Goal: Task Accomplishment & Management: Complete application form

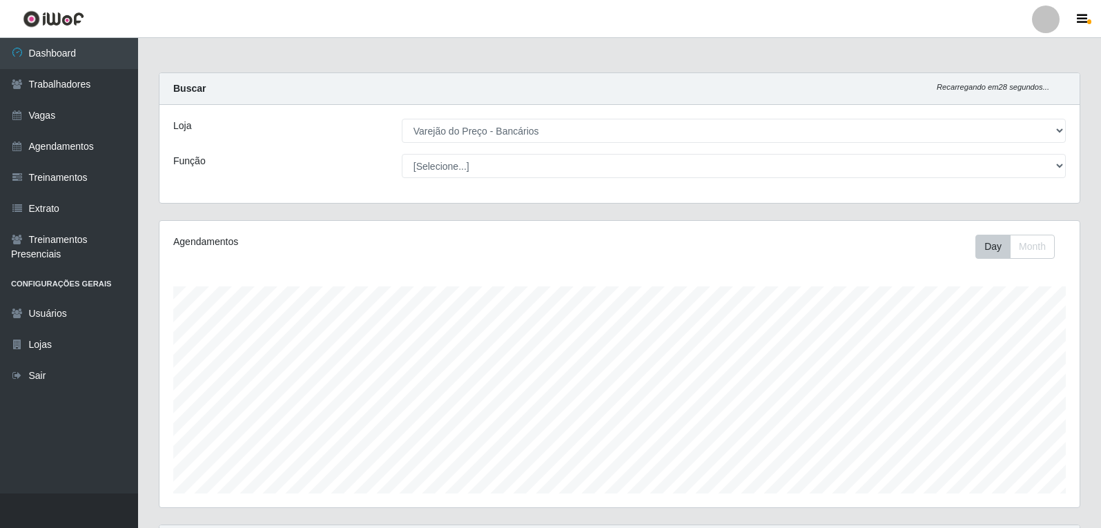
select select "157"
click at [38, 122] on link "Vagas" at bounding box center [69, 115] width 138 height 31
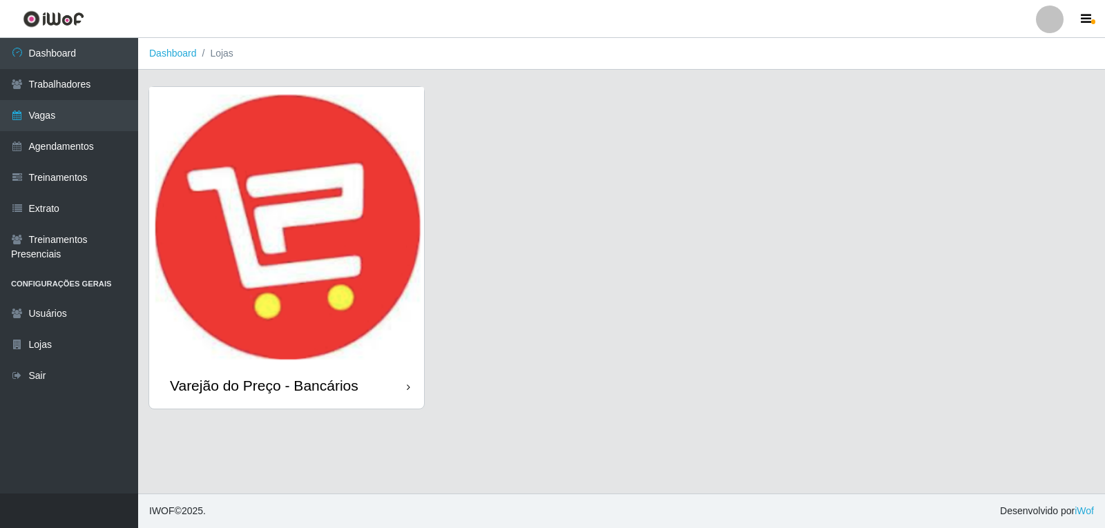
click at [292, 276] on img at bounding box center [286, 225] width 275 height 276
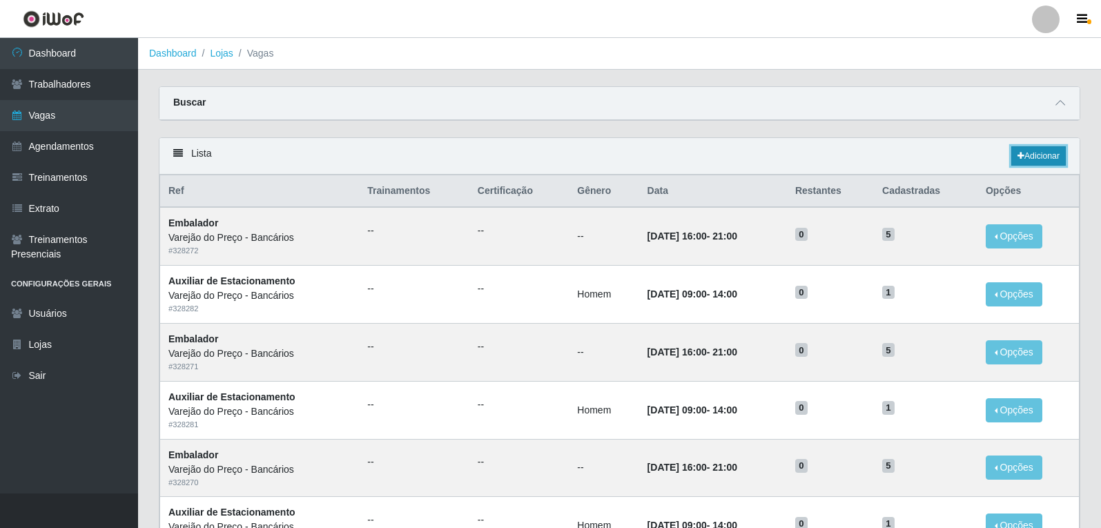
click at [1024, 155] on link "Adicionar" at bounding box center [1039, 155] width 55 height 19
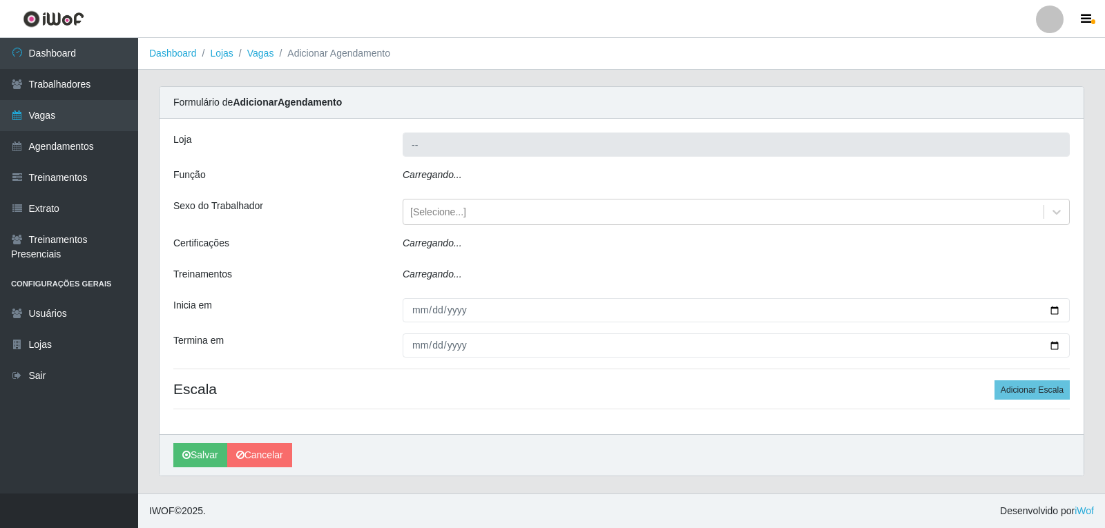
type input "Varejão do Preço - Bancários"
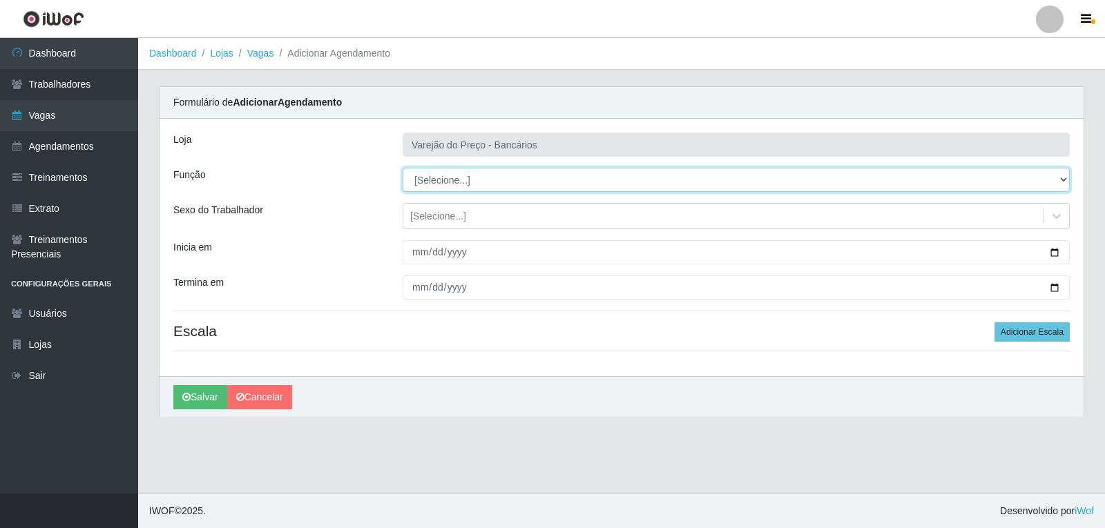
click at [492, 179] on select "[Selecione...] Auxiliar de Estacionamento Auxiliar de Estacionamento + Auxiliar…" at bounding box center [736, 180] width 667 height 24
select select "1"
click at [403, 168] on select "[Selecione...] Auxiliar de Estacionamento Auxiliar de Estacionamento + Auxiliar…" at bounding box center [736, 180] width 667 height 24
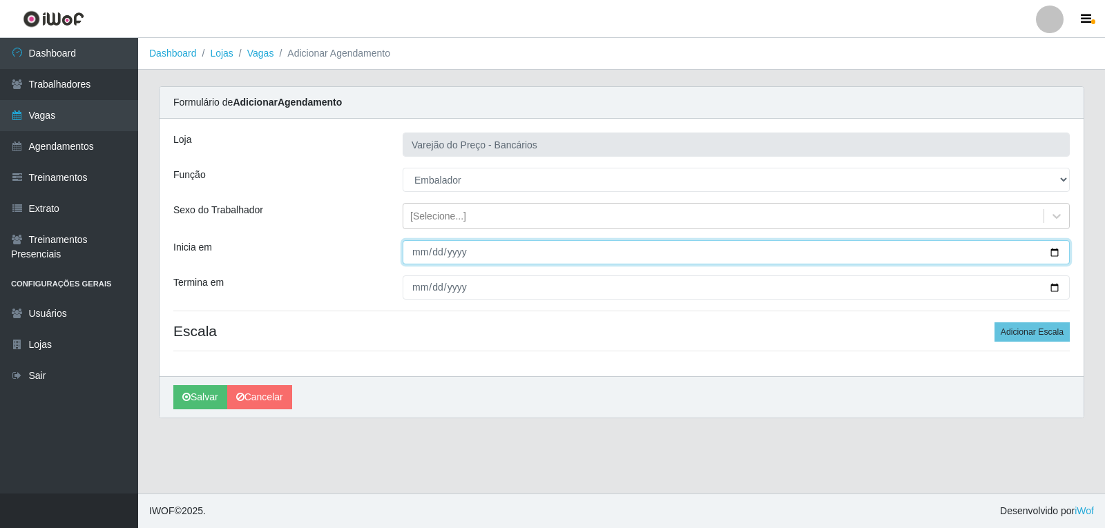
click at [416, 253] on input "Inicia em" at bounding box center [736, 252] width 667 height 24
type input "[DATE]"
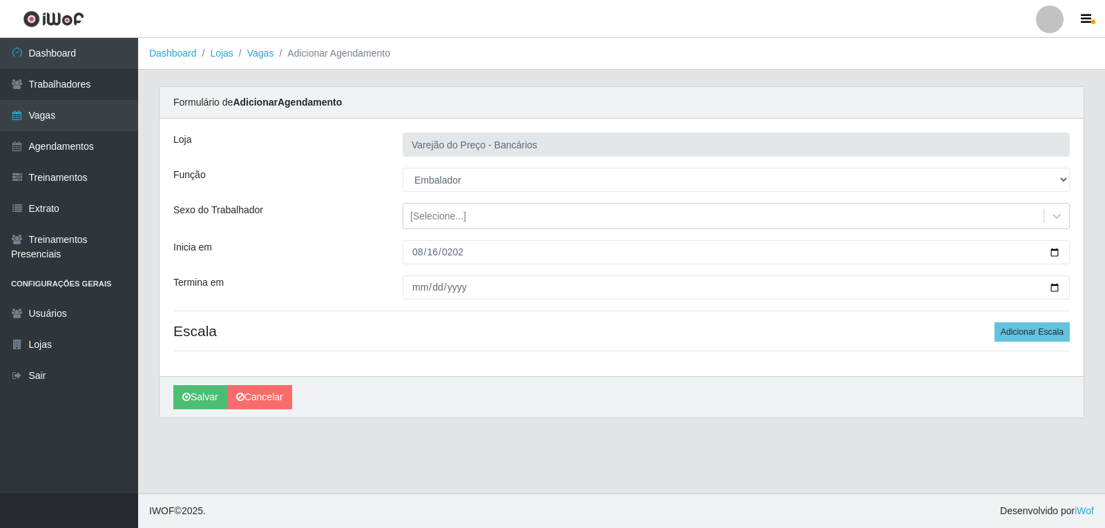
drag, startPoint x: 409, startPoint y: 274, endPoint x: 412, endPoint y: 285, distance: 11.6
click at [409, 275] on div "[PERSON_NAME] do Preço - Bancários Função [Selecione...] Auxiliar de Estacionam…" at bounding box center [622, 248] width 924 height 258
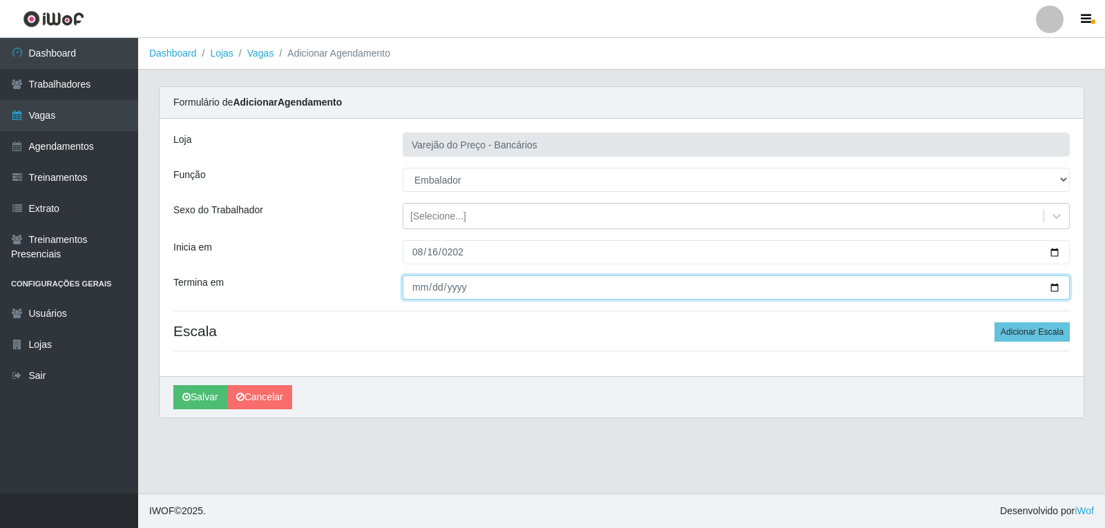
click at [415, 291] on input "Termina em" at bounding box center [736, 288] width 667 height 24
type input "[DATE]"
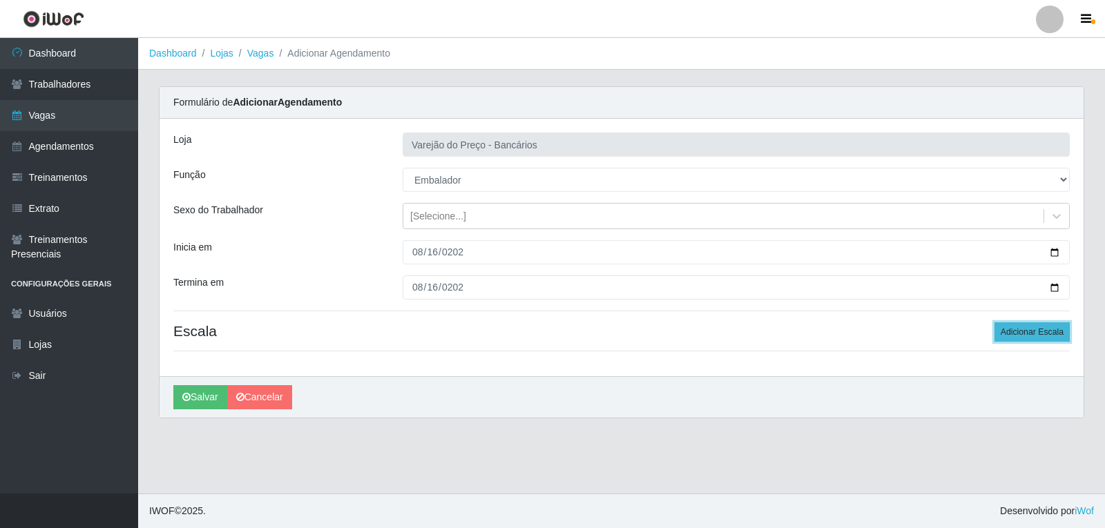
click at [1028, 331] on button "Adicionar Escala" at bounding box center [1031, 331] width 75 height 19
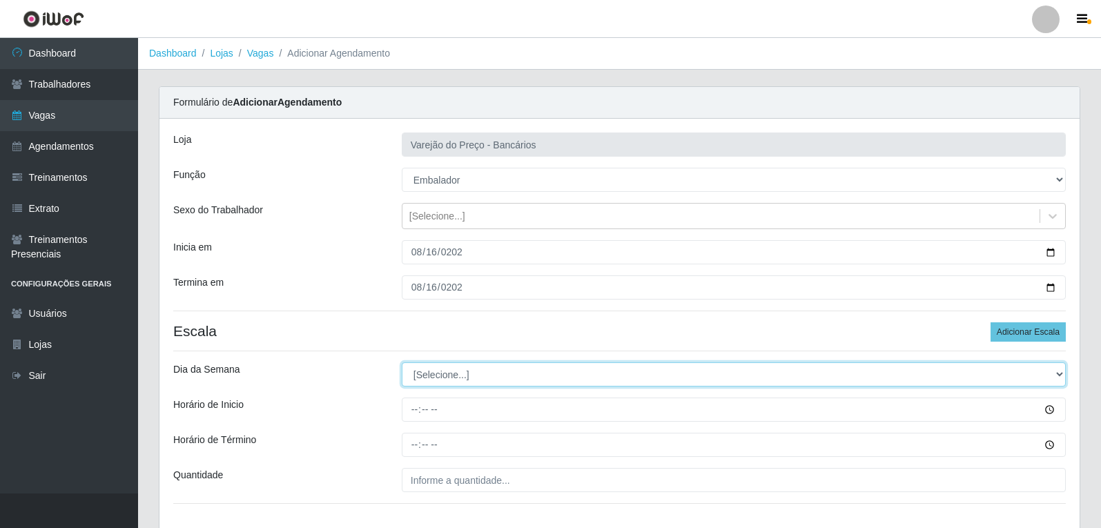
click at [530, 377] on select "[Selecione...] Segunda Terça Quarta Quinta Sexta Sábado Domingo" at bounding box center [734, 375] width 664 height 24
select select "6"
click at [402, 363] on select "[Selecione...] Segunda Terça Quarta Quinta Sexta Sábado Domingo" at bounding box center [734, 375] width 664 height 24
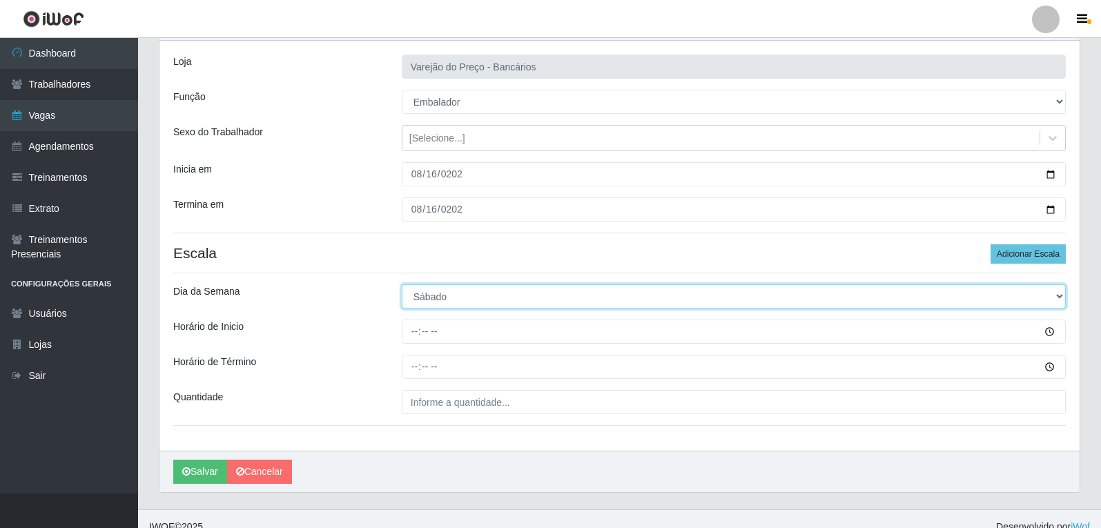
scroll to position [94, 0]
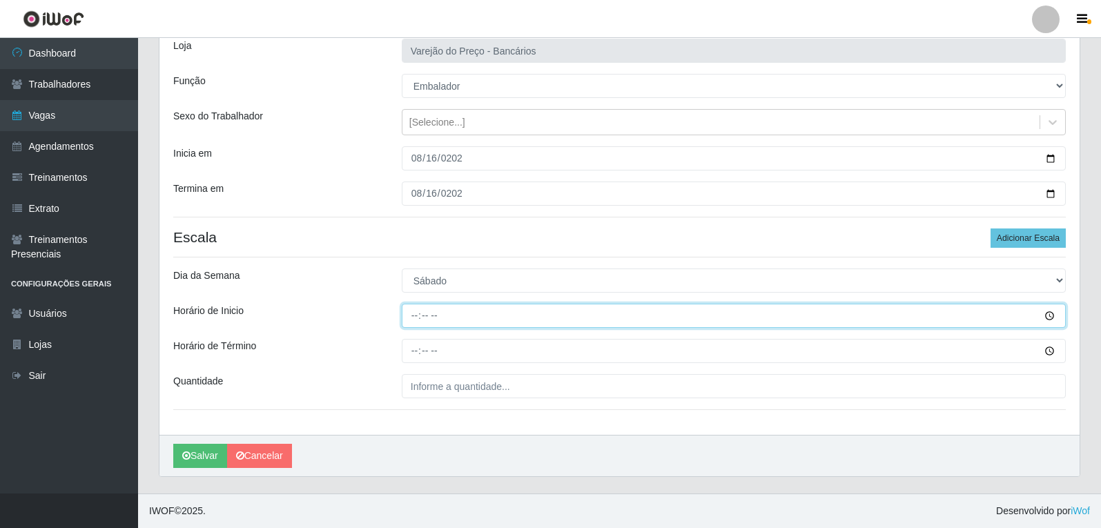
click at [410, 323] on input "Horário de Inicio" at bounding box center [734, 316] width 664 height 24
type input "09:00"
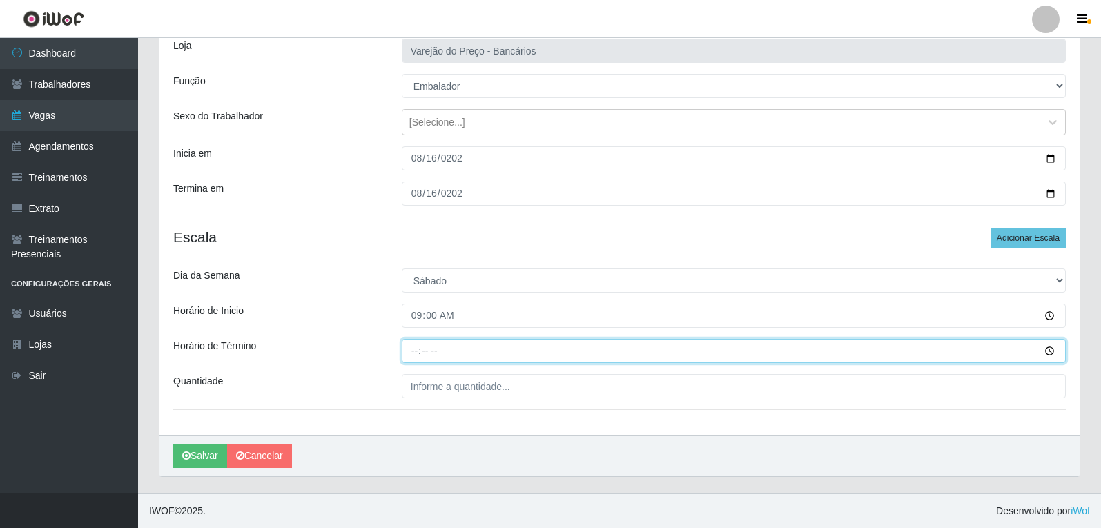
click at [416, 356] on input "Horário de Término" at bounding box center [734, 351] width 664 height 24
type input "14:00"
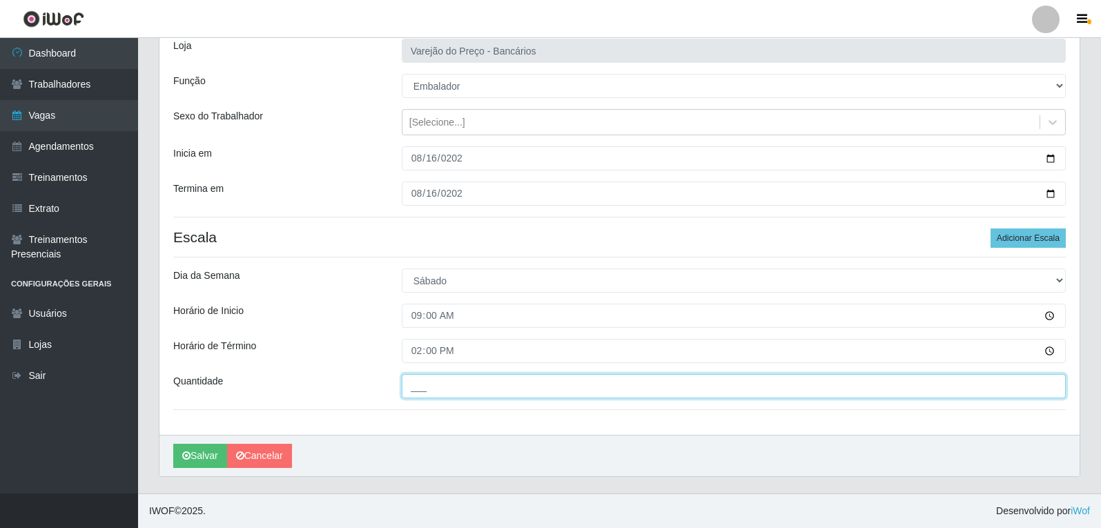
click at [423, 389] on input "___" at bounding box center [734, 386] width 664 height 24
type input "5__"
click at [173, 444] on button "Salvar" at bounding box center [200, 456] width 54 height 24
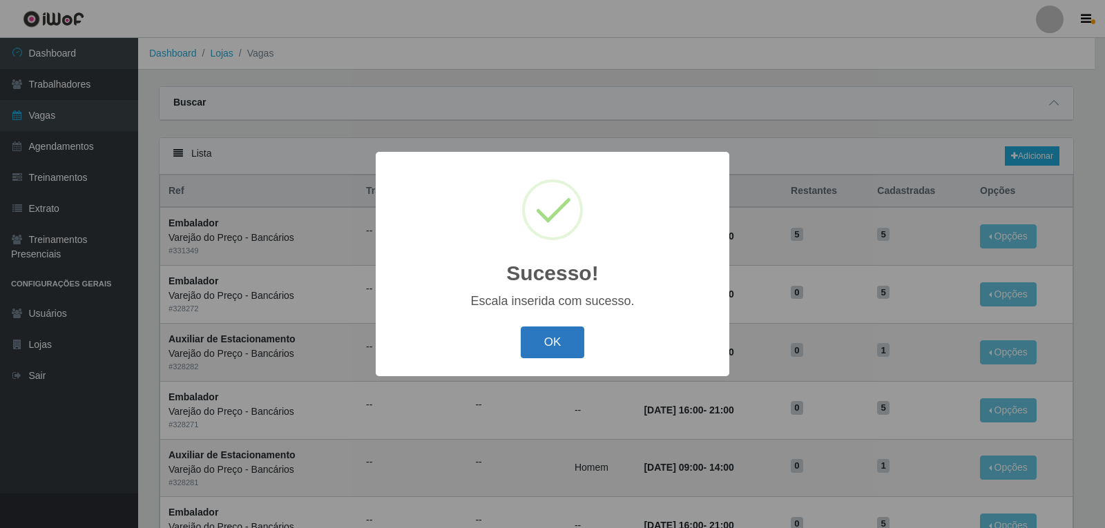
click at [547, 358] on button "OK" at bounding box center [553, 343] width 64 height 32
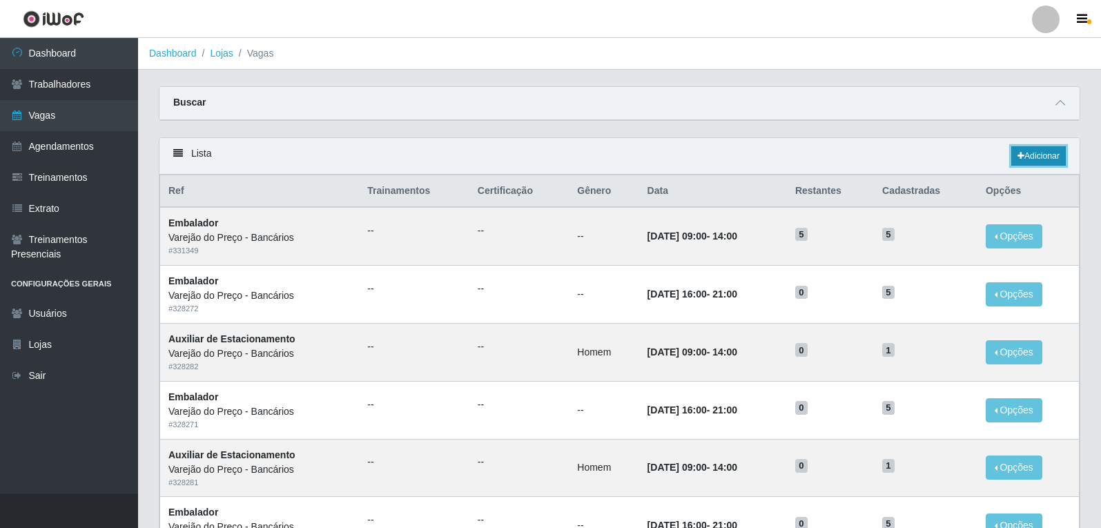
click at [1021, 156] on icon at bounding box center [1021, 156] width 7 height 8
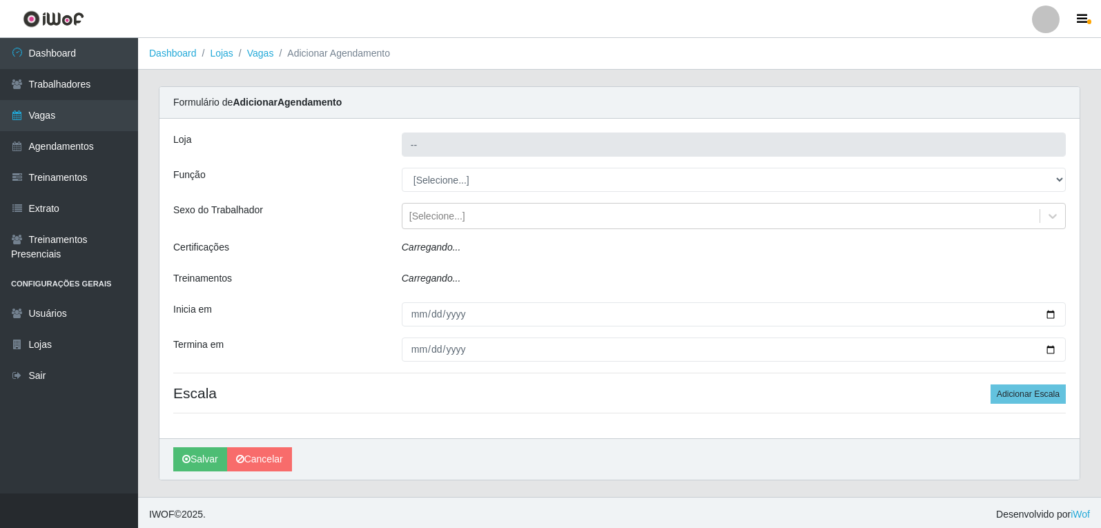
type input "Varejão do Preço - Bancários"
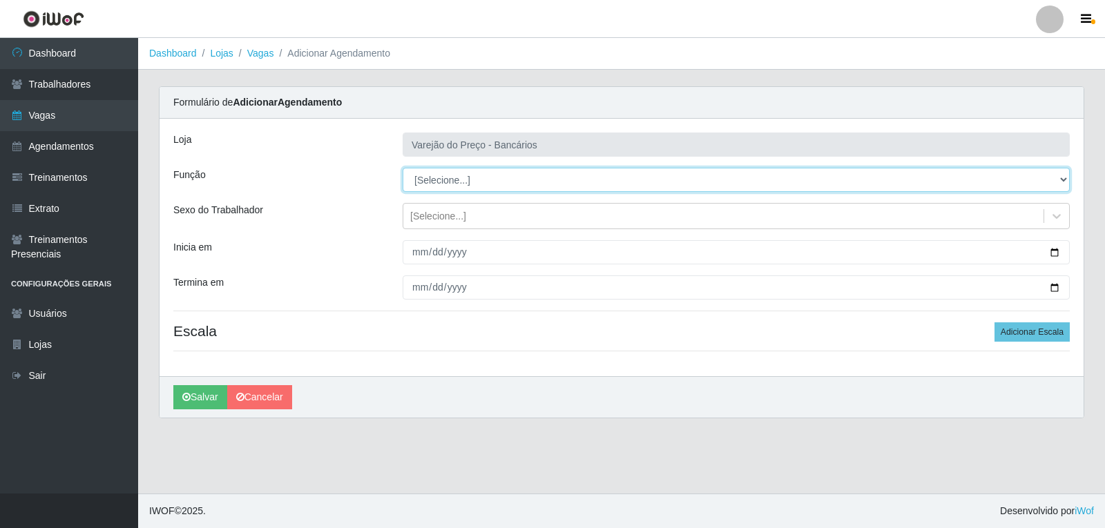
click at [437, 182] on select "[Selecione...] Auxiliar de Estacionamento Auxiliar de Estacionamento + Auxiliar…" at bounding box center [736, 180] width 667 height 24
select select "1"
click at [403, 168] on select "[Selecione...] Auxiliar de Estacionamento Auxiliar de Estacionamento + Auxiliar…" at bounding box center [736, 180] width 667 height 24
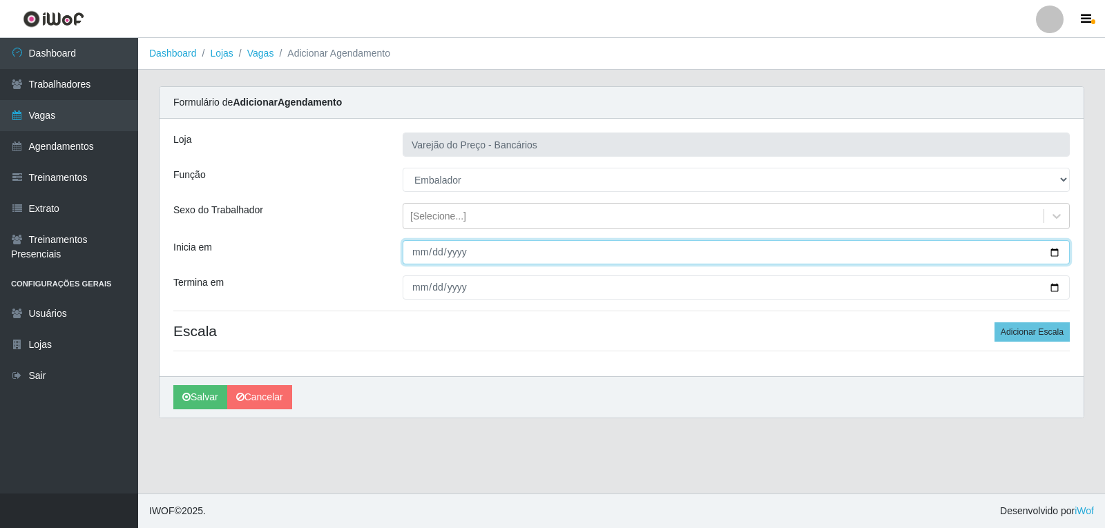
click at [418, 251] on input "Inicia em" at bounding box center [736, 252] width 667 height 24
type input "[DATE]"
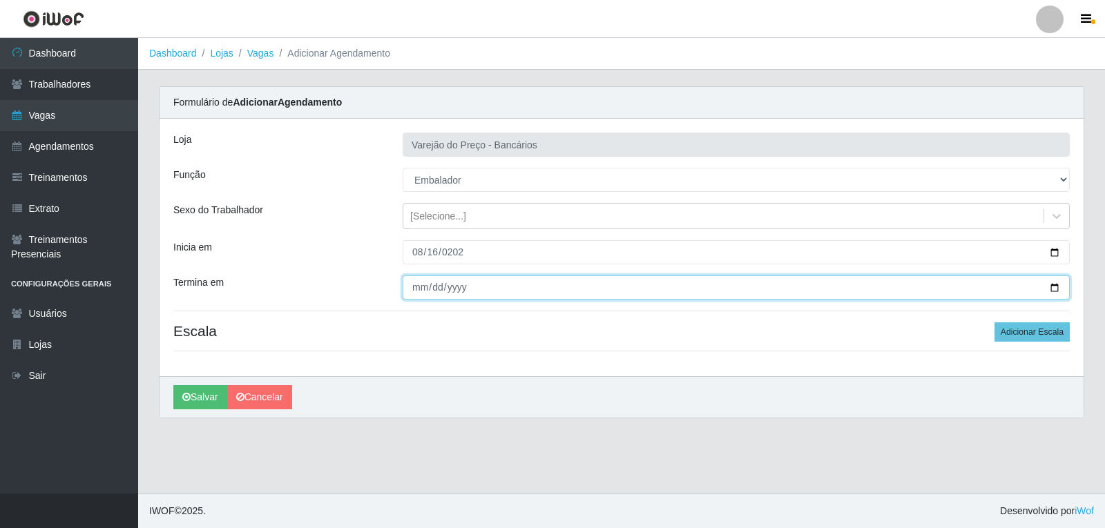
click at [410, 289] on input "Termina em" at bounding box center [736, 288] width 667 height 24
type input "[DATE]"
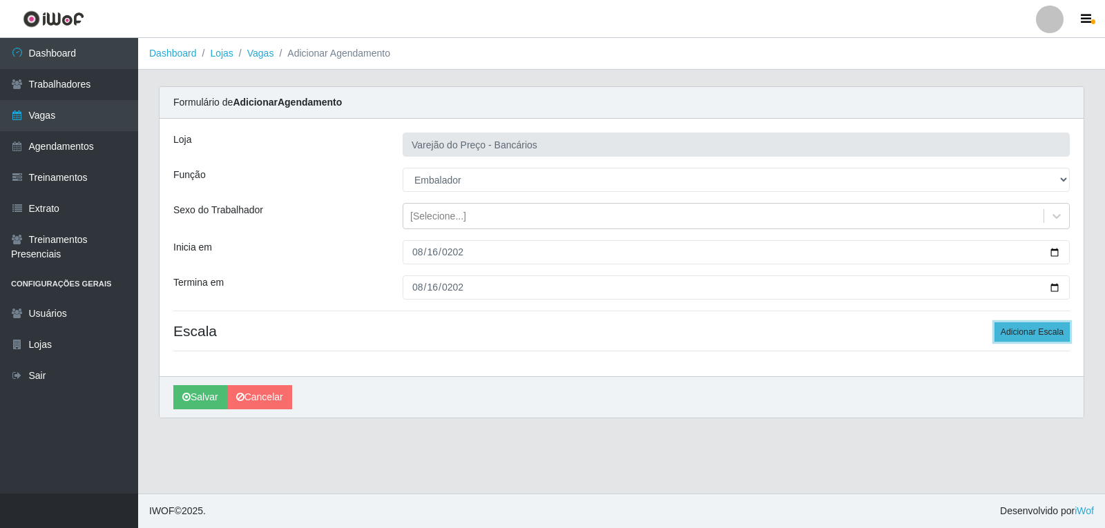
click at [1030, 337] on button "Adicionar Escala" at bounding box center [1031, 331] width 75 height 19
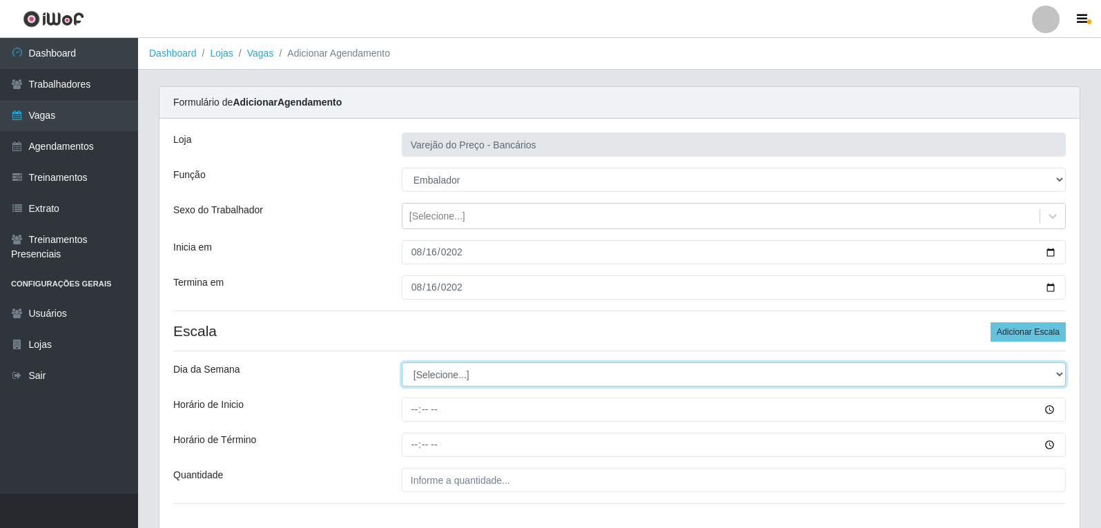
click at [456, 367] on select "[Selecione...] Segunda Terça Quarta Quinta Sexta Sábado Domingo" at bounding box center [734, 375] width 664 height 24
select select "6"
click at [402, 363] on select "[Selecione...] Segunda Terça Quarta Quinta Sexta Sábado Domingo" at bounding box center [734, 375] width 664 height 24
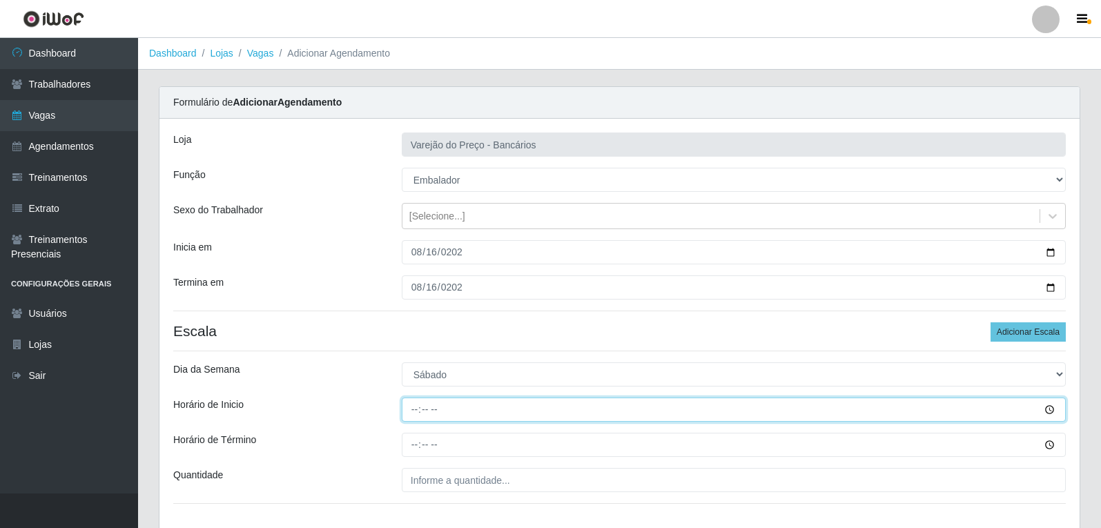
click at [410, 410] on input "Horário de Inicio" at bounding box center [734, 410] width 664 height 24
type input "16:00"
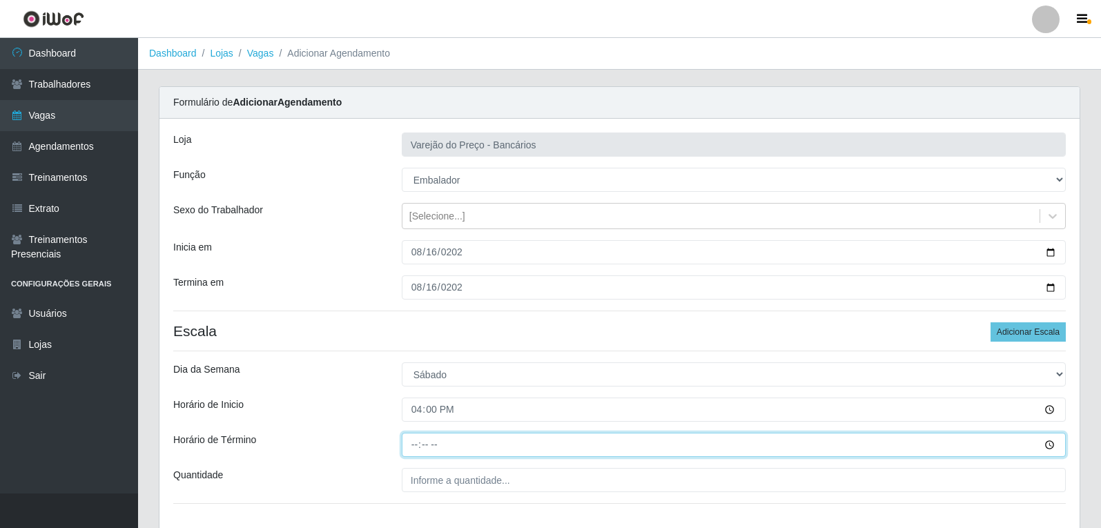
click at [412, 447] on input "Horário de Término" at bounding box center [734, 445] width 664 height 24
type input "21:00"
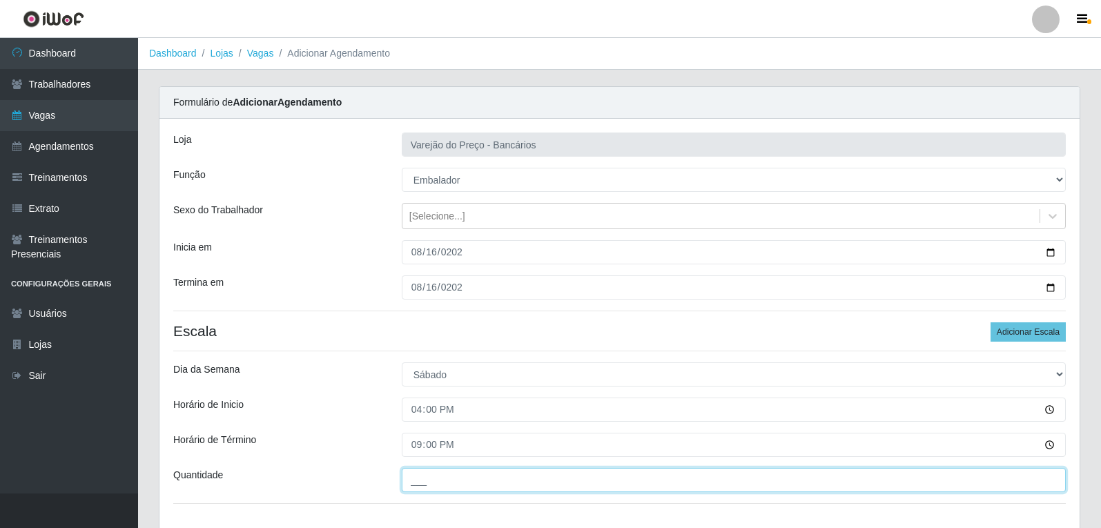
click at [433, 484] on input "___" at bounding box center [734, 480] width 664 height 24
type input "5__"
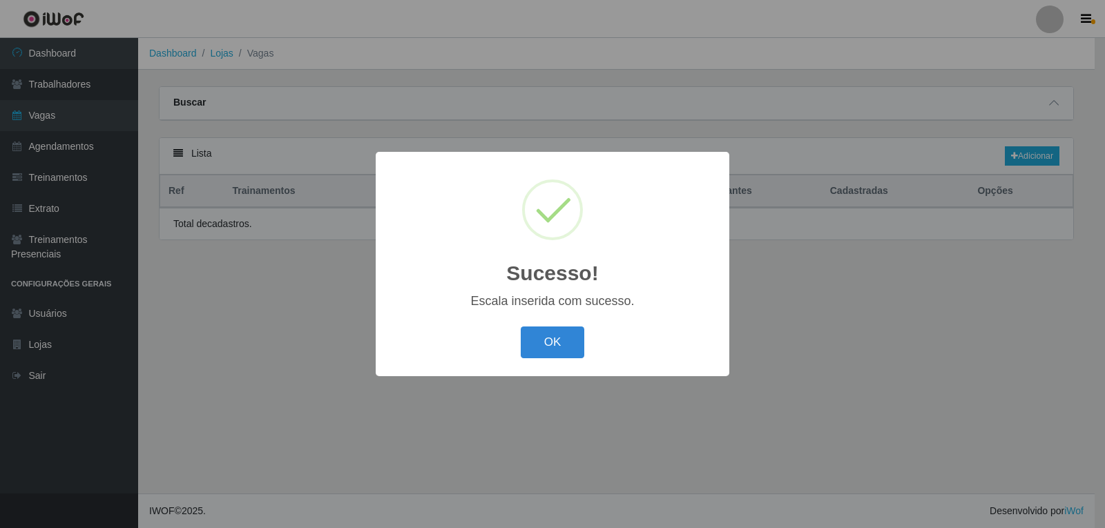
click at [521, 327] on button "OK" at bounding box center [553, 343] width 64 height 32
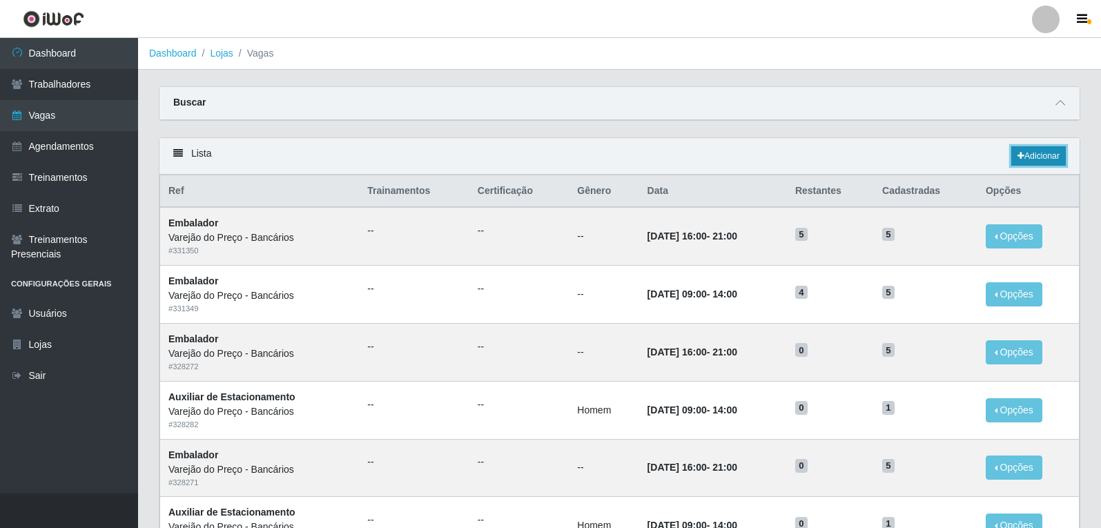
click at [1032, 155] on link "Adicionar" at bounding box center [1039, 155] width 55 height 19
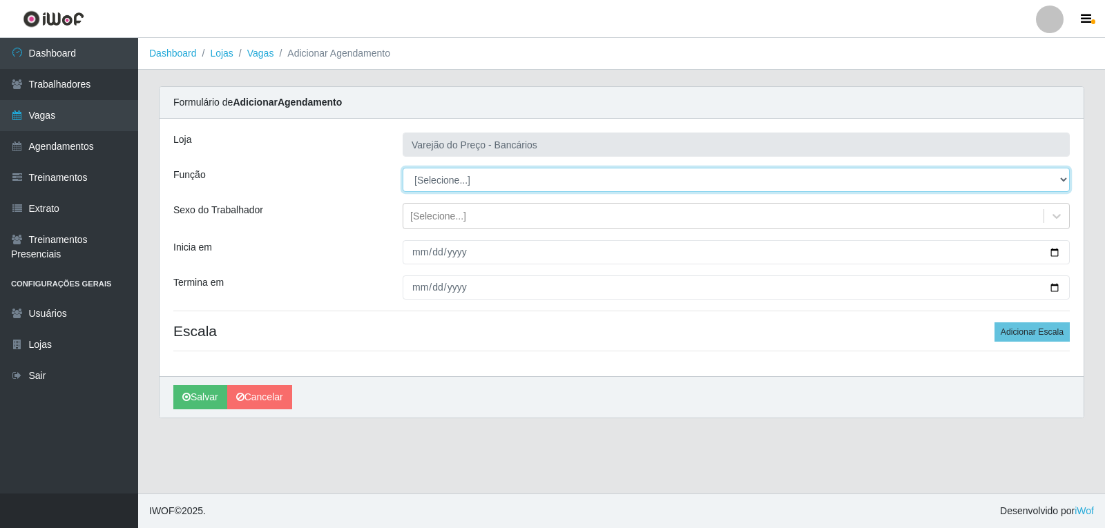
click at [427, 183] on select "[Selecione...] Auxiliar de Estacionamento Auxiliar de Estacionamento + Auxiliar…" at bounding box center [736, 180] width 667 height 24
select select "1"
click at [403, 168] on select "[Selecione...] Auxiliar de Estacionamento Auxiliar de Estacionamento + Auxiliar…" at bounding box center [736, 180] width 667 height 24
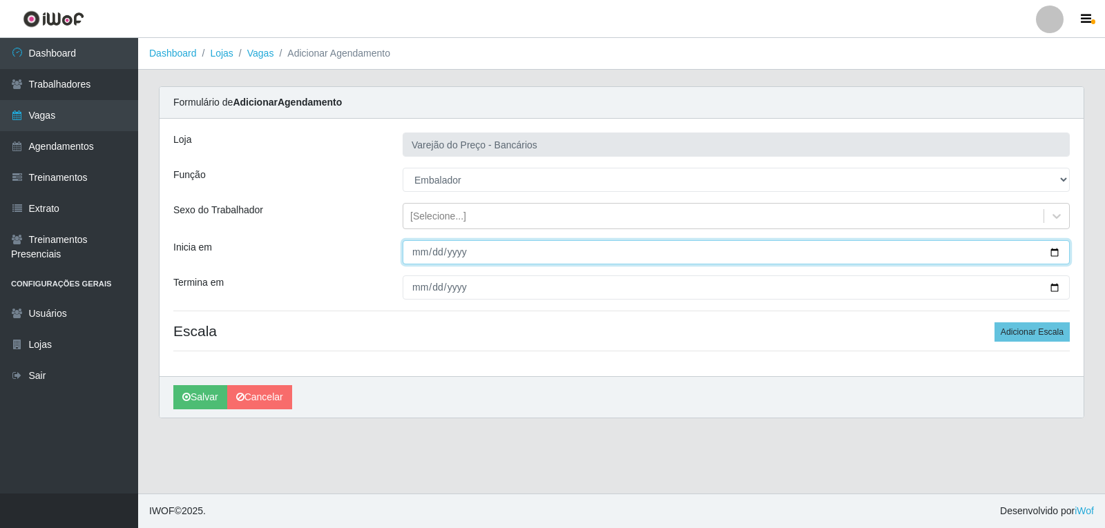
click at [414, 250] on input "Inicia em" at bounding box center [736, 252] width 667 height 24
type input "[DATE]"
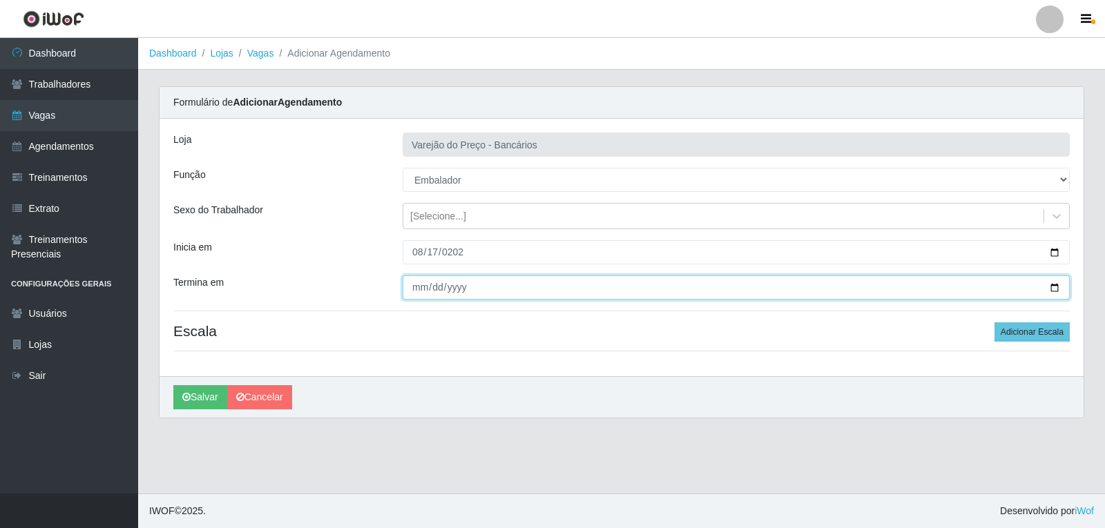
click at [415, 283] on input "Termina em" at bounding box center [736, 288] width 667 height 24
type input "[DATE]"
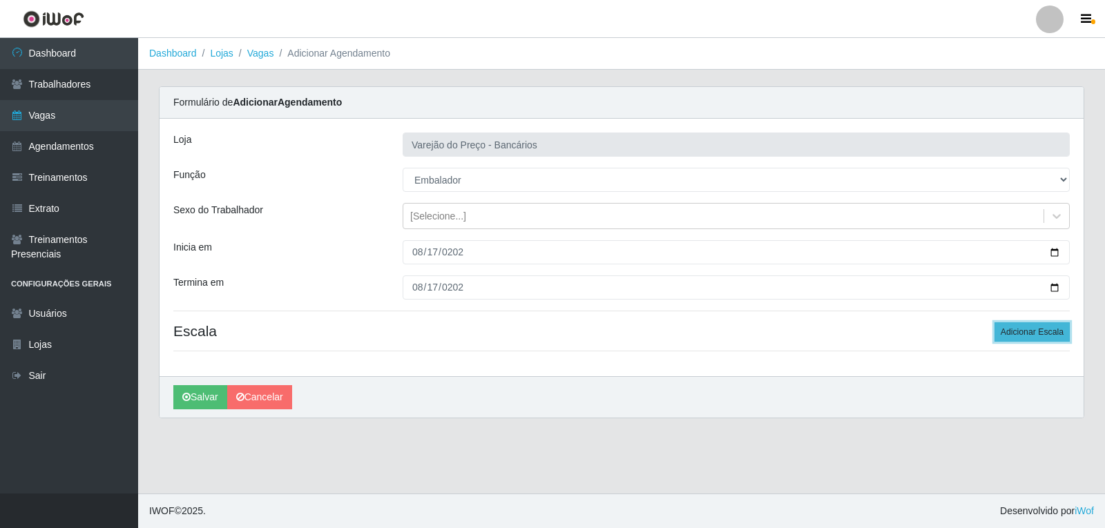
click at [1052, 331] on button "Adicionar Escala" at bounding box center [1031, 331] width 75 height 19
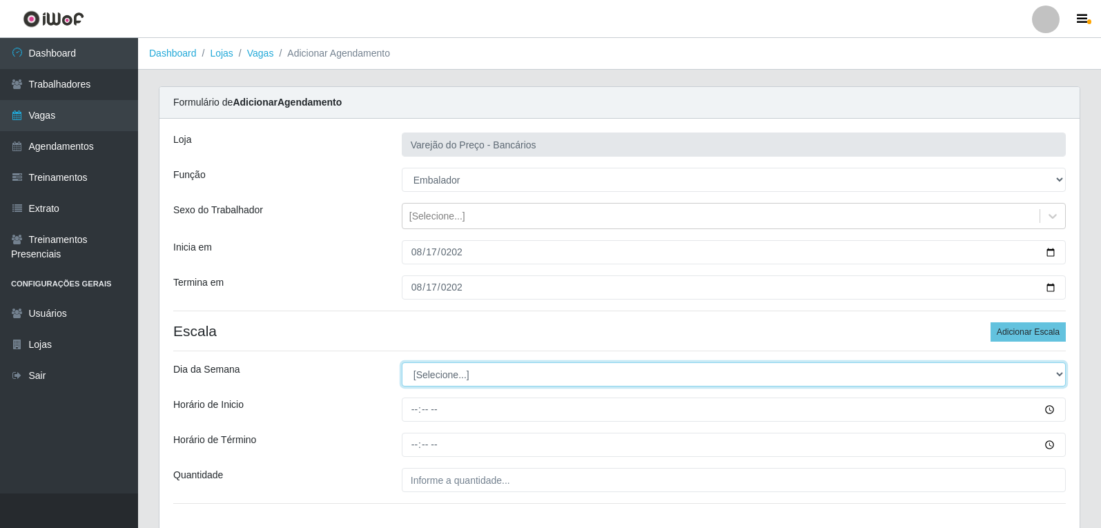
click at [466, 377] on select "[Selecione...] Segunda Terça Quarta Quinta Sexta Sábado Domingo" at bounding box center [734, 375] width 664 height 24
select select "0"
click at [402, 363] on select "[Selecione...] Segunda Terça Quarta Quinta Sexta Sábado Domingo" at bounding box center [734, 375] width 664 height 24
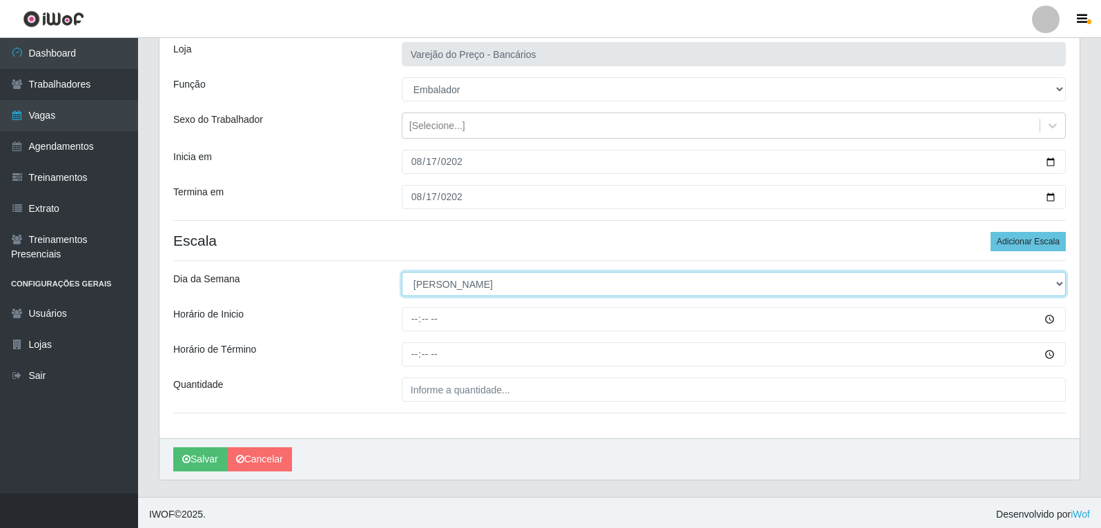
scroll to position [94, 0]
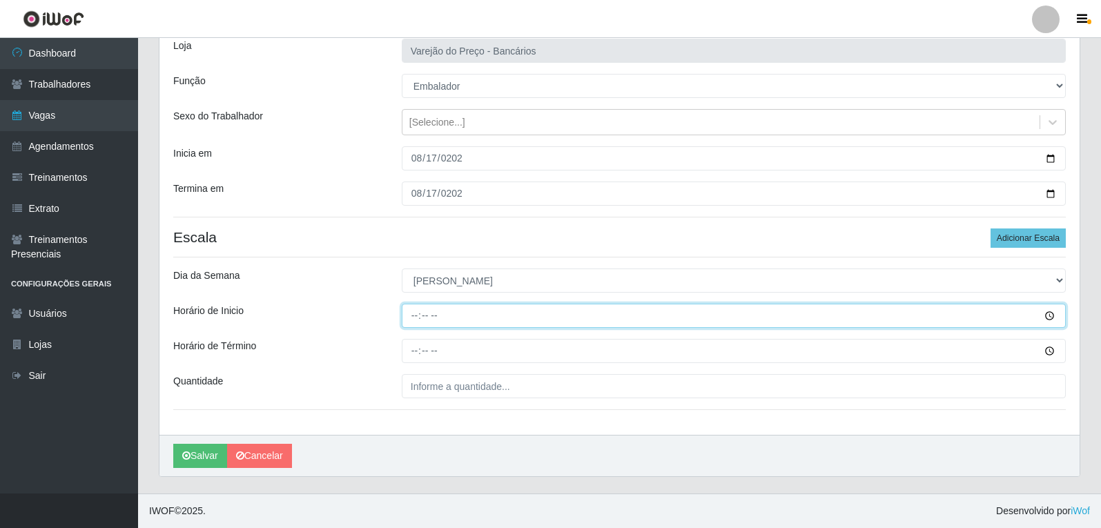
click at [417, 312] on input "Horário de Inicio" at bounding box center [734, 316] width 664 height 24
type input "09:00"
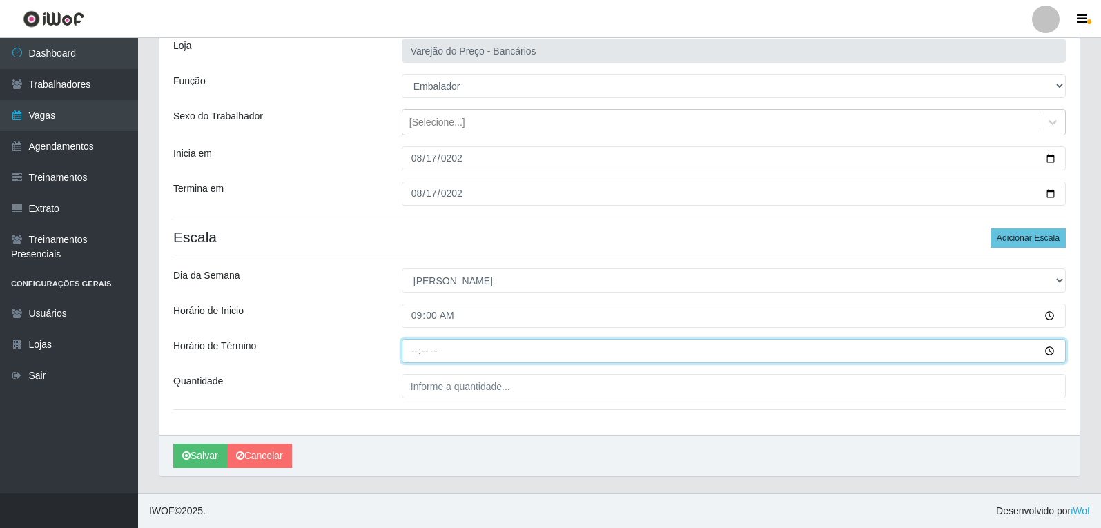
click at [420, 349] on input "Horário de Término" at bounding box center [734, 351] width 664 height 24
type input "14:00"
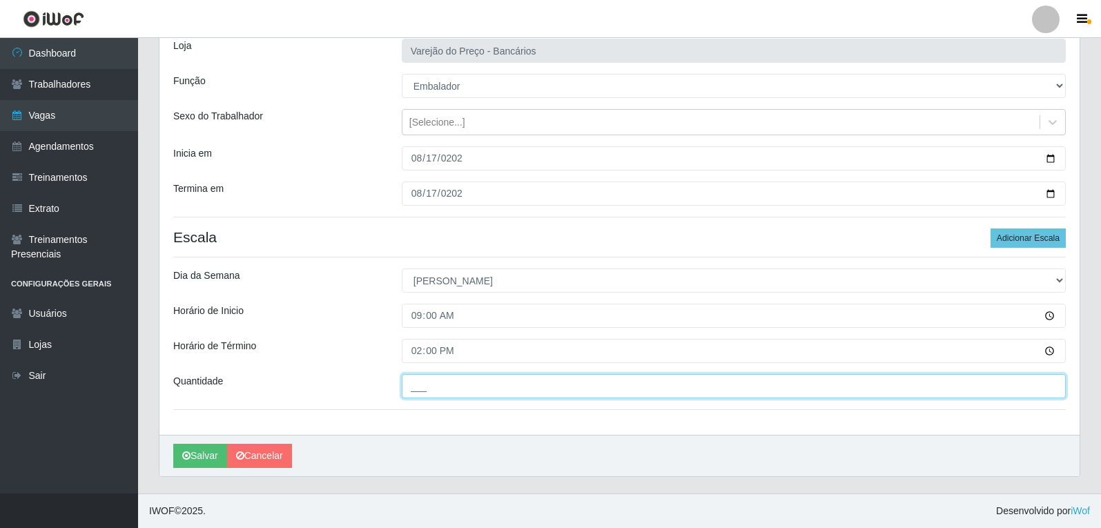
click at [423, 384] on input "___" at bounding box center [734, 386] width 664 height 24
type input "5__"
click at [173, 444] on button "Salvar" at bounding box center [200, 456] width 54 height 24
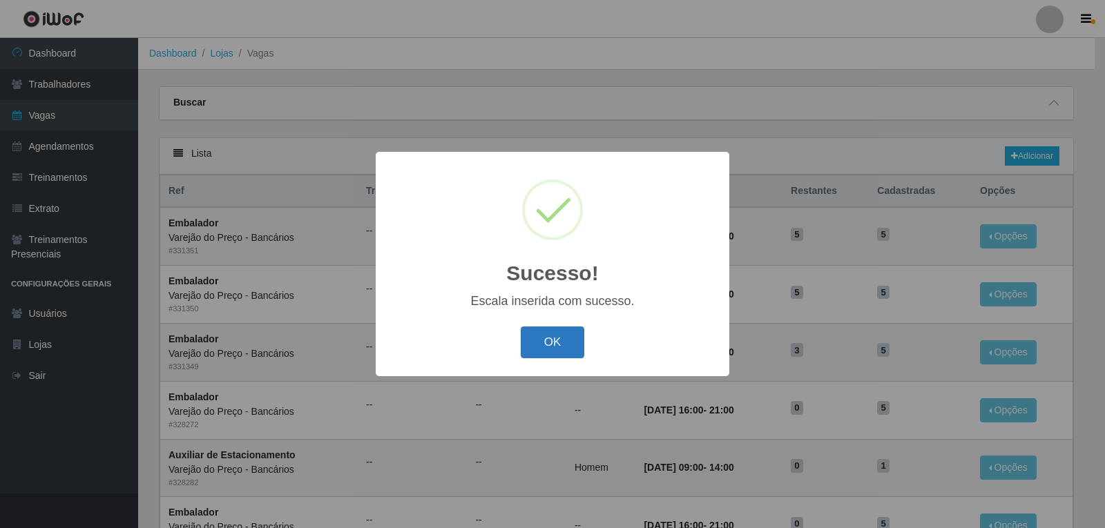
click at [549, 345] on button "OK" at bounding box center [553, 343] width 64 height 32
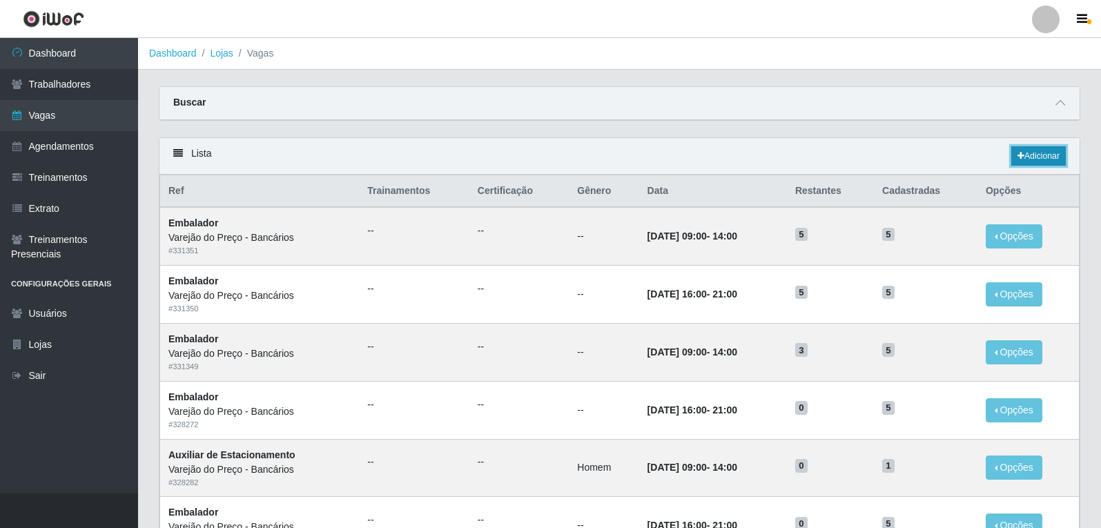
click at [1040, 162] on link "Adicionar" at bounding box center [1039, 155] width 55 height 19
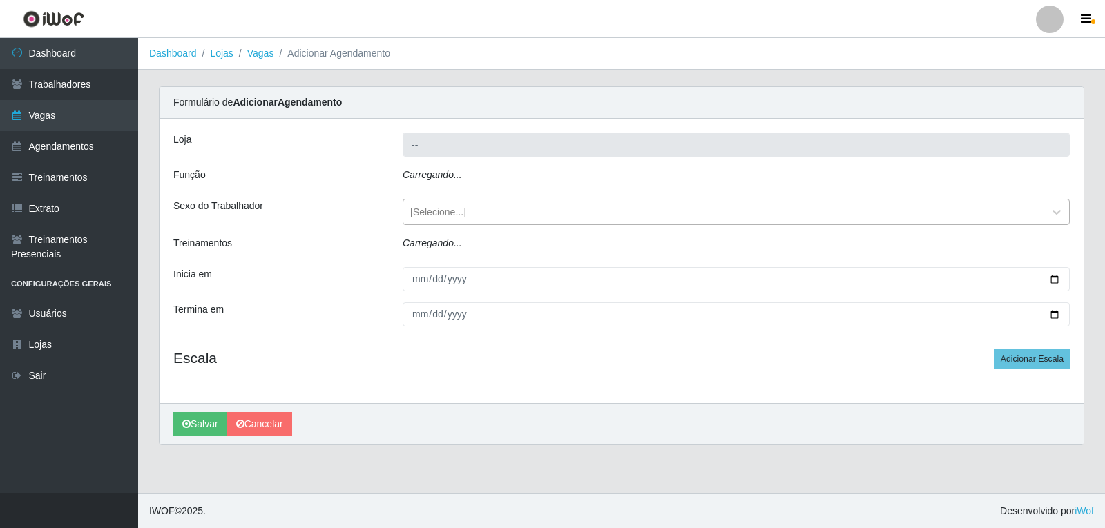
type input "Varejão do Preço - Bancários"
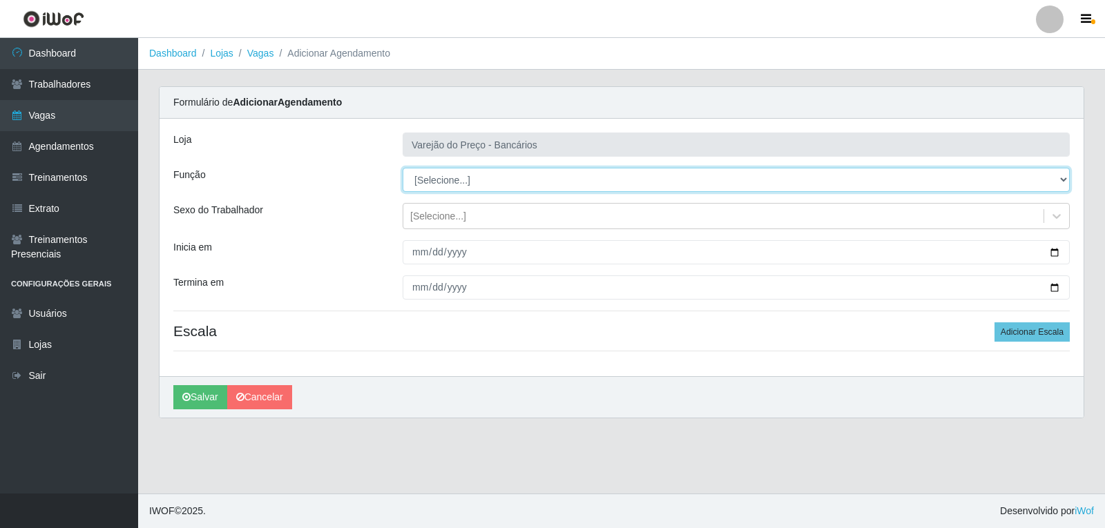
click at [420, 184] on select "[Selecione...] Auxiliar de Estacionamento Auxiliar de Estacionamento + Auxiliar…" at bounding box center [736, 180] width 667 height 24
select select "1"
click at [403, 168] on select "[Selecione...] Auxiliar de Estacionamento Auxiliar de Estacionamento + Auxiliar…" at bounding box center [736, 180] width 667 height 24
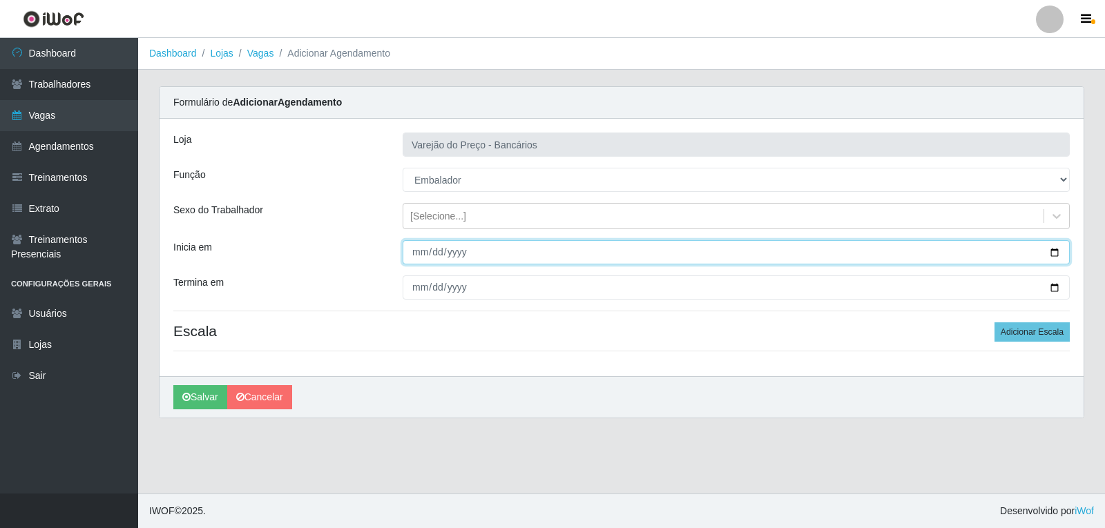
click at [414, 258] on input "Inicia em" at bounding box center [736, 252] width 667 height 24
type input "[DATE]"
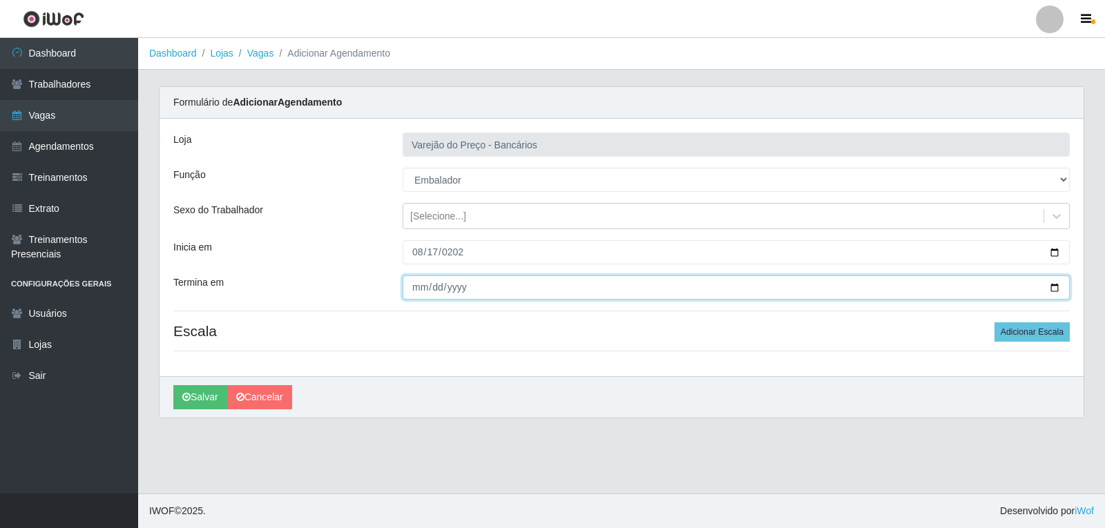
click at [415, 288] on input "Termina em" at bounding box center [736, 288] width 667 height 24
type input "[DATE]"
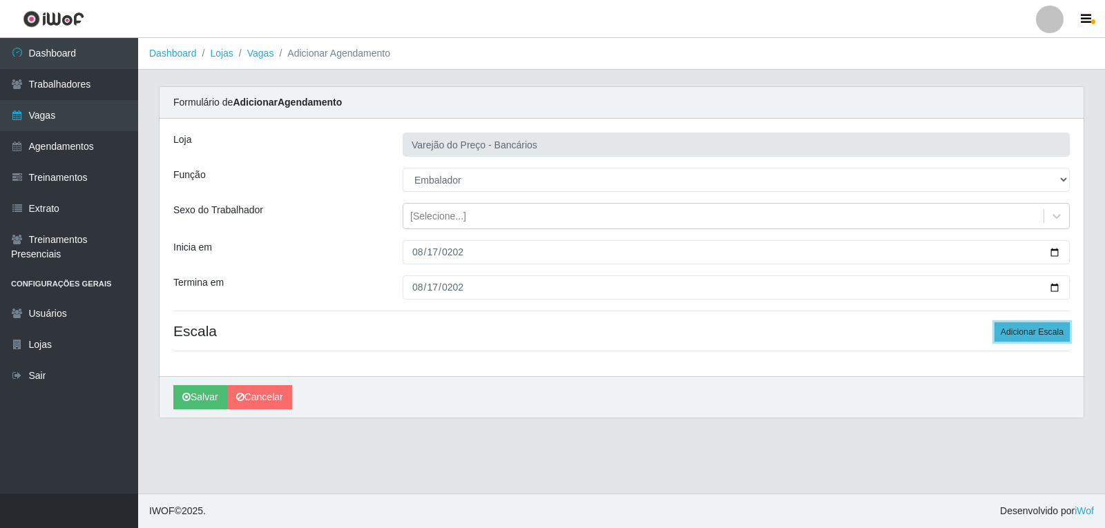
click at [1005, 336] on button "Adicionar Escala" at bounding box center [1031, 331] width 75 height 19
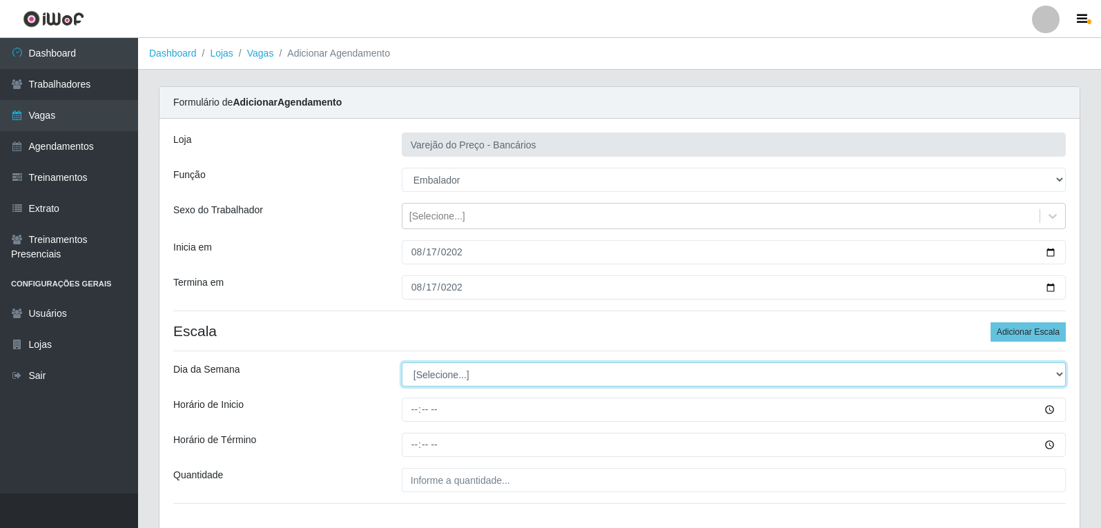
click at [428, 371] on select "[Selecione...] Segunda Terça Quarta Quinta Sexta Sábado Domingo" at bounding box center [734, 375] width 664 height 24
select select "0"
click at [402, 363] on select "[Selecione...] Segunda Terça Quarta Quinta Sexta Sábado Domingo" at bounding box center [734, 375] width 664 height 24
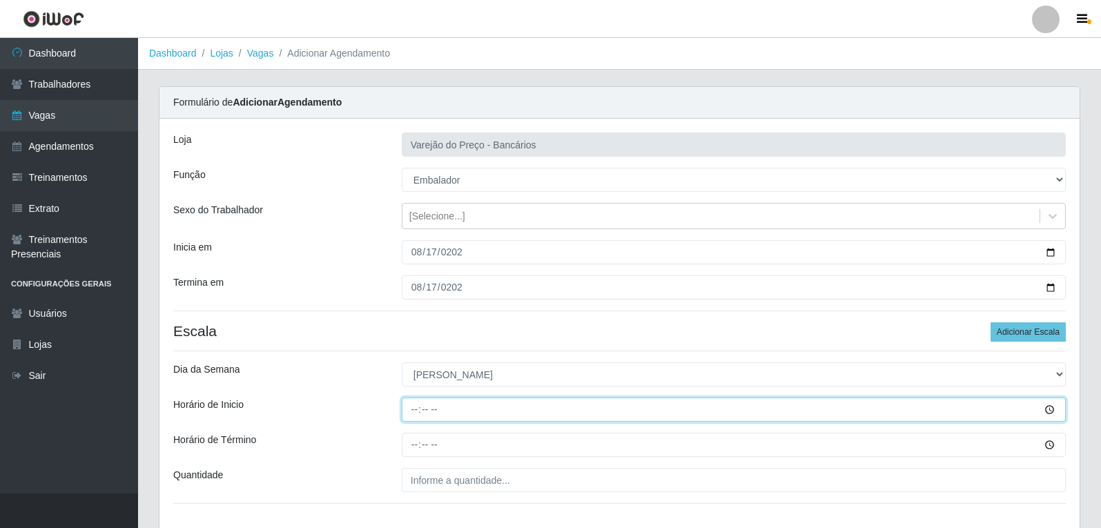
click at [416, 417] on input "Horário de Inicio" at bounding box center [734, 410] width 664 height 24
type input "14:00"
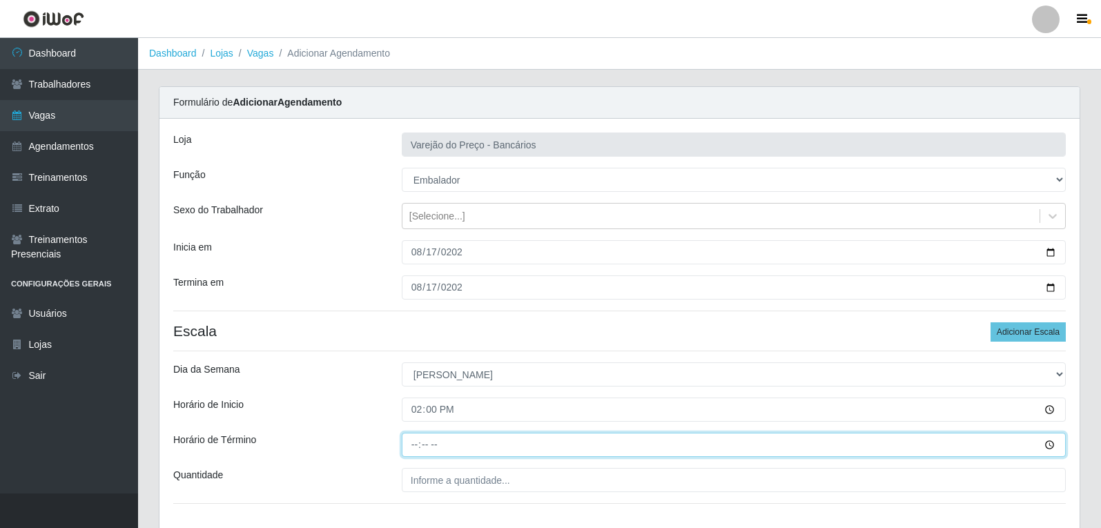
click at [406, 443] on input "Horário de Término" at bounding box center [734, 445] width 664 height 24
click at [423, 449] on input "Horário de Término" at bounding box center [734, 445] width 664 height 24
click at [409, 444] on input "Horário de Término" at bounding box center [734, 445] width 664 height 24
click at [421, 443] on input "Horário de Término" at bounding box center [734, 445] width 664 height 24
type input "19:00"
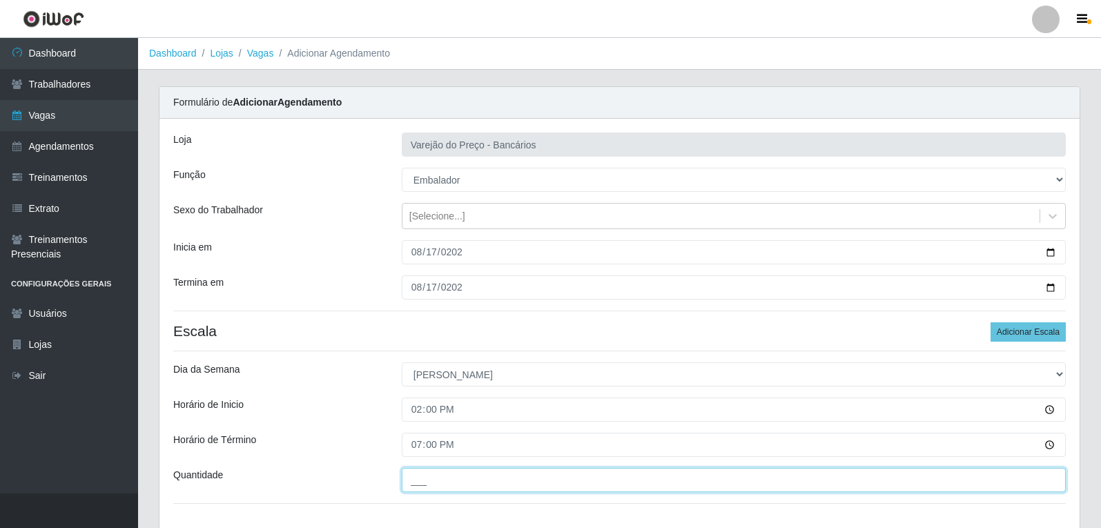
click at [438, 479] on input "___" at bounding box center [734, 480] width 664 height 24
type input "2__"
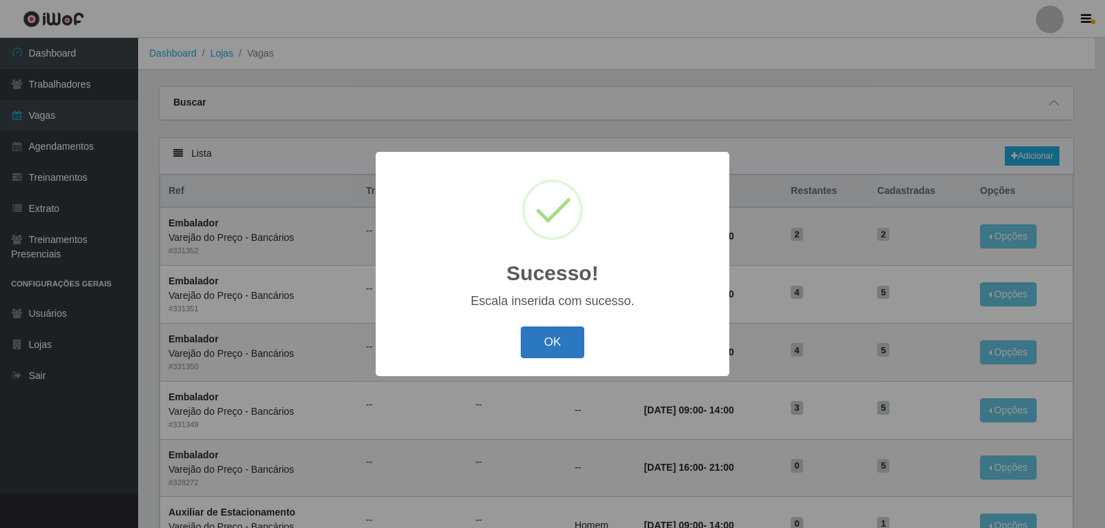
click at [546, 347] on button "OK" at bounding box center [553, 343] width 64 height 32
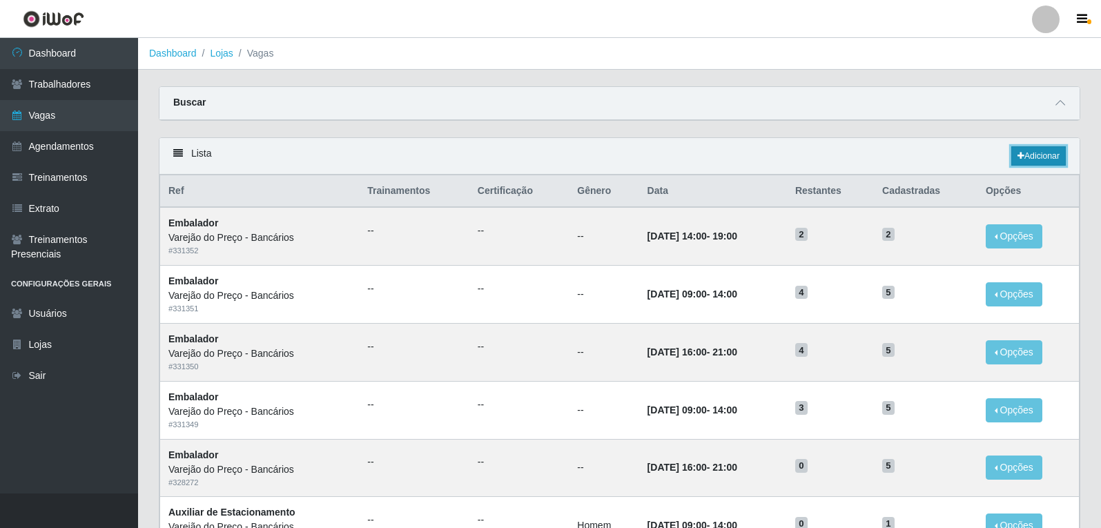
click at [1023, 161] on link "Adicionar" at bounding box center [1039, 155] width 55 height 19
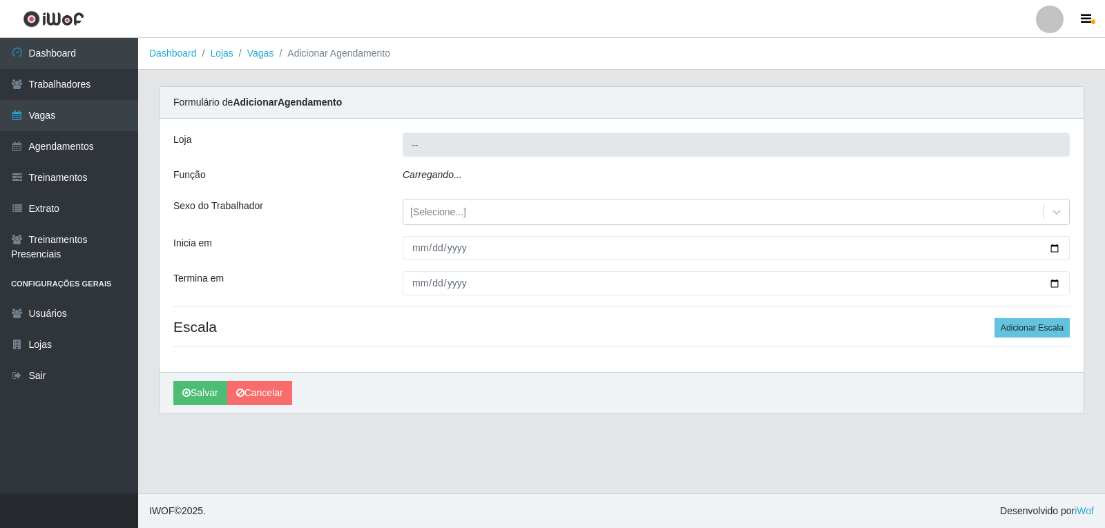
type input "Varejão do Preço - Bancários"
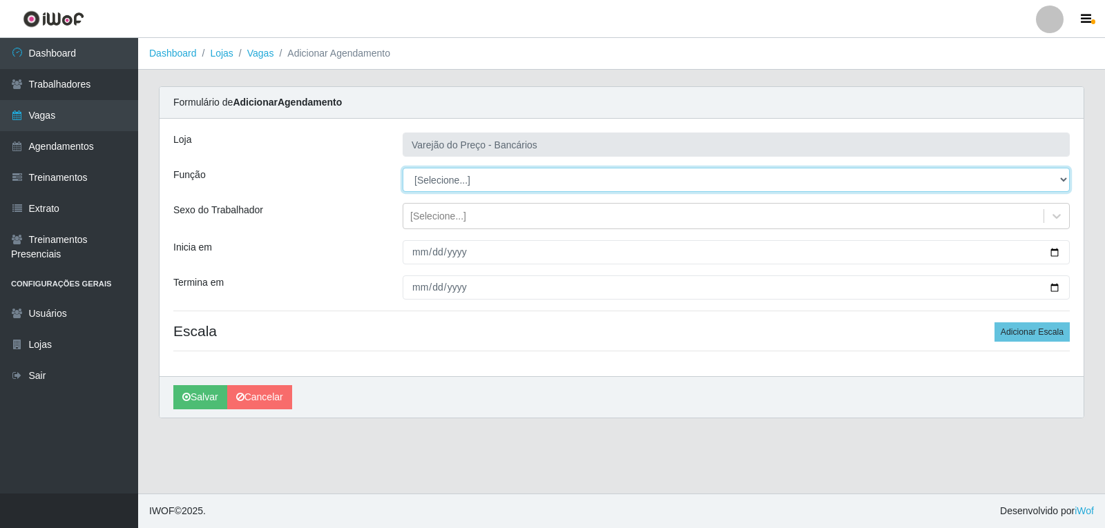
click at [437, 186] on select "[Selecione...] Auxiliar de Estacionamento Auxiliar de Estacionamento + Auxiliar…" at bounding box center [736, 180] width 667 height 24
select select "1"
click at [403, 168] on select "[Selecione...] Auxiliar de Estacionamento Auxiliar de Estacionamento + Auxiliar…" at bounding box center [736, 180] width 667 height 24
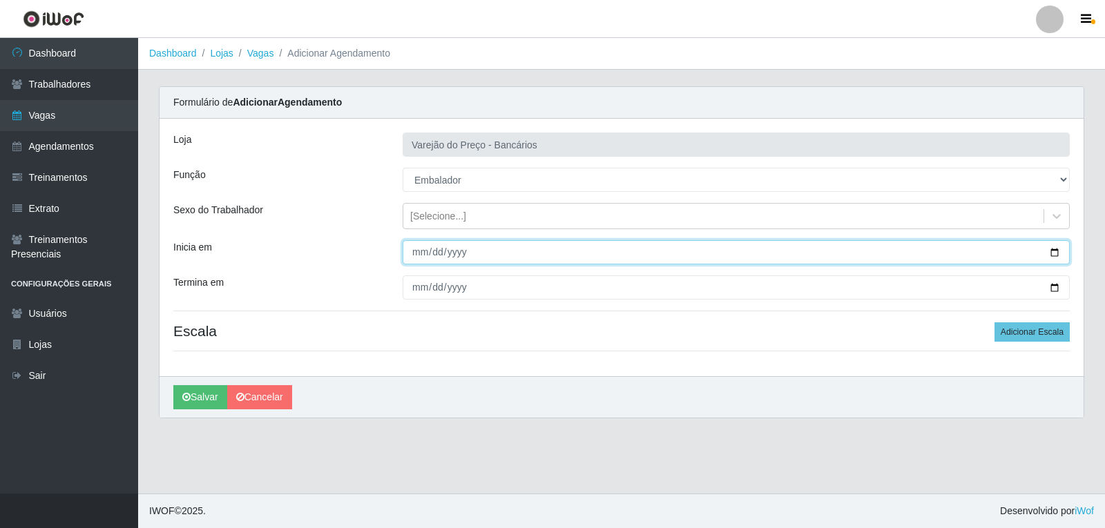
click at [409, 256] on input "Inicia em" at bounding box center [736, 252] width 667 height 24
type input "[DATE]"
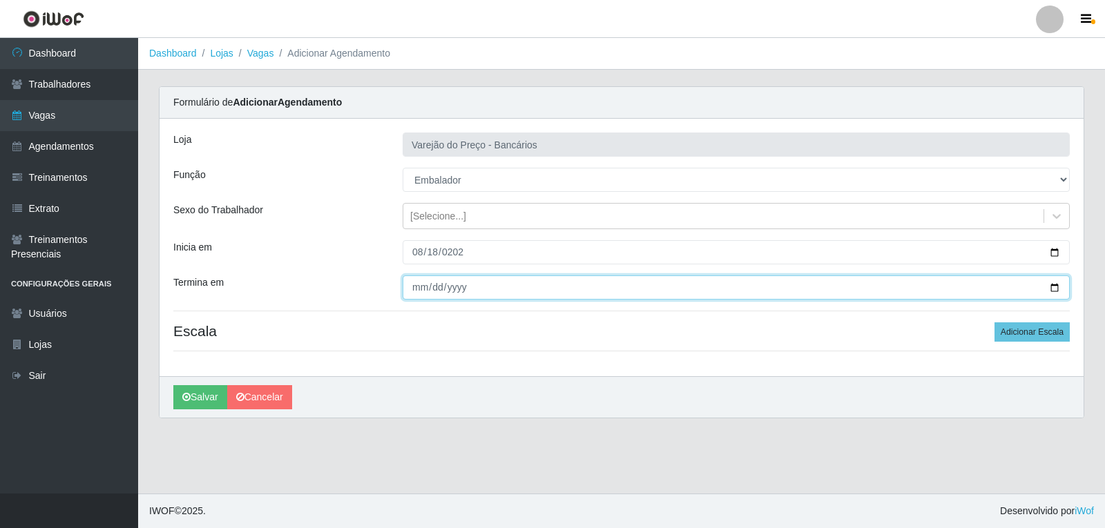
click at [410, 293] on input "Termina em" at bounding box center [736, 288] width 667 height 24
type input "[DATE]"
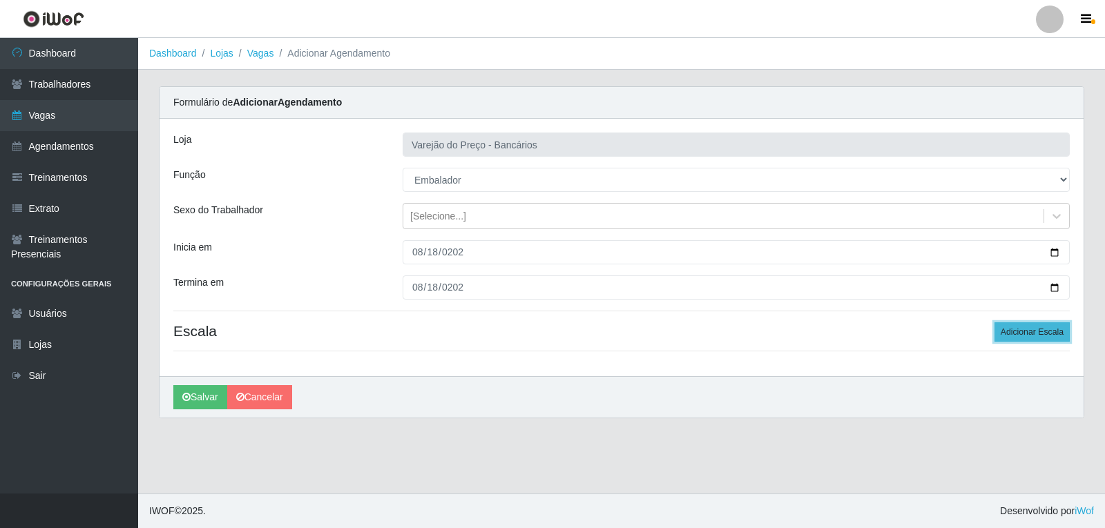
click at [1051, 338] on button "Adicionar Escala" at bounding box center [1031, 331] width 75 height 19
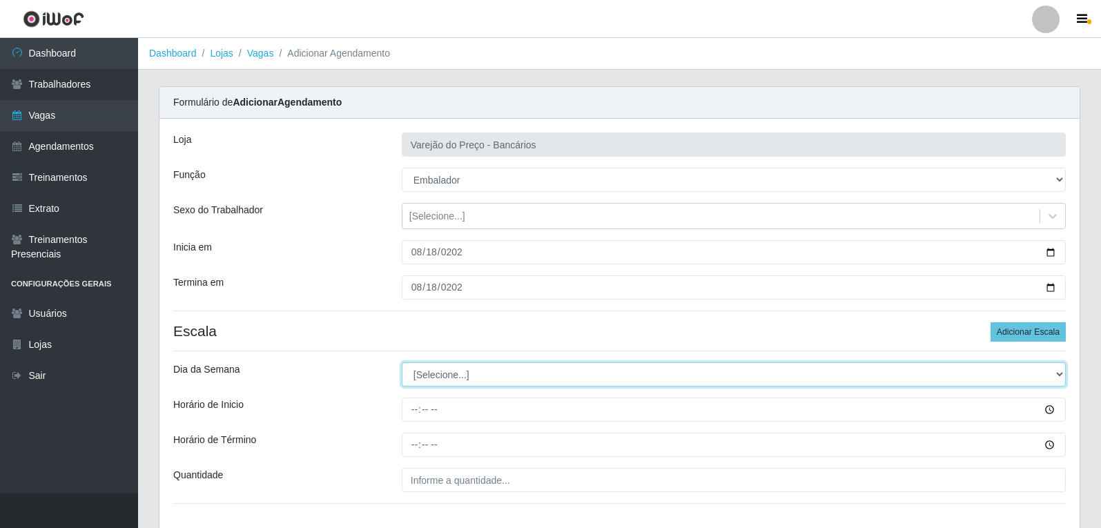
click at [435, 368] on select "[Selecione...] Segunda Terça Quarta Quinta Sexta Sábado Domingo" at bounding box center [734, 375] width 664 height 24
select select "1"
click at [402, 363] on select "[Selecione...] Segunda Terça Quarta Quinta Sexta Sábado Domingo" at bounding box center [734, 375] width 664 height 24
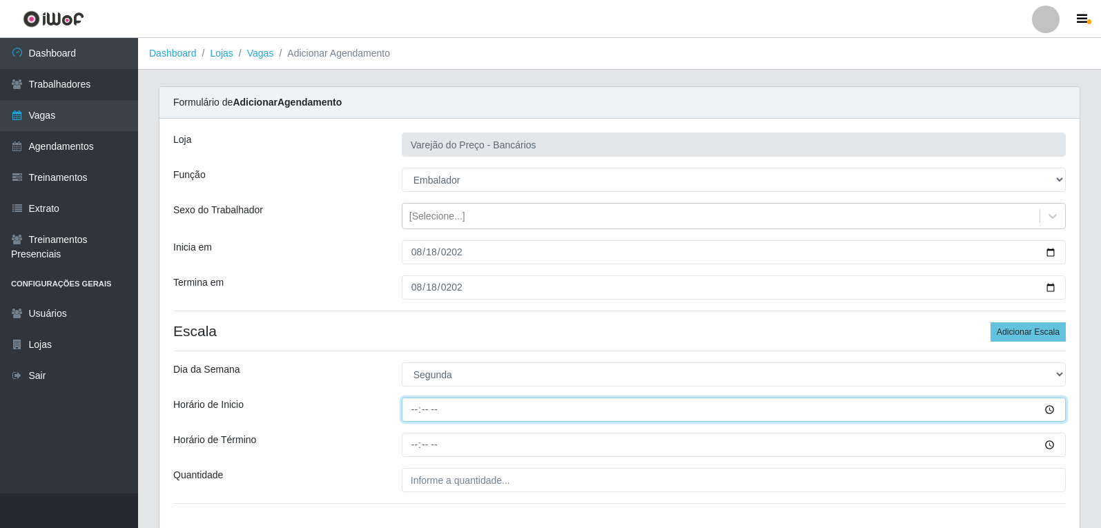
click at [415, 414] on input "Horário de Inicio" at bounding box center [734, 410] width 664 height 24
type input "16:00"
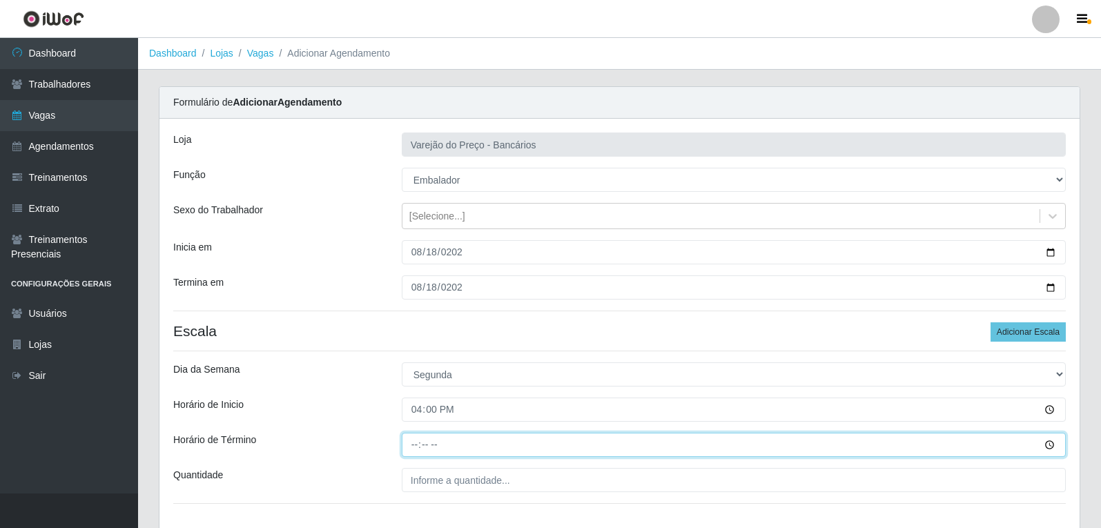
click at [412, 444] on input "Horário de Término" at bounding box center [734, 445] width 664 height 24
type input "21:00"
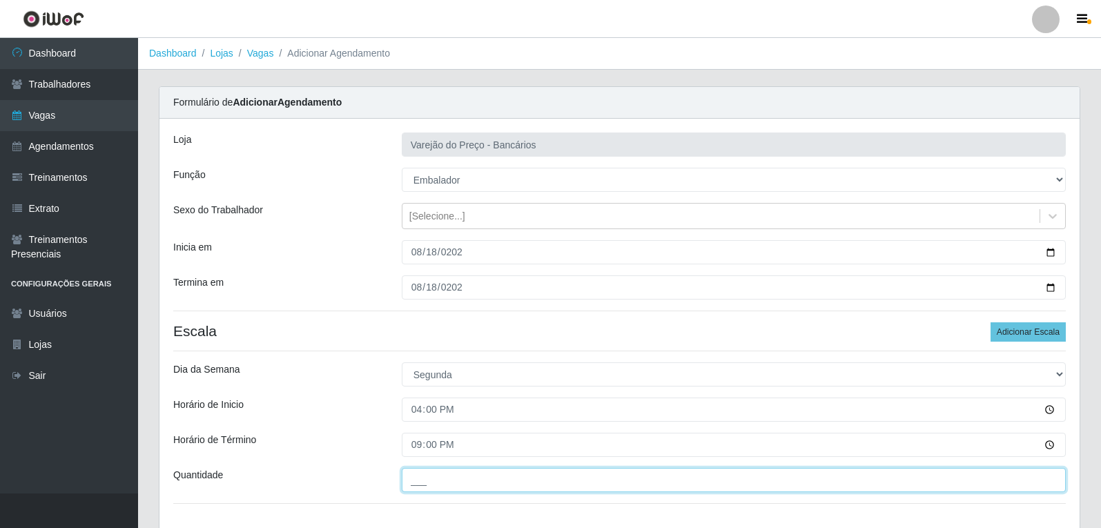
click at [419, 482] on input "___" at bounding box center [734, 480] width 664 height 24
type input "5__"
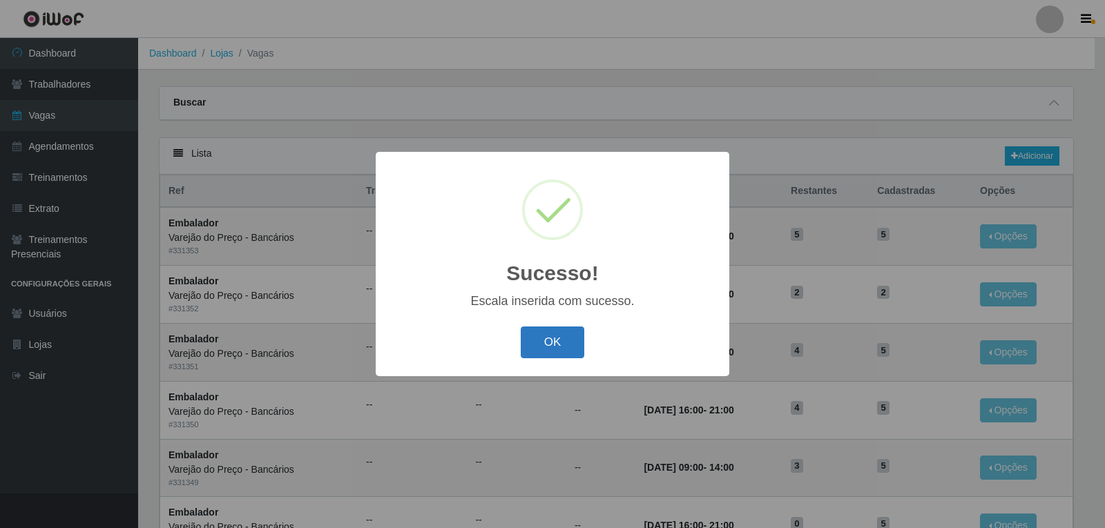
click at [547, 340] on button "OK" at bounding box center [553, 343] width 64 height 32
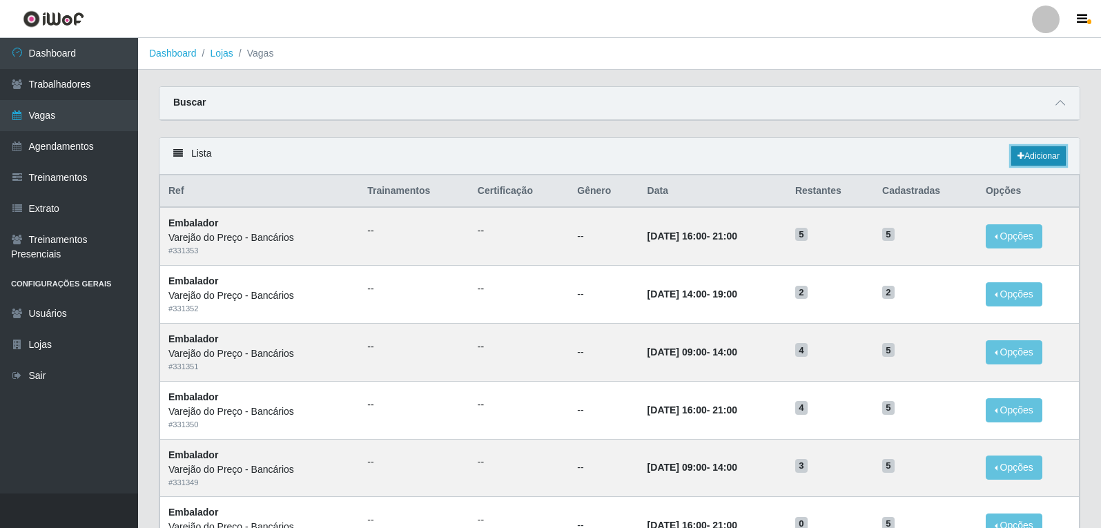
click at [1037, 162] on link "Adicionar" at bounding box center [1039, 155] width 55 height 19
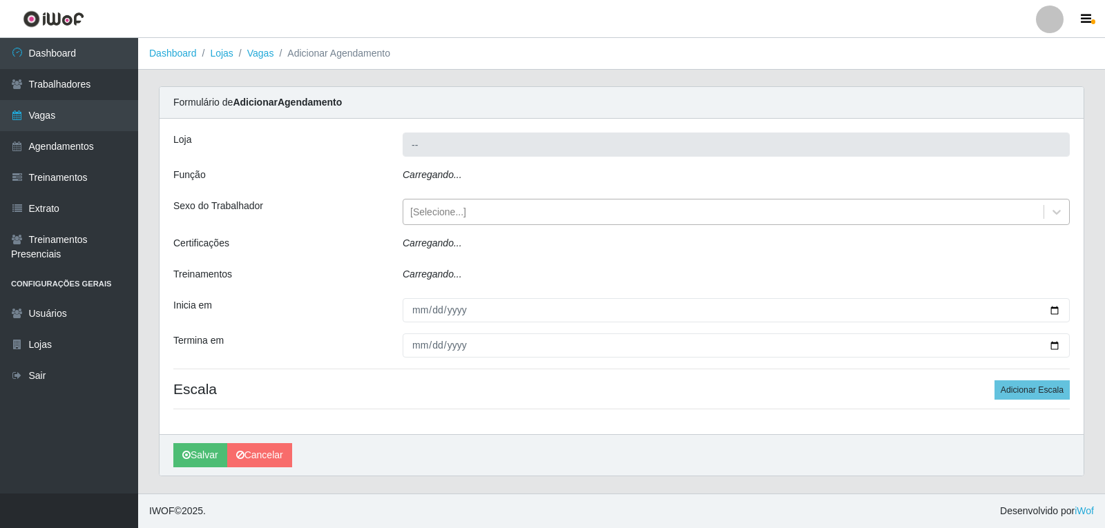
type input "Varejão do Preço - Bancários"
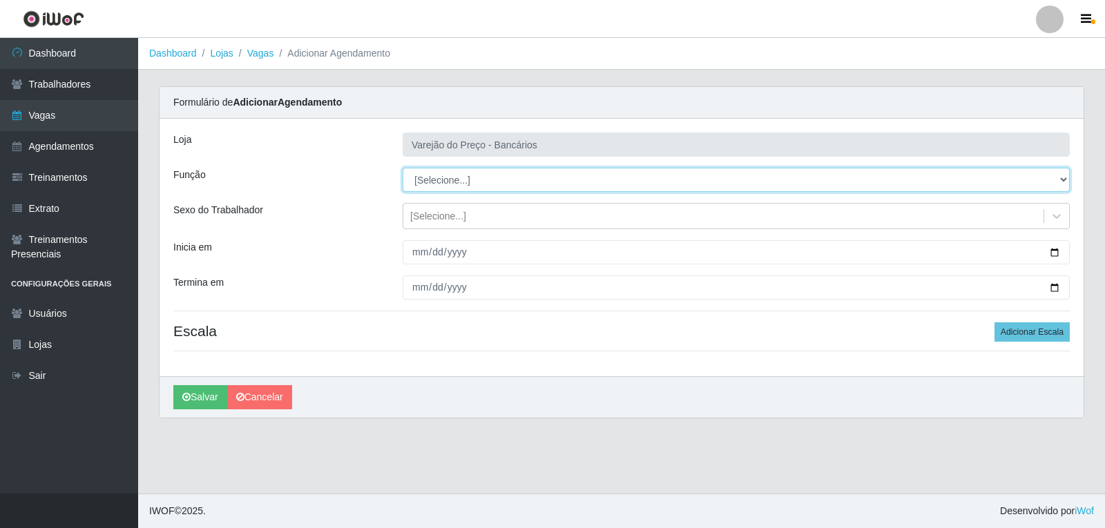
click at [424, 181] on select "[Selecione...] Auxiliar de Estacionamento Auxiliar de Estacionamento + Auxiliar…" at bounding box center [736, 180] width 667 height 24
select select "1"
click at [403, 168] on select "[Selecione...] Auxiliar de Estacionamento Auxiliar de Estacionamento + Auxiliar…" at bounding box center [736, 180] width 667 height 24
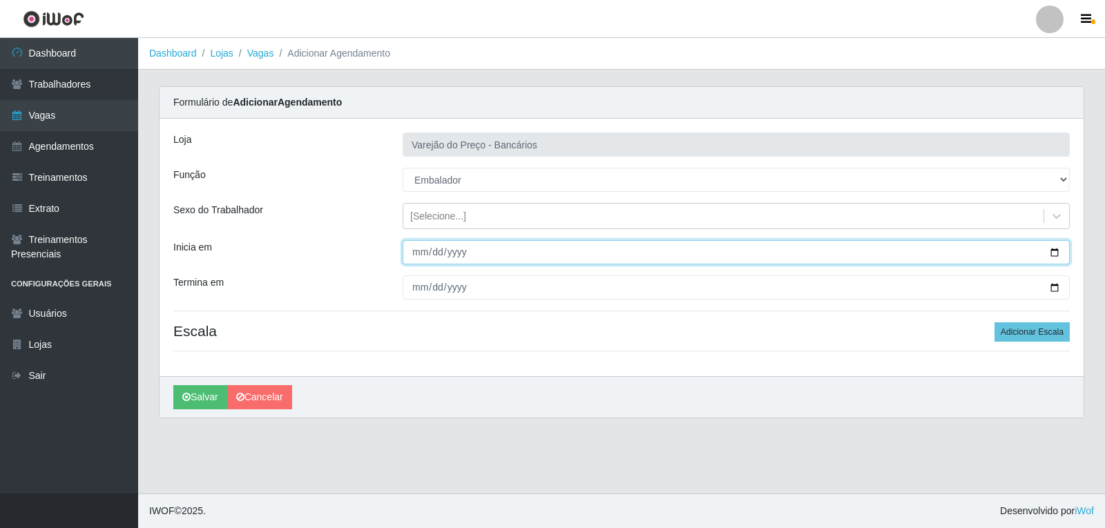
click at [415, 256] on input "Inicia em" at bounding box center [736, 252] width 667 height 24
type input "[DATE]"
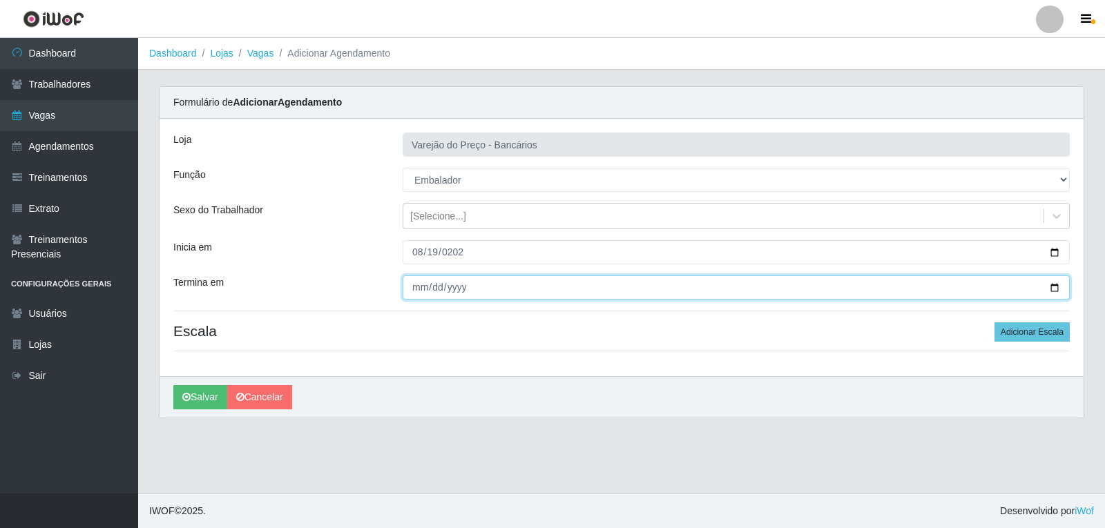
click at [414, 297] on input "Termina em" at bounding box center [736, 288] width 667 height 24
type input "[DATE]"
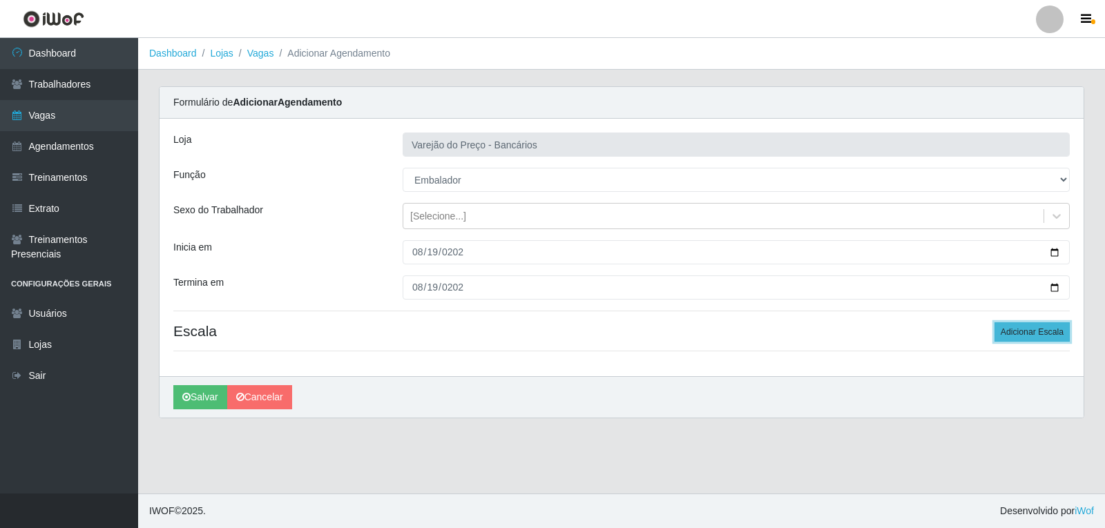
click at [1000, 338] on button "Adicionar Escala" at bounding box center [1031, 331] width 75 height 19
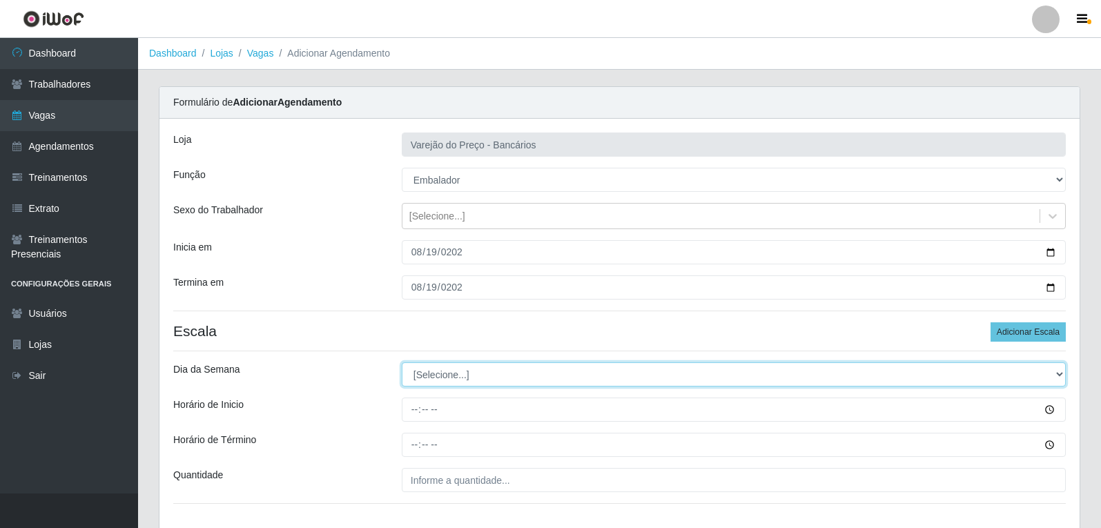
click at [456, 376] on select "[Selecione...] Segunda Terça Quarta Quinta Sexta Sábado Domingo" at bounding box center [734, 375] width 664 height 24
select select "2"
click at [402, 363] on select "[Selecione...] Segunda Terça Quarta Quinta Sexta Sábado Domingo" at bounding box center [734, 375] width 664 height 24
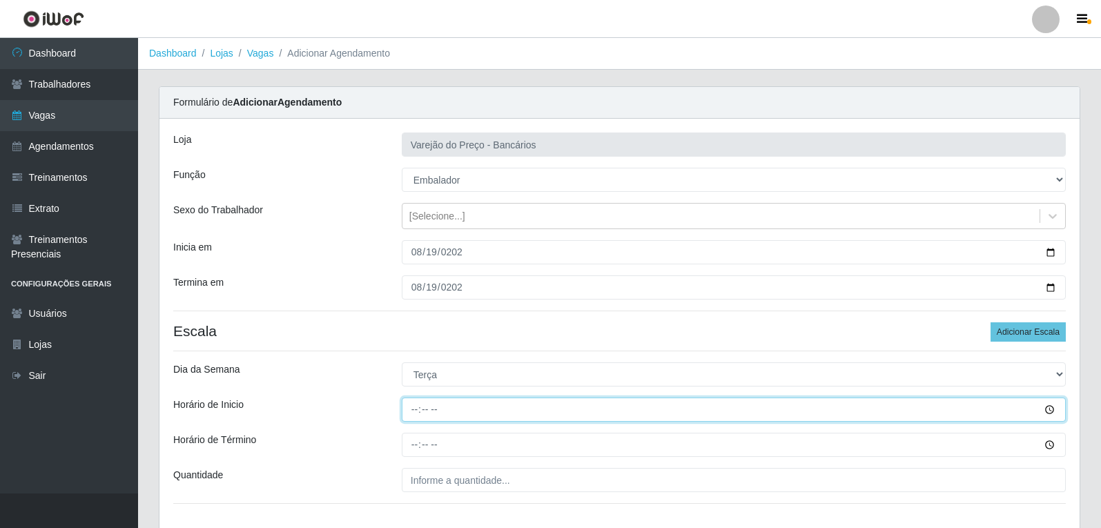
click at [418, 417] on input "Horário de Inicio" at bounding box center [734, 410] width 664 height 24
type input "16:00"
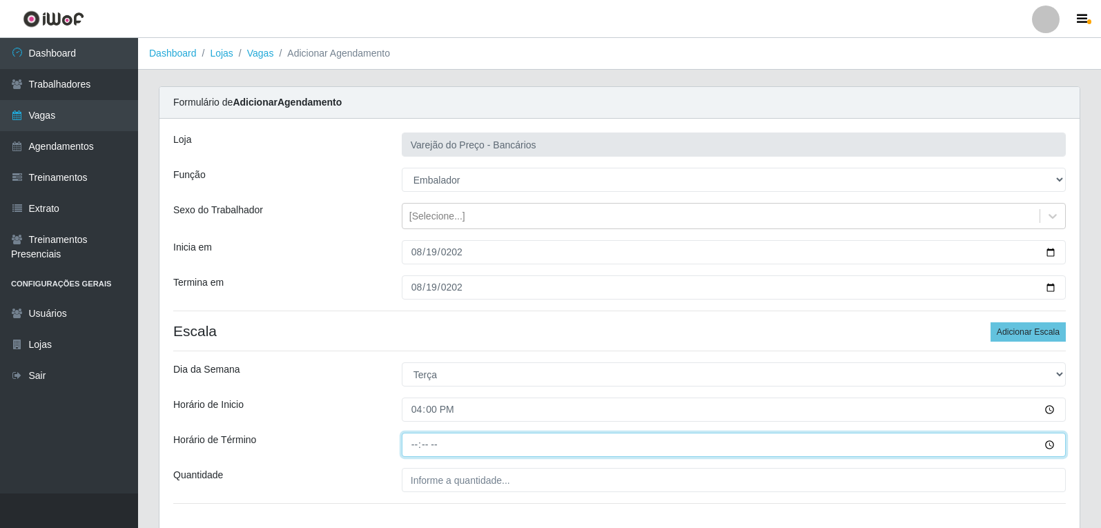
click at [418, 442] on input "Horário de Término" at bounding box center [734, 445] width 664 height 24
type input "21:00"
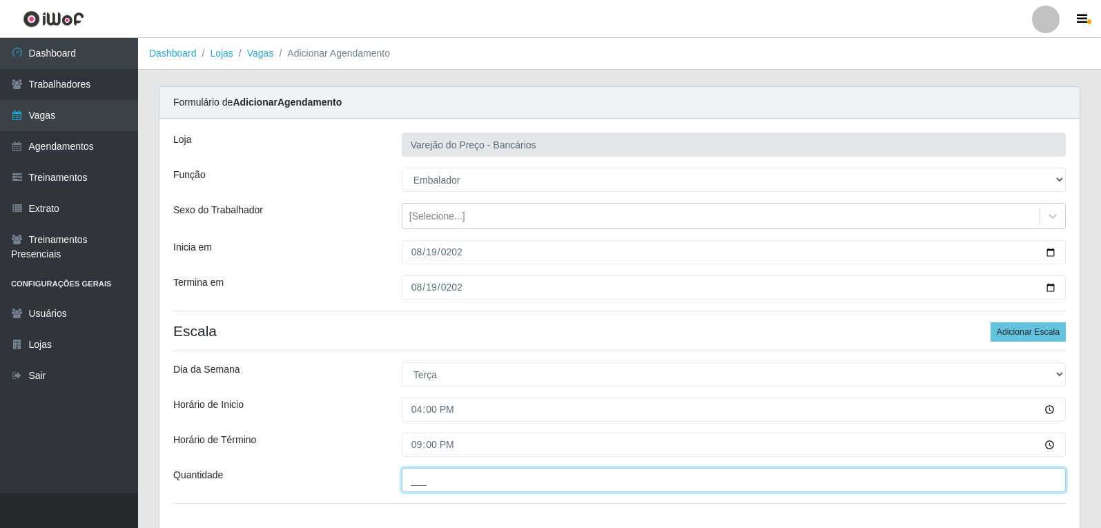
click at [423, 483] on input "___" at bounding box center [734, 480] width 664 height 24
type input "5__"
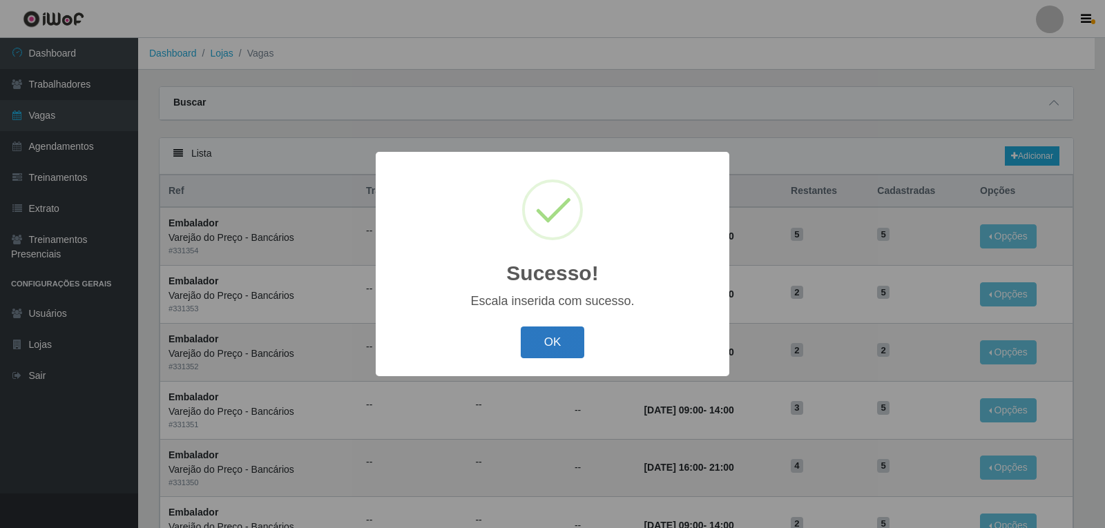
click at [537, 335] on button "OK" at bounding box center [553, 343] width 64 height 32
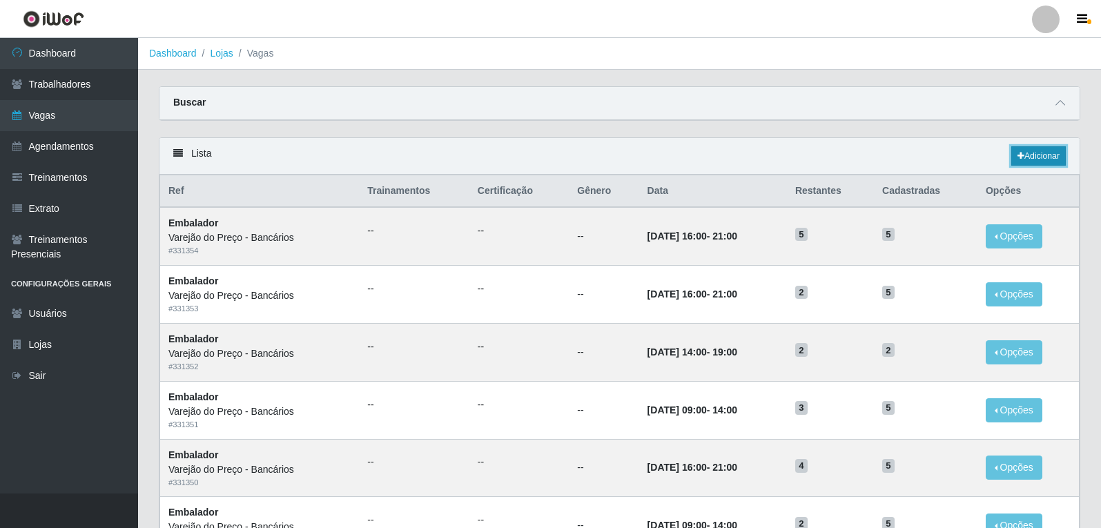
click at [1030, 157] on link "Adicionar" at bounding box center [1039, 155] width 55 height 19
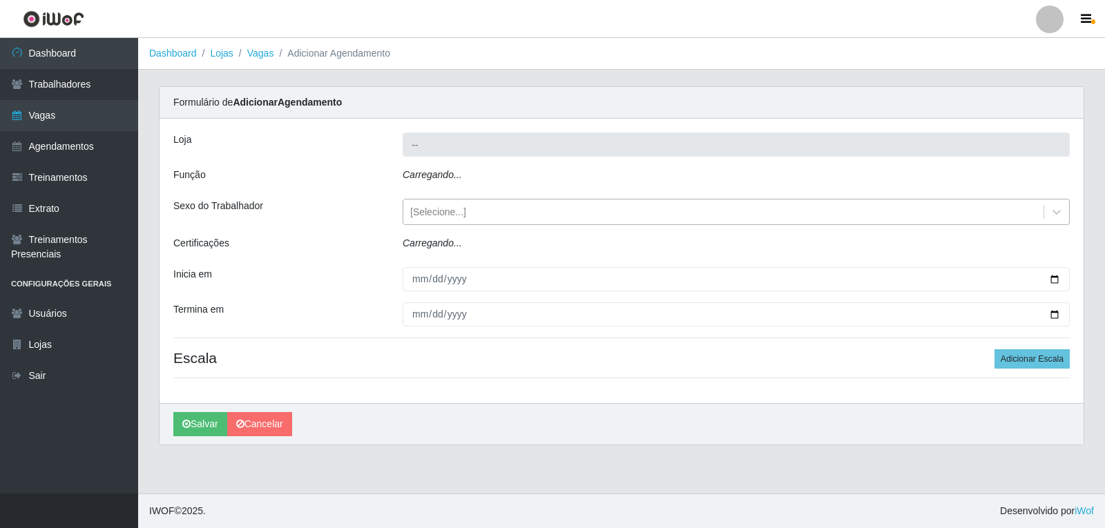
type input "Varejão do Preço - Bancários"
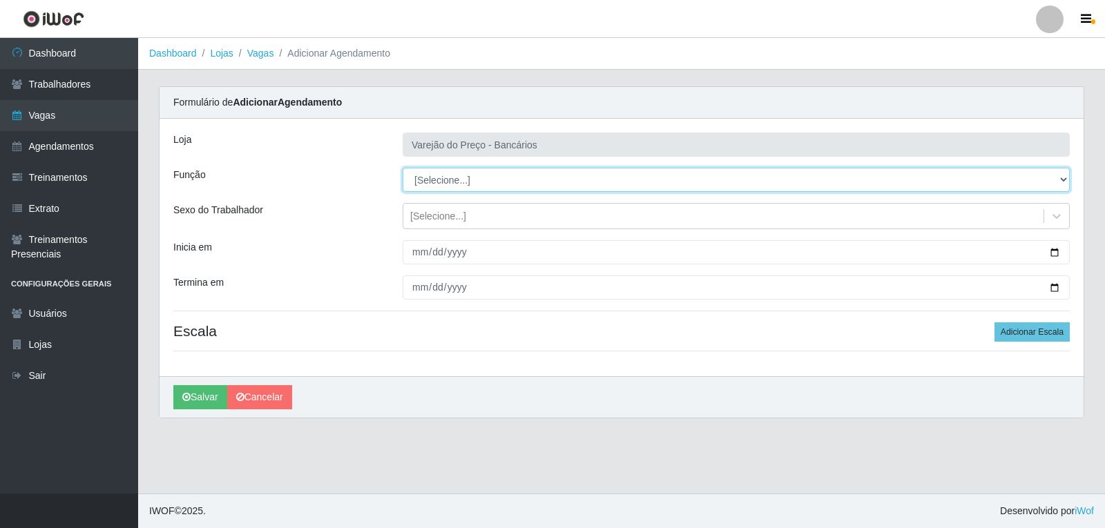
click at [447, 178] on select "[Selecione...] Auxiliar de Estacionamento Auxiliar de Estacionamento + Auxiliar…" at bounding box center [736, 180] width 667 height 24
select select "1"
click at [403, 168] on select "[Selecione...] Auxiliar de Estacionamento Auxiliar de Estacionamento + Auxiliar…" at bounding box center [736, 180] width 667 height 24
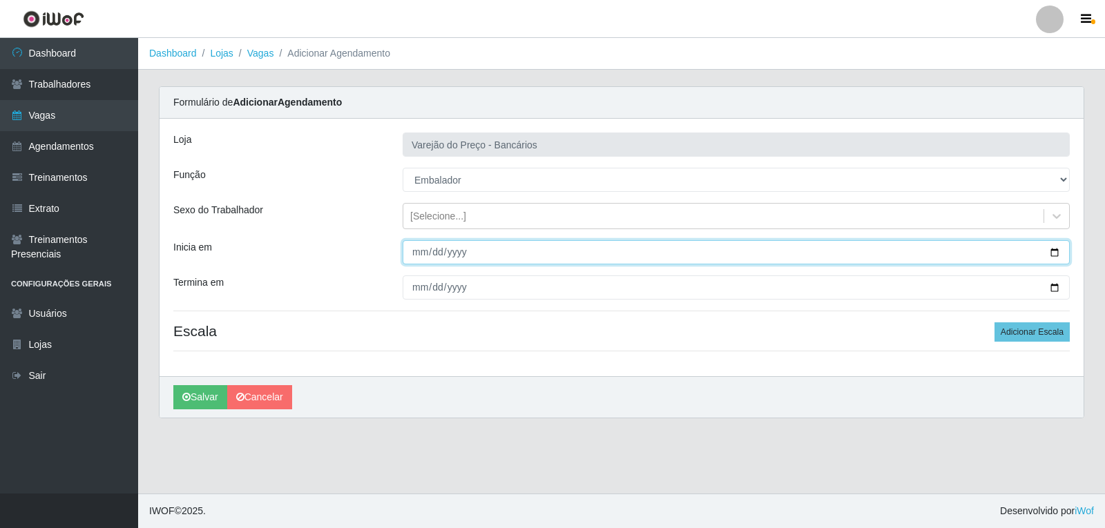
click at [423, 253] on input "Inicia em" at bounding box center [736, 252] width 667 height 24
type input "[DATE]"
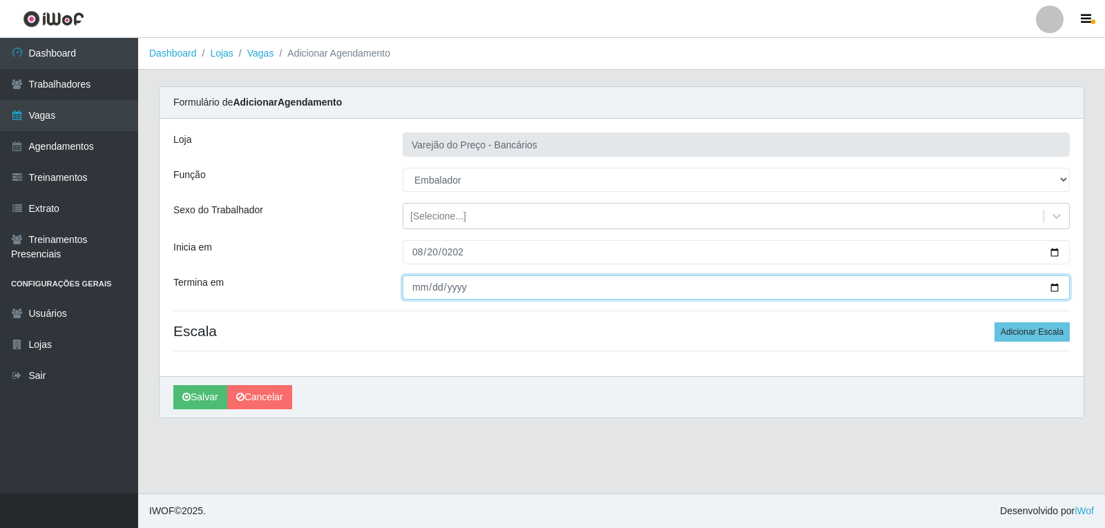
click at [415, 285] on input "Termina em" at bounding box center [736, 288] width 667 height 24
type input "[DATE]"
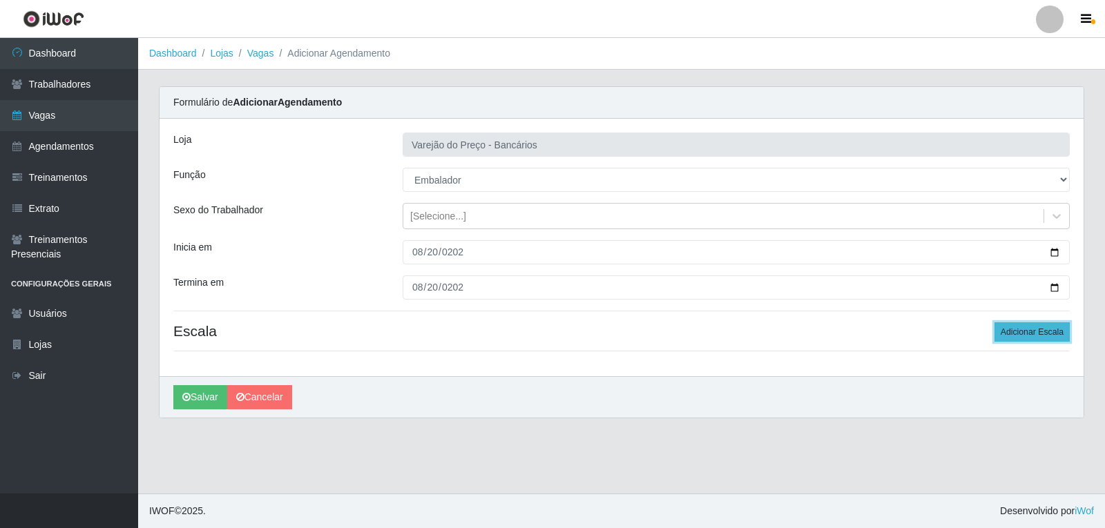
click at [1028, 331] on button "Adicionar Escala" at bounding box center [1031, 331] width 75 height 19
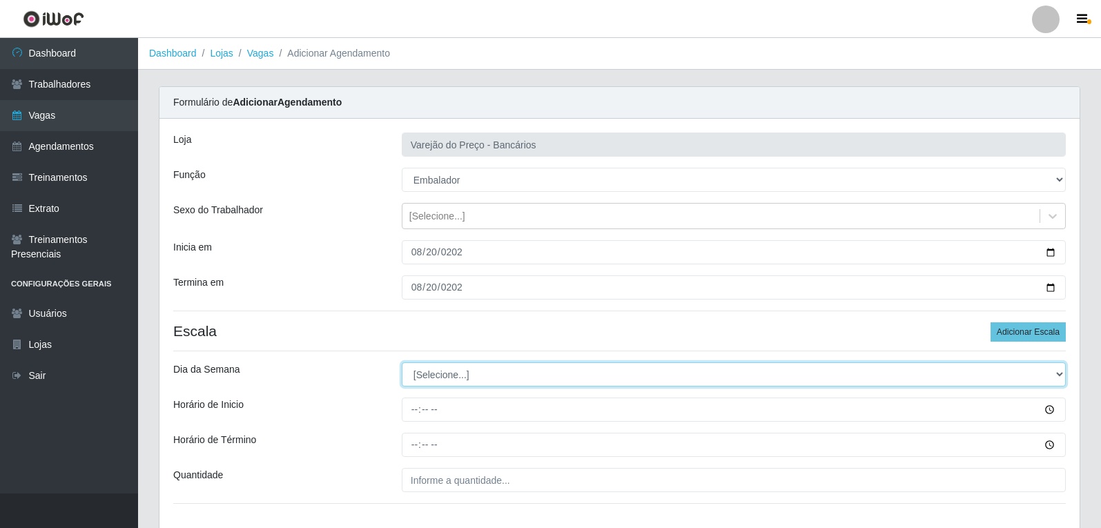
click at [430, 371] on select "[Selecione...] Segunda Terça Quarta Quinta Sexta Sábado Domingo" at bounding box center [734, 375] width 664 height 24
select select "3"
click at [402, 363] on select "[Selecione...] Segunda Terça Quarta Quinta Sexta Sábado Domingo" at bounding box center [734, 375] width 664 height 24
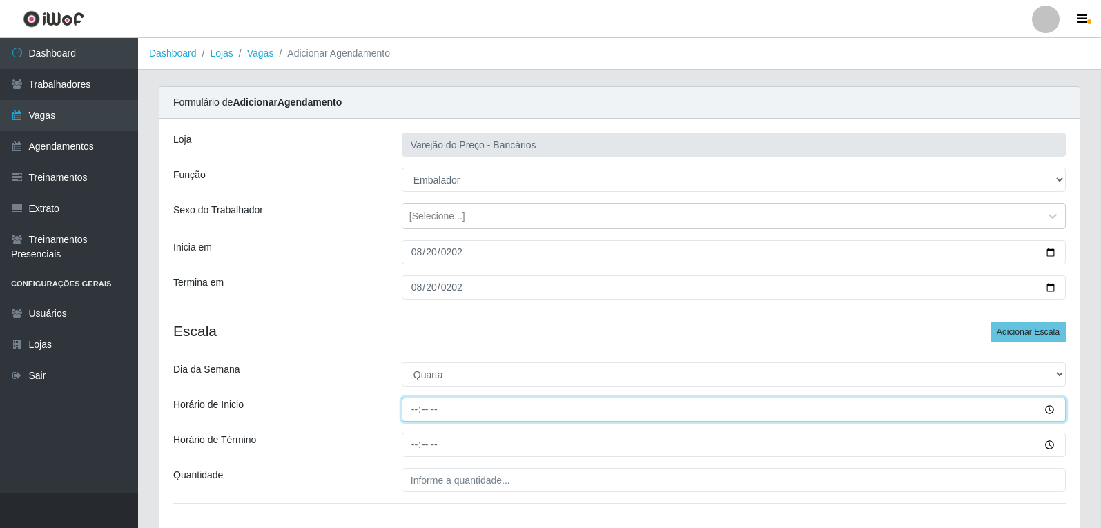
click at [416, 405] on input "Horário de Inicio" at bounding box center [734, 410] width 664 height 24
type input "16:00"
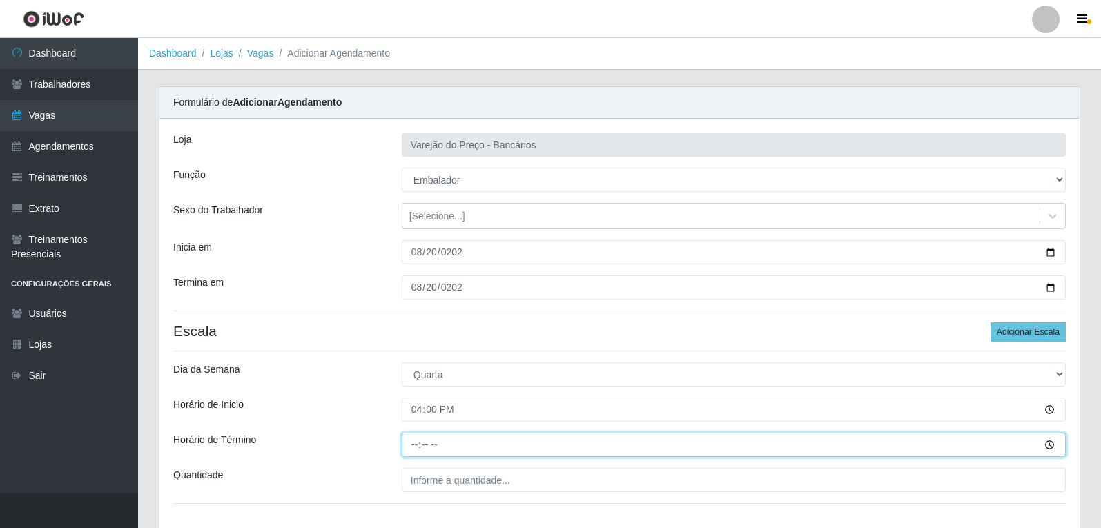
click at [413, 442] on input "Horário de Término" at bounding box center [734, 445] width 664 height 24
type input "21:00"
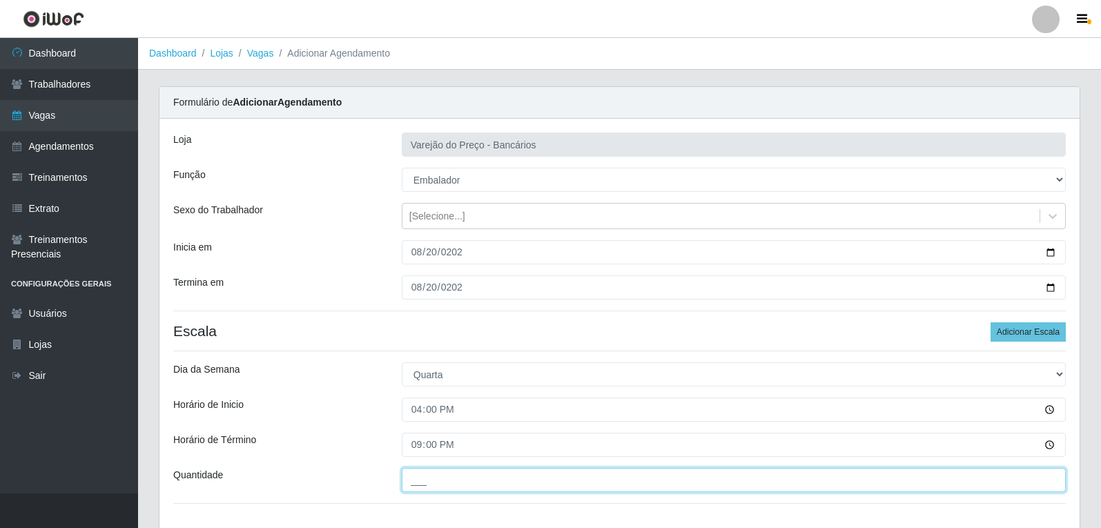
click at [423, 481] on input "___" at bounding box center [734, 480] width 664 height 24
type input "5__"
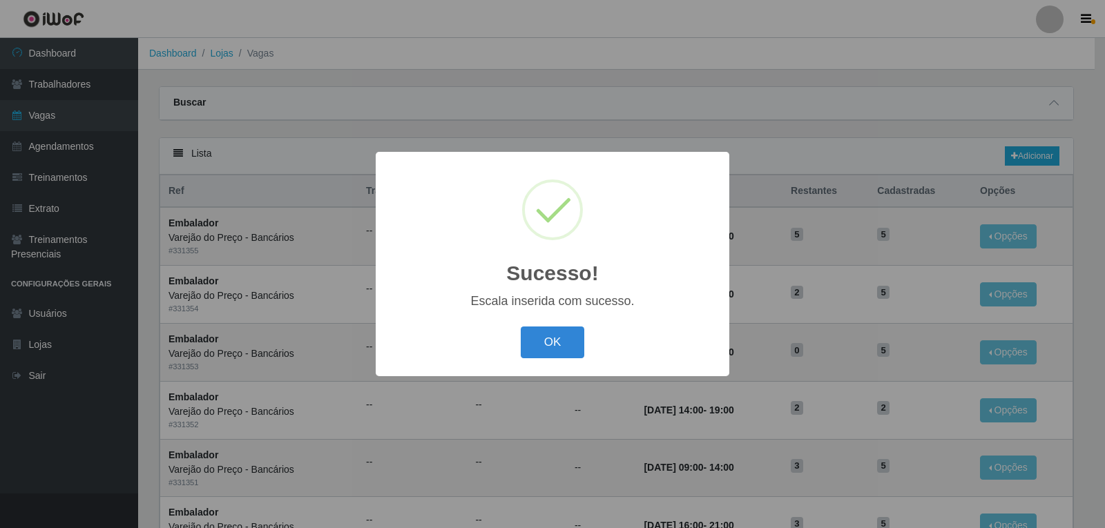
drag, startPoint x: 565, startPoint y: 317, endPoint x: 549, endPoint y: 369, distance: 54.2
click at [557, 334] on div "Sucesso! × Escala inserida com sucesso. OK Cancel" at bounding box center [553, 264] width 354 height 224
click at [548, 357] on button "OK" at bounding box center [553, 343] width 64 height 32
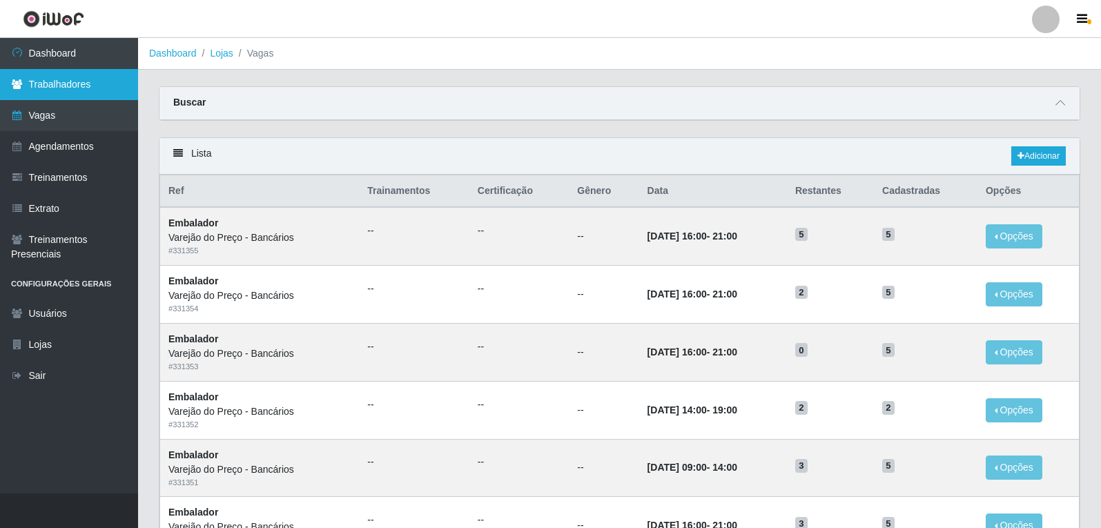
click at [59, 80] on link "Trabalhadores" at bounding box center [69, 84] width 138 height 31
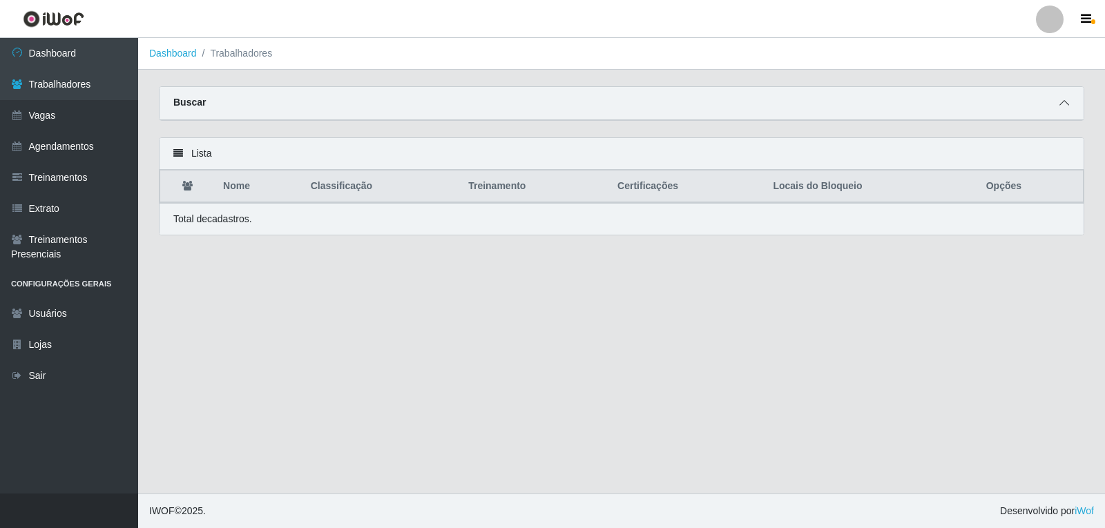
click at [1066, 102] on icon at bounding box center [1064, 103] width 10 height 10
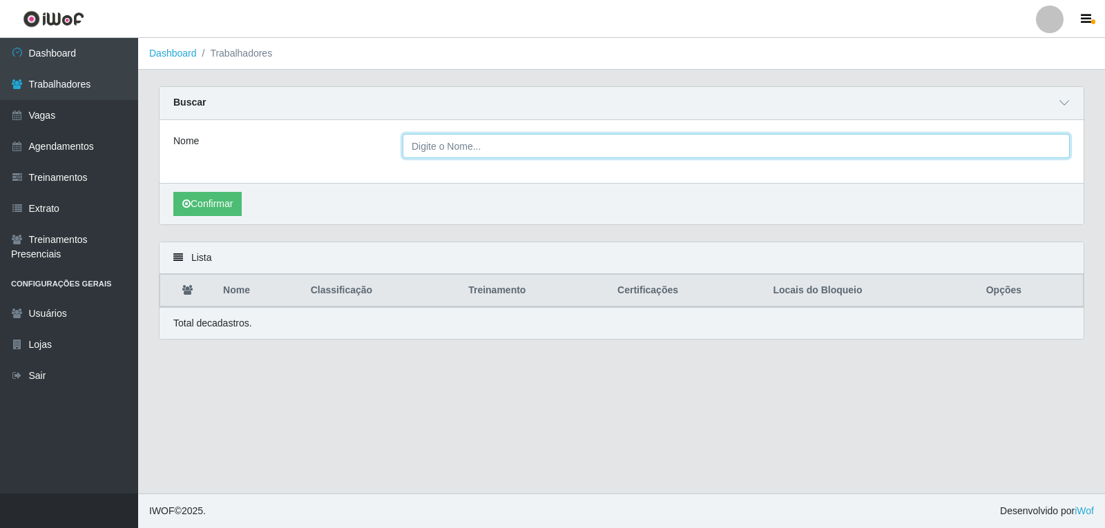
click at [434, 145] on input "Nome" at bounding box center [736, 146] width 667 height 24
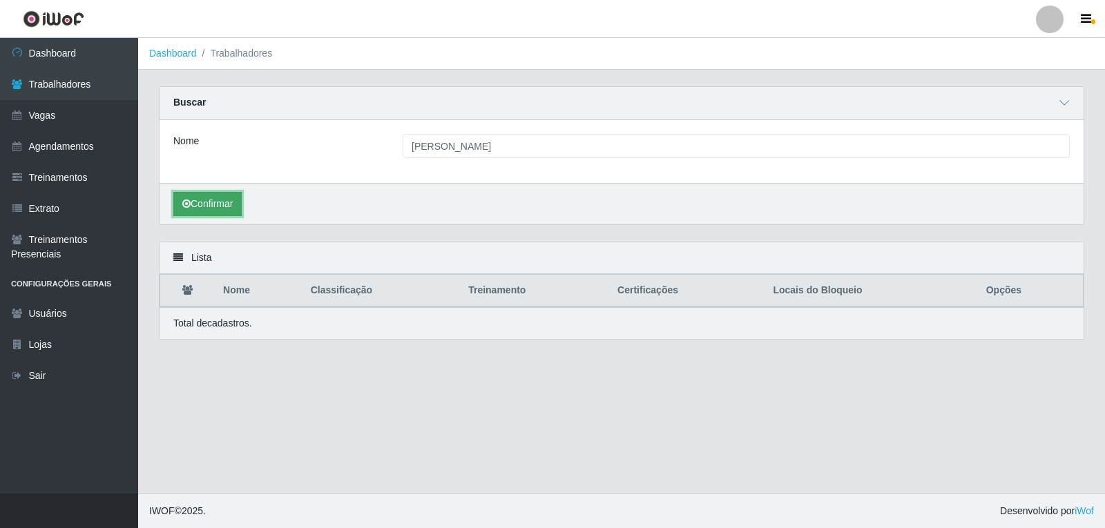
click at [229, 215] on button "Confirmar" at bounding box center [207, 204] width 68 height 24
click at [223, 210] on button "Confirmar" at bounding box center [207, 204] width 68 height 24
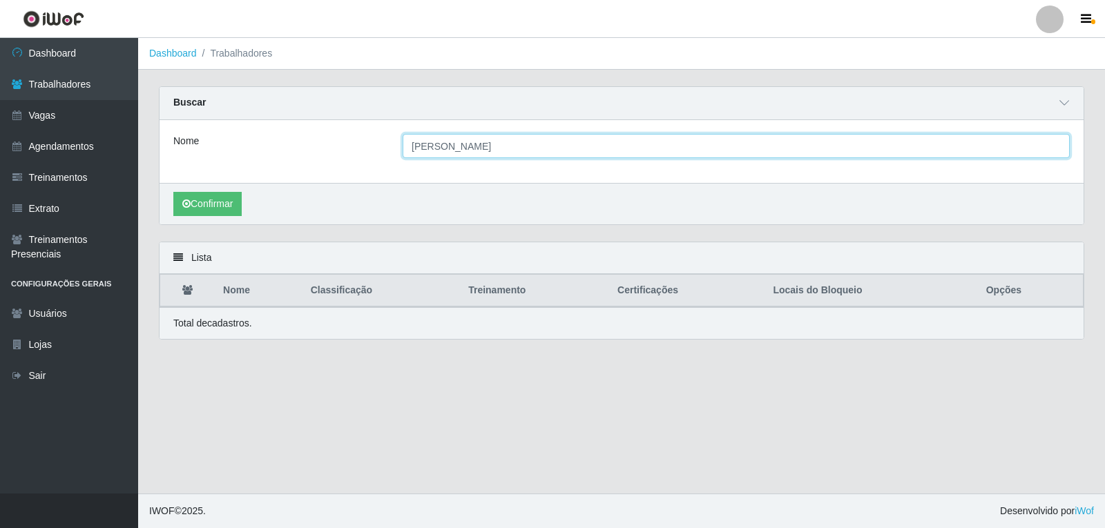
click at [484, 145] on input "[PERSON_NAME]" at bounding box center [736, 146] width 667 height 24
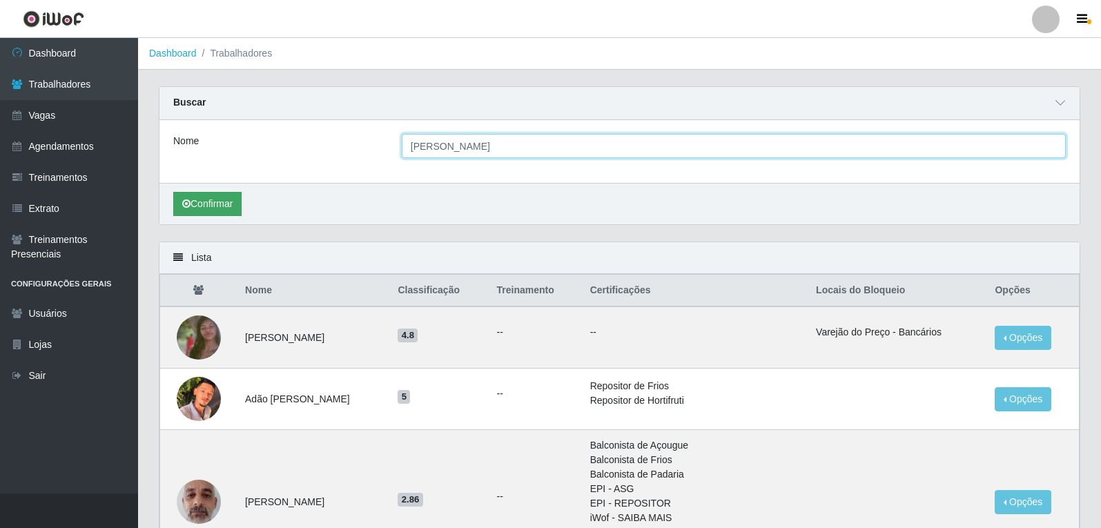
type input "[PERSON_NAME]"
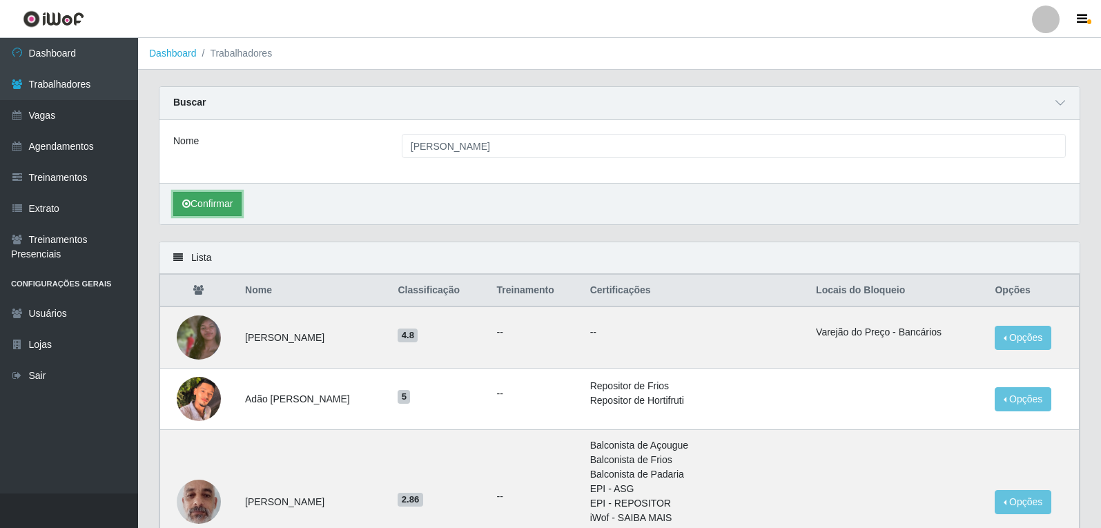
click at [185, 209] on icon "submit" at bounding box center [186, 204] width 8 height 10
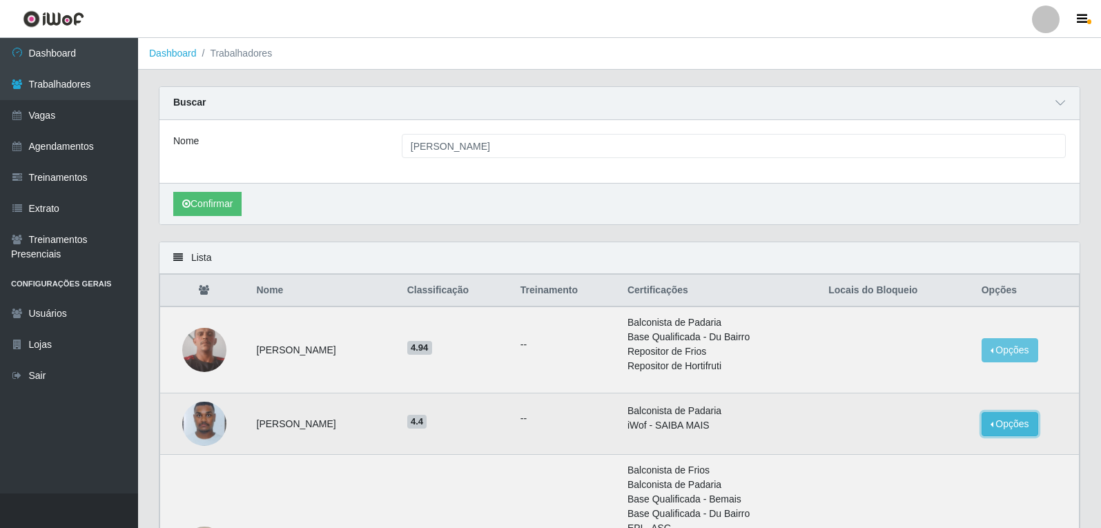
click at [1005, 426] on button "Opções" at bounding box center [1010, 424] width 57 height 24
click at [893, 460] on button "Bloquear - Loja" at bounding box center [924, 456] width 111 height 28
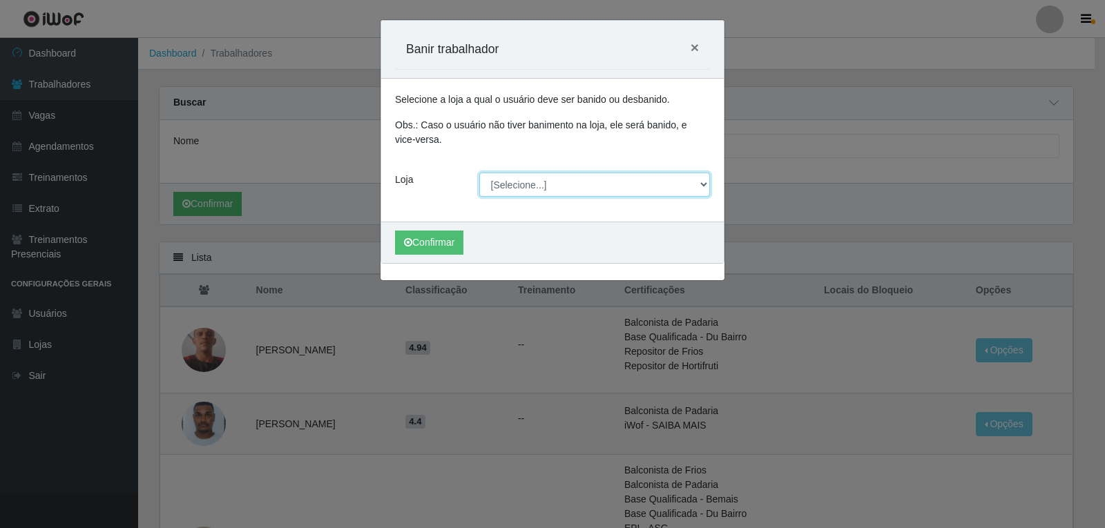
click at [701, 188] on select "[Selecione...] Varejão do Preço - Bancários" at bounding box center [594, 185] width 231 height 24
select select "157"
click at [479, 173] on select "[Selecione...] Varejão do Preço - Bancários" at bounding box center [594, 185] width 231 height 24
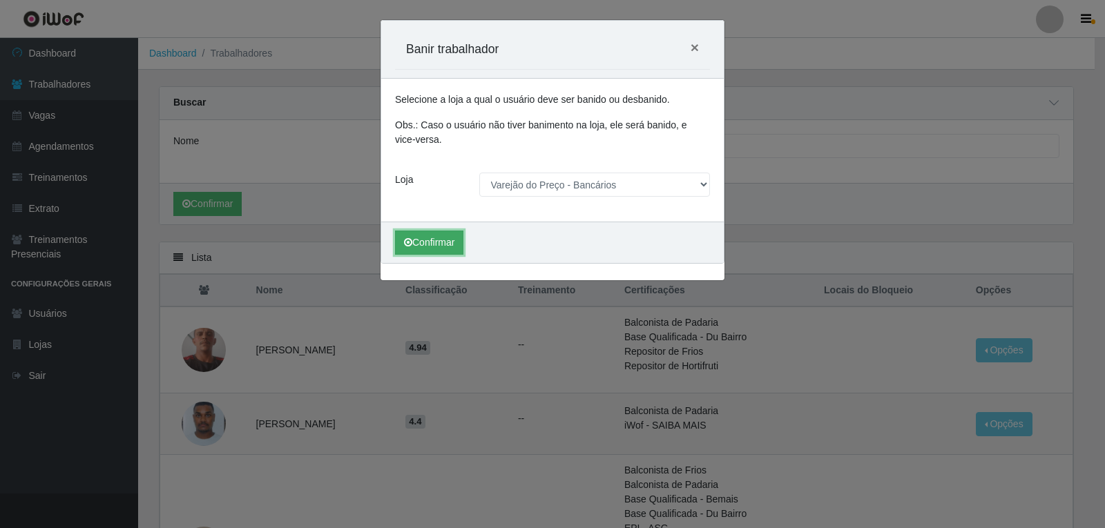
click at [419, 252] on button "Confirmar" at bounding box center [429, 243] width 68 height 24
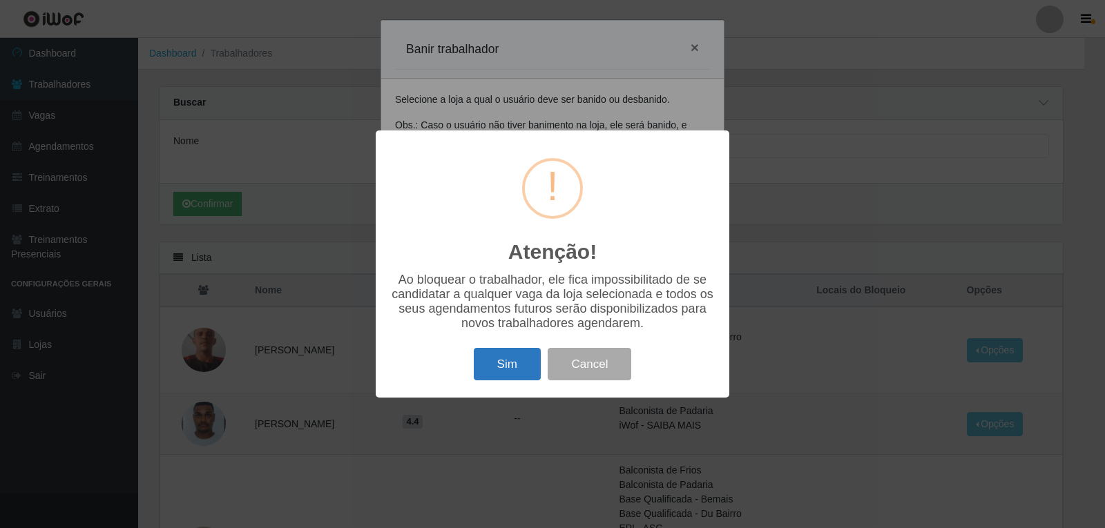
click at [494, 363] on button "Sim" at bounding box center [507, 364] width 67 height 32
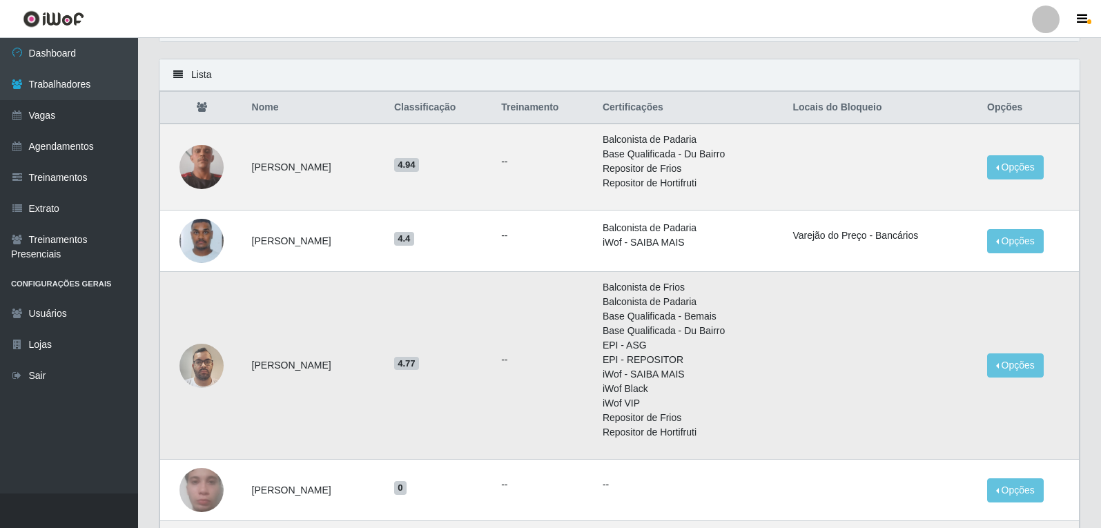
scroll to position [207, 0]
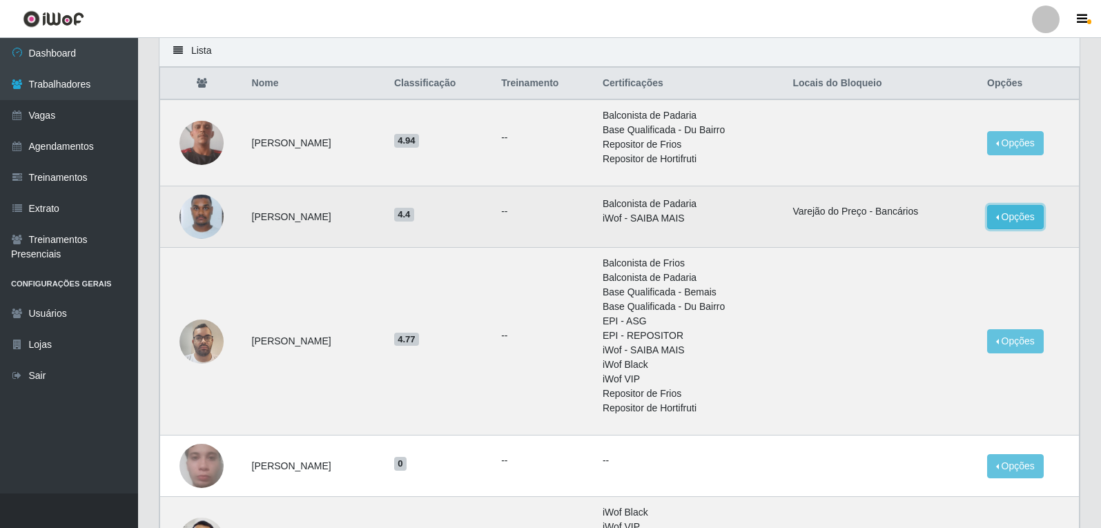
click at [1005, 210] on button "Opções" at bounding box center [1015, 217] width 57 height 24
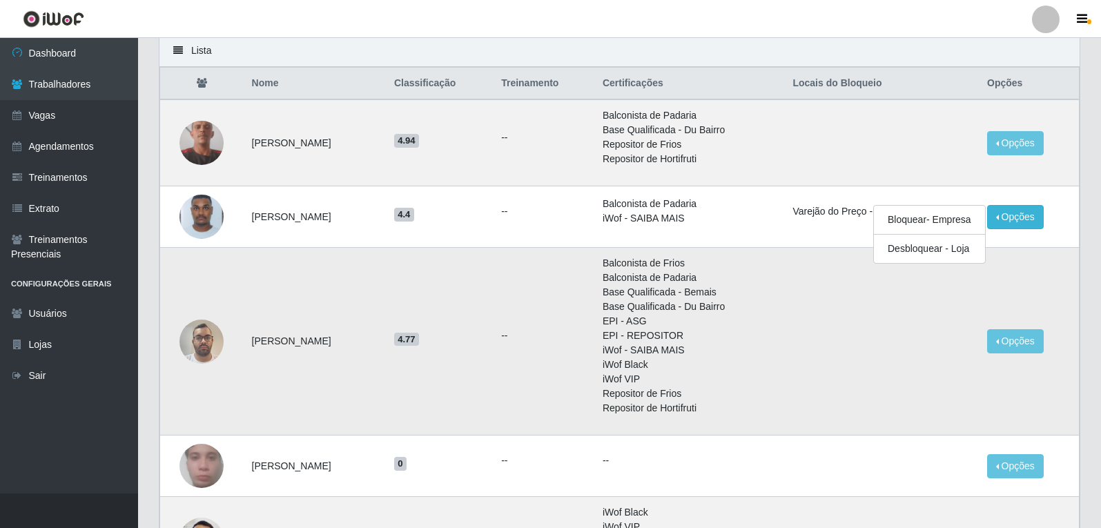
click at [1031, 298] on td "Opções Bloquear - Empresa Bloquear - Loja" at bounding box center [1029, 342] width 100 height 188
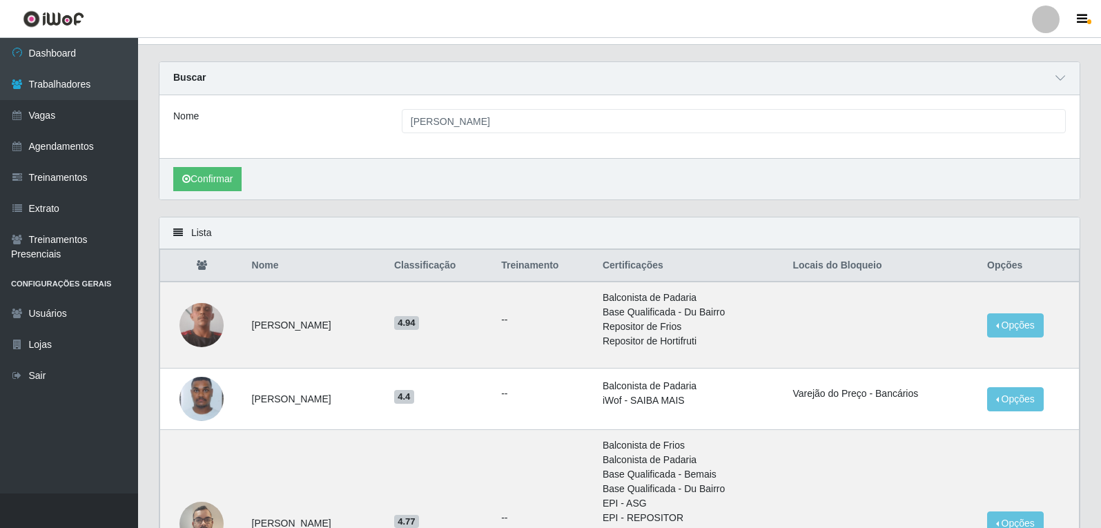
scroll to position [0, 0]
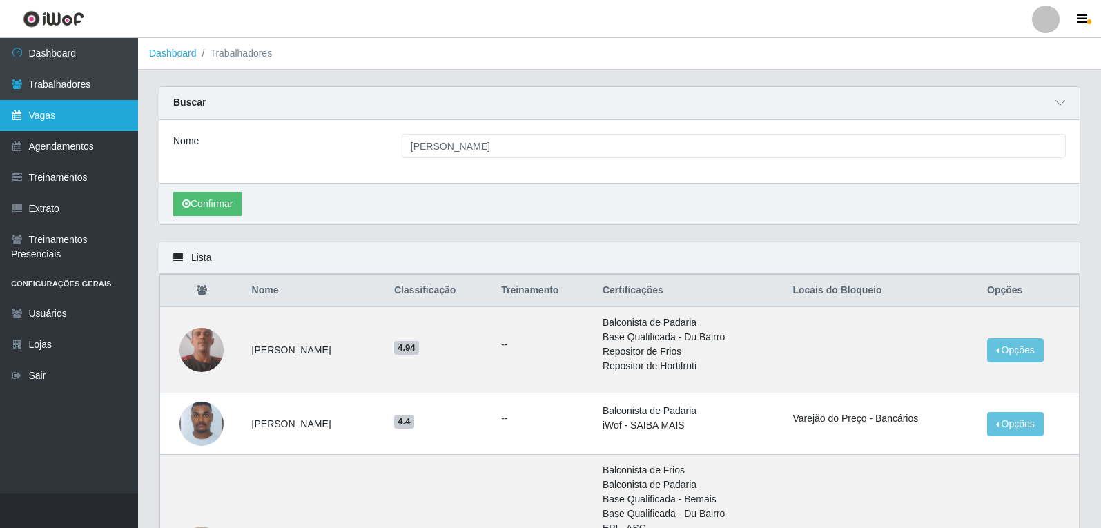
click at [59, 117] on link "Vagas" at bounding box center [69, 115] width 138 height 31
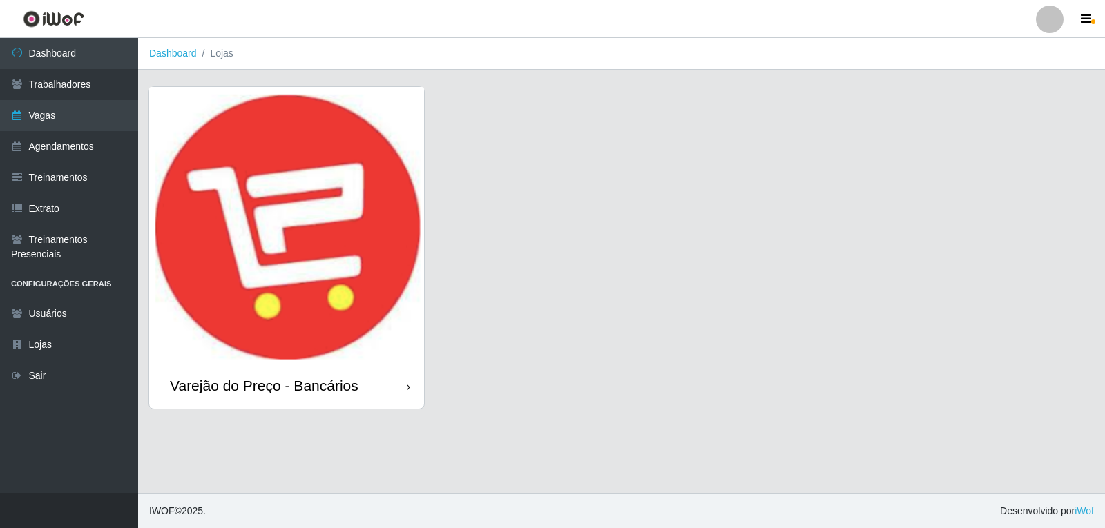
click at [258, 263] on img at bounding box center [286, 225] width 275 height 276
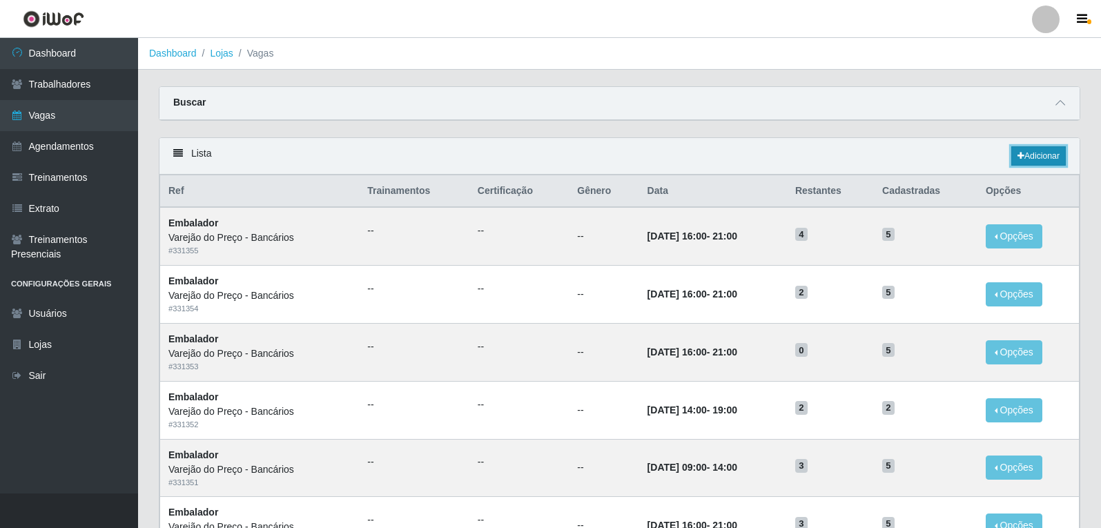
click at [1037, 165] on link "Adicionar" at bounding box center [1039, 155] width 55 height 19
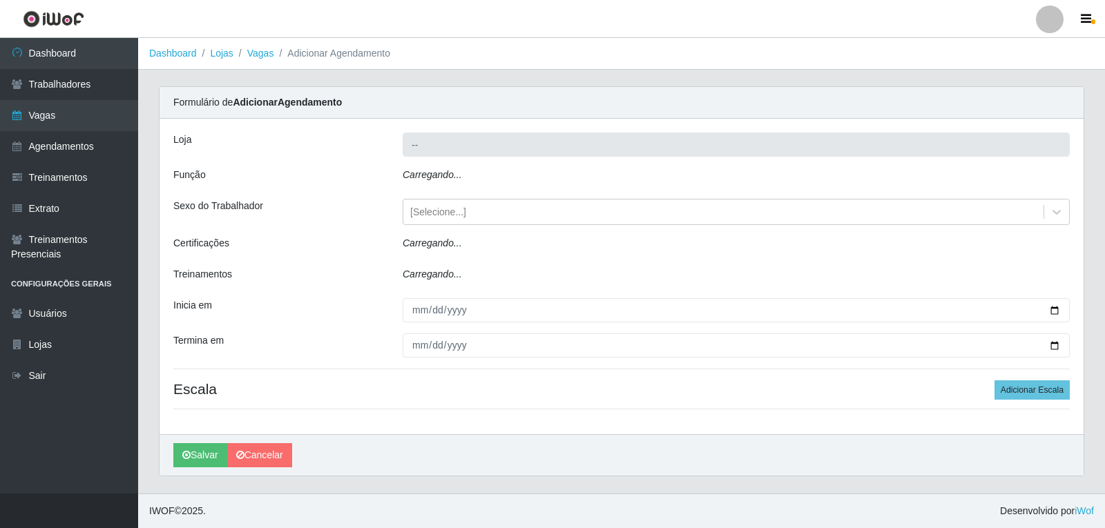
type input "Varejão do Preço - Bancários"
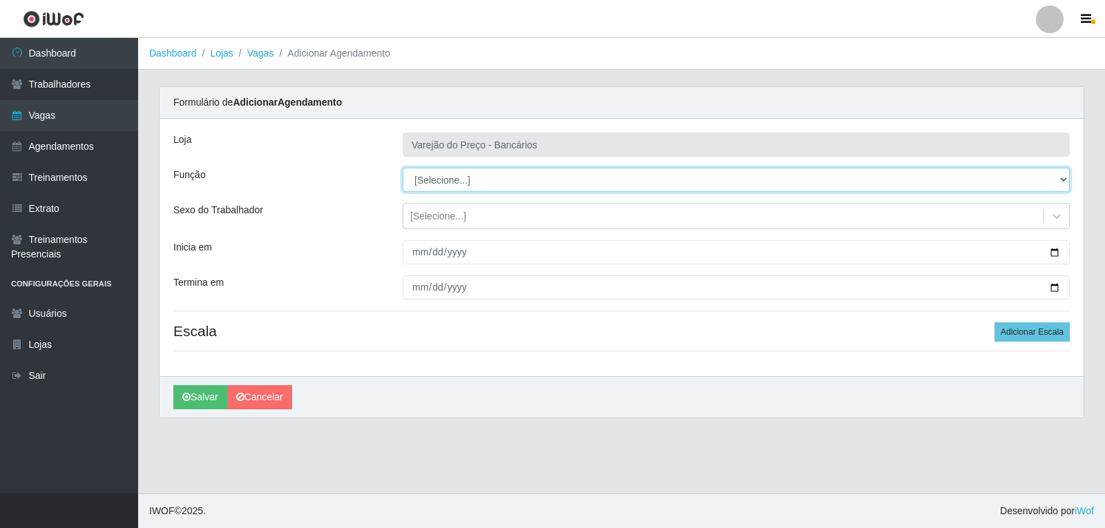
click at [412, 184] on select "[Selecione...] Auxiliar de Estacionamento Auxiliar de Estacionamento + Auxiliar…" at bounding box center [736, 180] width 667 height 24
select select "1"
click at [403, 168] on select "[Selecione...] Auxiliar de Estacionamento Auxiliar de Estacionamento + Auxiliar…" at bounding box center [736, 180] width 667 height 24
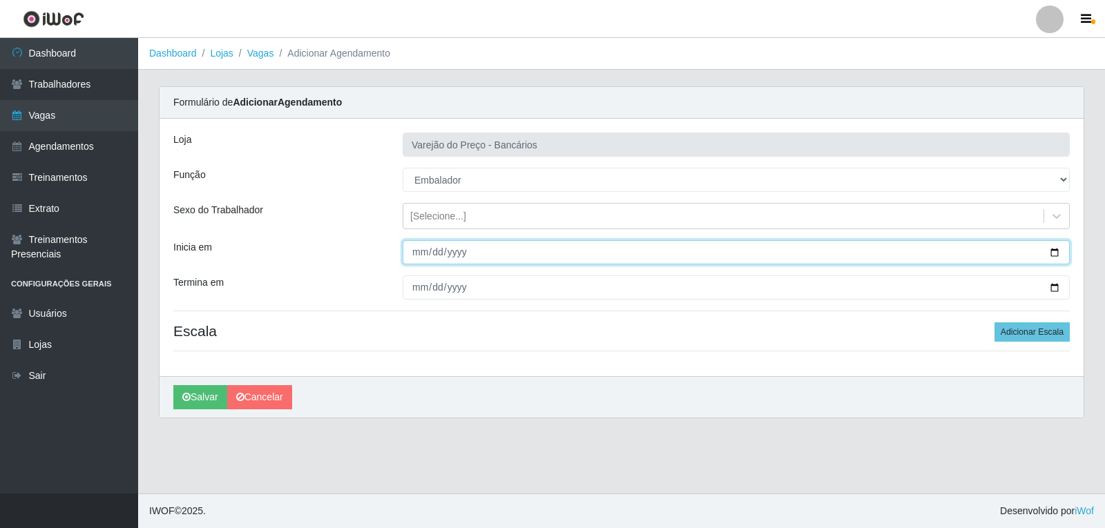
click at [418, 255] on input "Inicia em" at bounding box center [736, 252] width 667 height 24
type input "[DATE]"
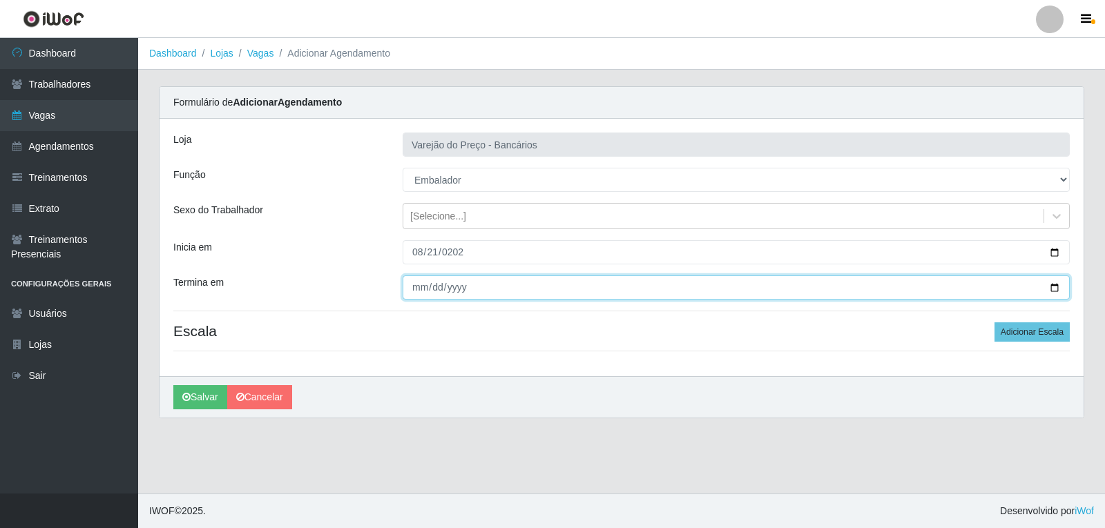
click at [416, 287] on input "Termina em" at bounding box center [736, 288] width 667 height 24
type input "[DATE]"
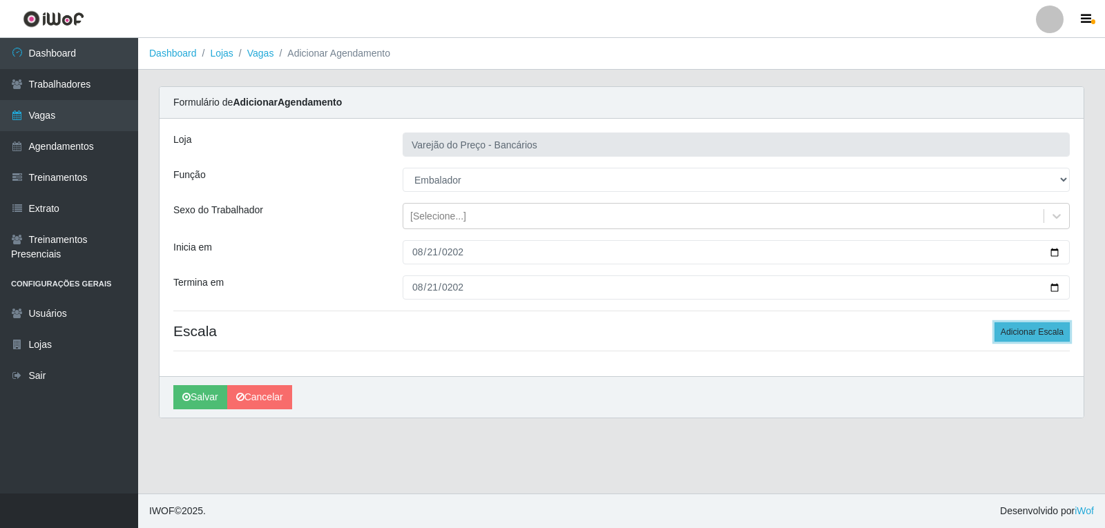
click at [1038, 335] on button "Adicionar Escala" at bounding box center [1031, 331] width 75 height 19
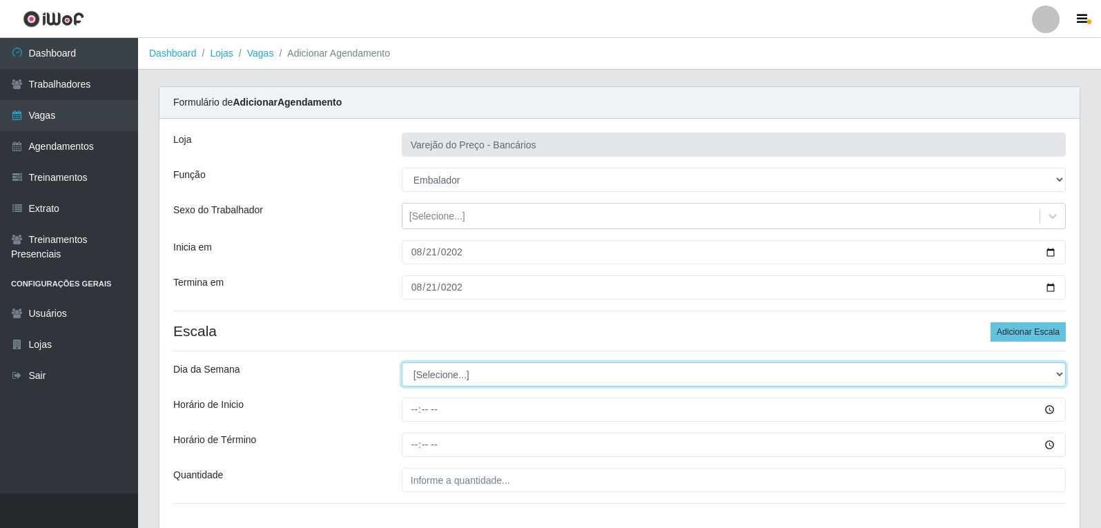
click at [421, 373] on select "[Selecione...] Segunda Terça Quarta Quinta Sexta Sábado Domingo" at bounding box center [734, 375] width 664 height 24
select select "4"
click at [402, 363] on select "[Selecione...] Segunda Terça Quarta Quinta Sexta Sábado Domingo" at bounding box center [734, 375] width 664 height 24
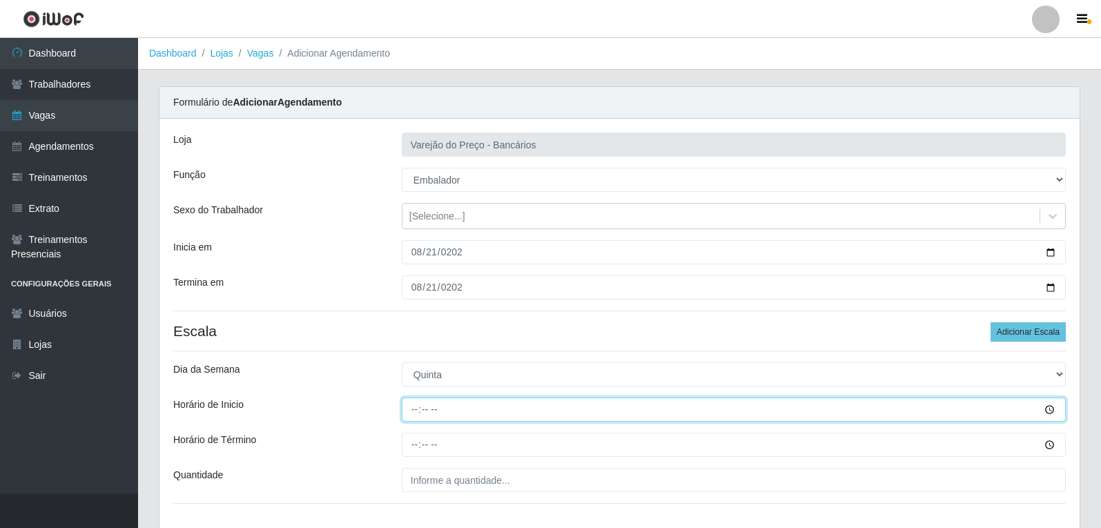
click at [410, 410] on input "Horário de Inicio" at bounding box center [734, 410] width 664 height 24
type input "16:00"
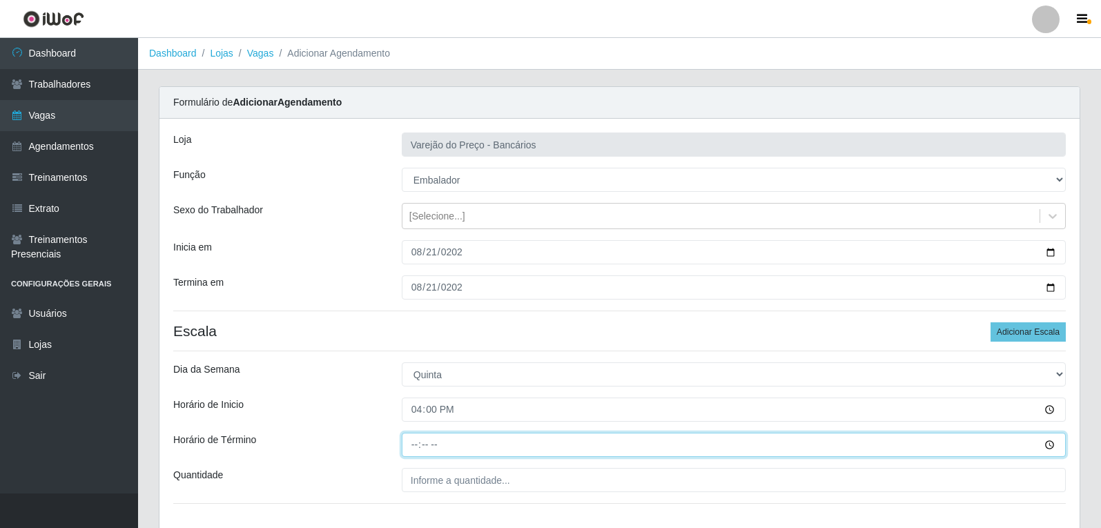
click at [411, 453] on input "Horário de Término" at bounding box center [734, 445] width 664 height 24
type input "21:00"
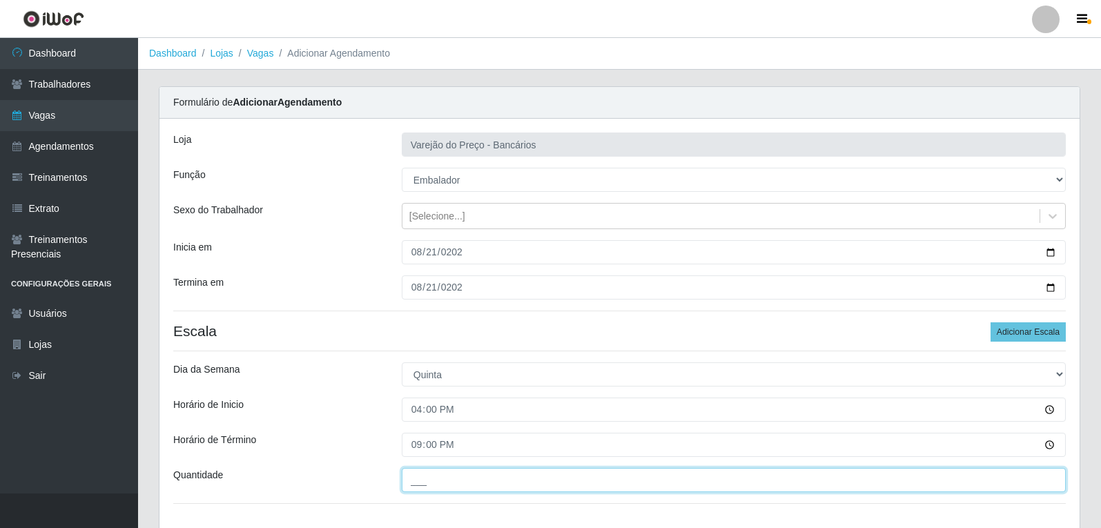
click at [420, 472] on input "___" at bounding box center [734, 480] width 664 height 24
type input "5__"
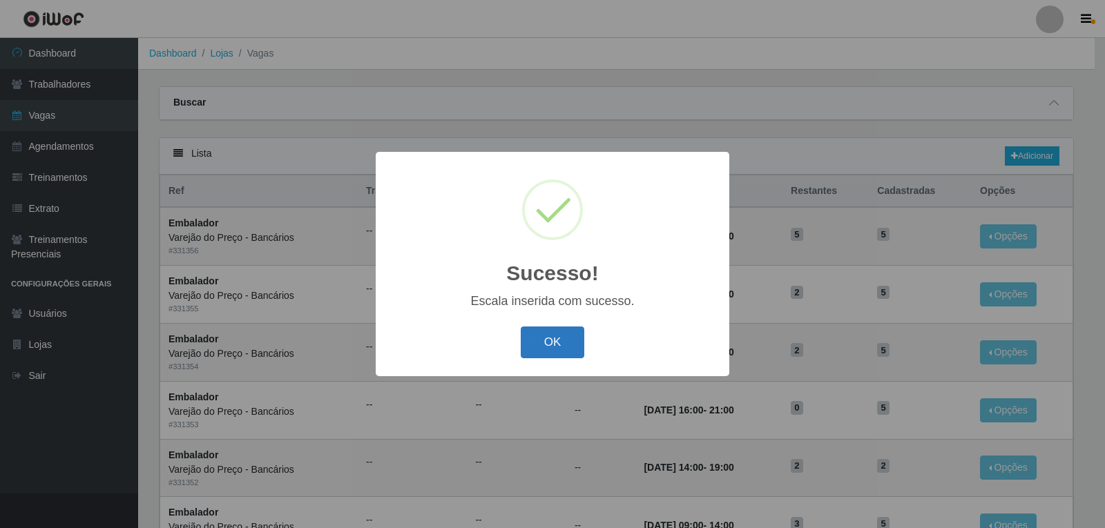
click at [558, 331] on button "OK" at bounding box center [553, 343] width 64 height 32
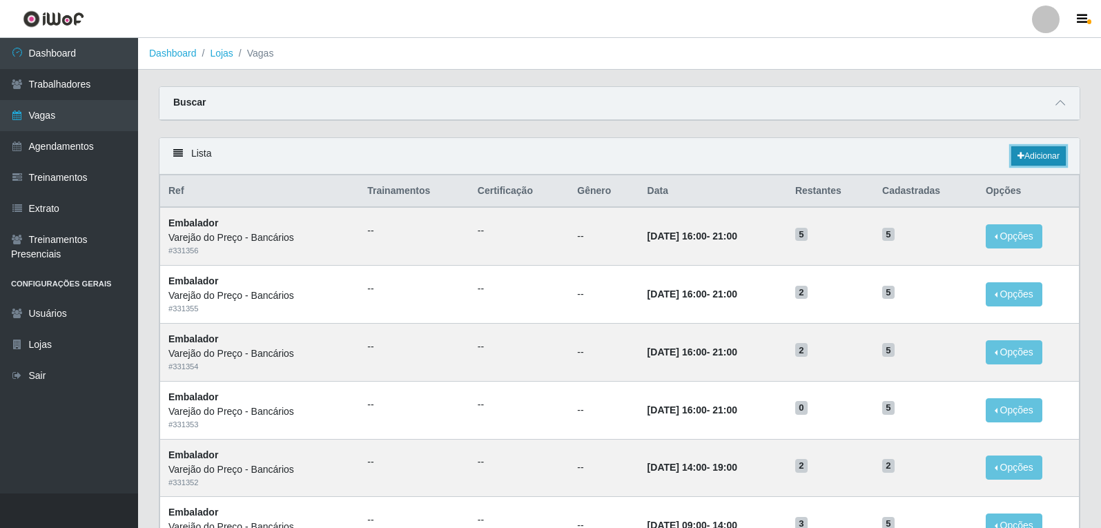
click at [1028, 156] on link "Adicionar" at bounding box center [1039, 155] width 55 height 19
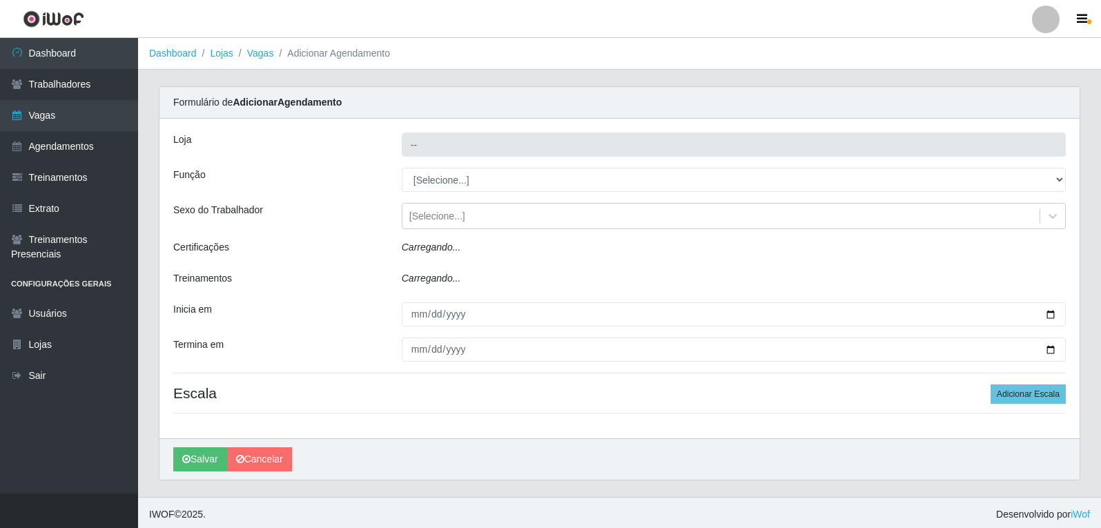
type input "Varejão do Preço - Bancários"
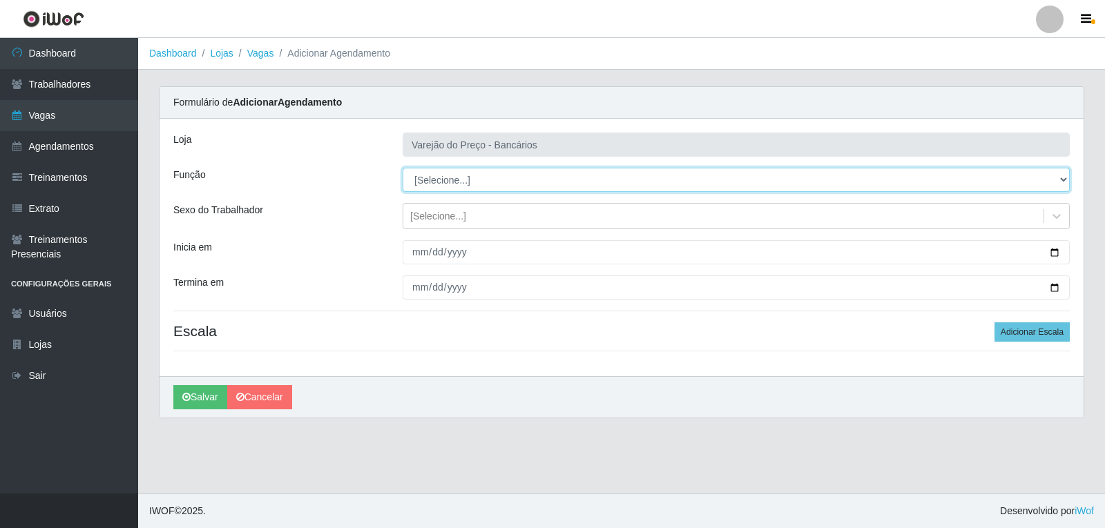
click at [423, 182] on select "[Selecione...] Auxiliar de Estacionamento Auxiliar de Estacionamento + Auxiliar…" at bounding box center [736, 180] width 667 height 24
select select "1"
click at [403, 168] on select "[Selecione...] Auxiliar de Estacionamento Auxiliar de Estacionamento + Auxiliar…" at bounding box center [736, 180] width 667 height 24
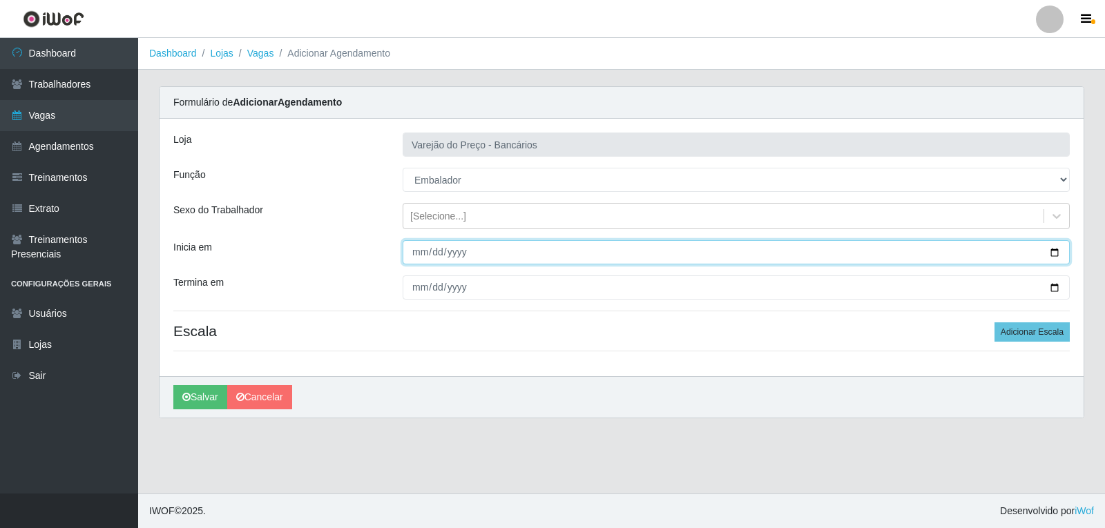
click at [422, 252] on input "Inicia em" at bounding box center [736, 252] width 667 height 24
type input "[DATE]"
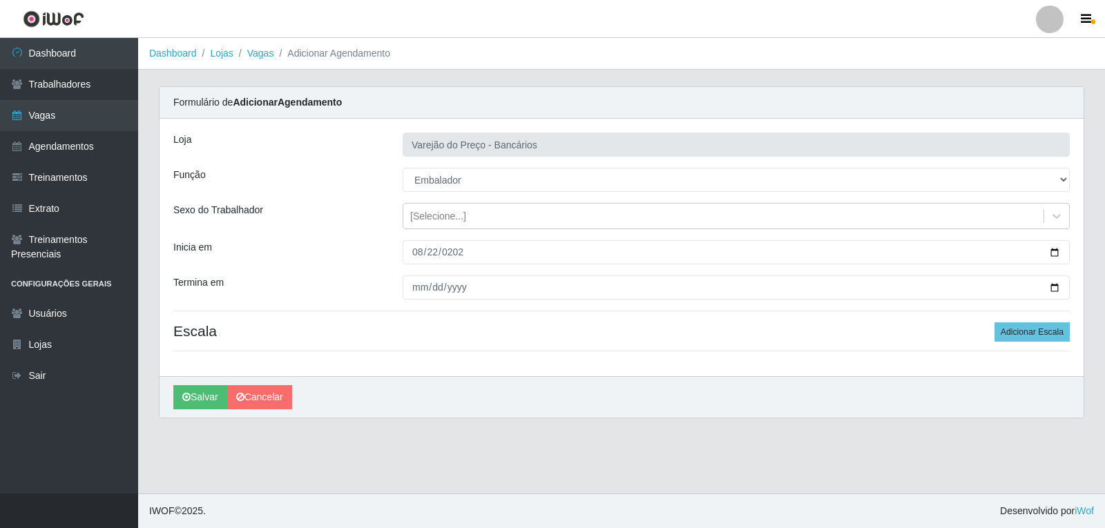
click at [414, 304] on div "[PERSON_NAME] do Preço - Bancários Função [Selecione...] Auxiliar de Estacionam…" at bounding box center [622, 248] width 924 height 258
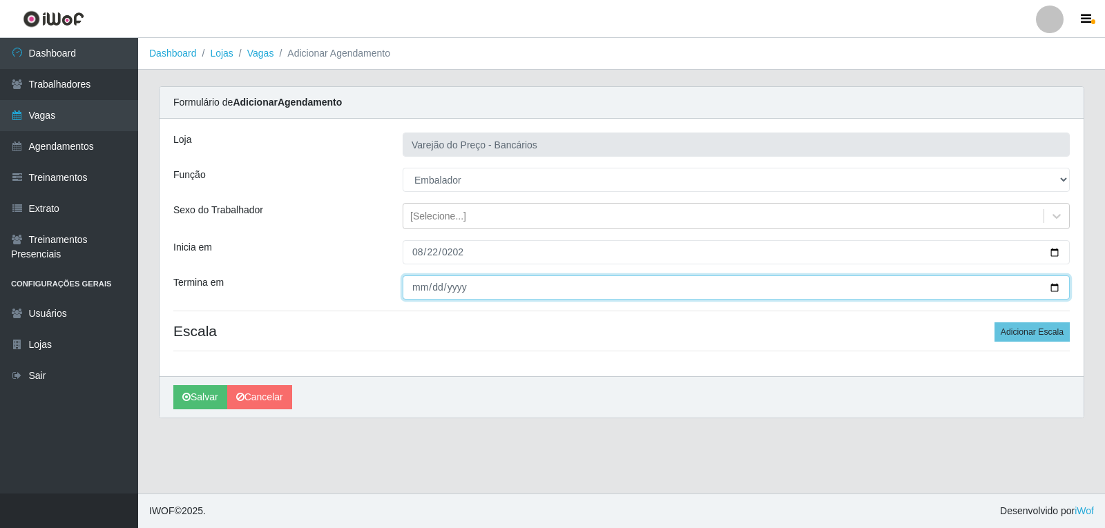
click at [416, 291] on input "Termina em" at bounding box center [736, 288] width 667 height 24
type input "[DATE]"
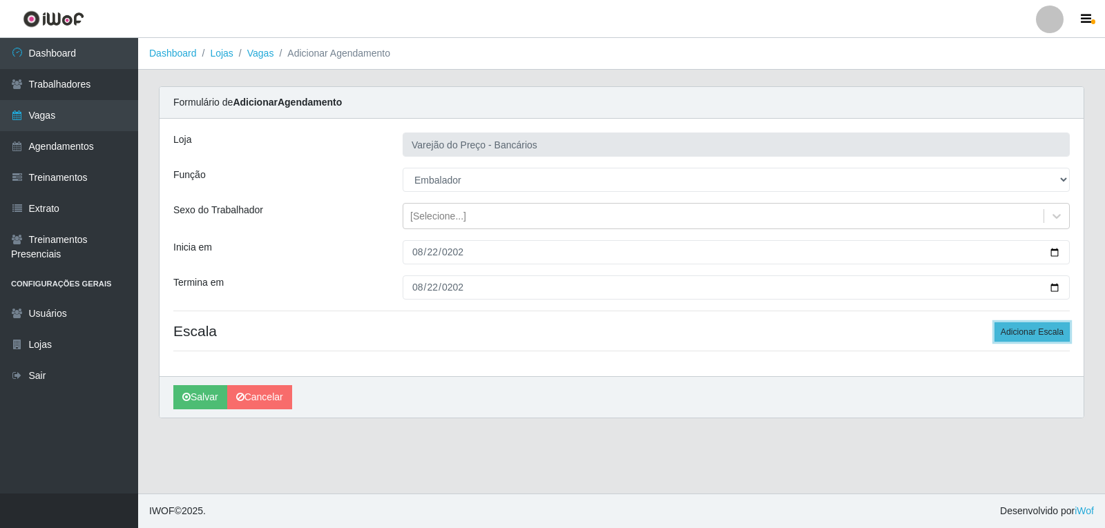
click at [1014, 338] on button "Adicionar Escala" at bounding box center [1031, 331] width 75 height 19
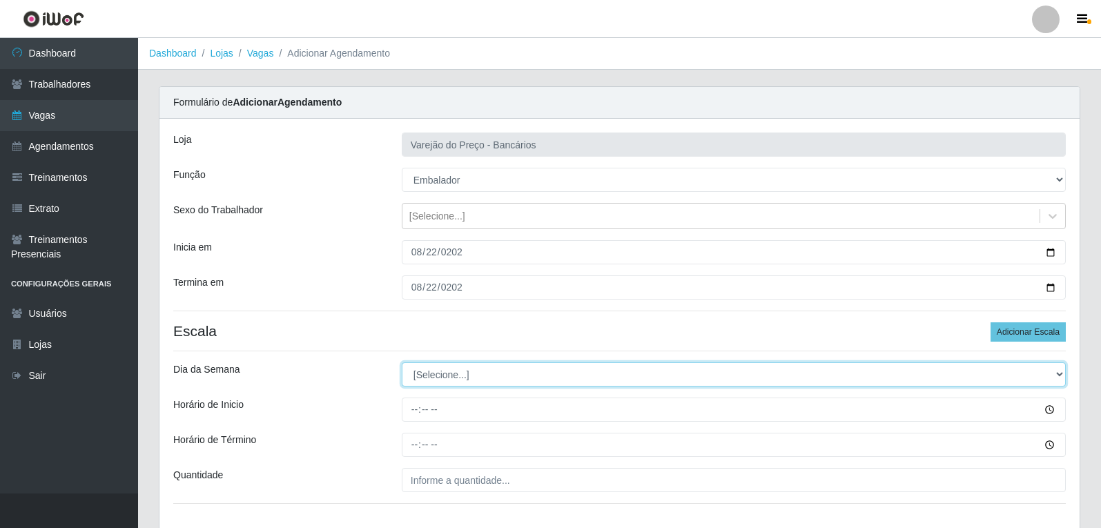
click at [474, 374] on select "[Selecione...] Segunda Terça Quarta Quinta Sexta Sábado Domingo" at bounding box center [734, 375] width 664 height 24
select select "5"
click at [402, 363] on select "[Selecione...] Segunda Terça Quarta Quinta Sexta Sábado Domingo" at bounding box center [734, 375] width 664 height 24
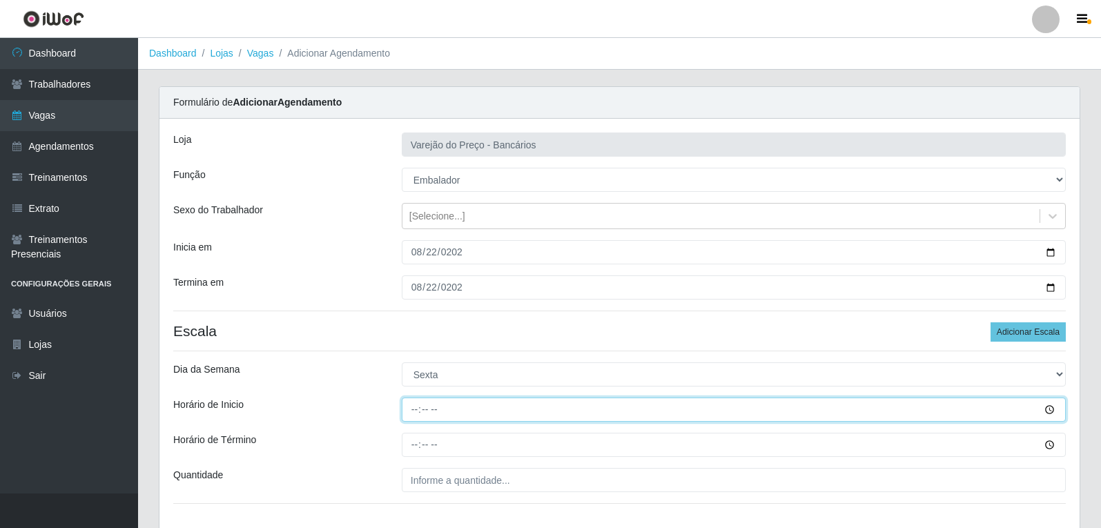
click at [406, 409] on input "Horário de Inicio" at bounding box center [734, 410] width 664 height 24
type input "16:00"
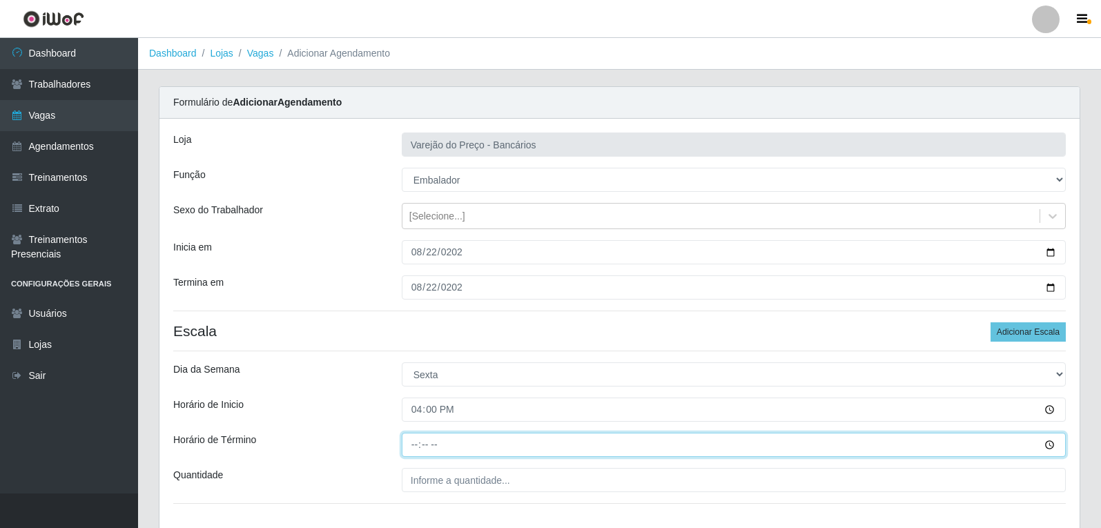
click at [420, 440] on input "Horário de Término" at bounding box center [734, 445] width 664 height 24
type input "21:00"
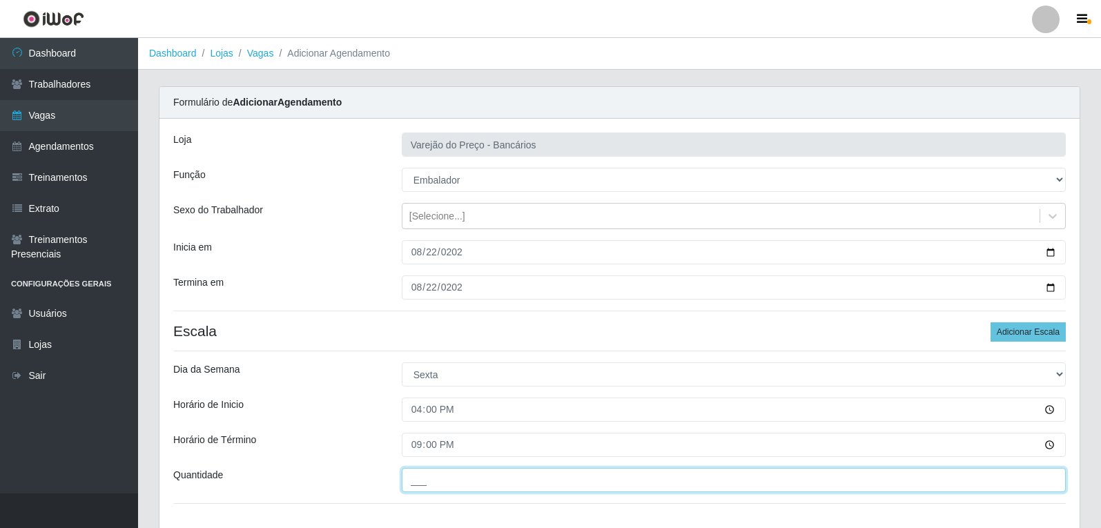
click at [437, 473] on input "___" at bounding box center [734, 480] width 664 height 24
type input "5__"
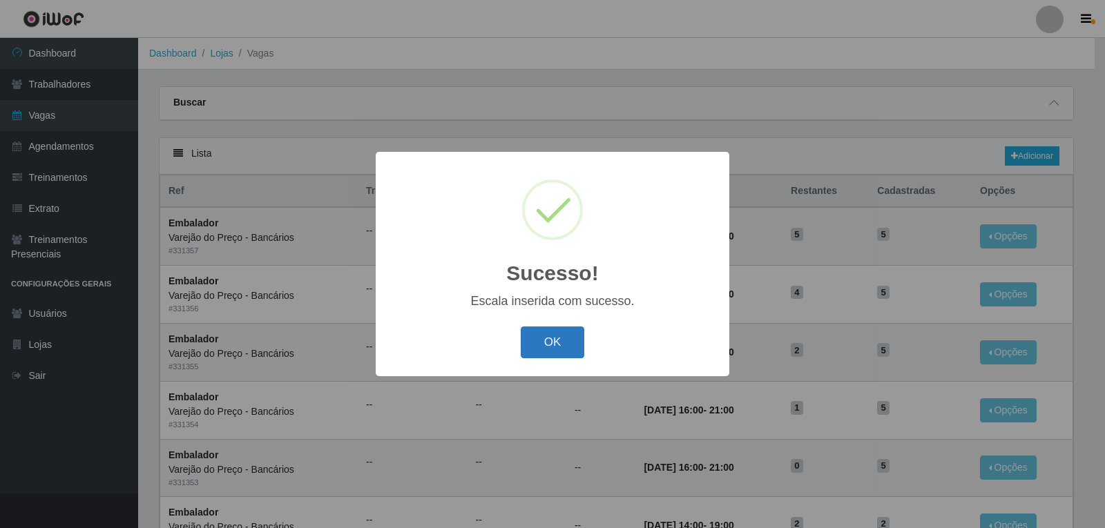
click at [560, 339] on button "OK" at bounding box center [553, 343] width 64 height 32
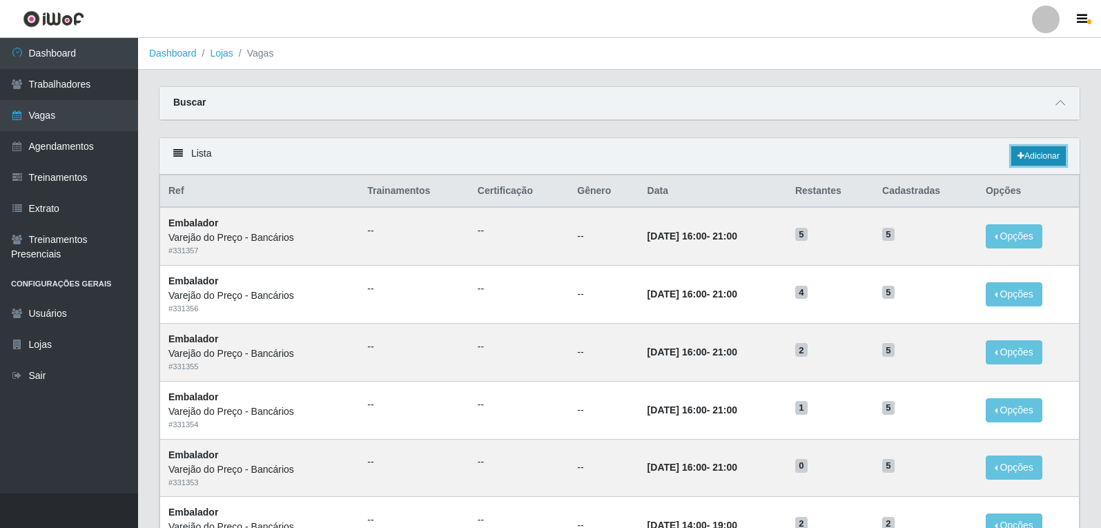
click at [1032, 150] on link "Adicionar" at bounding box center [1039, 155] width 55 height 19
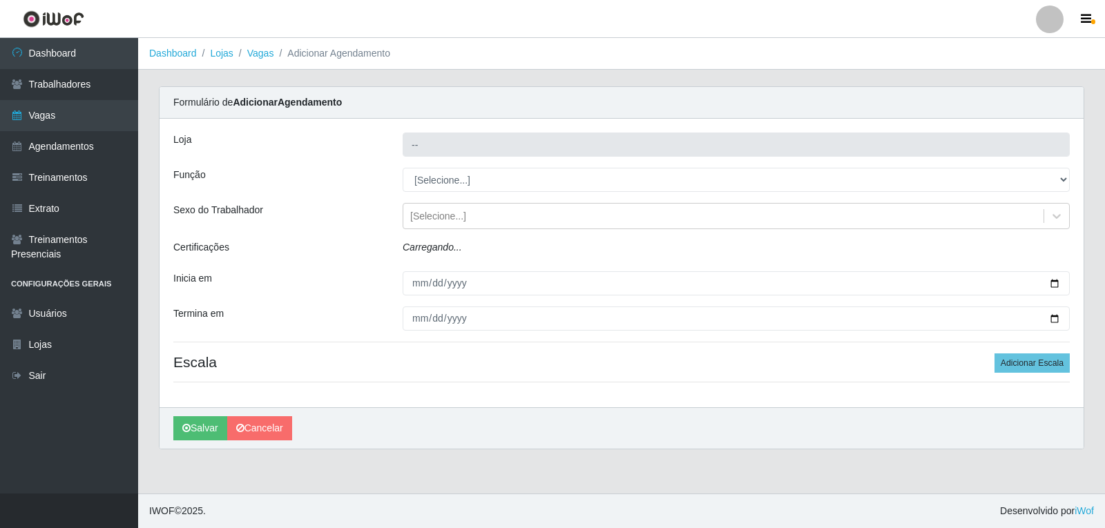
type input "Varejão do Preço - Bancários"
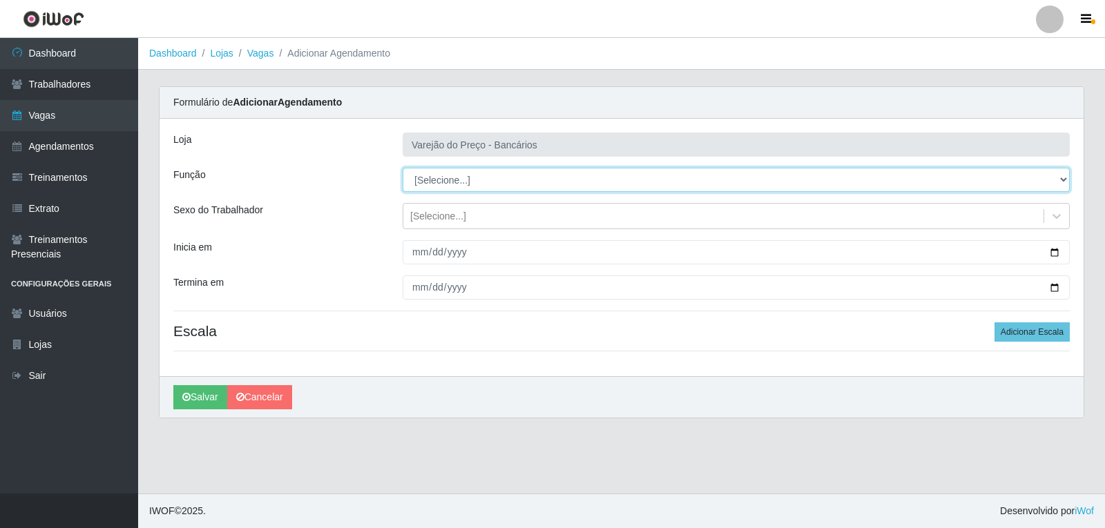
click at [419, 184] on select "[Selecione...] Auxiliar de Estacionamento Auxiliar de Estacionamento + Auxiliar…" at bounding box center [736, 180] width 667 height 24
select select "1"
click at [403, 168] on select "[Selecione...] Auxiliar de Estacionamento Auxiliar de Estacionamento + Auxiliar…" at bounding box center [736, 180] width 667 height 24
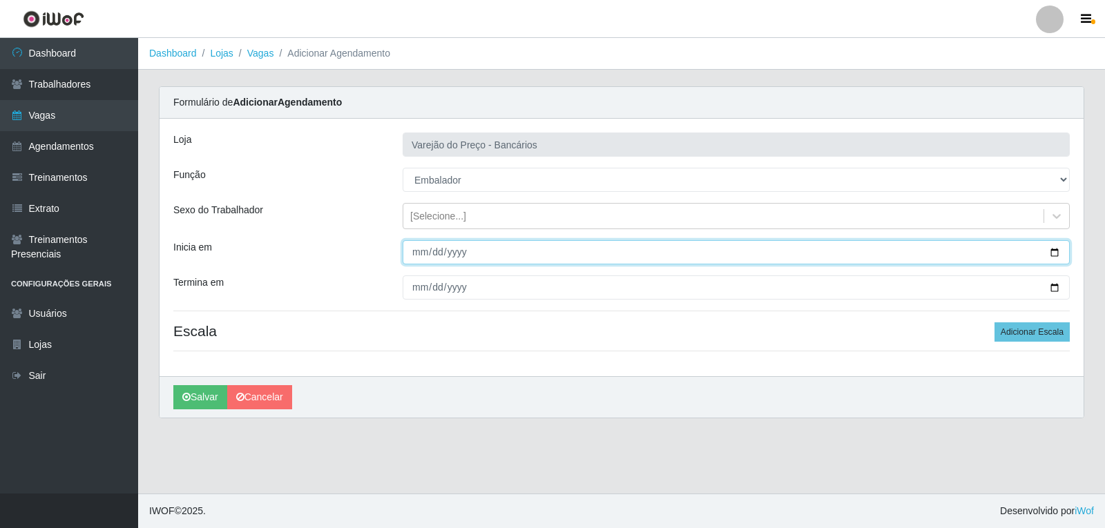
click at [407, 260] on input "Inicia em" at bounding box center [736, 252] width 667 height 24
type input "[DATE]"
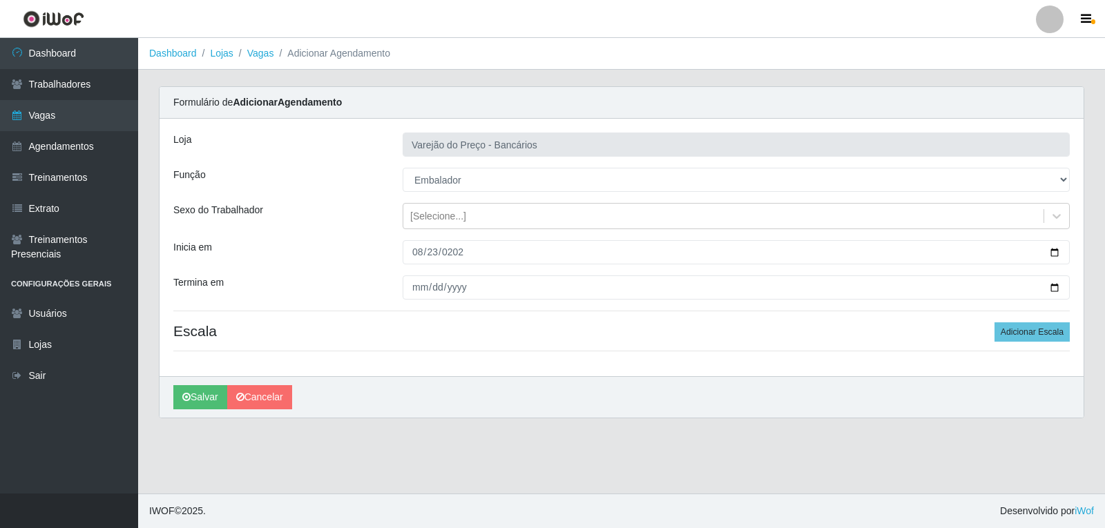
click at [402, 283] on div at bounding box center [736, 288] width 688 height 24
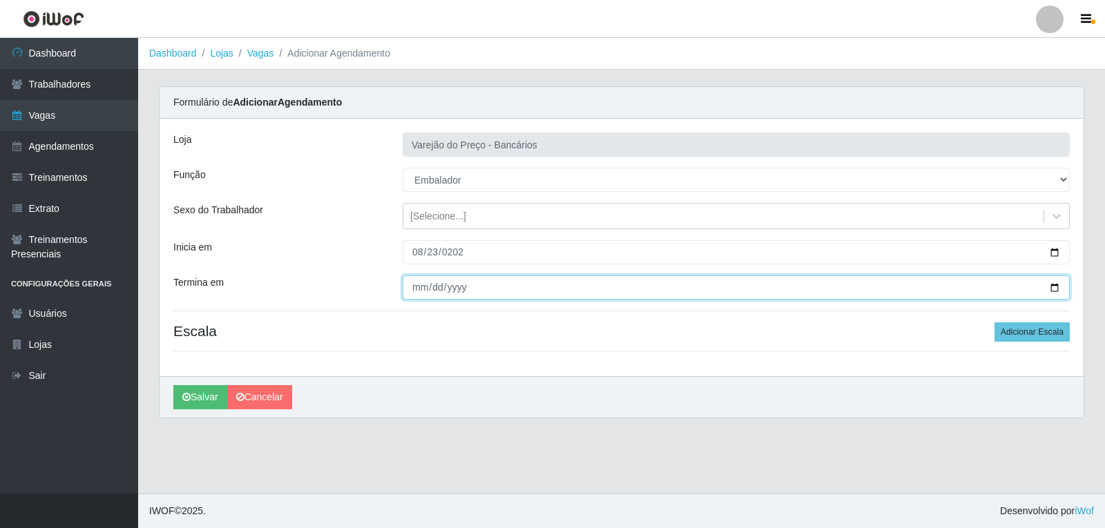
click at [412, 290] on input "Termina em" at bounding box center [736, 288] width 667 height 24
type input "[DATE]"
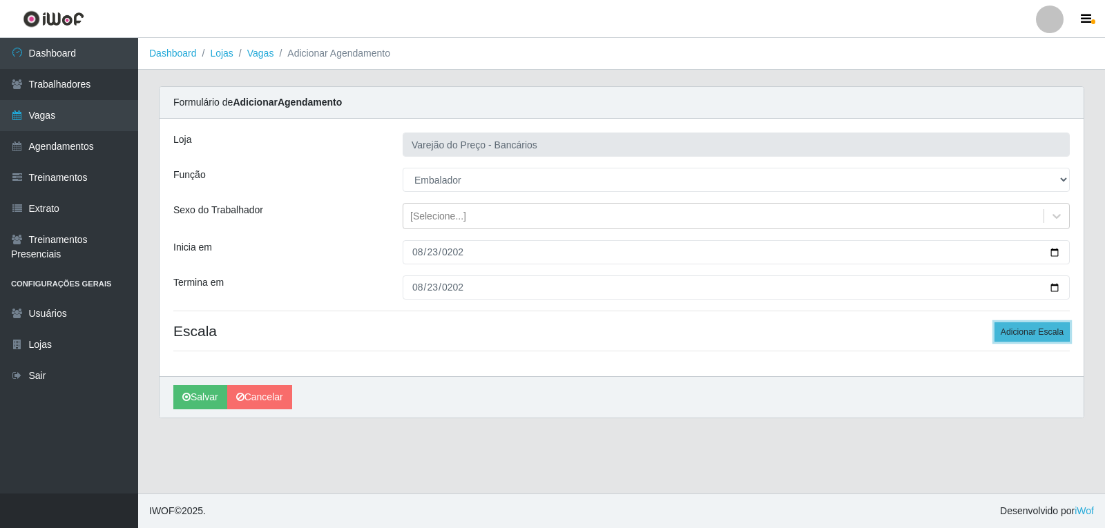
click at [1019, 340] on button "Adicionar Escala" at bounding box center [1031, 331] width 75 height 19
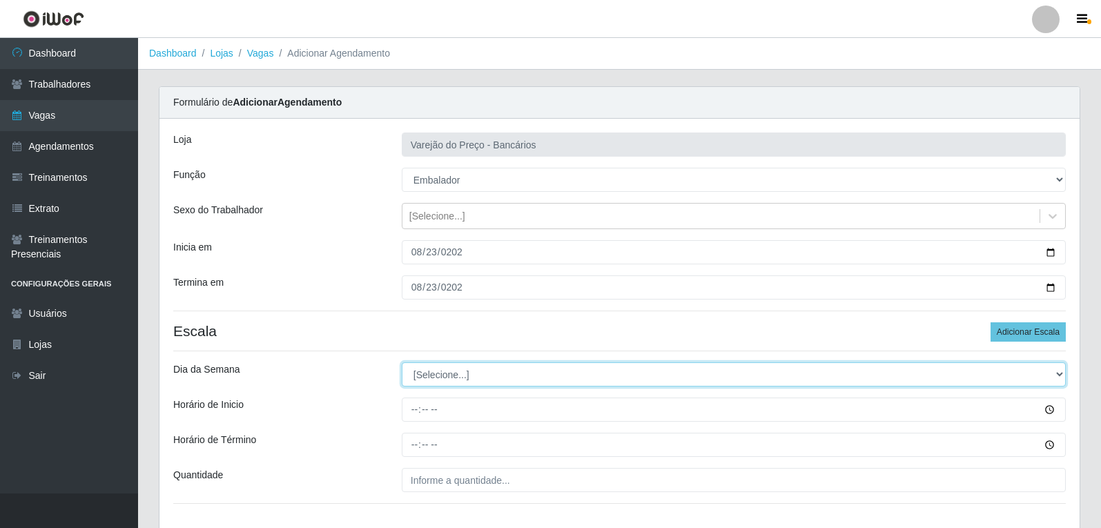
click at [437, 377] on select "[Selecione...] Segunda Terça Quarta Quinta Sexta Sábado Domingo" at bounding box center [734, 375] width 664 height 24
select select "6"
click at [402, 363] on select "[Selecione...] Segunda Terça Quarta Quinta Sexta Sábado Domingo" at bounding box center [734, 375] width 664 height 24
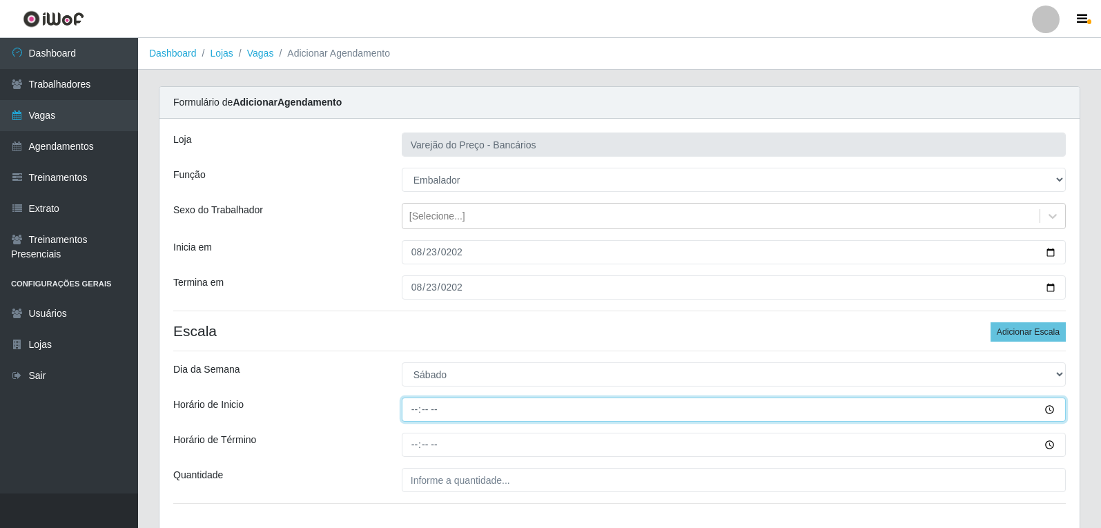
click at [417, 408] on input "Horário de Inicio" at bounding box center [734, 410] width 664 height 24
type input "09:00"
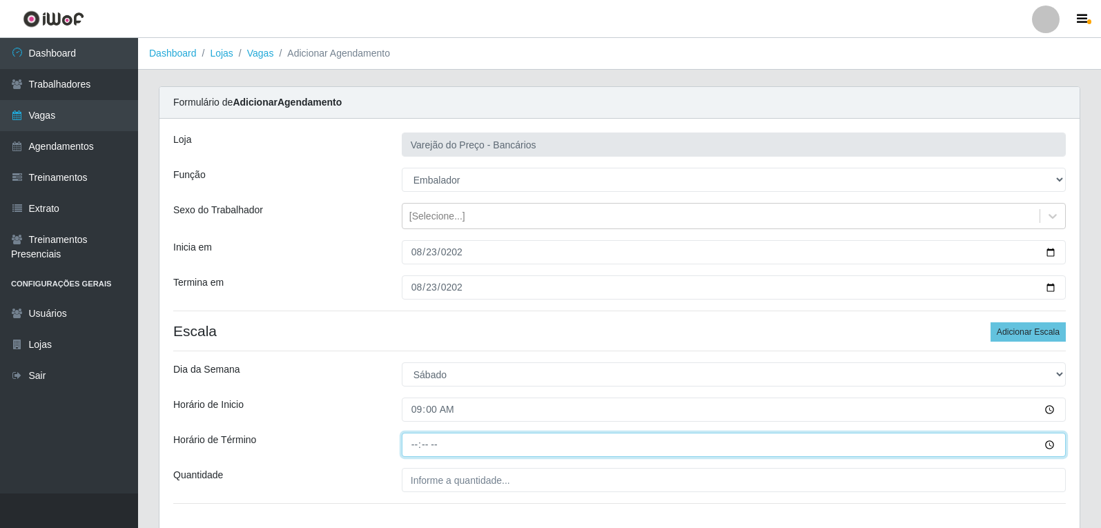
click at [417, 450] on input "Horário de Término" at bounding box center [734, 445] width 664 height 24
type input "14:00"
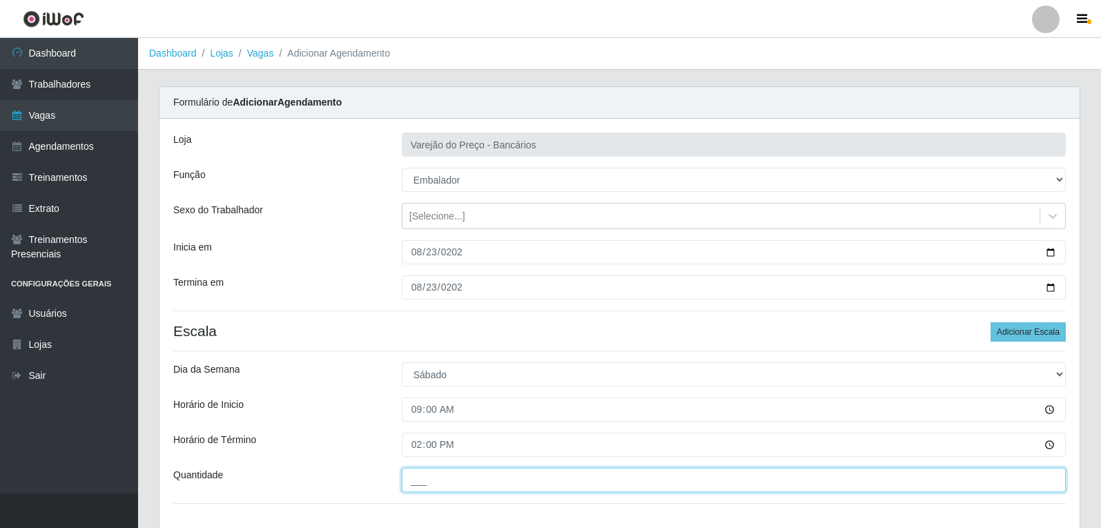
click at [428, 482] on input "___" at bounding box center [734, 480] width 664 height 24
type input "5__"
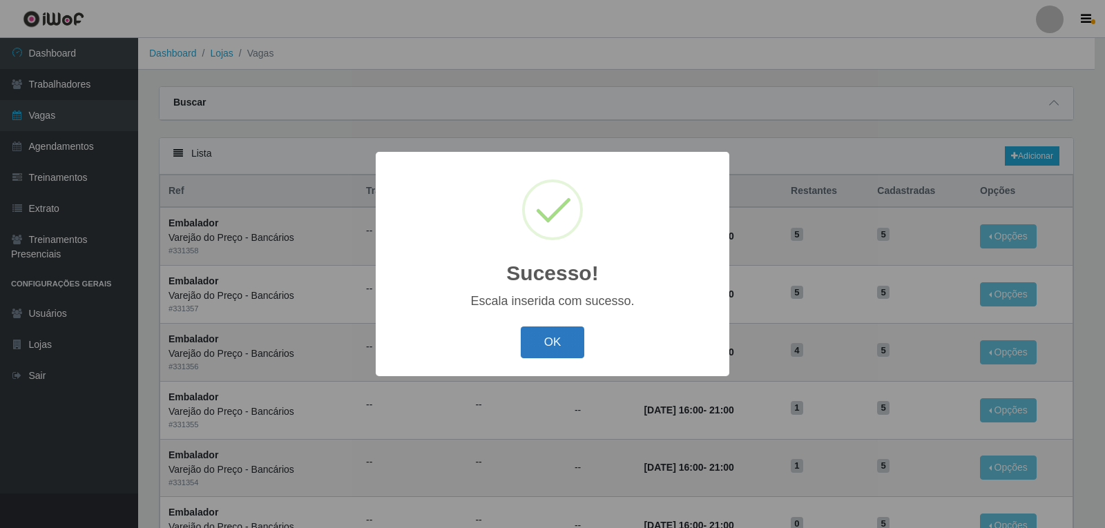
click at [541, 344] on button "OK" at bounding box center [553, 343] width 64 height 32
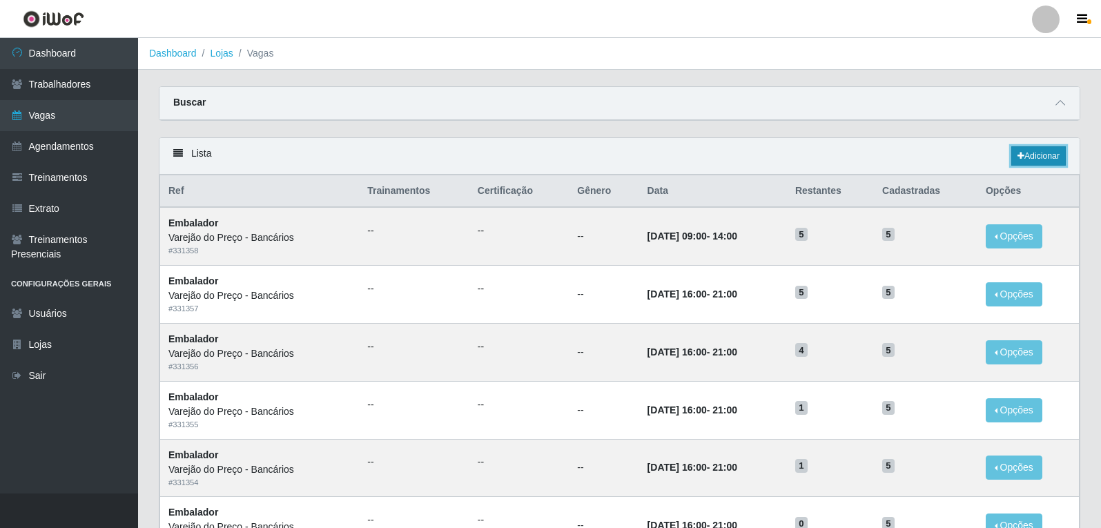
click at [1018, 159] on icon at bounding box center [1021, 156] width 7 height 8
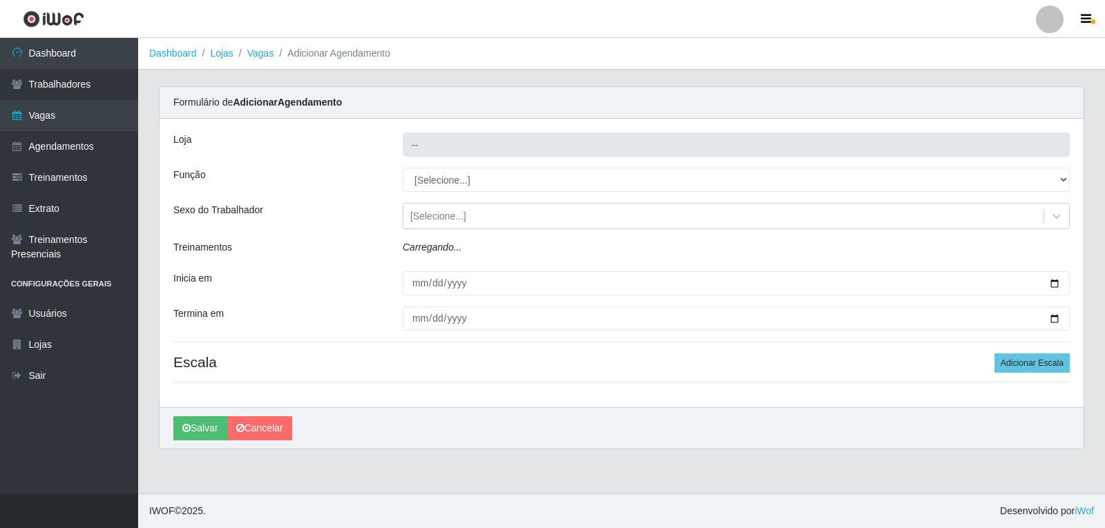
type input "Varejão do Preço - Bancários"
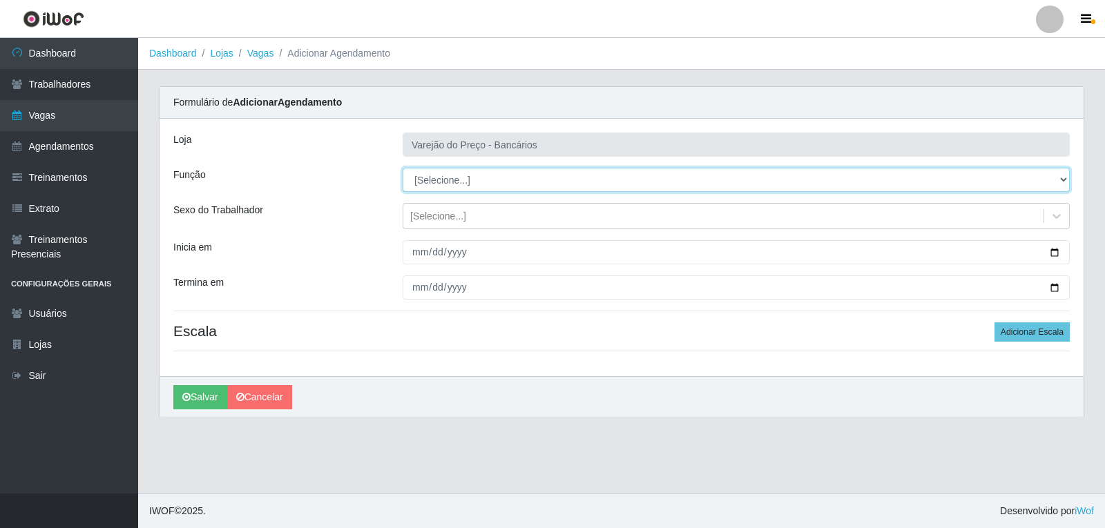
click at [452, 189] on select "[Selecione...] Auxiliar de Estacionamento Auxiliar de Estacionamento + Auxiliar…" at bounding box center [736, 180] width 667 height 24
select select "1"
click at [403, 168] on select "[Selecione...] Auxiliar de Estacionamento Auxiliar de Estacionamento + Auxiliar…" at bounding box center [736, 180] width 667 height 24
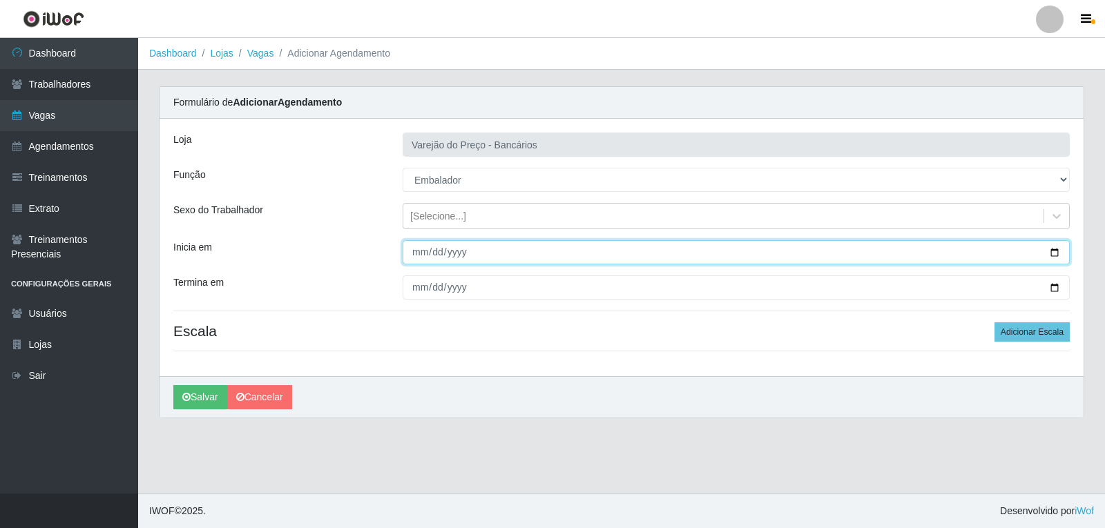
click at [413, 264] on input "Inicia em" at bounding box center [736, 252] width 667 height 24
type input "[DATE]"
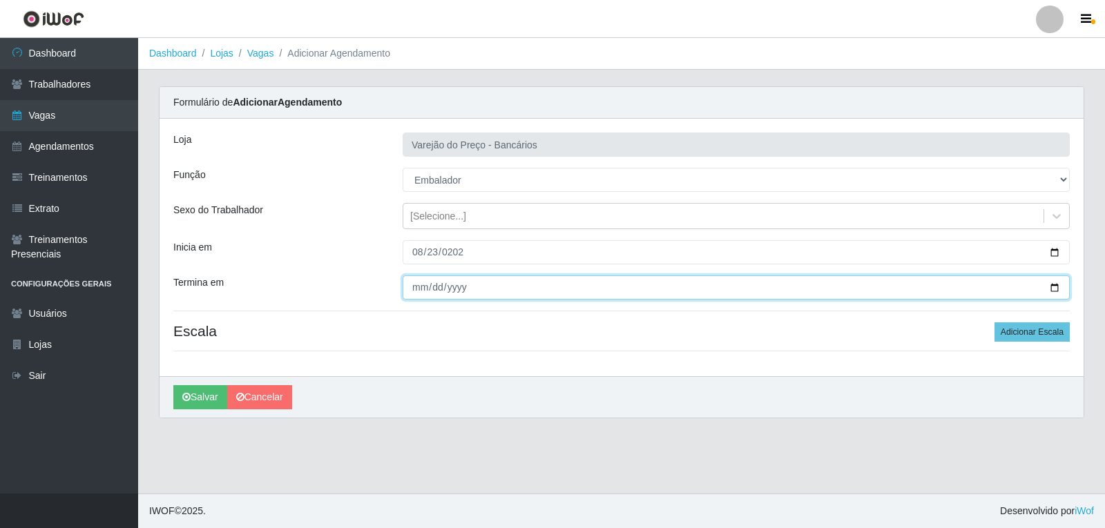
click at [408, 287] on input "Termina em" at bounding box center [736, 288] width 667 height 24
type input "[DATE]"
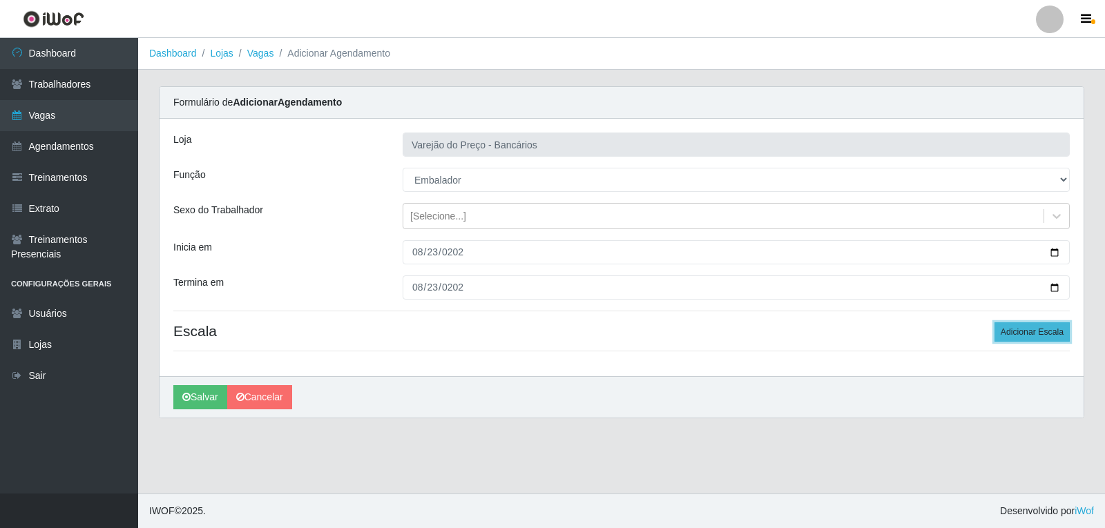
click at [1017, 329] on button "Adicionar Escala" at bounding box center [1031, 331] width 75 height 19
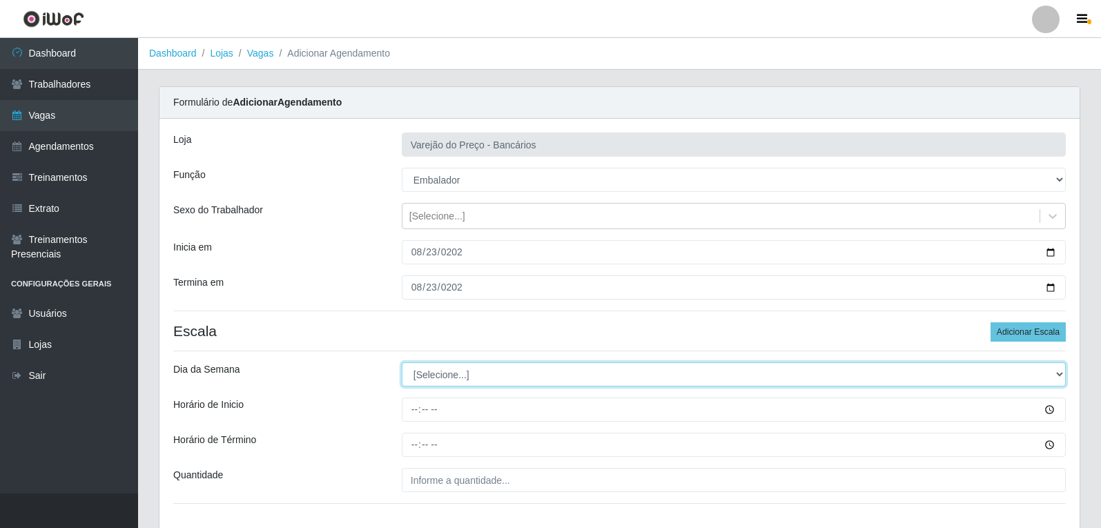
click at [413, 376] on select "[Selecione...] Segunda Terça Quarta Quinta Sexta Sábado Domingo" at bounding box center [734, 375] width 664 height 24
select select "6"
click at [402, 363] on select "[Selecione...] Segunda Terça Quarta Quinta Sexta Sábado Domingo" at bounding box center [734, 375] width 664 height 24
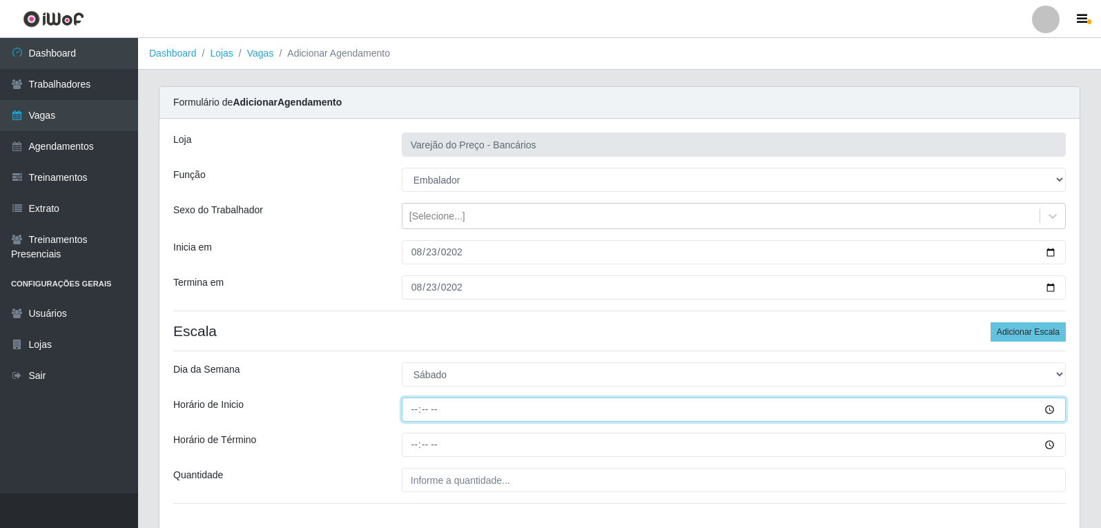
click at [408, 418] on input "Horário de Inicio" at bounding box center [734, 410] width 664 height 24
type input "16:00"
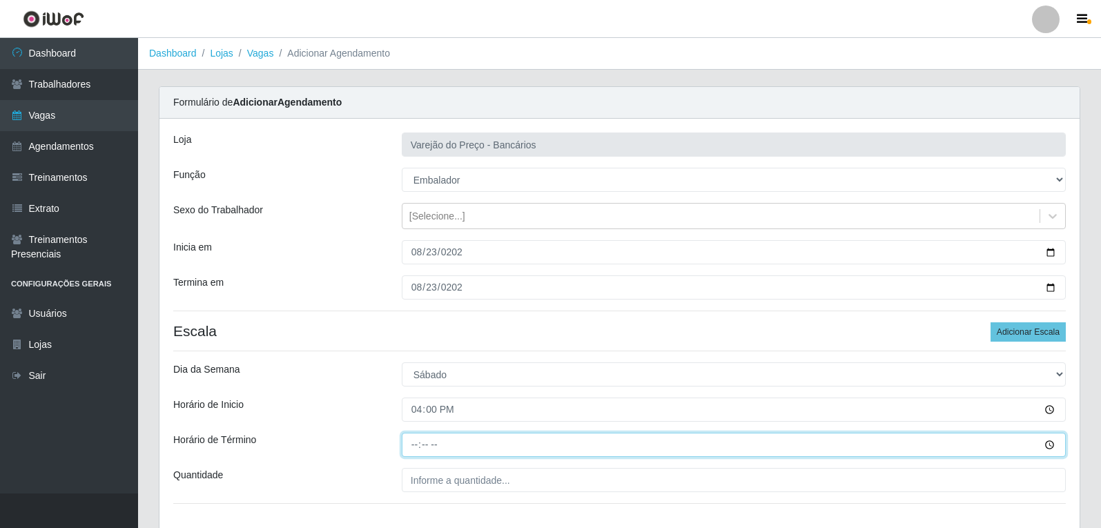
click at [409, 441] on input "Horário de Término" at bounding box center [734, 445] width 664 height 24
type input "21:00"
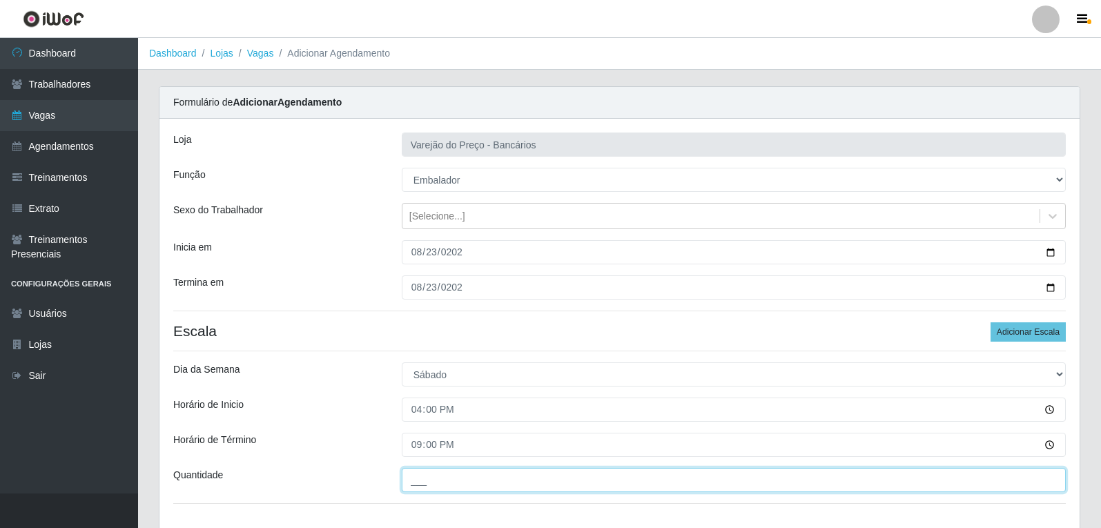
click at [428, 484] on input "___" at bounding box center [734, 480] width 664 height 24
type input "5__"
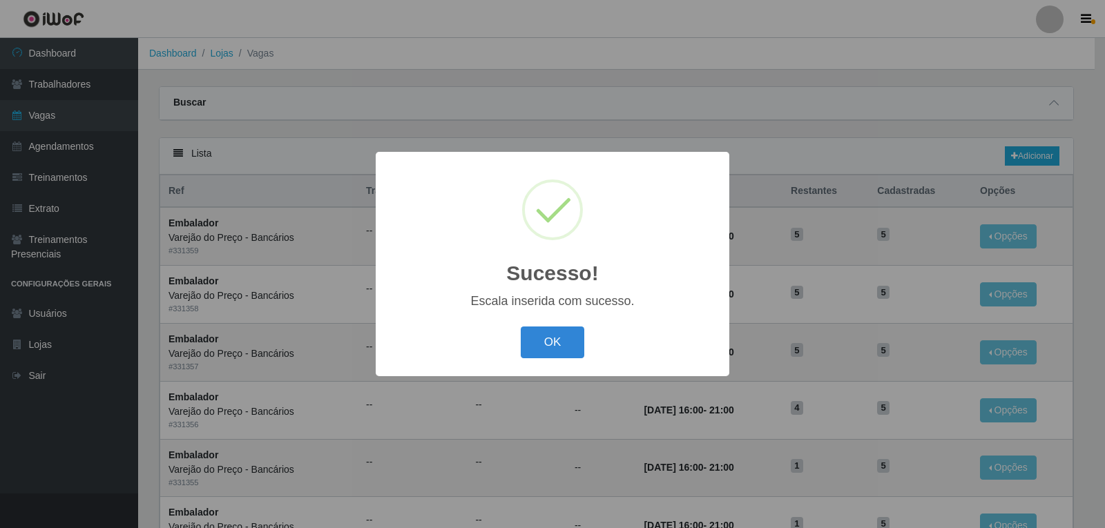
click at [562, 365] on div "Sucesso! × Escala inserida com sucesso. OK Cancel" at bounding box center [553, 264] width 354 height 224
click at [568, 354] on button "OK" at bounding box center [553, 343] width 64 height 32
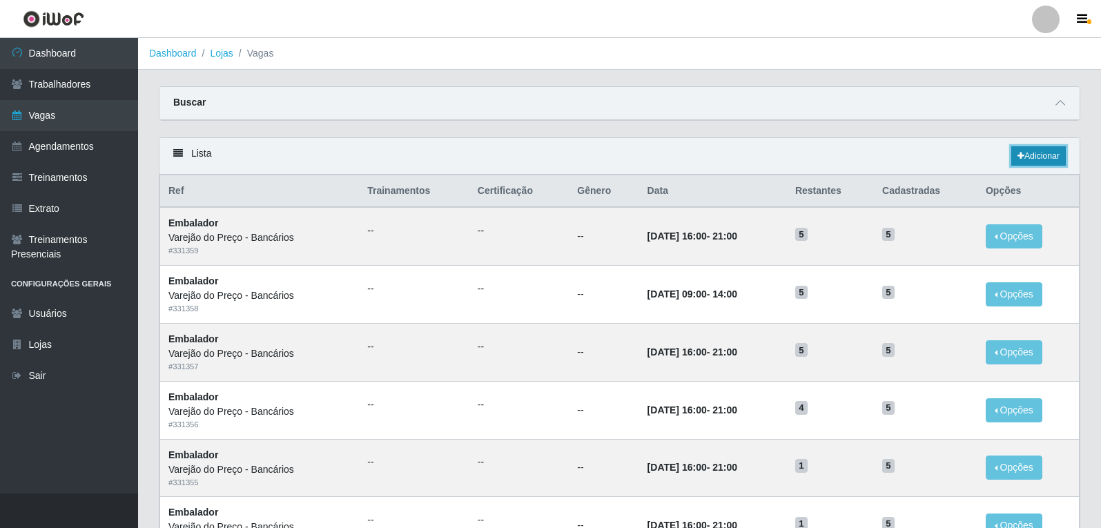
click at [1032, 158] on link "Adicionar" at bounding box center [1039, 155] width 55 height 19
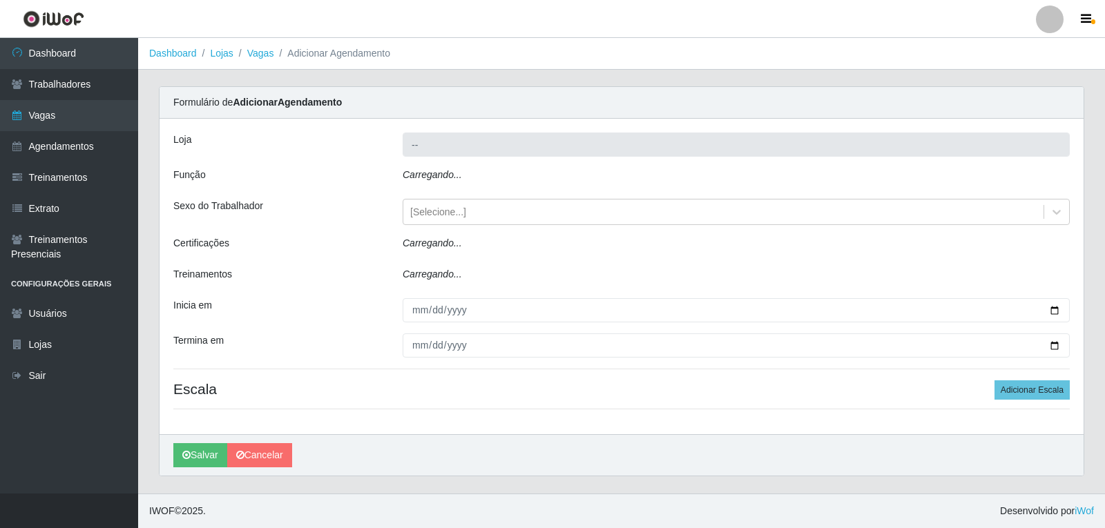
type input "Varejão do Preço - Bancários"
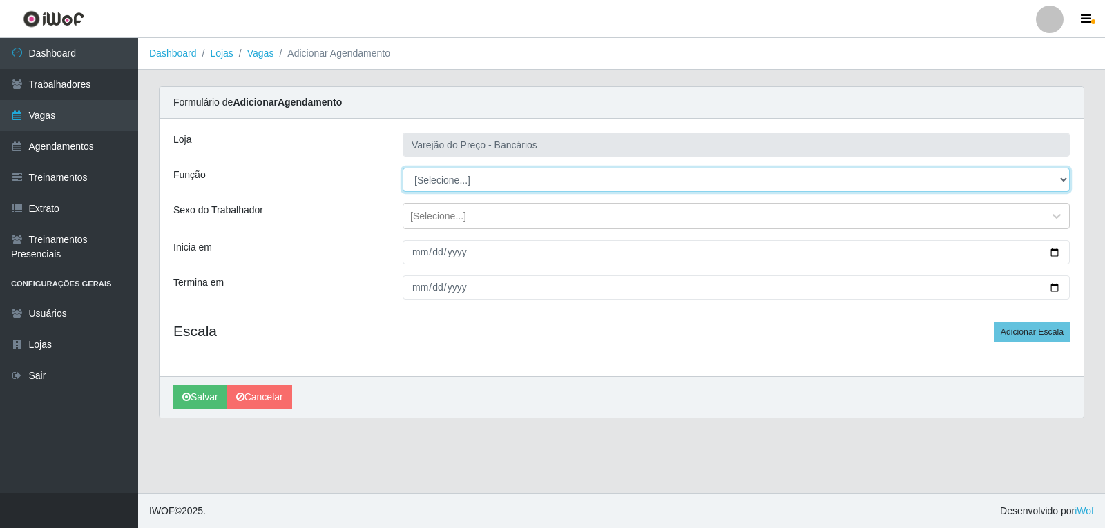
click at [447, 187] on select "[Selecione...] Auxiliar de Estacionamento Auxiliar de Estacionamento + Auxiliar…" at bounding box center [736, 180] width 667 height 24
select select "1"
click at [403, 168] on select "[Selecione...] Auxiliar de Estacionamento Auxiliar de Estacionamento + Auxiliar…" at bounding box center [736, 180] width 667 height 24
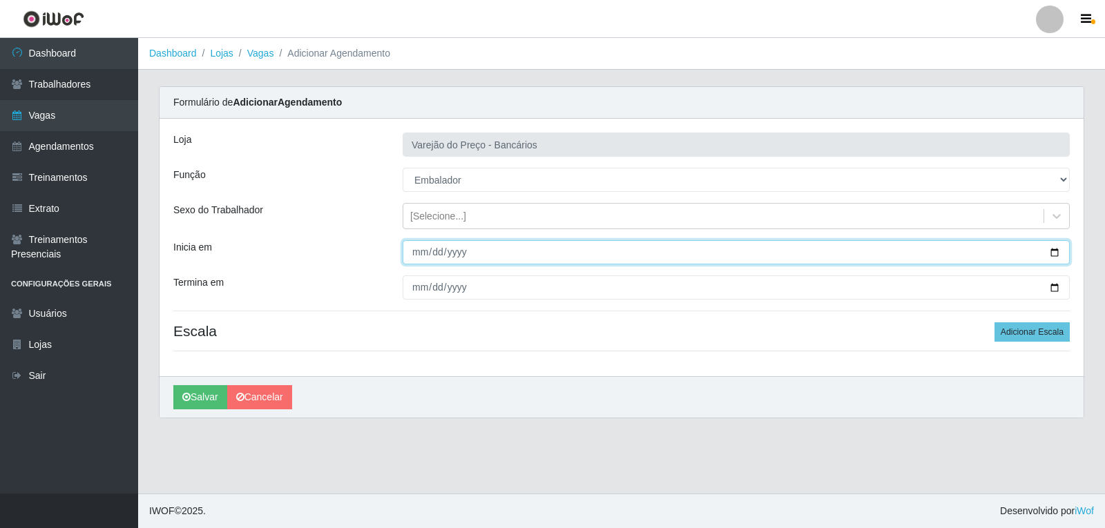
click at [421, 254] on input "Inicia em" at bounding box center [736, 252] width 667 height 24
type input "[DATE]"
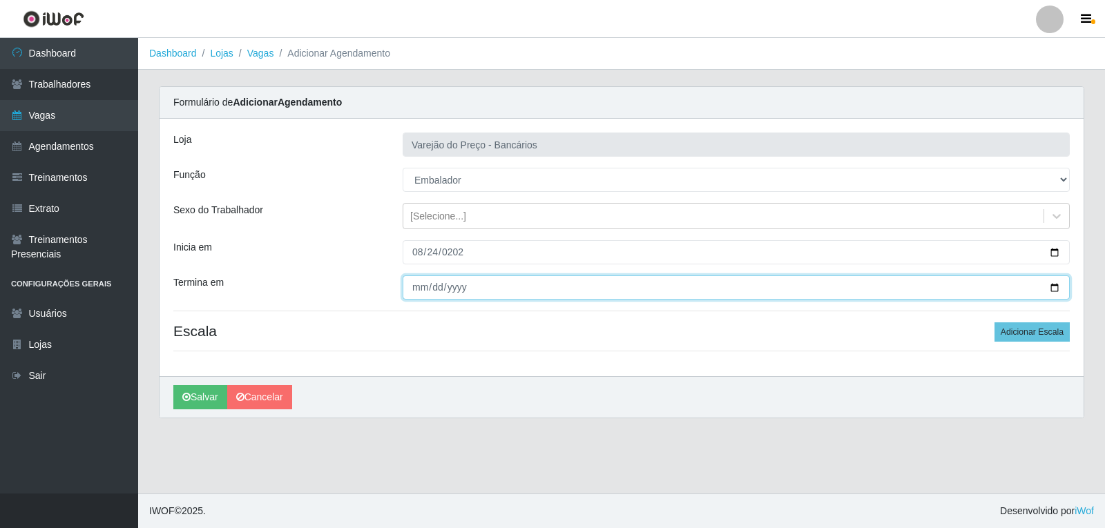
click at [416, 283] on input "Termina em" at bounding box center [736, 288] width 667 height 24
type input "[DATE]"
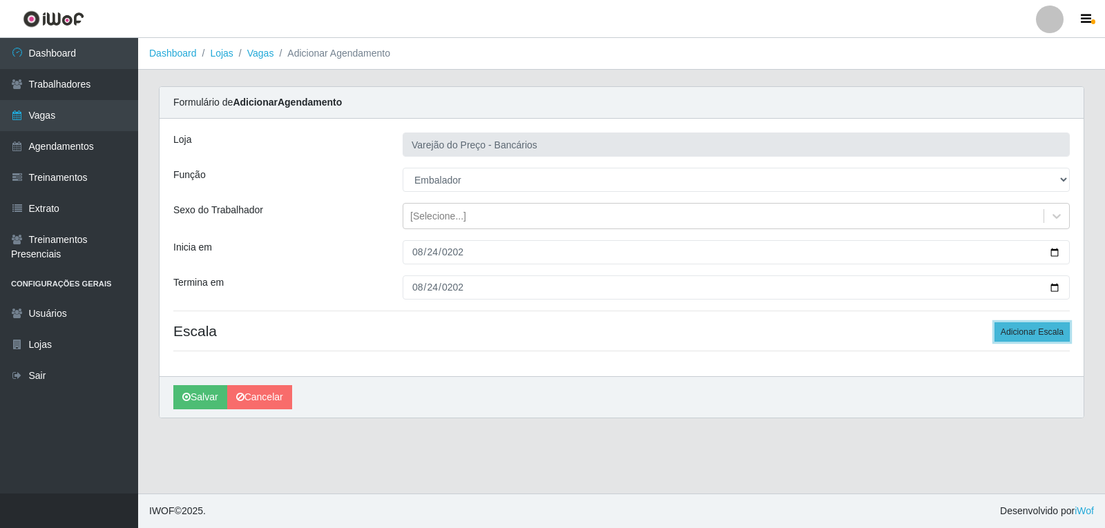
click at [1056, 333] on button "Adicionar Escala" at bounding box center [1031, 331] width 75 height 19
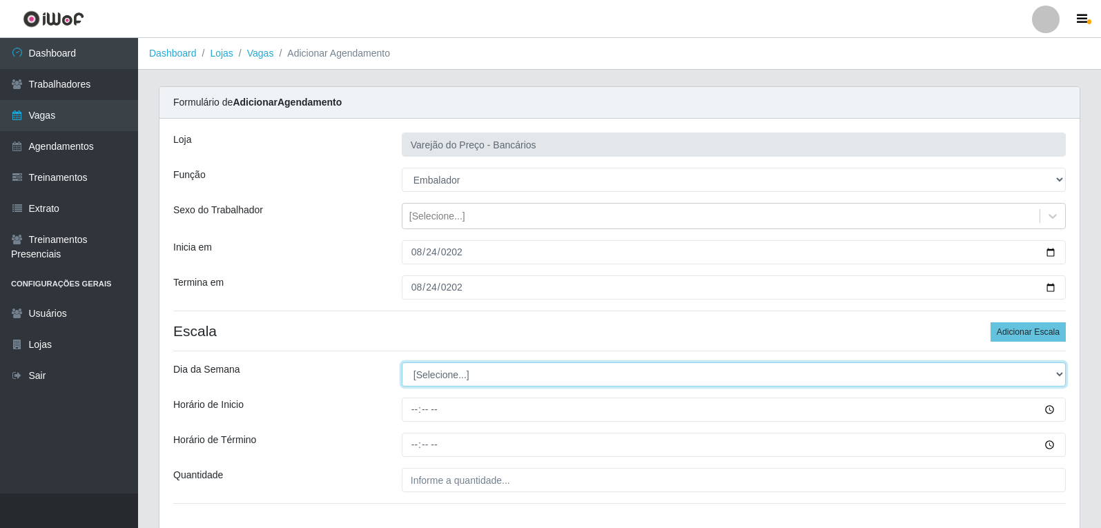
click at [464, 378] on select "[Selecione...] Segunda Terça Quarta Quinta Sexta Sábado Domingo" at bounding box center [734, 375] width 664 height 24
select select "0"
click at [402, 363] on select "[Selecione...] Segunda Terça Quarta Quinta Sexta Sábado Domingo" at bounding box center [734, 375] width 664 height 24
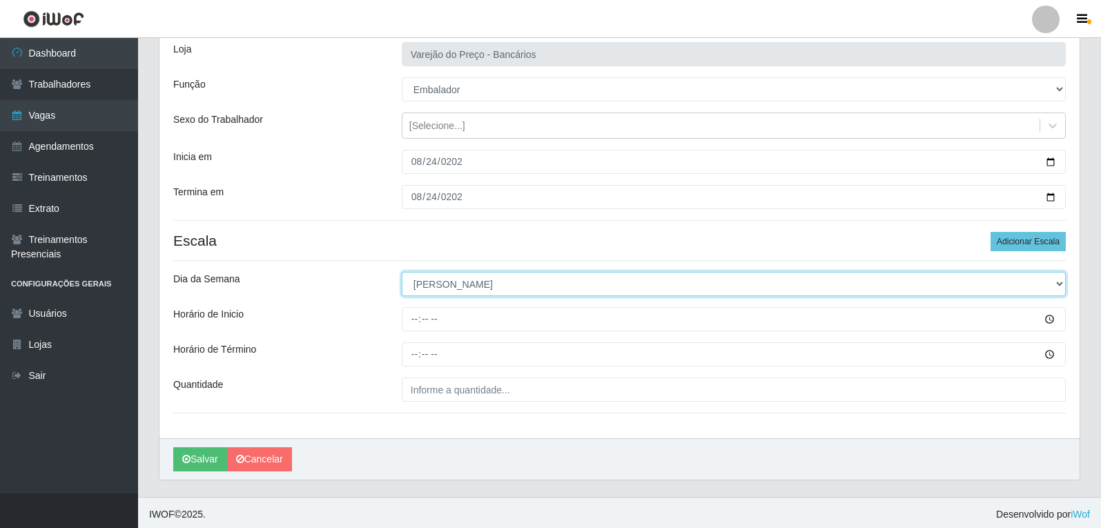
scroll to position [94, 0]
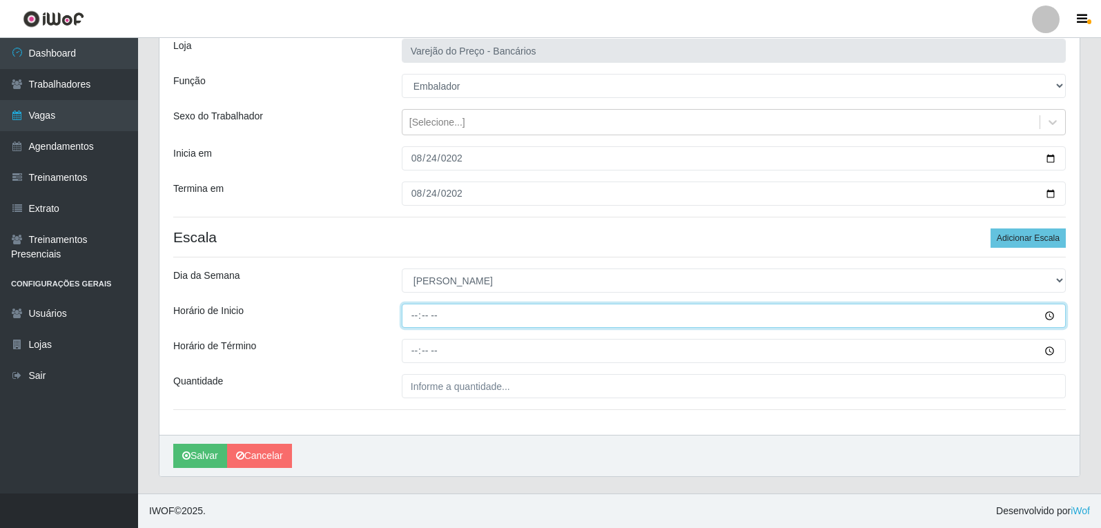
click at [407, 323] on input "Horário de Inicio" at bounding box center [734, 316] width 664 height 24
type input "09:00"
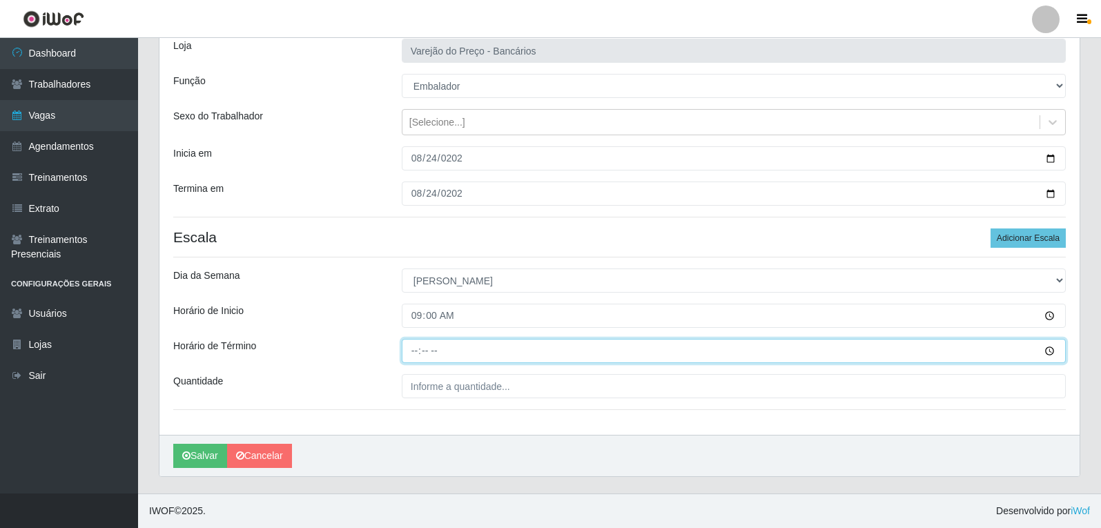
click at [413, 359] on input "Horário de Término" at bounding box center [734, 351] width 664 height 24
type input "14:00"
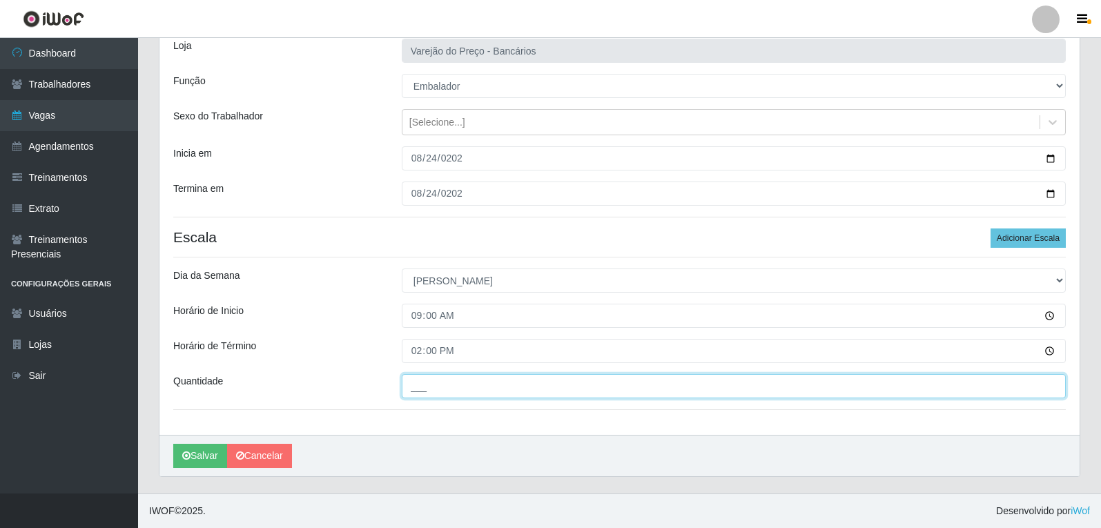
click at [421, 394] on input "___" at bounding box center [734, 386] width 664 height 24
type input "5__"
click at [173, 444] on button "Salvar" at bounding box center [200, 456] width 54 height 24
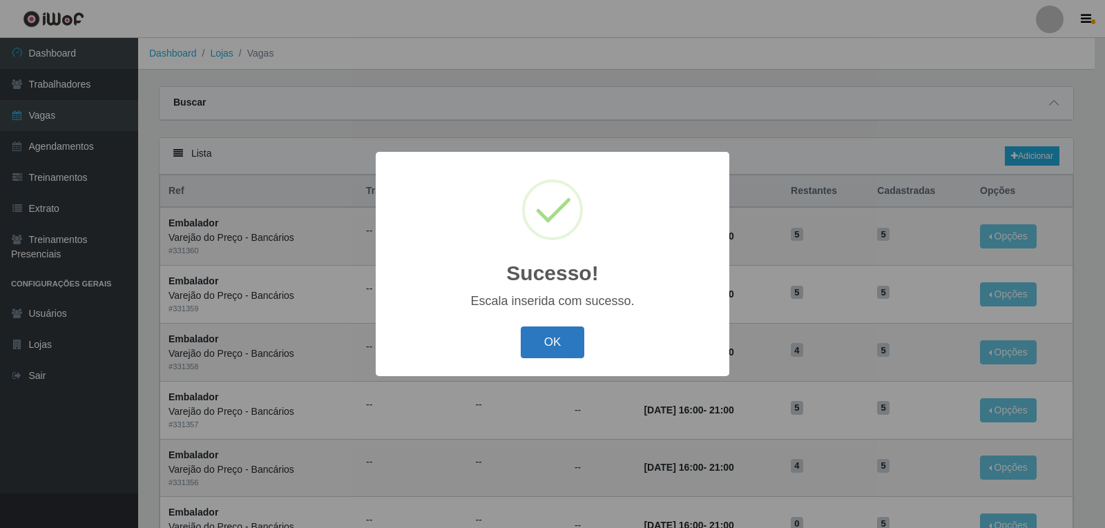
click at [551, 354] on button "OK" at bounding box center [553, 343] width 64 height 32
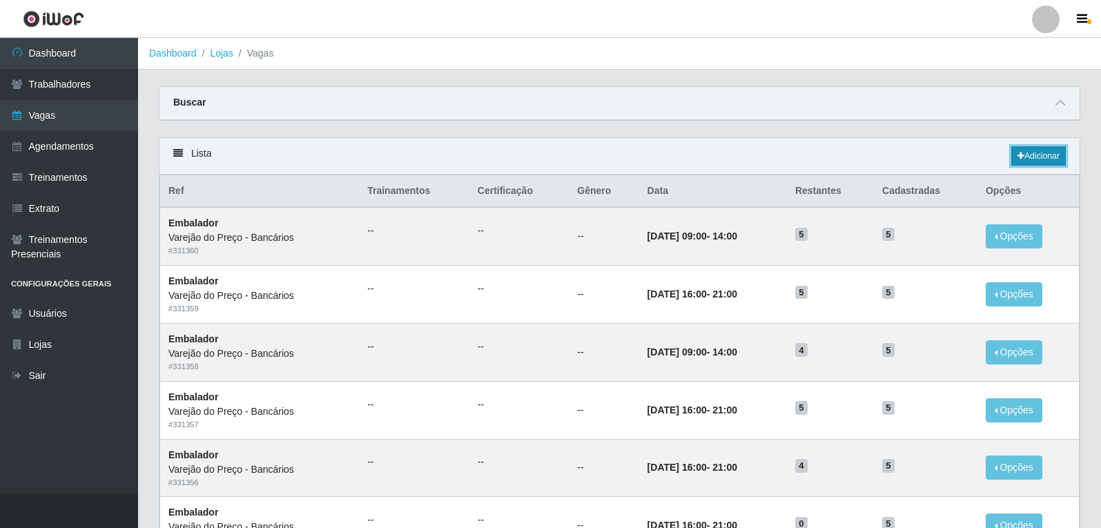
click at [1030, 161] on link "Adicionar" at bounding box center [1039, 155] width 55 height 19
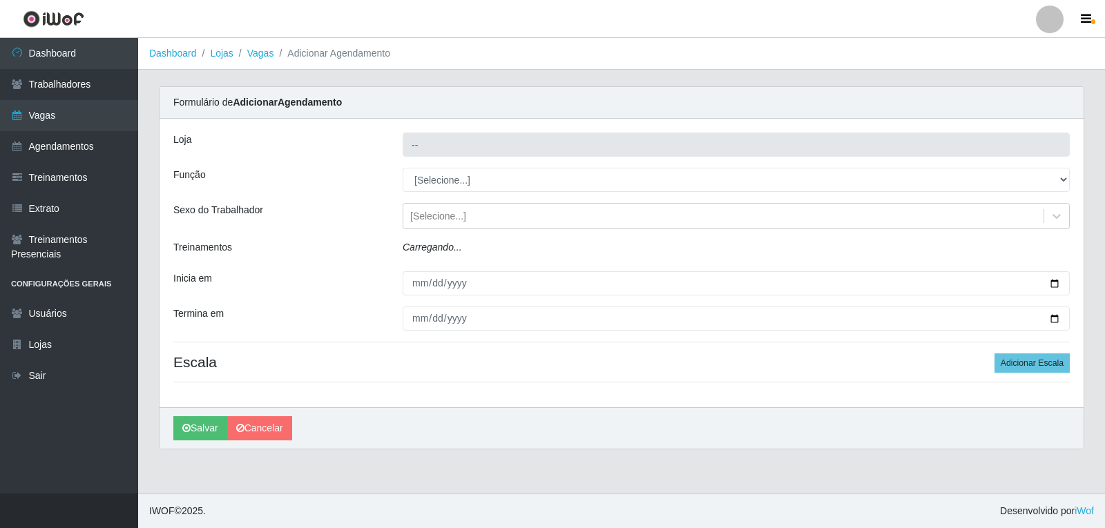
type input "Varejão do Preço - Bancários"
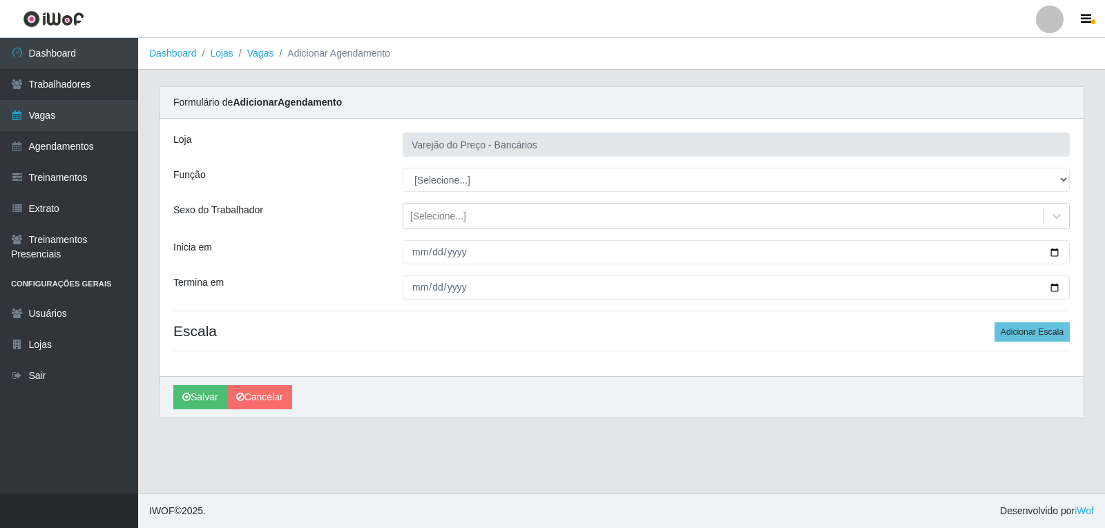
click at [438, 193] on div "[PERSON_NAME] do Preço - Bancários Função [Selecione...] Auxiliar de Estacionam…" at bounding box center [622, 248] width 924 height 258
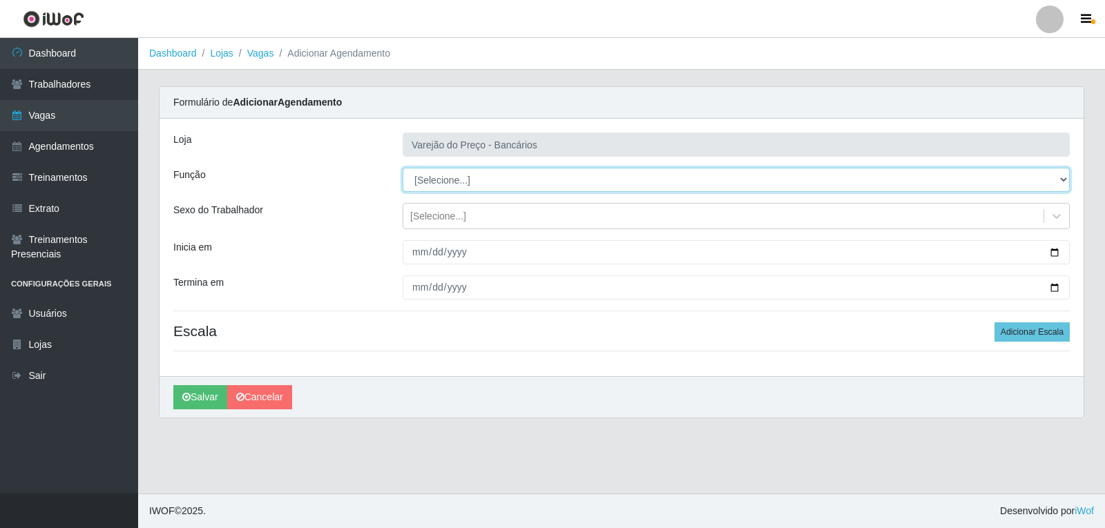
click at [440, 187] on select "[Selecione...] Auxiliar de Estacionamento Auxiliar de Estacionamento + Auxiliar…" at bounding box center [736, 180] width 667 height 24
select select "1"
click at [403, 168] on select "[Selecione...] Auxiliar de Estacionamento Auxiliar de Estacionamento + Auxiliar…" at bounding box center [736, 180] width 667 height 24
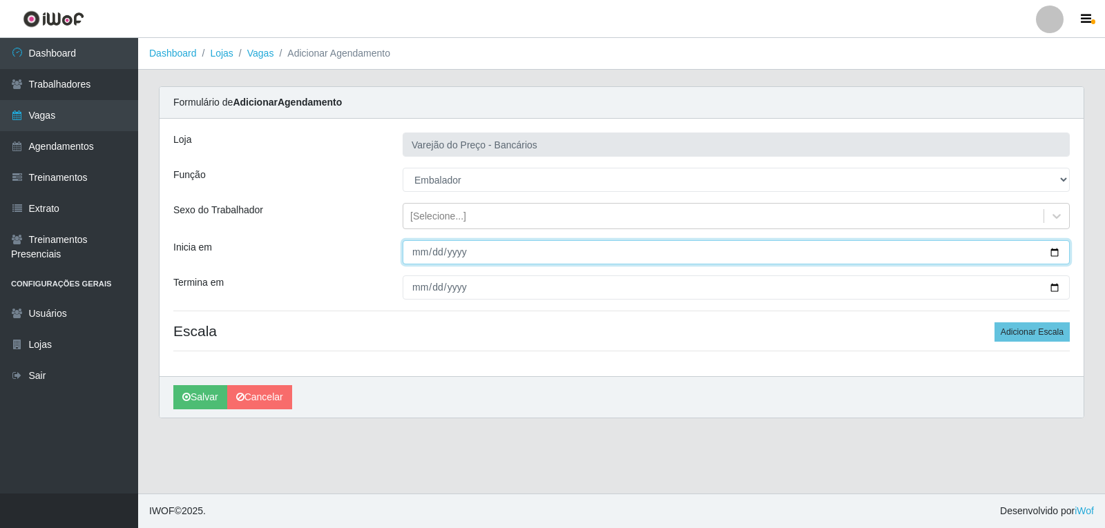
click at [412, 257] on input "Inicia em" at bounding box center [736, 252] width 667 height 24
type input "[DATE]"
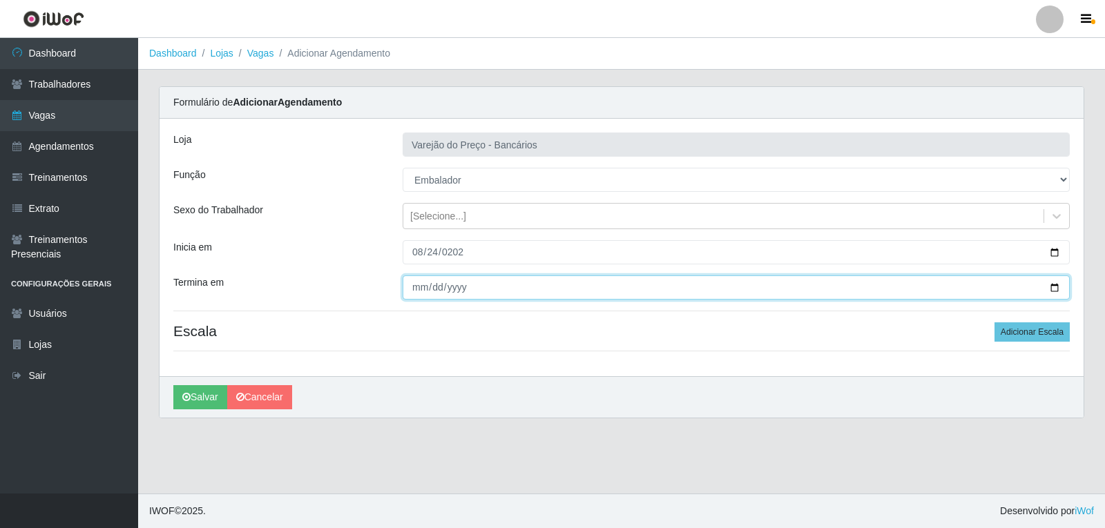
click at [411, 291] on input "Termina em" at bounding box center [736, 288] width 667 height 24
type input "[DATE]"
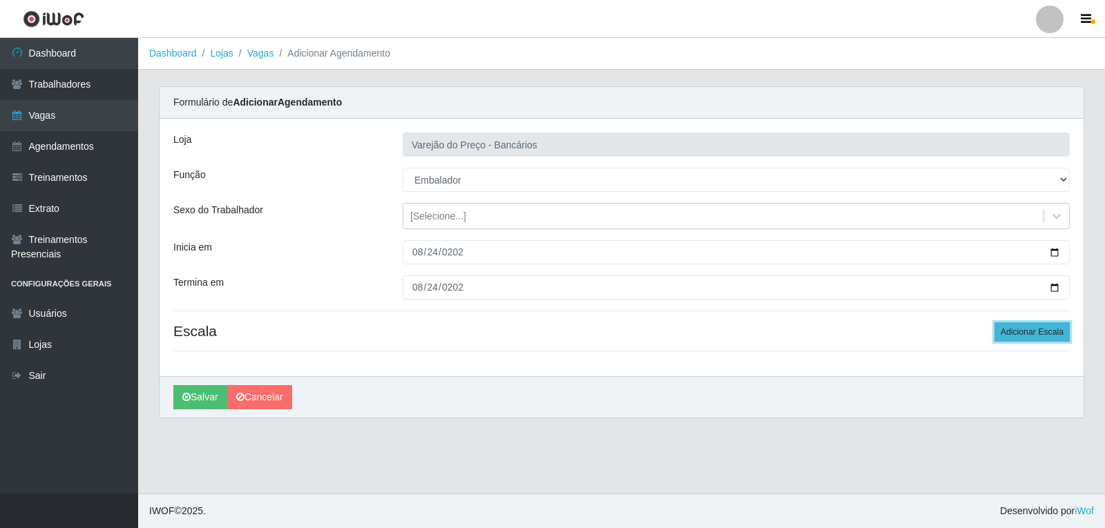
click at [1039, 331] on button "Adicionar Escala" at bounding box center [1031, 331] width 75 height 19
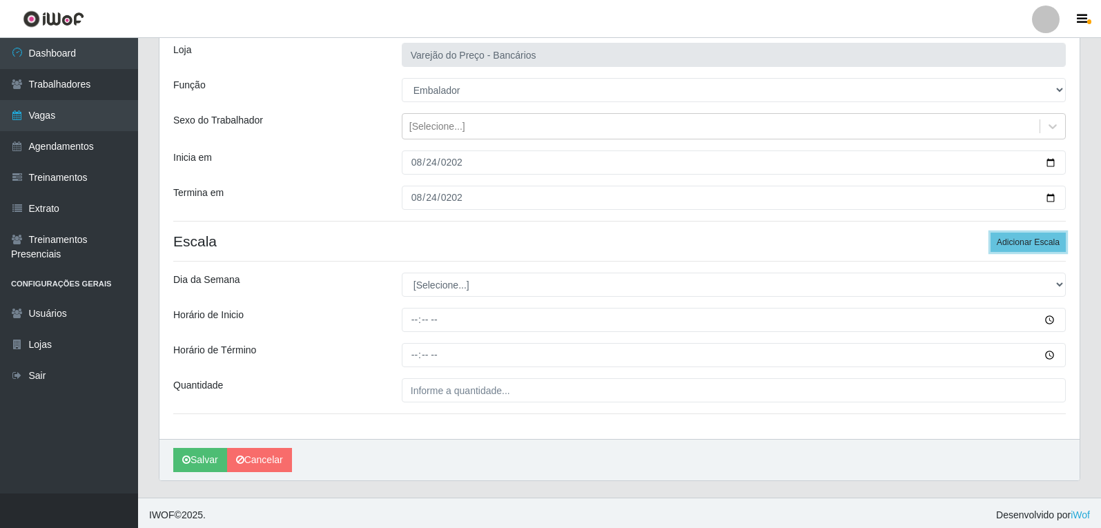
scroll to position [94, 0]
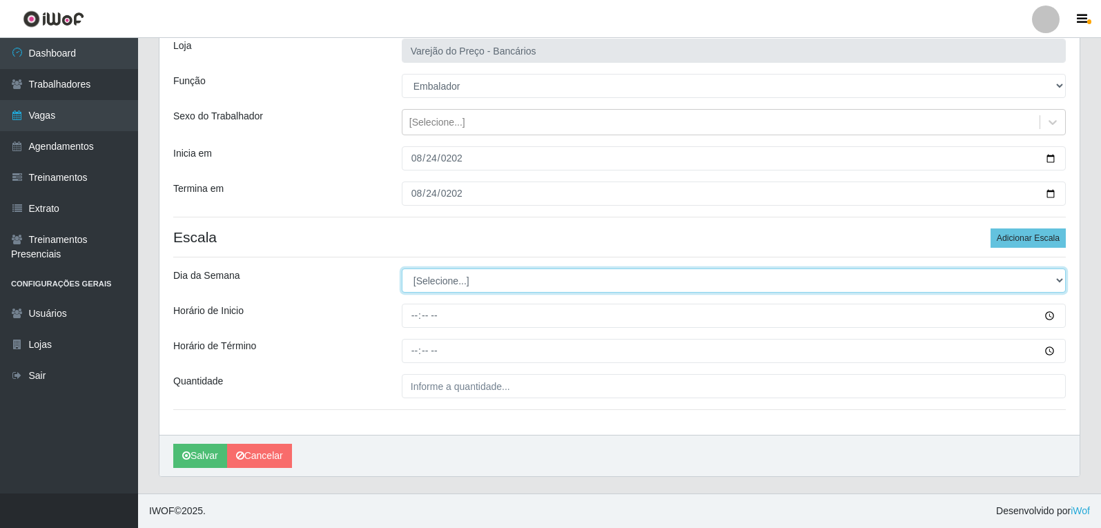
click at [427, 285] on select "[Selecione...] Segunda Terça Quarta Quinta Sexta Sábado Domingo" at bounding box center [734, 281] width 664 height 24
select select "0"
click at [402, 269] on select "[Selecione...] Segunda Terça Quarta Quinta Sexta Sábado Domingo" at bounding box center [734, 281] width 664 height 24
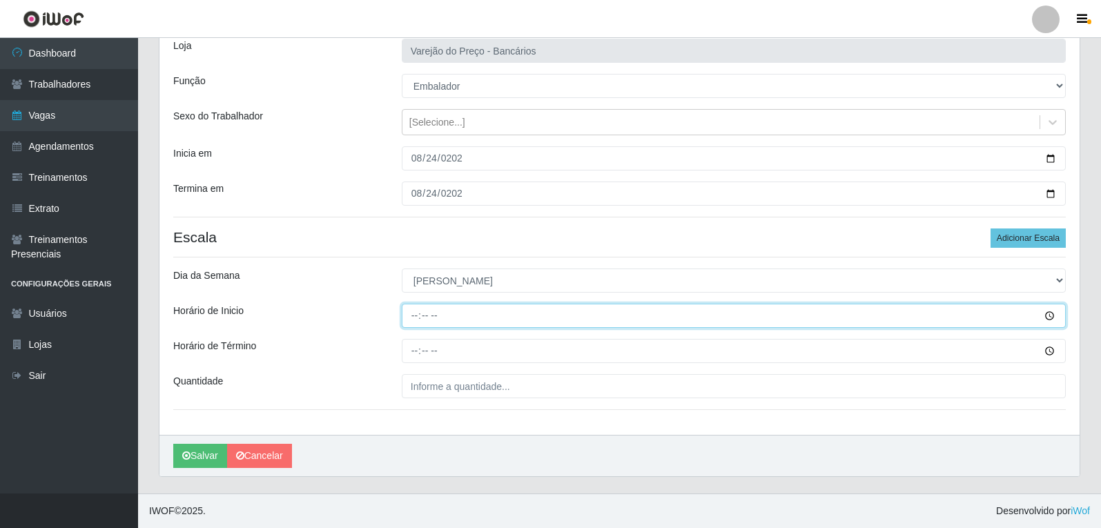
click at [416, 318] on input "Horário de Inicio" at bounding box center [734, 316] width 664 height 24
type input "14:00"
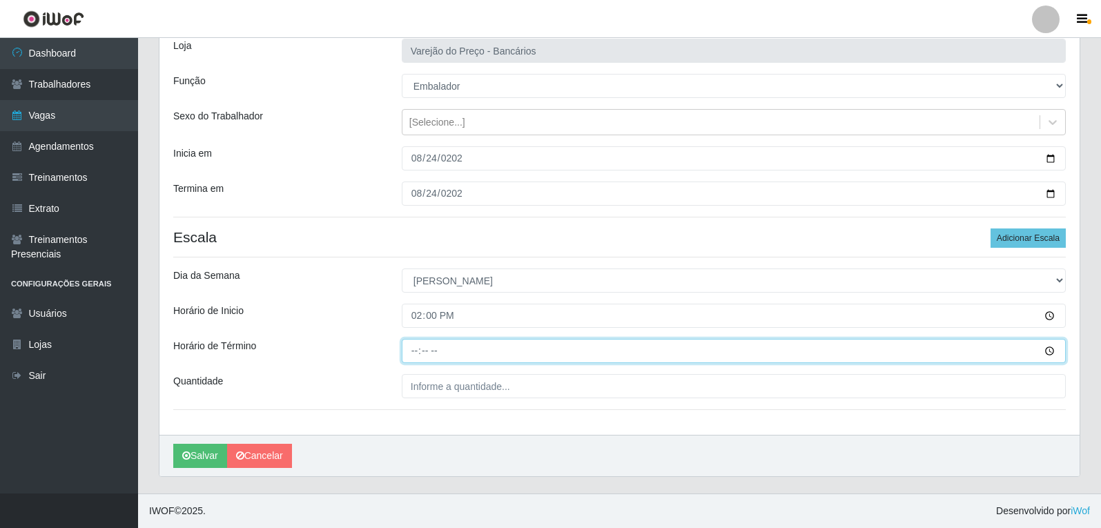
click at [418, 351] on input "Horário de Término" at bounding box center [734, 351] width 664 height 24
type input "19:00"
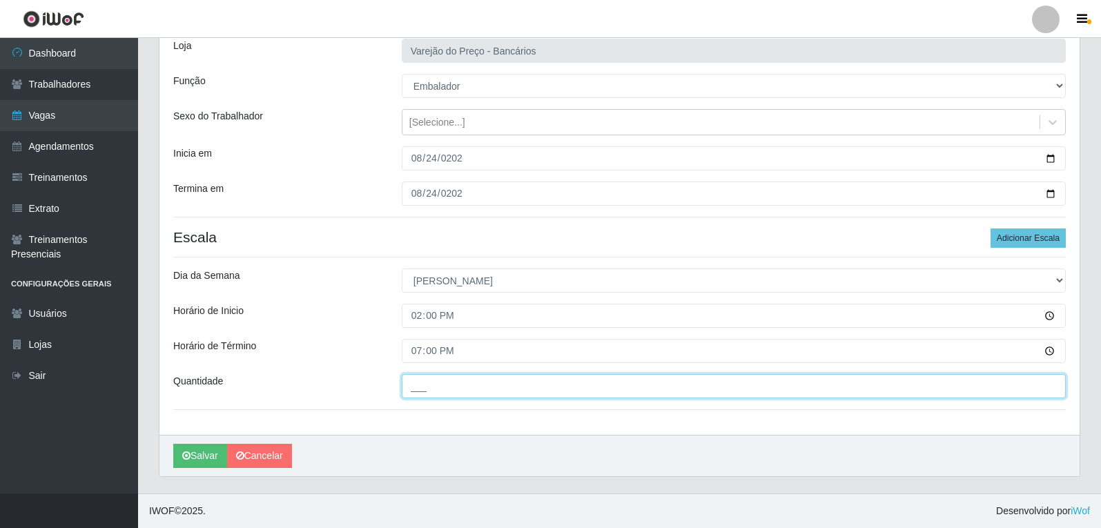
click at [425, 391] on input "___" at bounding box center [734, 386] width 664 height 24
type input "2__"
click at [173, 444] on button "Salvar" at bounding box center [200, 456] width 54 height 24
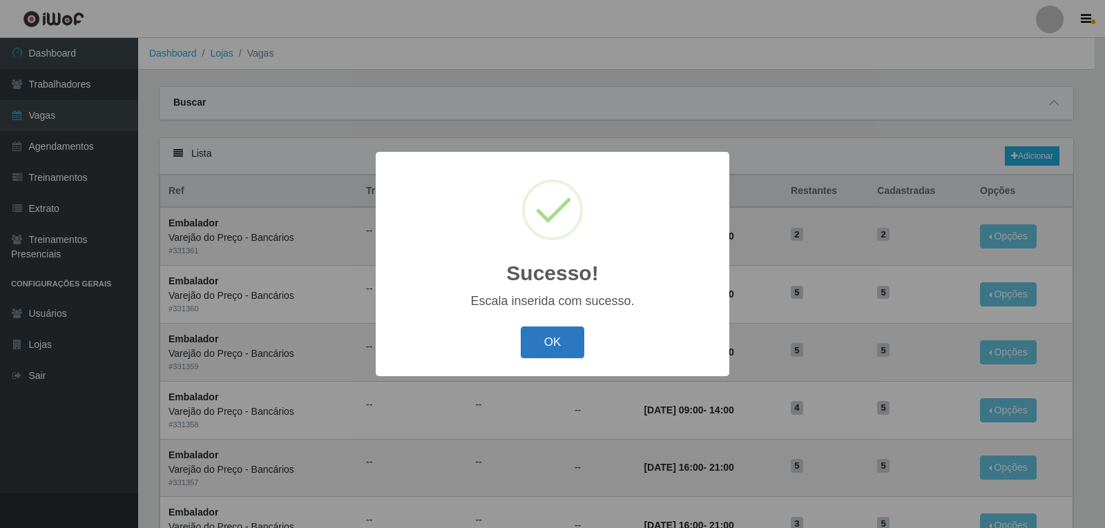
click at [556, 329] on button "OK" at bounding box center [553, 343] width 64 height 32
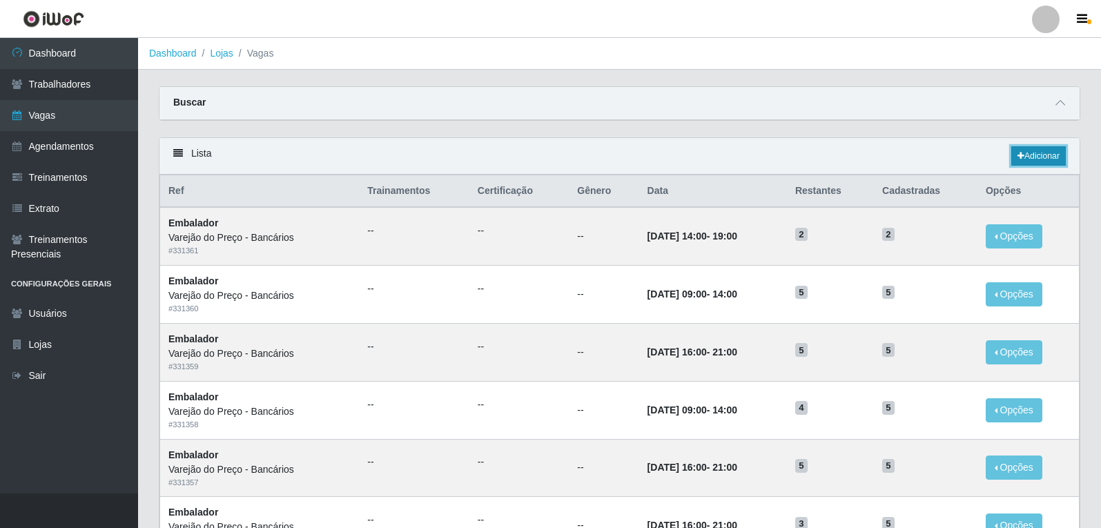
click at [1040, 157] on link "Adicionar" at bounding box center [1039, 155] width 55 height 19
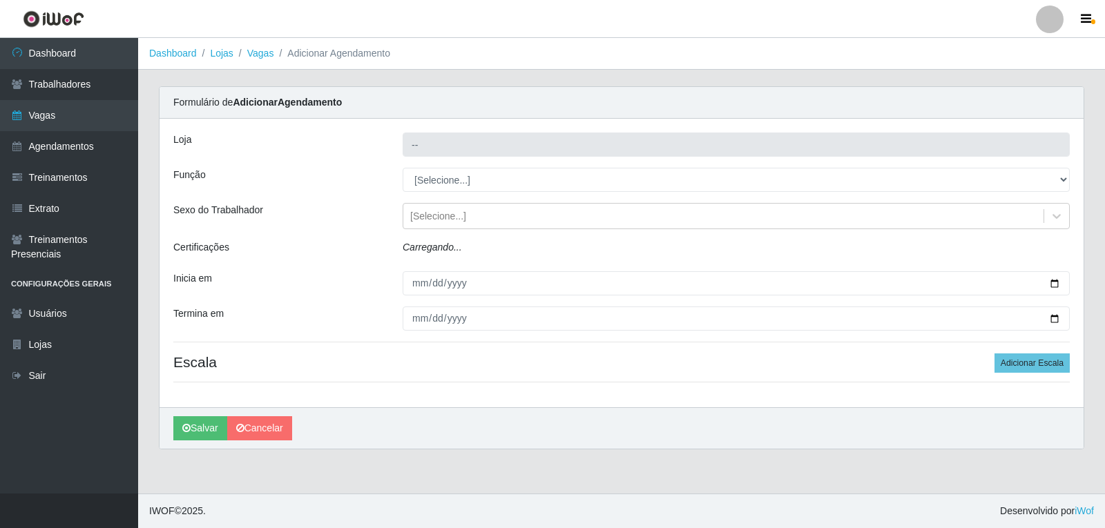
type input "Varejão do Preço - Bancários"
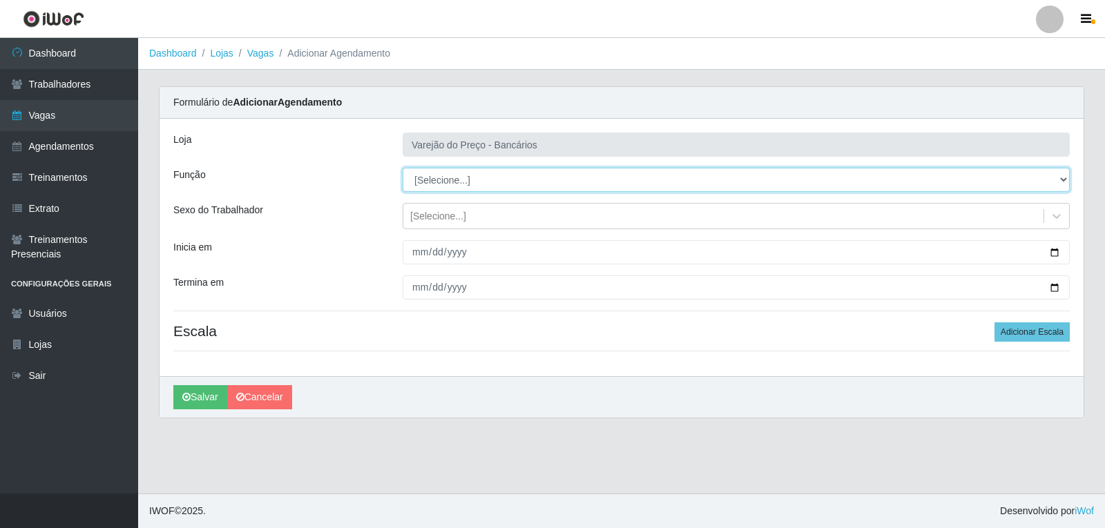
click at [450, 180] on select "[Selecione...] Auxiliar de Estacionamento Auxiliar de Estacionamento + Auxiliar…" at bounding box center [736, 180] width 667 height 24
select select "1"
click at [403, 168] on select "[Selecione...] Auxiliar de Estacionamento Auxiliar de Estacionamento + Auxiliar…" at bounding box center [736, 180] width 667 height 24
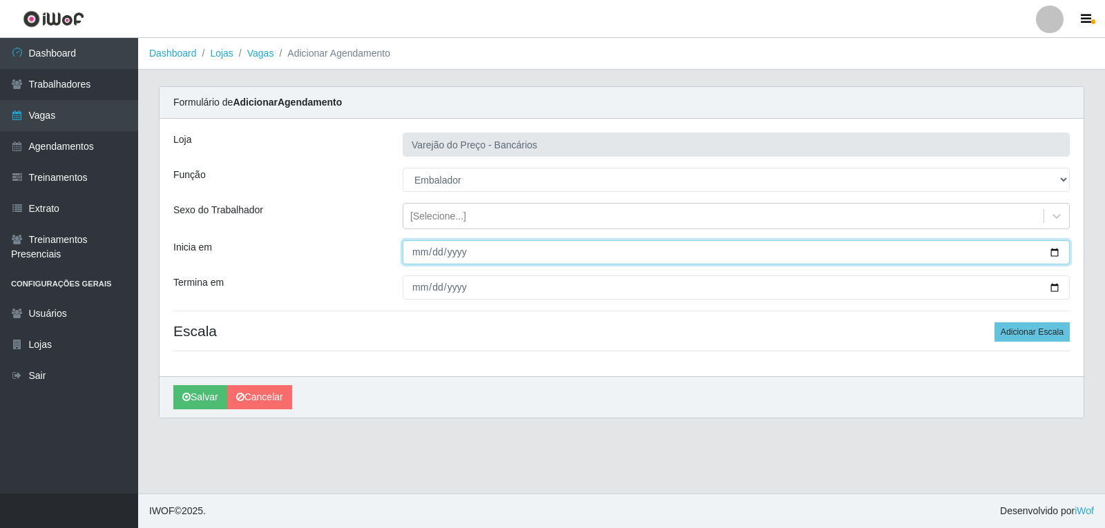
click at [420, 256] on input "Inicia em" at bounding box center [736, 252] width 667 height 24
type input "[DATE]"
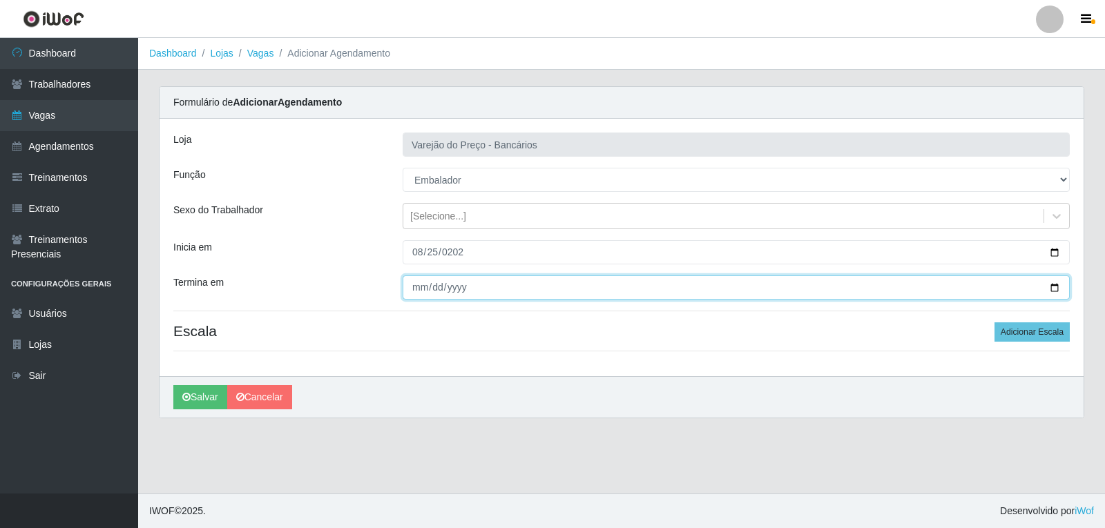
click at [412, 282] on input "Termina em" at bounding box center [736, 288] width 667 height 24
type input "[DATE]"
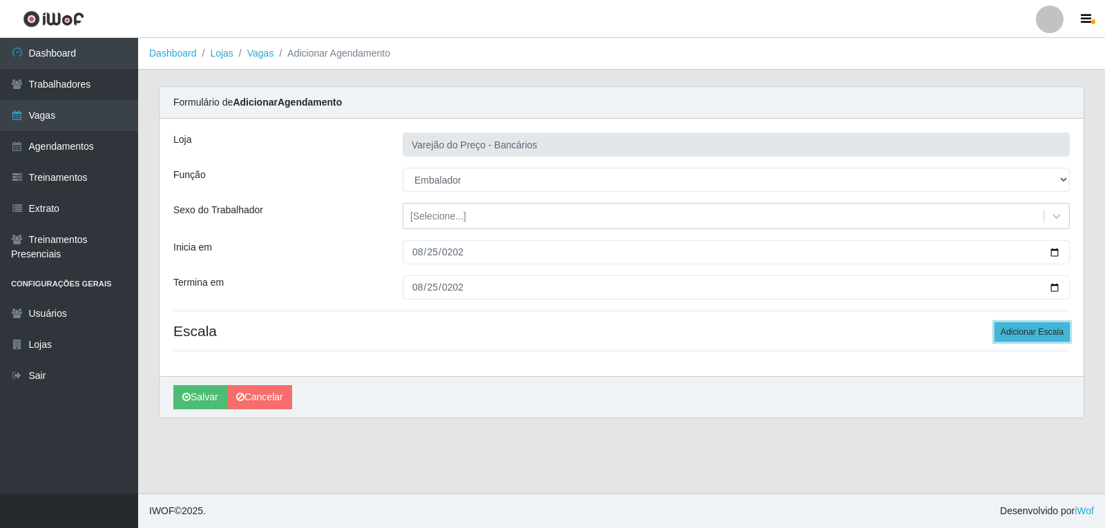
click at [1012, 335] on button "Adicionar Escala" at bounding box center [1031, 331] width 75 height 19
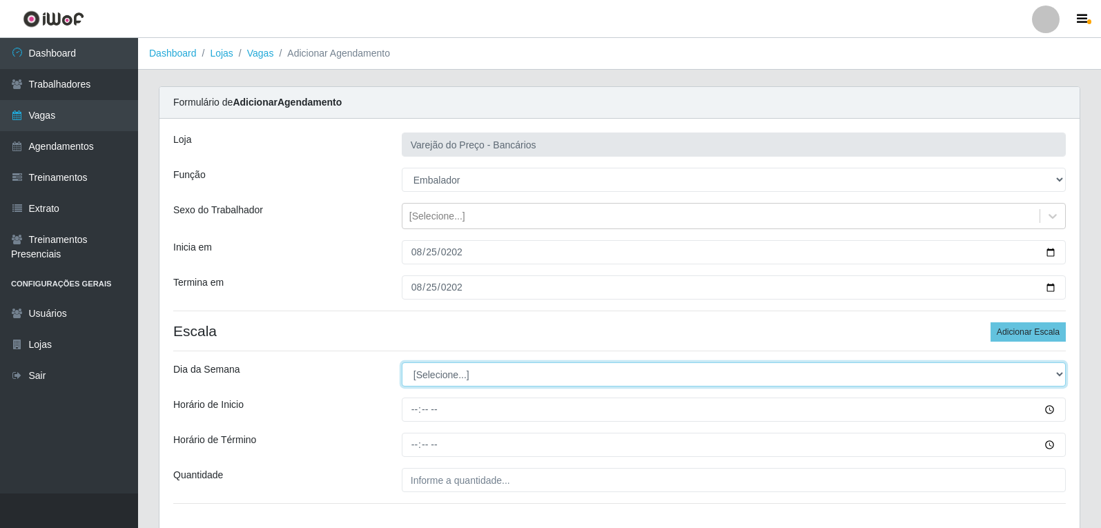
click at [456, 377] on select "[Selecione...] Segunda Terça Quarta Quinta Sexta Sábado Domingo" at bounding box center [734, 375] width 664 height 24
select select "1"
click at [402, 363] on select "[Selecione...] Segunda Terça Quarta Quinta Sexta Sábado Domingo" at bounding box center [734, 375] width 664 height 24
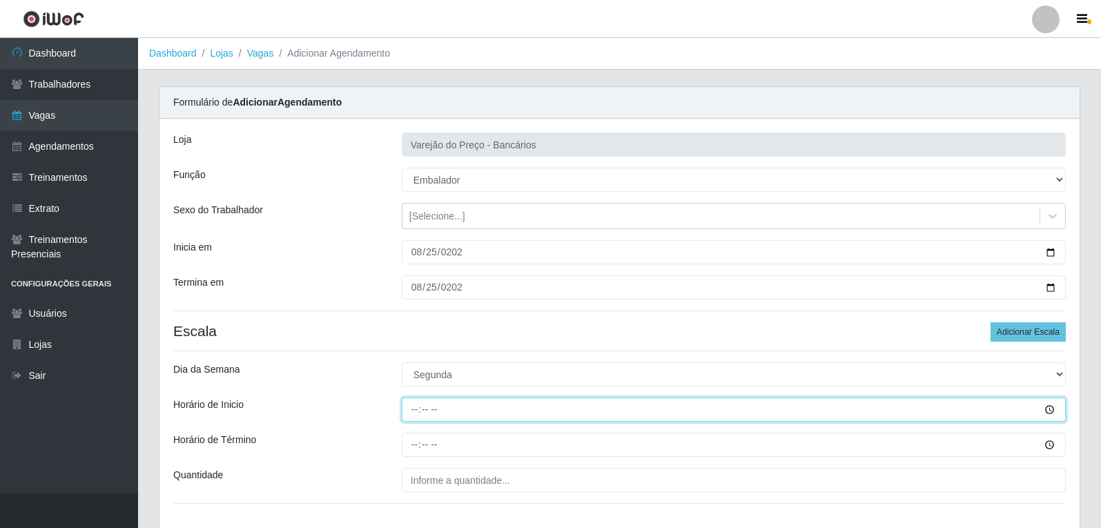
click at [411, 411] on input "Horário de Inicio" at bounding box center [734, 410] width 664 height 24
type input "16:00"
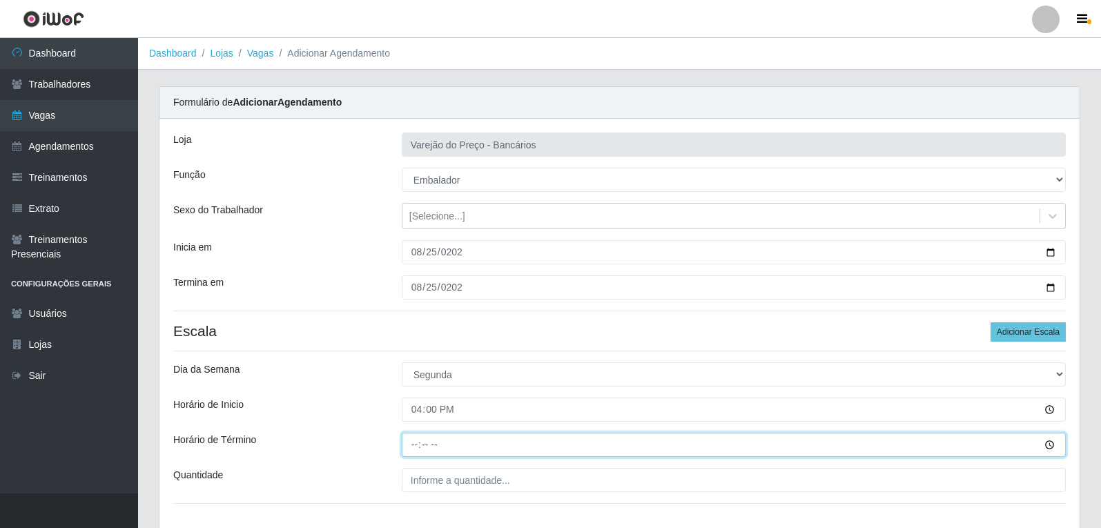
click at [414, 443] on input "Horário de Término" at bounding box center [734, 445] width 664 height 24
type input "21:00"
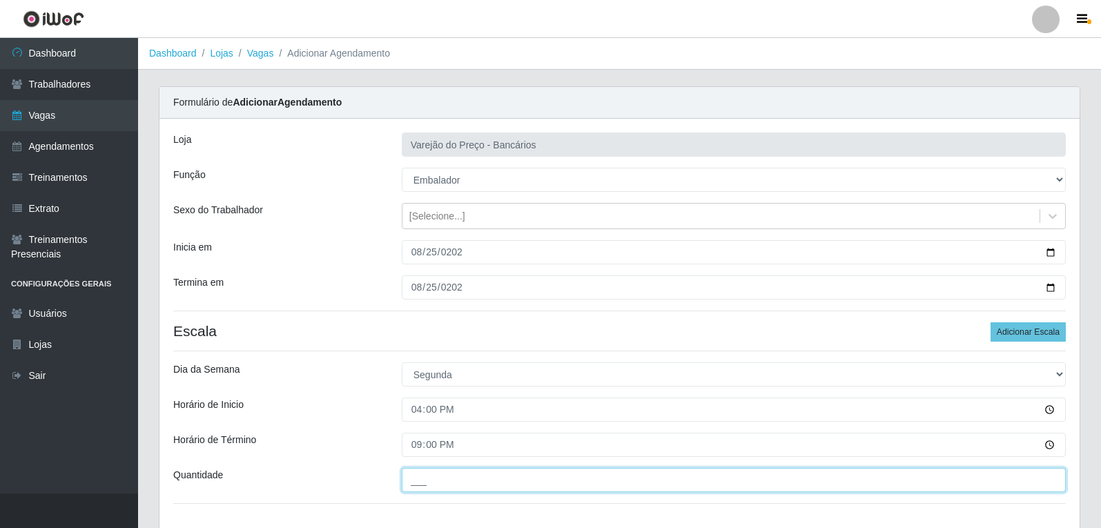
click at [413, 479] on input "___" at bounding box center [734, 480] width 664 height 24
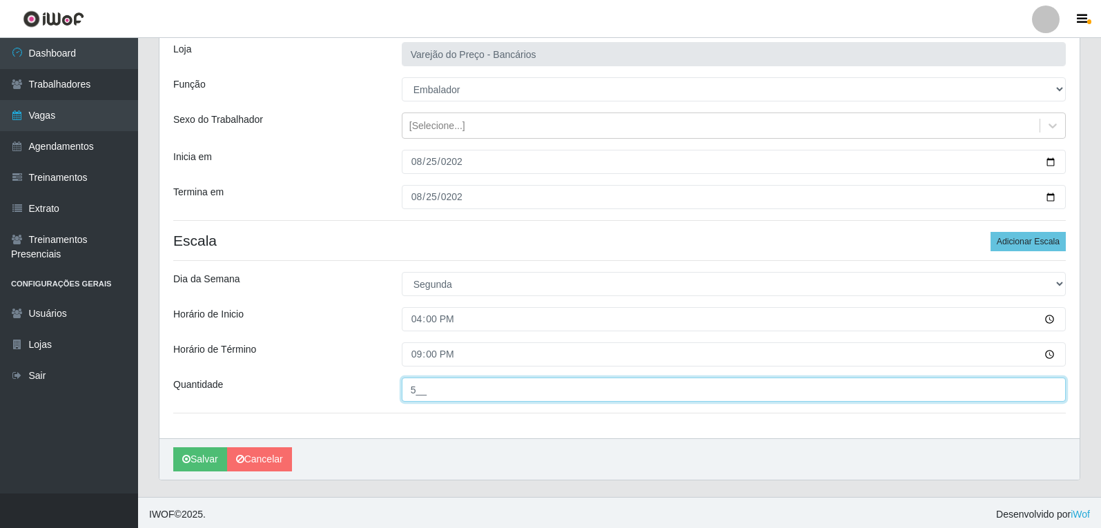
scroll to position [94, 0]
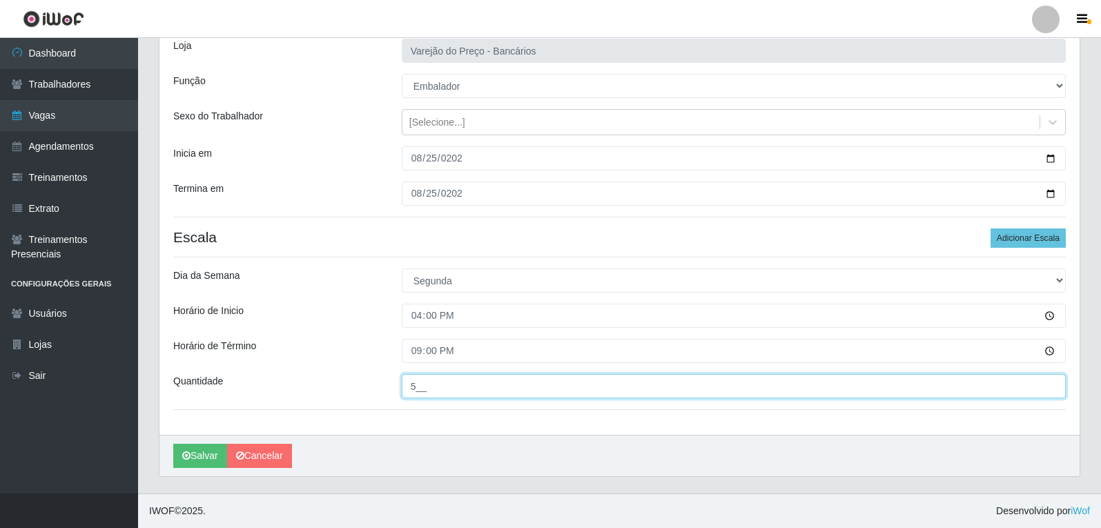
type input "5__"
click at [173, 444] on button "Salvar" at bounding box center [200, 456] width 54 height 24
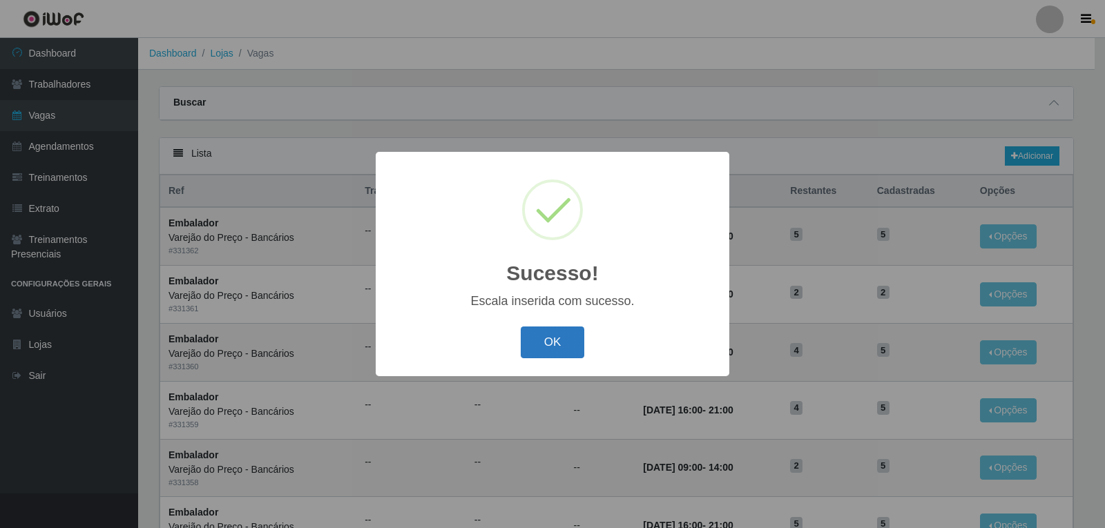
click at [552, 345] on button "OK" at bounding box center [553, 343] width 64 height 32
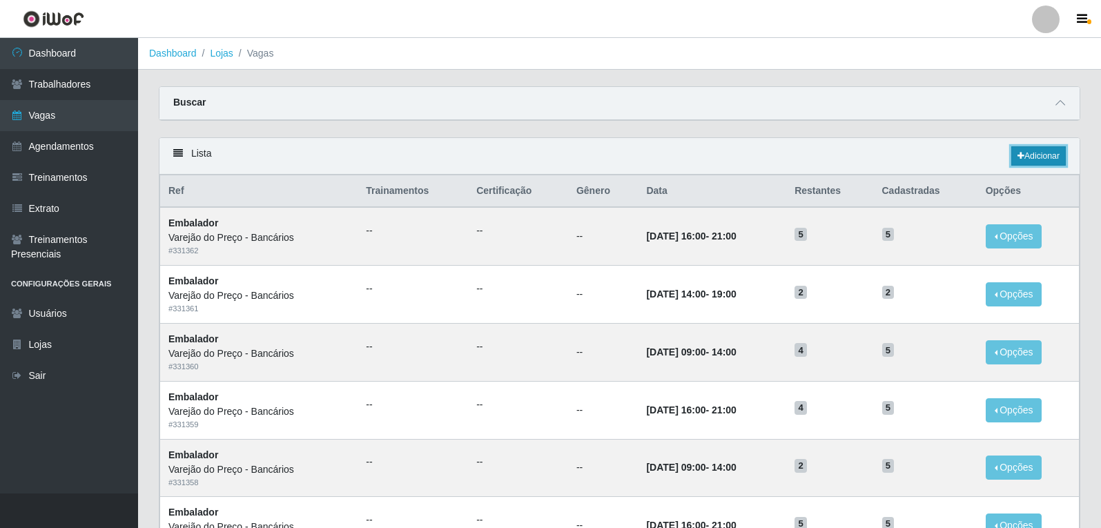
click at [1030, 164] on link "Adicionar" at bounding box center [1039, 155] width 55 height 19
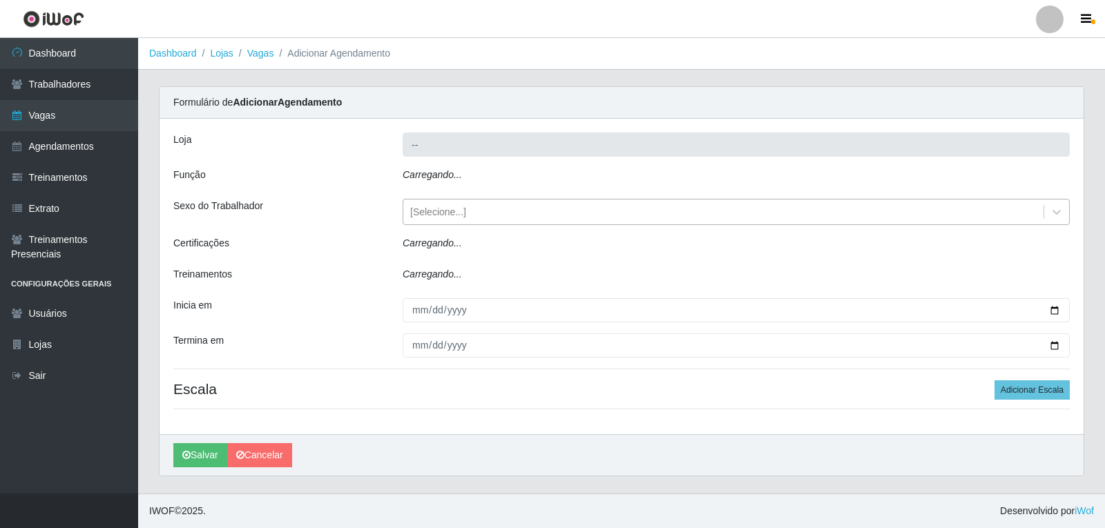
type input "Varejão do Preço - Bancários"
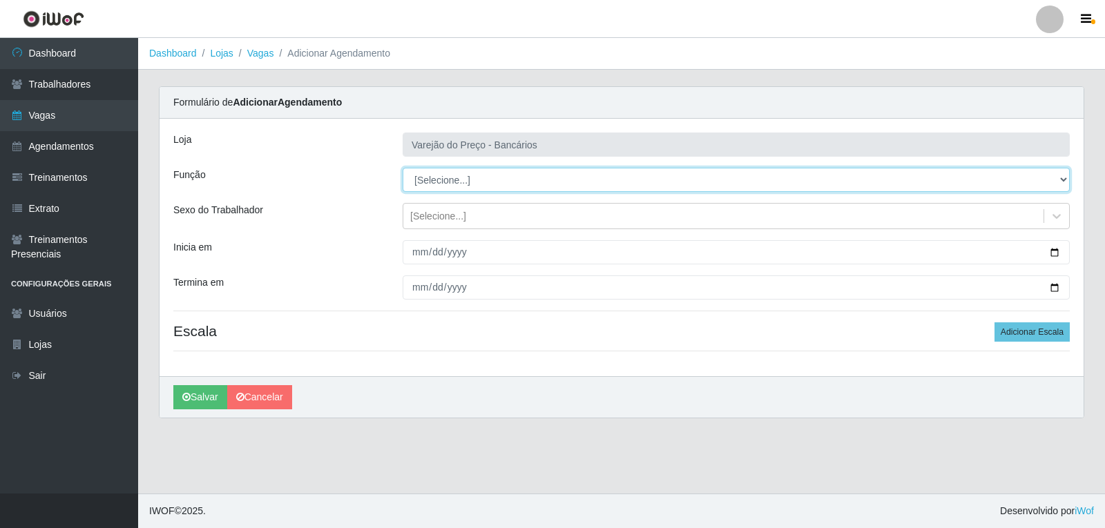
click at [470, 183] on select "[Selecione...] Auxiliar de Estacionamento Auxiliar de Estacionamento + Auxiliar…" at bounding box center [736, 180] width 667 height 24
select select "1"
click at [403, 168] on select "[Selecione...] Auxiliar de Estacionamento Auxiliar de Estacionamento + Auxiliar…" at bounding box center [736, 180] width 667 height 24
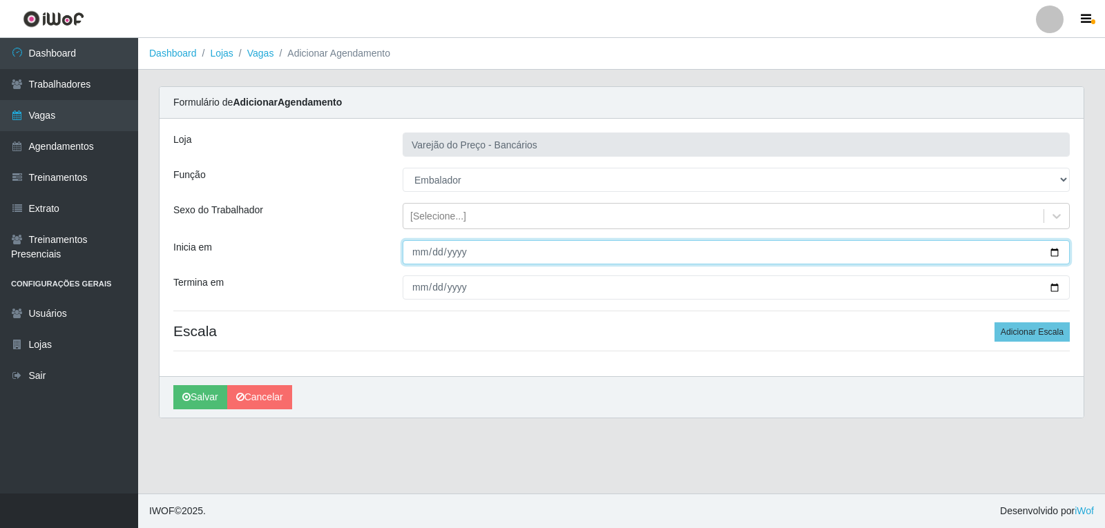
click at [419, 247] on input "Inicia em" at bounding box center [736, 252] width 667 height 24
type input "[DATE]"
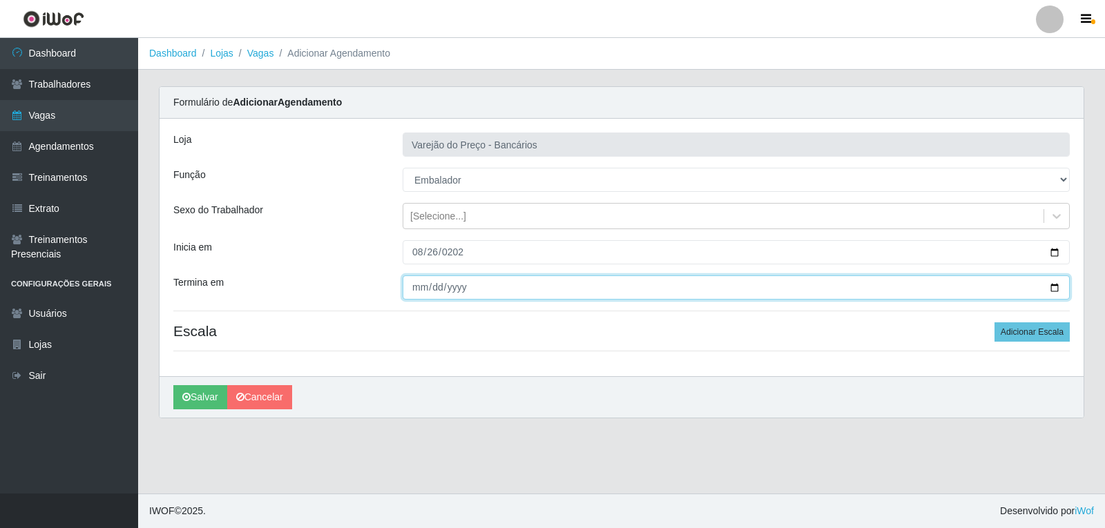
click at [412, 297] on input "Termina em" at bounding box center [736, 288] width 667 height 24
type input "[DATE]"
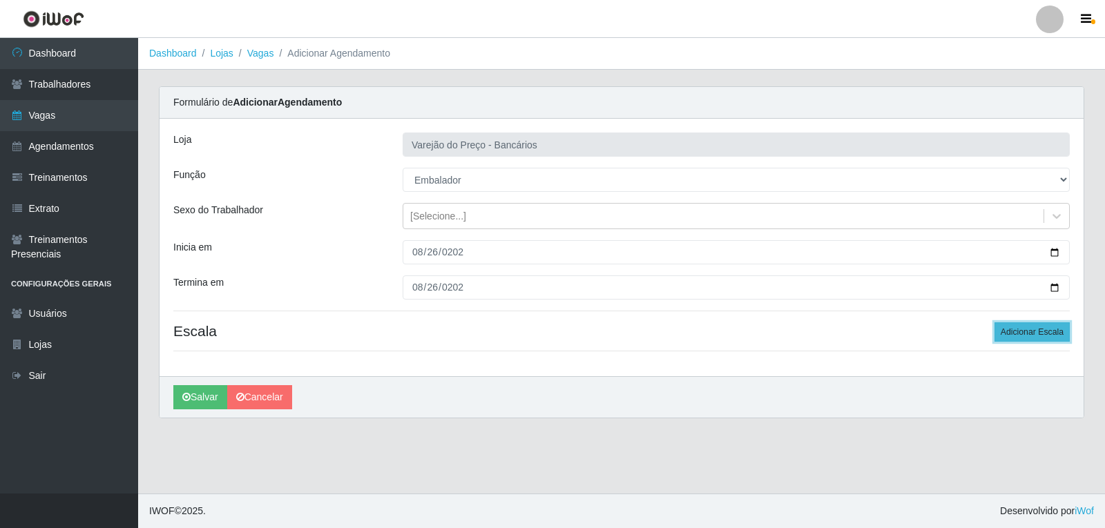
click at [1021, 338] on button "Adicionar Escala" at bounding box center [1031, 331] width 75 height 19
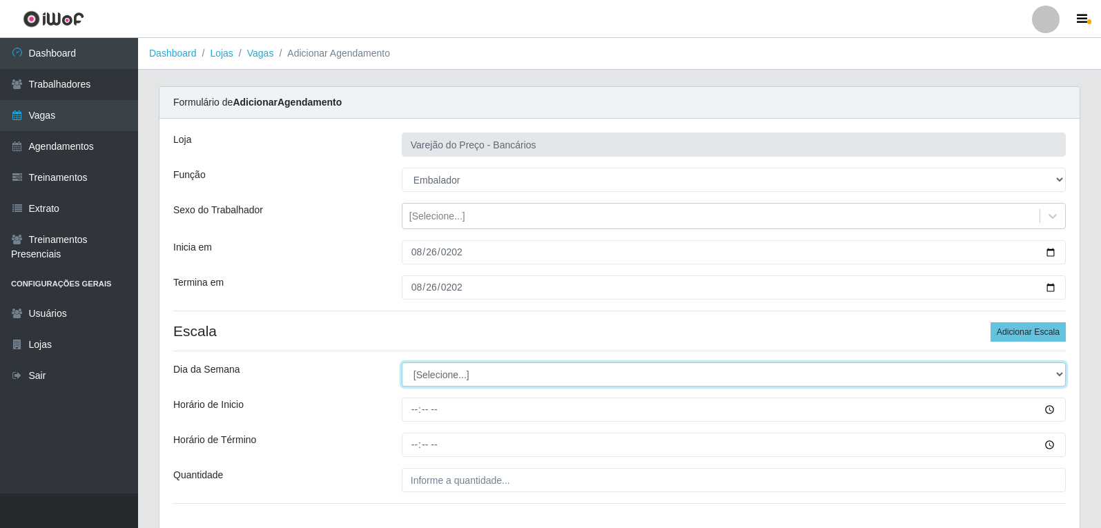
click at [459, 380] on select "[Selecione...] Segunda Terça Quarta Quinta Sexta Sábado Domingo" at bounding box center [734, 375] width 664 height 24
select select "2"
click at [402, 363] on select "[Selecione...] Segunda Terça Quarta Quinta Sexta Sábado Domingo" at bounding box center [734, 375] width 664 height 24
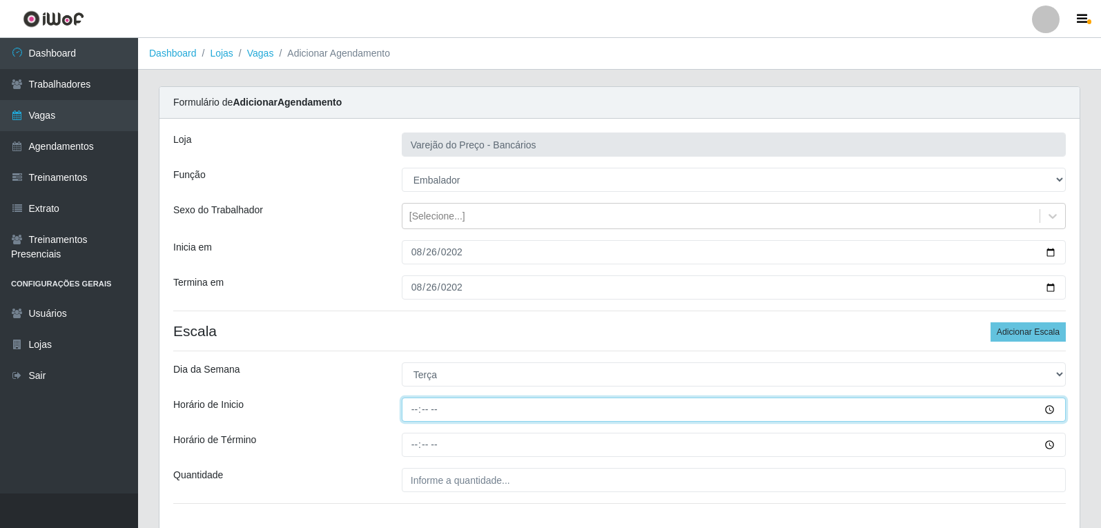
click at [412, 412] on input "Horário de Inicio" at bounding box center [734, 410] width 664 height 24
type input "16:00"
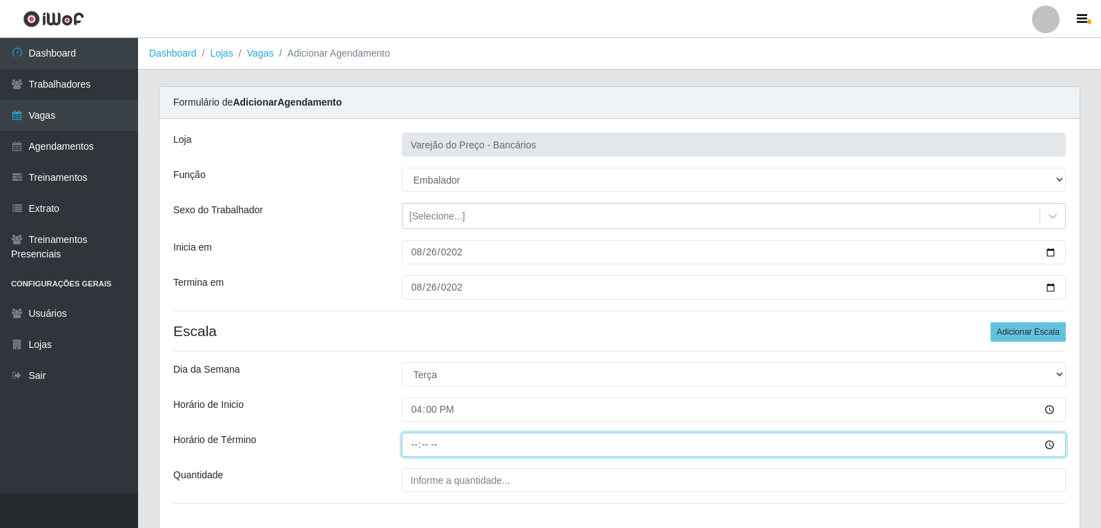
click at [416, 446] on input "Horário de Término" at bounding box center [734, 445] width 664 height 24
type input "21:00"
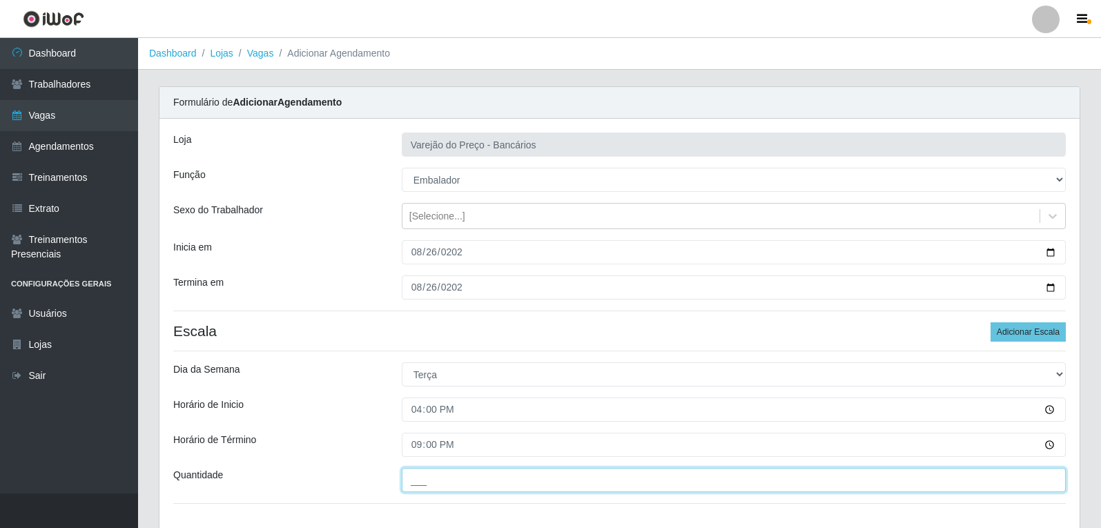
click at [420, 487] on input "___" at bounding box center [734, 480] width 664 height 24
type input "5__"
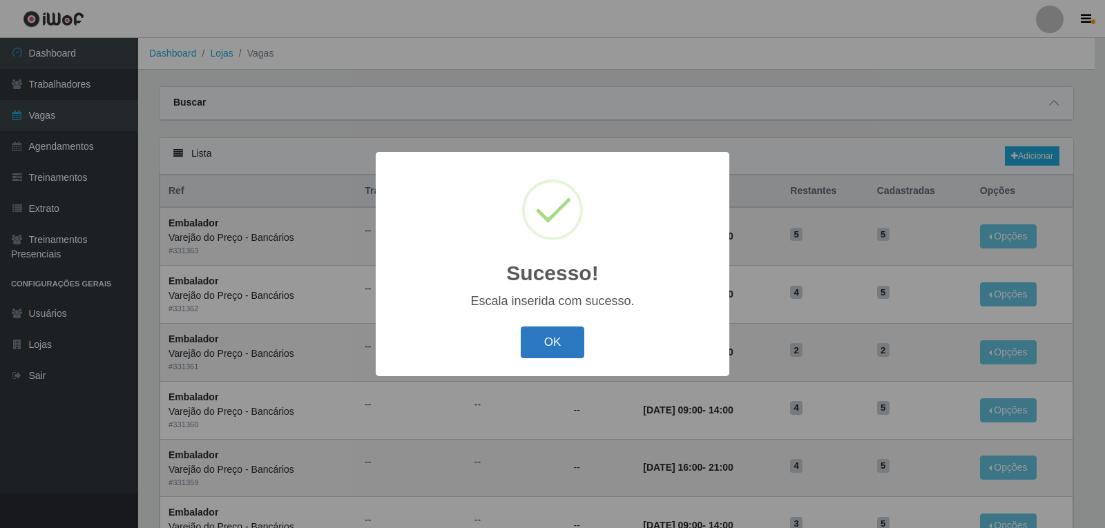
click at [559, 350] on button "OK" at bounding box center [553, 343] width 64 height 32
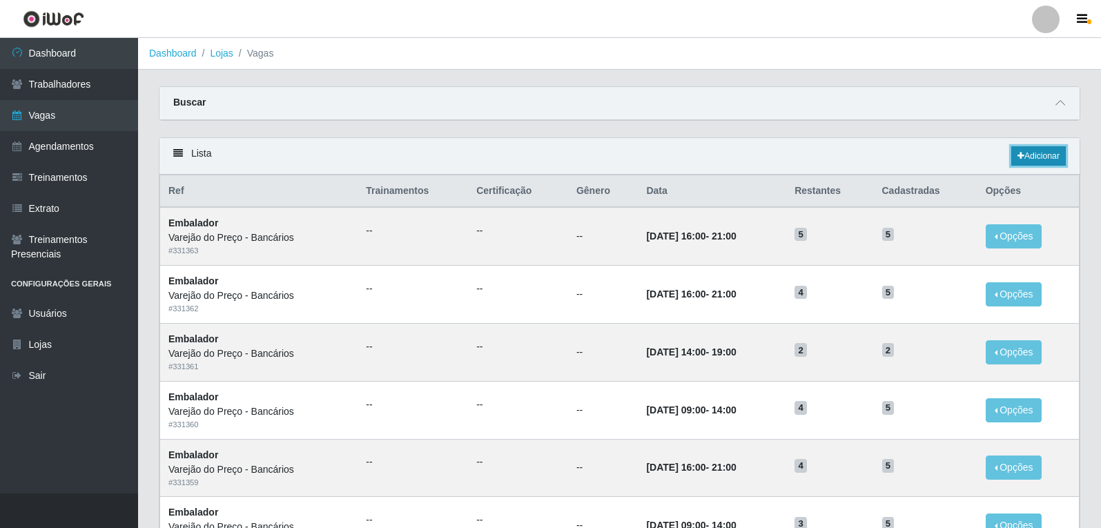
click at [1035, 158] on link "Adicionar" at bounding box center [1039, 155] width 55 height 19
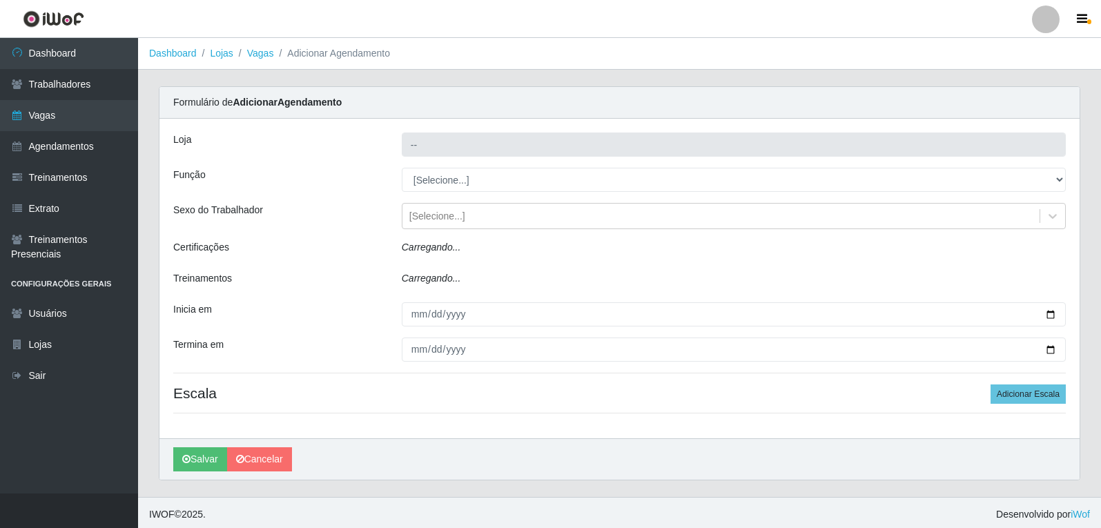
type input "Varejão do Preço - Bancários"
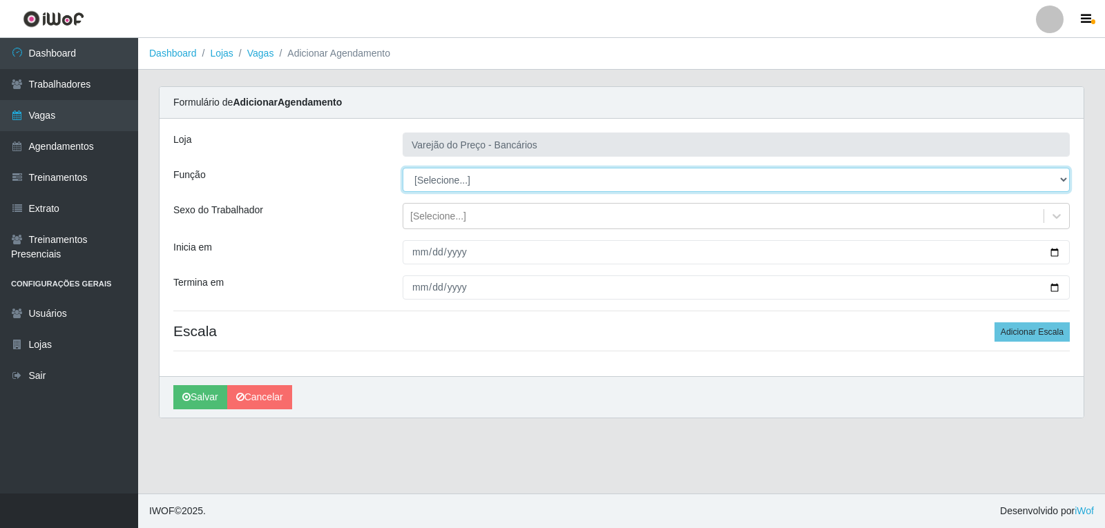
click at [446, 170] on select "[Selecione...] Auxiliar de Estacionamento Auxiliar de Estacionamento + Auxiliar…" at bounding box center [736, 180] width 667 height 24
select select "1"
click at [403, 168] on select "[Selecione...] Auxiliar de Estacionamento Auxiliar de Estacionamento + Auxiliar…" at bounding box center [736, 180] width 667 height 24
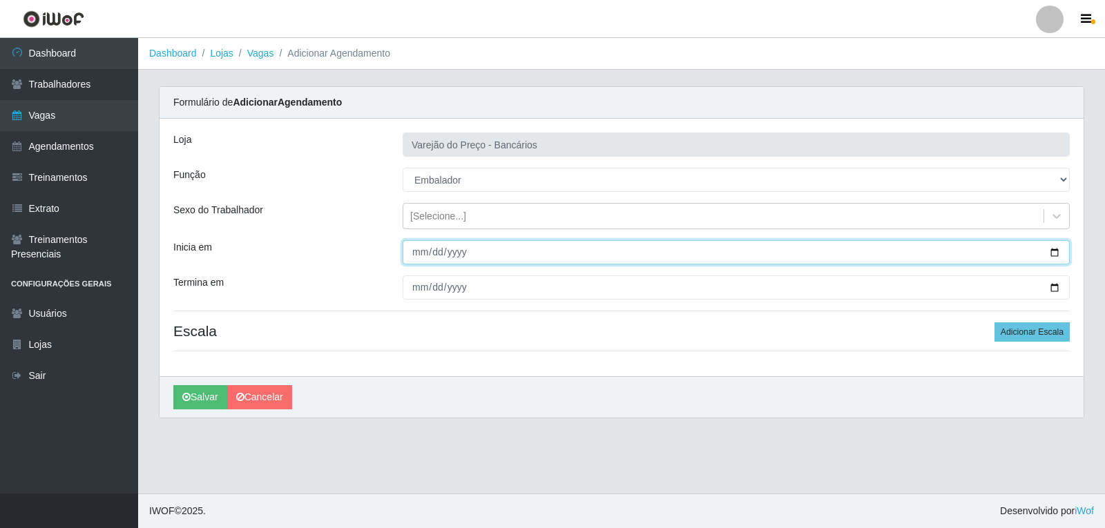
click at [418, 250] on input "Inicia em" at bounding box center [736, 252] width 667 height 24
type input "[DATE]"
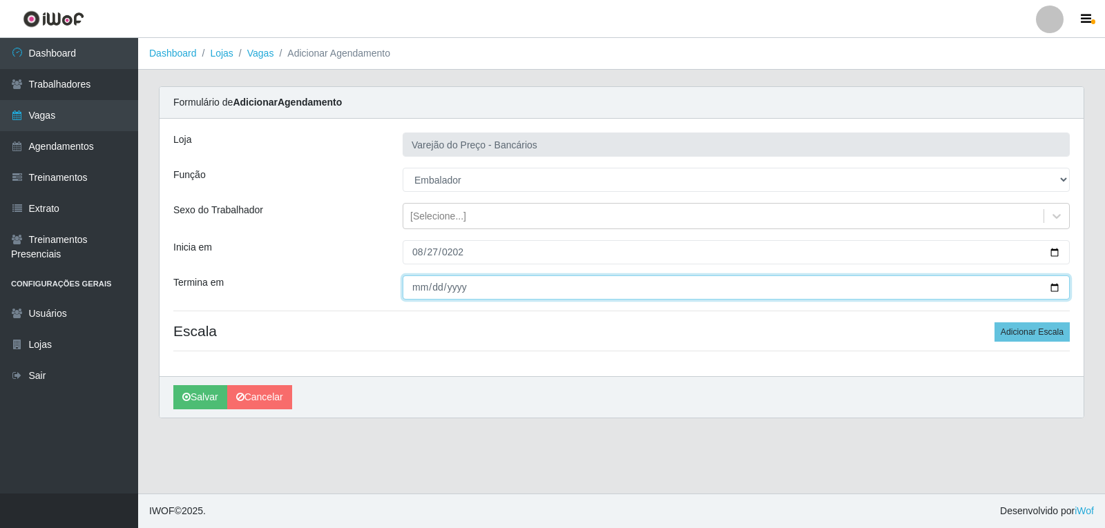
click at [419, 291] on input "Termina em" at bounding box center [736, 288] width 667 height 24
type input "[DATE]"
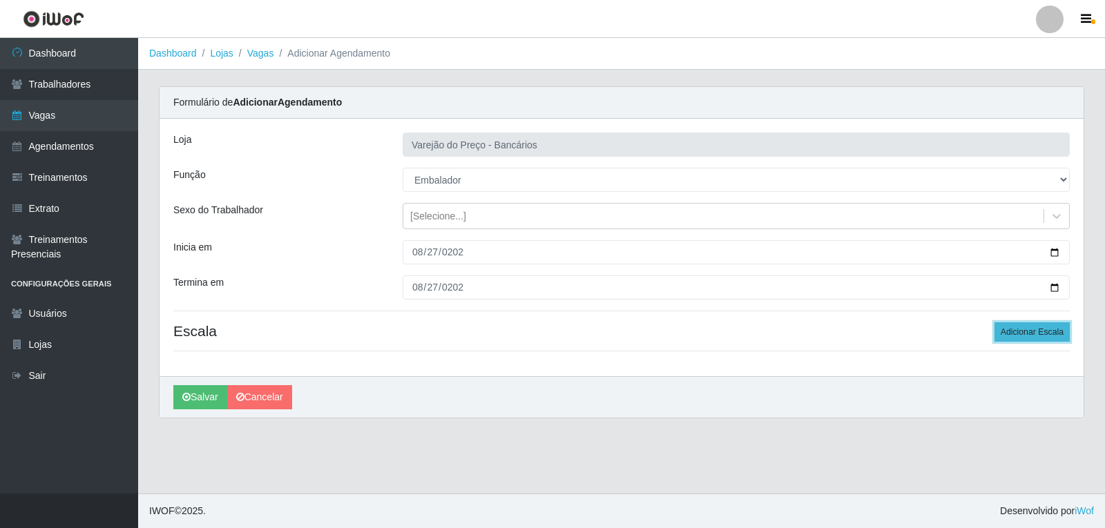
click at [1043, 335] on button "Adicionar Escala" at bounding box center [1031, 331] width 75 height 19
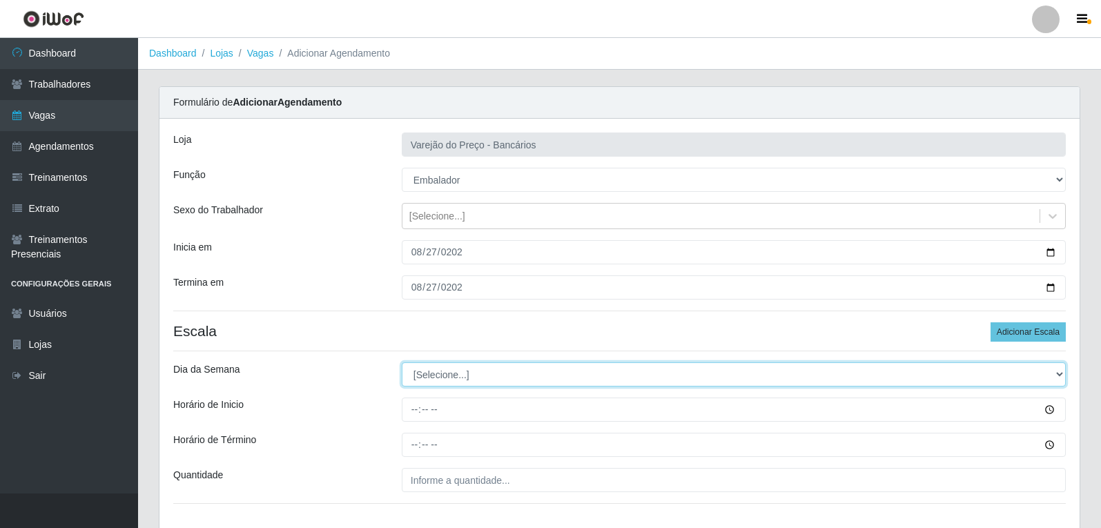
click at [427, 379] on select "[Selecione...] Segunda Terça Quarta Quinta Sexta Sábado Domingo" at bounding box center [734, 375] width 664 height 24
select select "3"
click at [402, 363] on select "[Selecione...] Segunda Terça Quarta Quinta Sexta Sábado Domingo" at bounding box center [734, 375] width 664 height 24
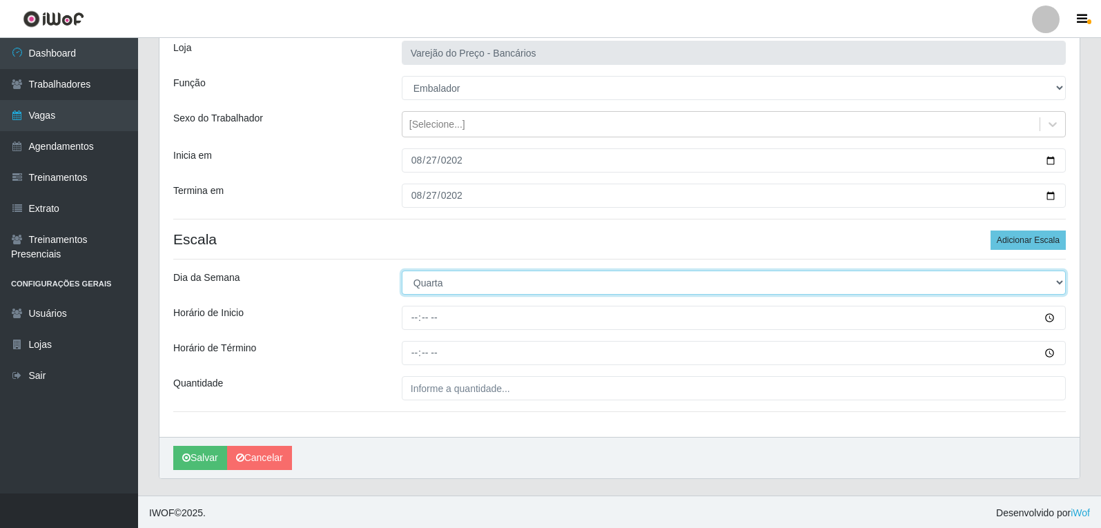
scroll to position [94, 0]
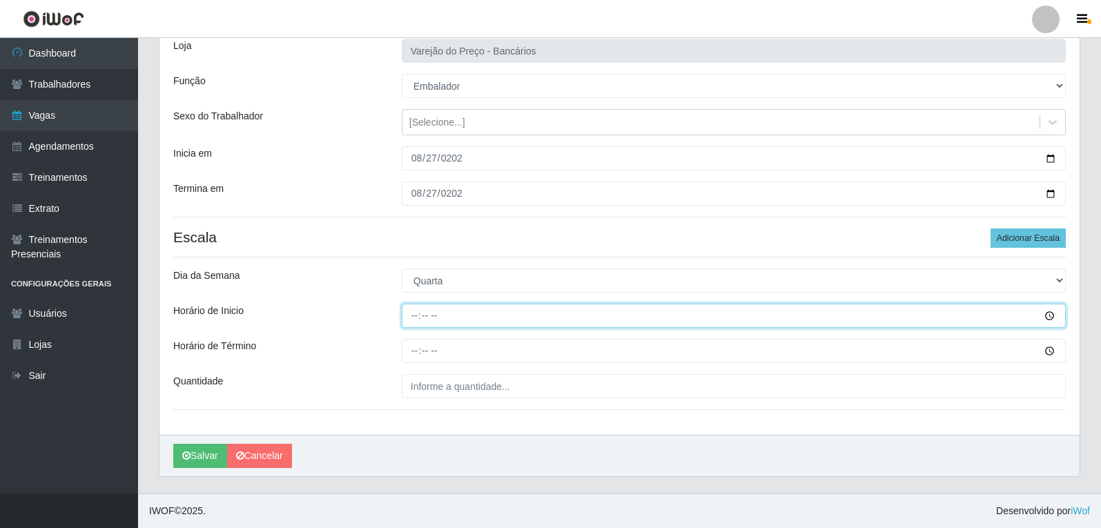
click at [416, 312] on input "Horário de Inicio" at bounding box center [734, 316] width 664 height 24
type input "16:00"
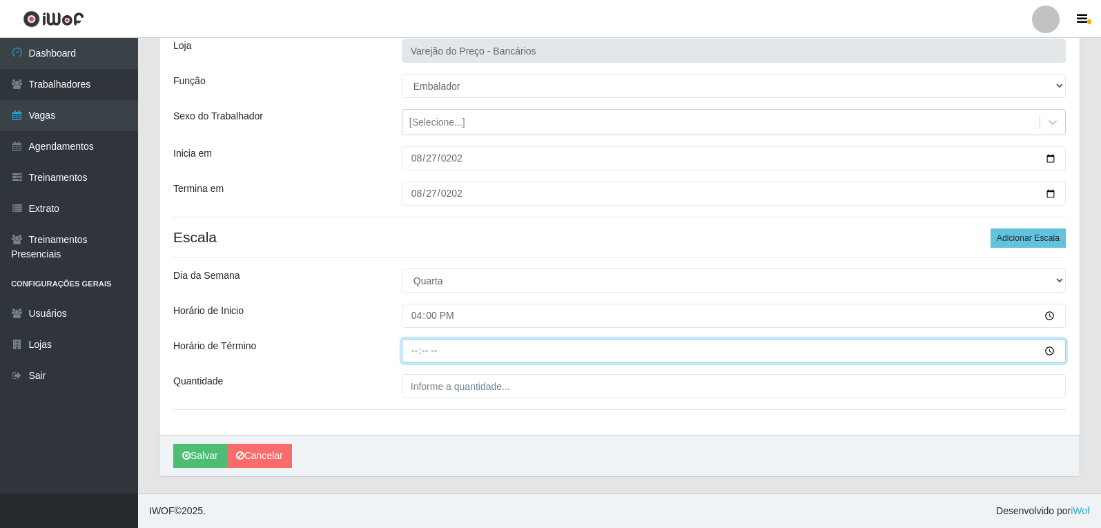
click at [418, 351] on input "Horário de Término" at bounding box center [734, 351] width 664 height 24
type input "21:00"
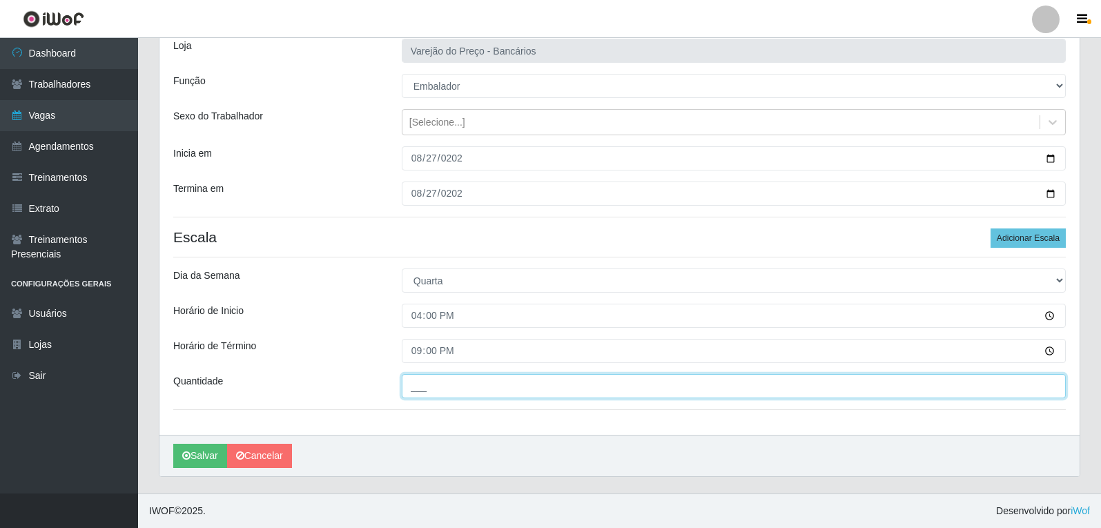
click at [423, 387] on input "___" at bounding box center [734, 386] width 664 height 24
type input "5__"
click at [173, 444] on button "Salvar" at bounding box center [200, 456] width 54 height 24
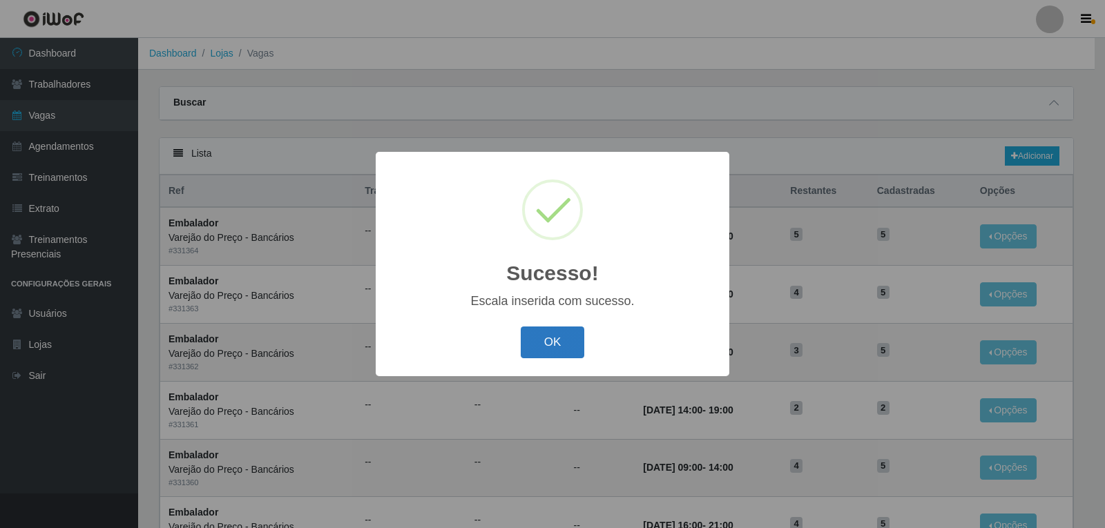
click at [549, 355] on button "OK" at bounding box center [553, 343] width 64 height 32
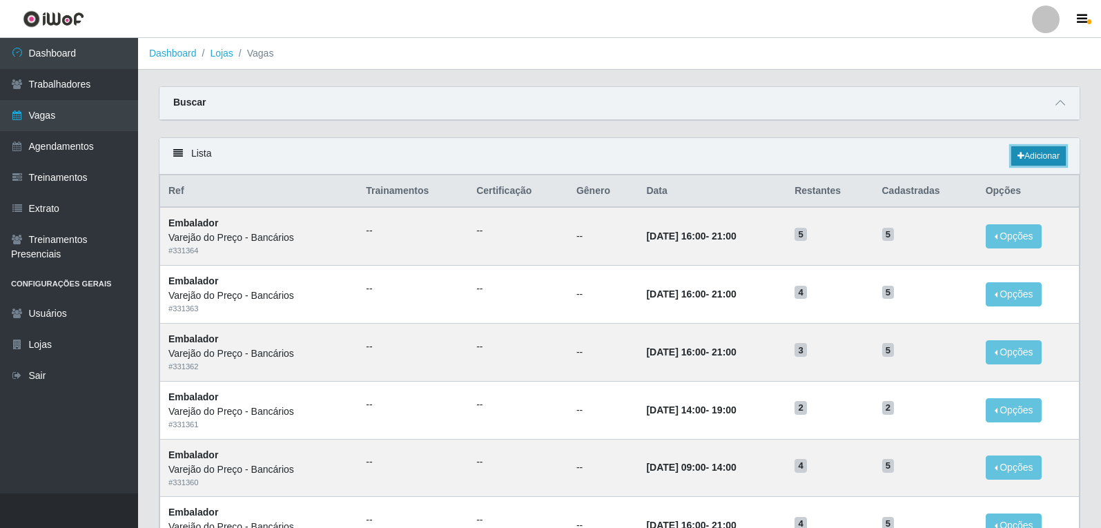
click at [1029, 153] on link "Adicionar" at bounding box center [1039, 155] width 55 height 19
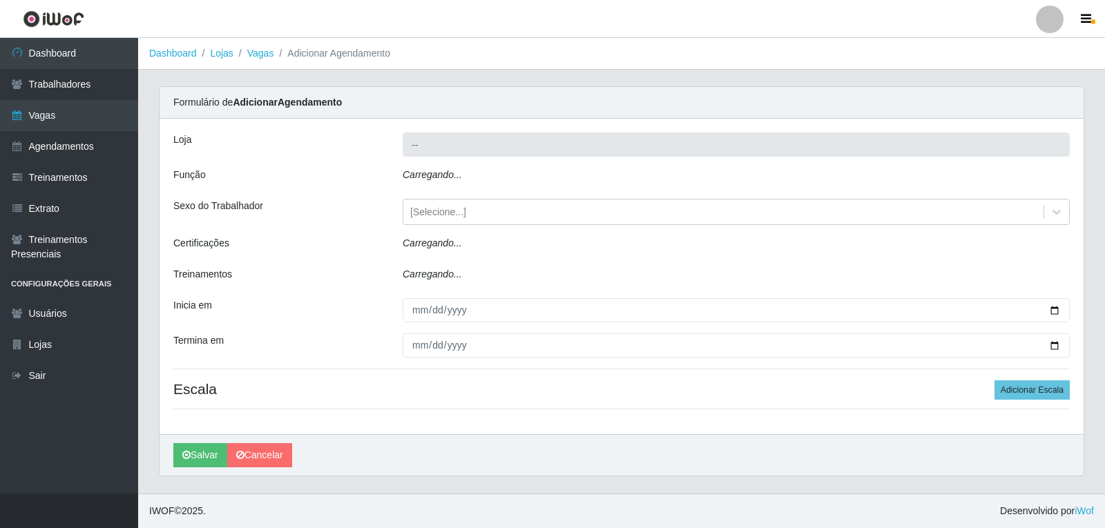
type input "Varejão do Preço - Bancários"
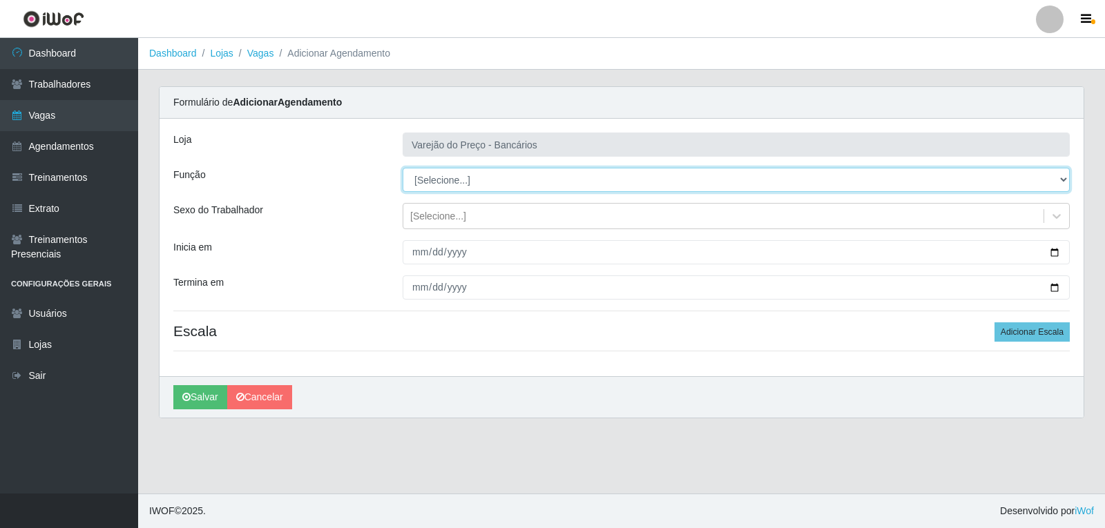
click at [461, 180] on select "[Selecione...] Auxiliar de Estacionamento Auxiliar de Estacionamento + Auxiliar…" at bounding box center [736, 180] width 667 height 24
select select "1"
click at [403, 168] on select "[Selecione...] Auxiliar de Estacionamento Auxiliar de Estacionamento + Auxiliar…" at bounding box center [736, 180] width 667 height 24
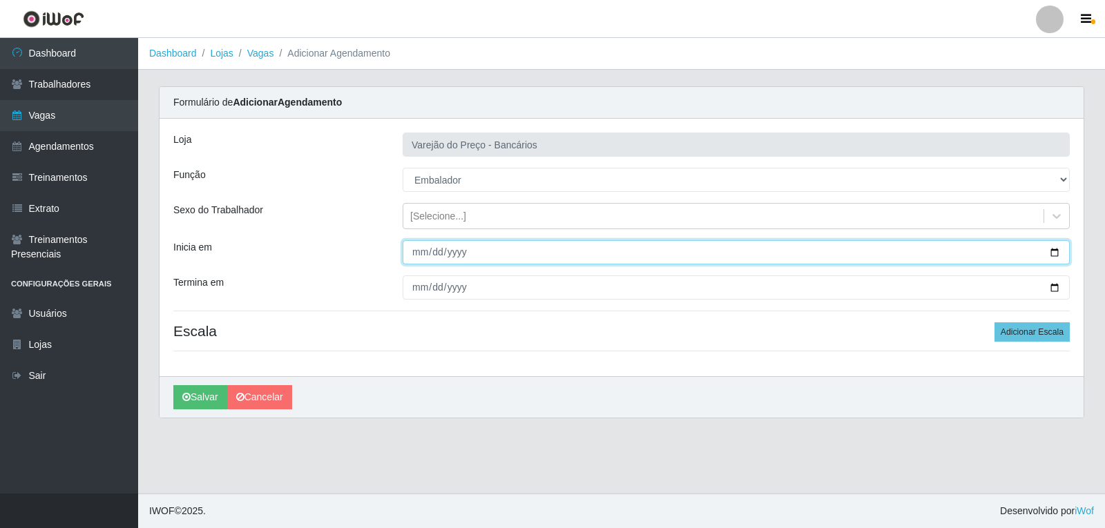
click at [411, 261] on input "Inicia em" at bounding box center [736, 252] width 667 height 24
type input "[DATE]"
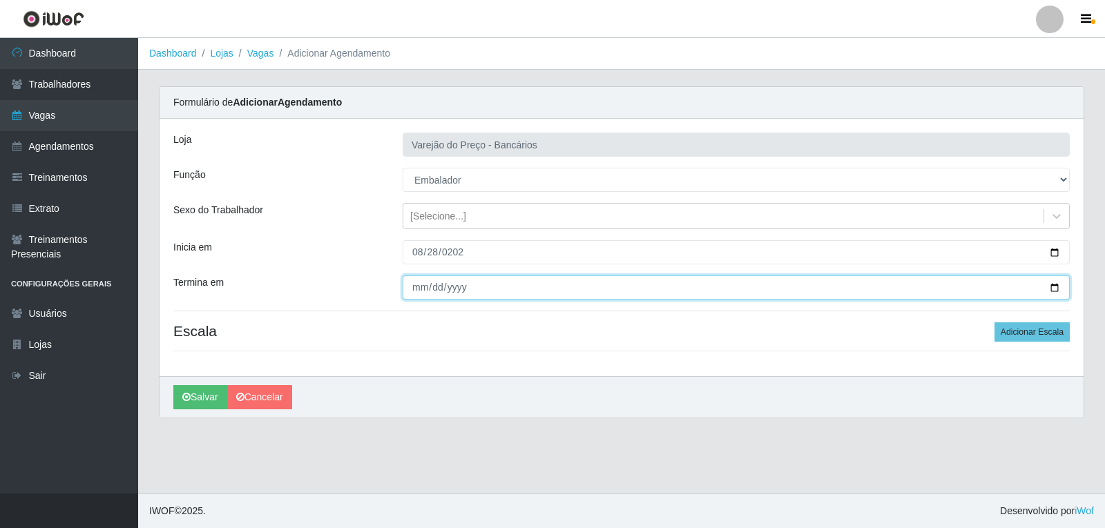
click at [420, 291] on input "Termina em" at bounding box center [736, 288] width 667 height 24
type input "[DATE]"
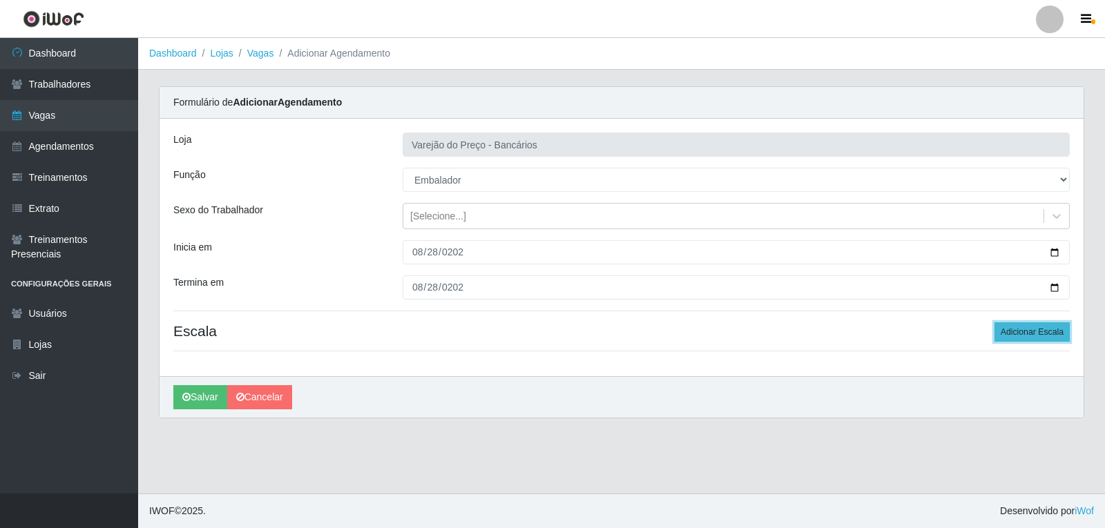
click at [1009, 339] on button "Adicionar Escala" at bounding box center [1031, 331] width 75 height 19
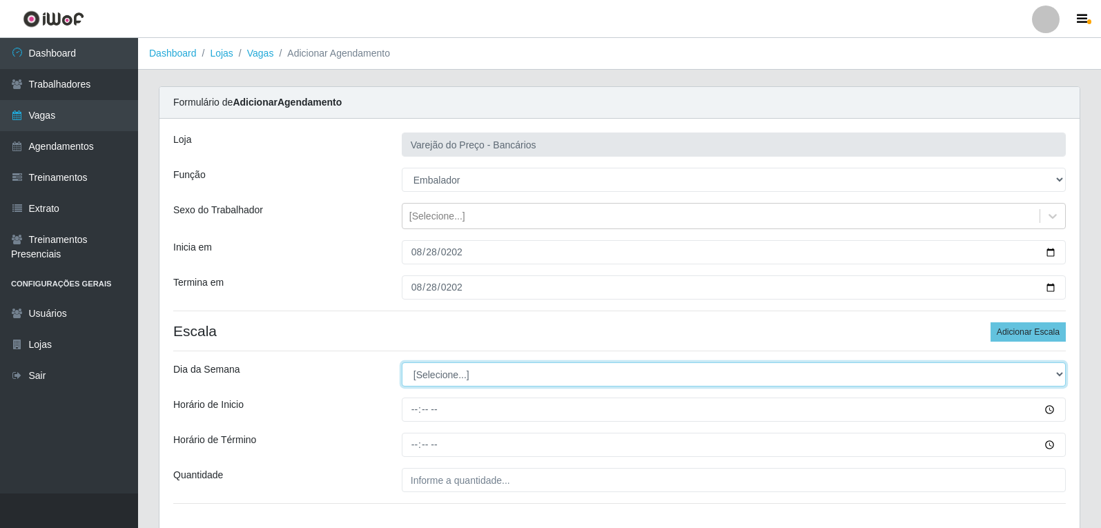
click at [421, 379] on select "[Selecione...] Segunda Terça Quarta Quinta Sexta Sábado Domingo" at bounding box center [734, 375] width 664 height 24
select select "4"
click at [402, 363] on select "[Selecione...] Segunda Terça Quarta Quinta Sexta Sábado Domingo" at bounding box center [734, 375] width 664 height 24
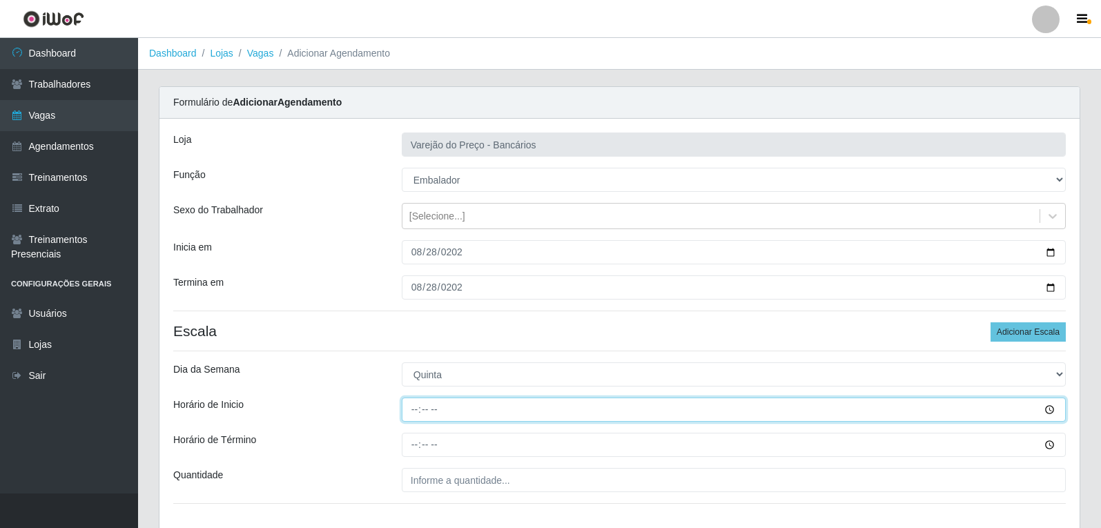
click at [419, 414] on input "Horário de Inicio" at bounding box center [734, 410] width 664 height 24
type input "16:00"
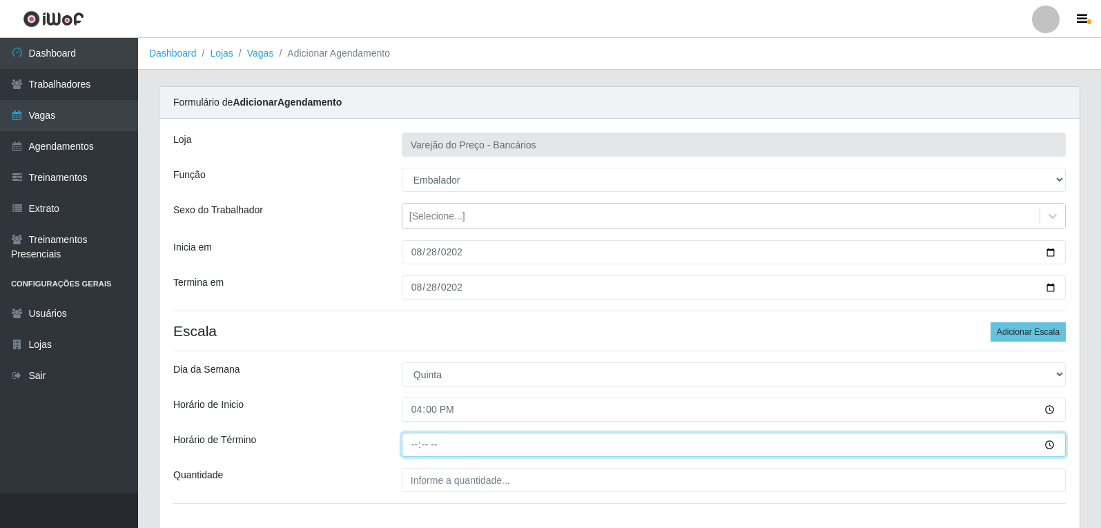
click at [417, 444] on input "Horário de Término" at bounding box center [734, 445] width 664 height 24
type input "21:00"
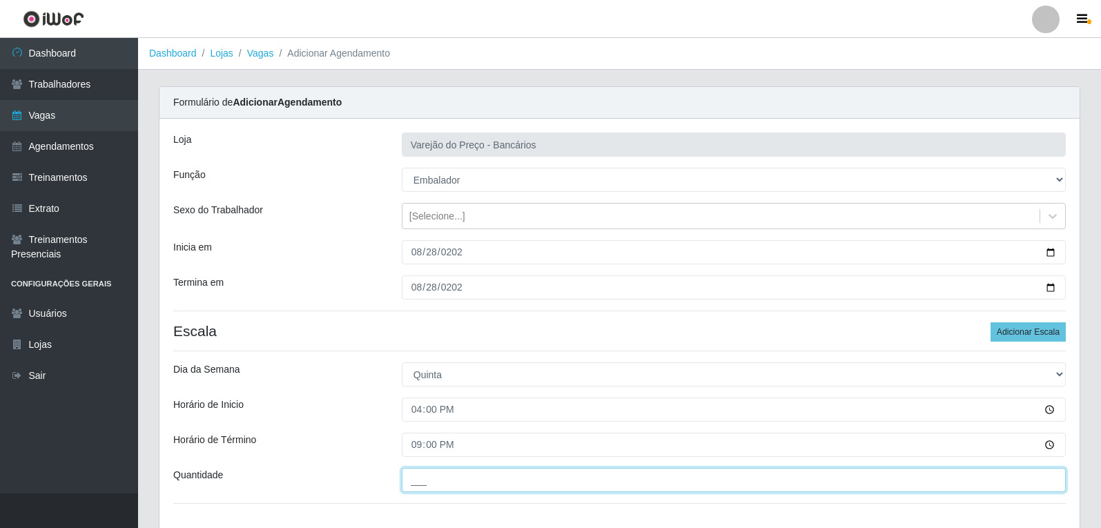
click at [415, 479] on input "___" at bounding box center [734, 480] width 664 height 24
type input "5__"
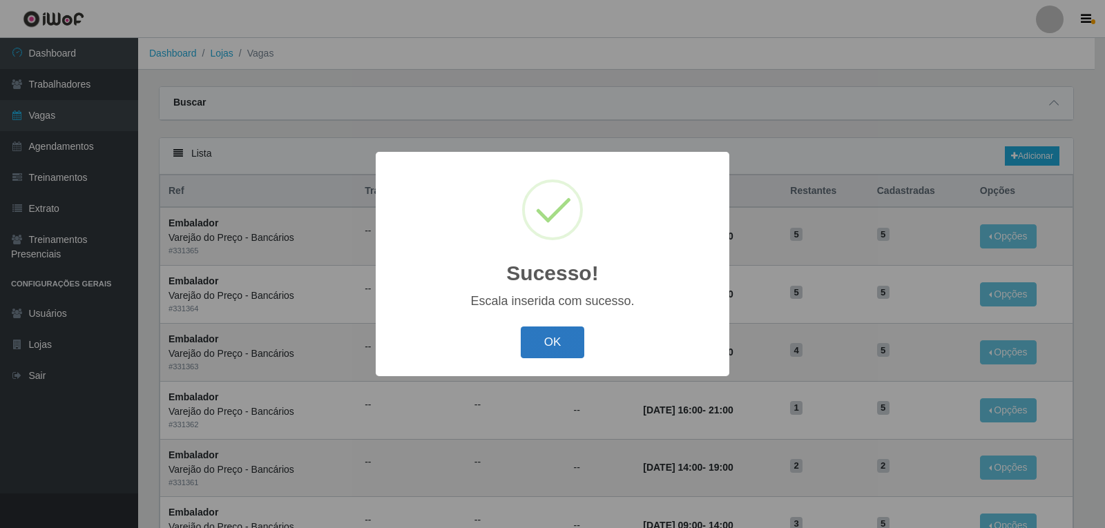
click at [555, 345] on button "OK" at bounding box center [553, 343] width 64 height 32
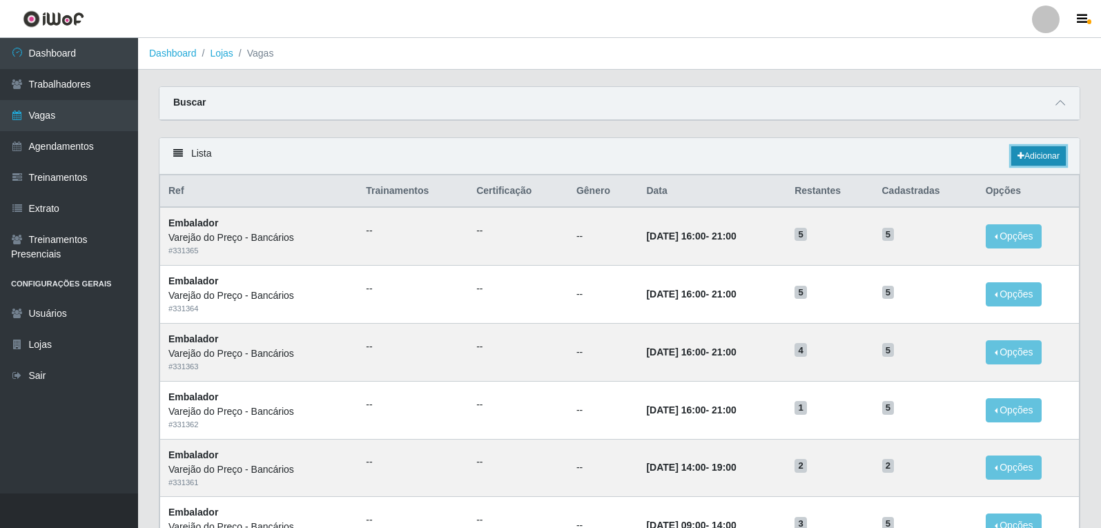
click at [1028, 149] on link "Adicionar" at bounding box center [1039, 155] width 55 height 19
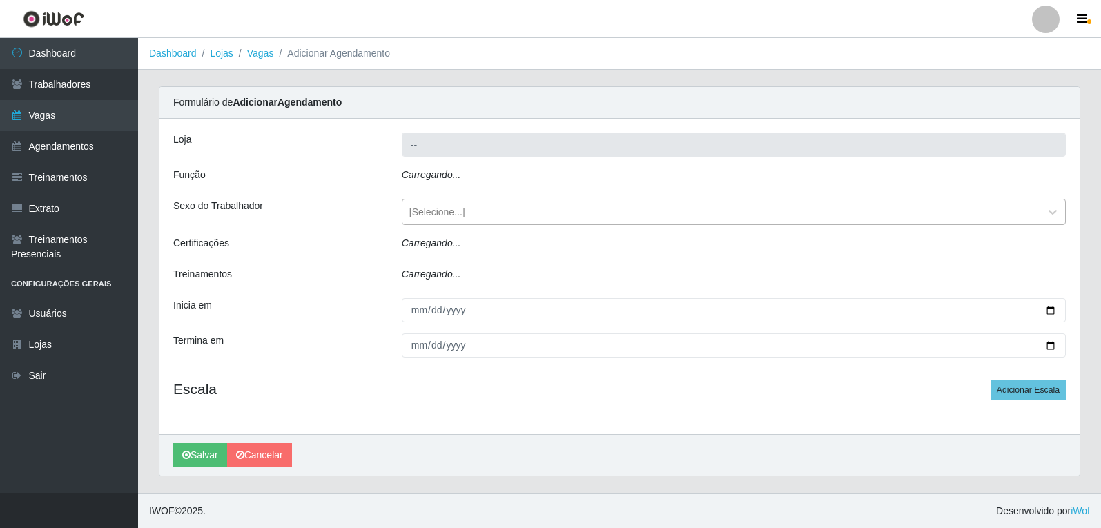
type input "Varejão do Preço - Bancários"
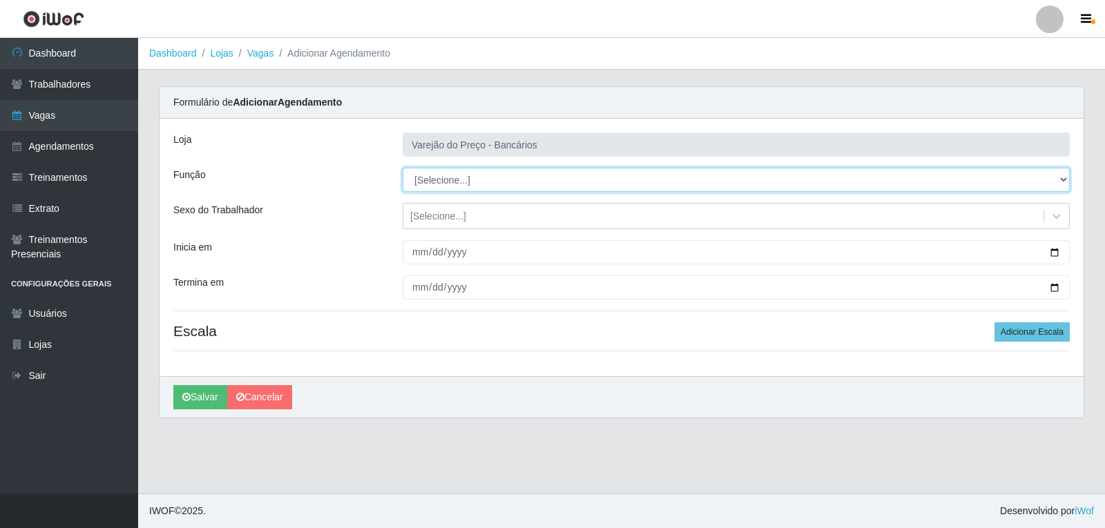
click at [440, 188] on select "[Selecione...] Auxiliar de Estacionamento Auxiliar de Estacionamento + Auxiliar…" at bounding box center [736, 180] width 667 height 24
select select "1"
click at [403, 168] on select "[Selecione...] Auxiliar de Estacionamento Auxiliar de Estacionamento + Auxiliar…" at bounding box center [736, 180] width 667 height 24
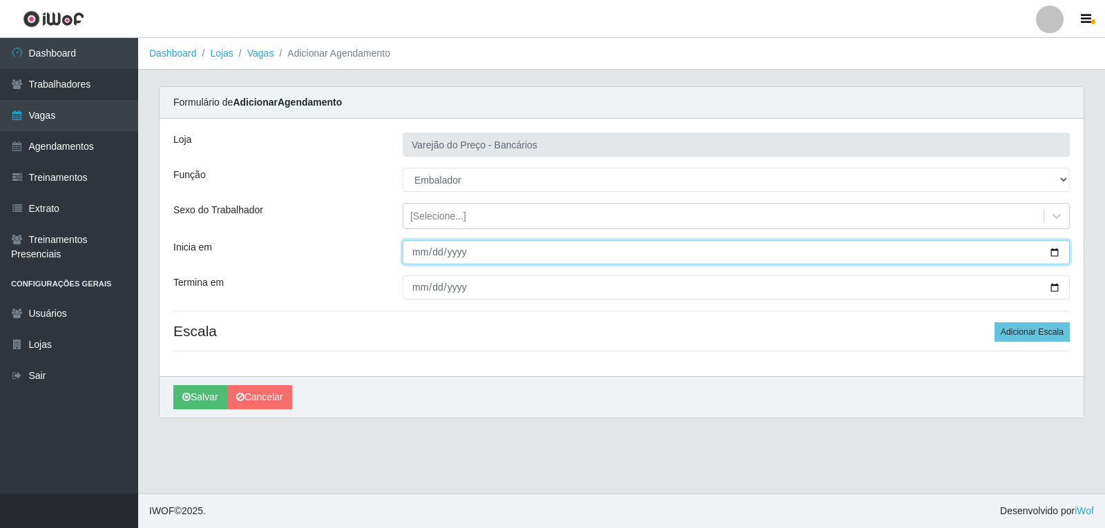
click at [416, 253] on input "Inicia em" at bounding box center [736, 252] width 667 height 24
type input "[DATE]"
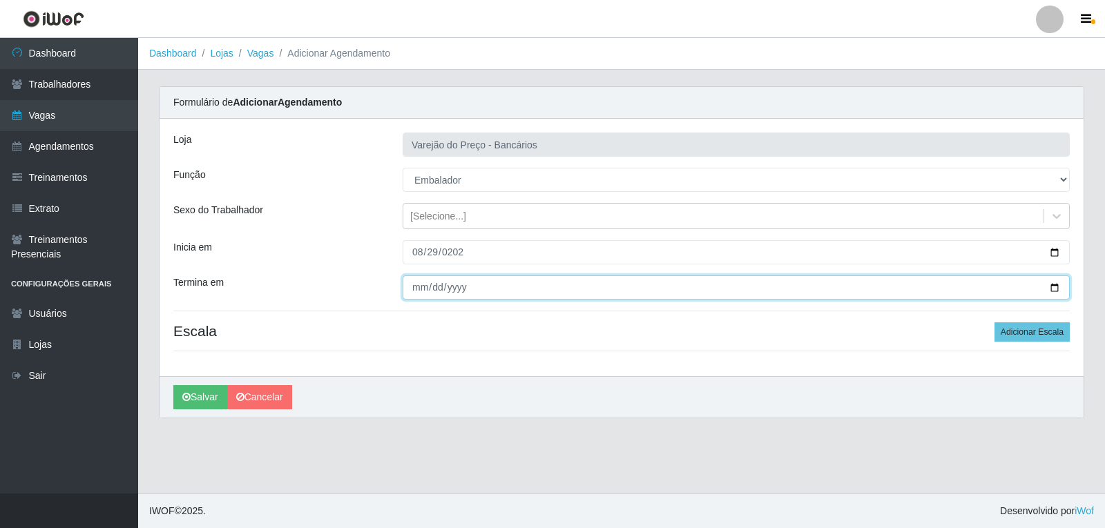
click at [412, 291] on input "Termina em" at bounding box center [736, 288] width 667 height 24
type input "[DATE]"
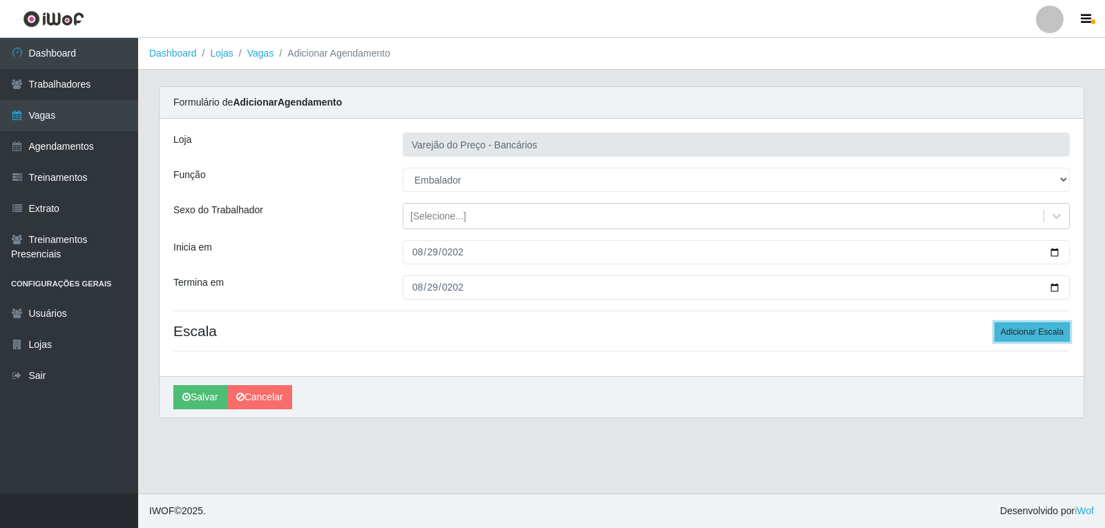
click at [1059, 332] on button "Adicionar Escala" at bounding box center [1031, 331] width 75 height 19
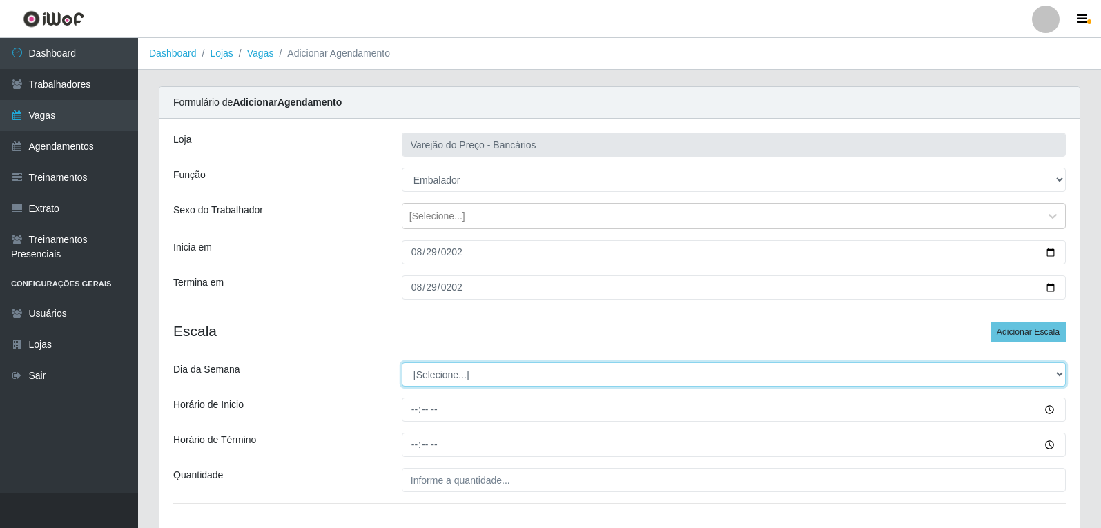
click at [425, 375] on select "[Selecione...] Segunda Terça Quarta Quinta Sexta Sábado Domingo" at bounding box center [734, 375] width 664 height 24
select select "5"
click at [402, 363] on select "[Selecione...] Segunda Terça Quarta Quinta Sexta Sábado Domingo" at bounding box center [734, 375] width 664 height 24
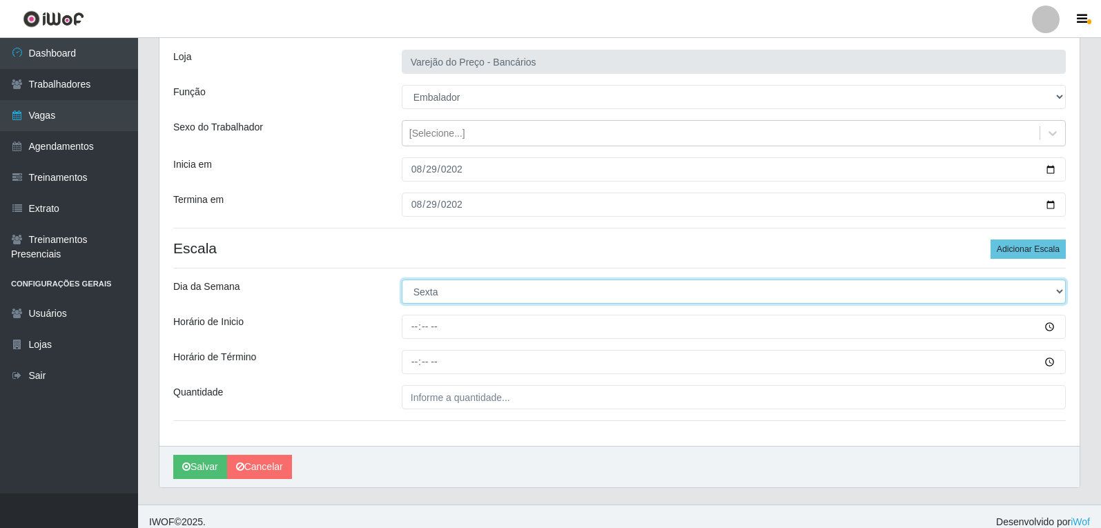
scroll to position [94, 0]
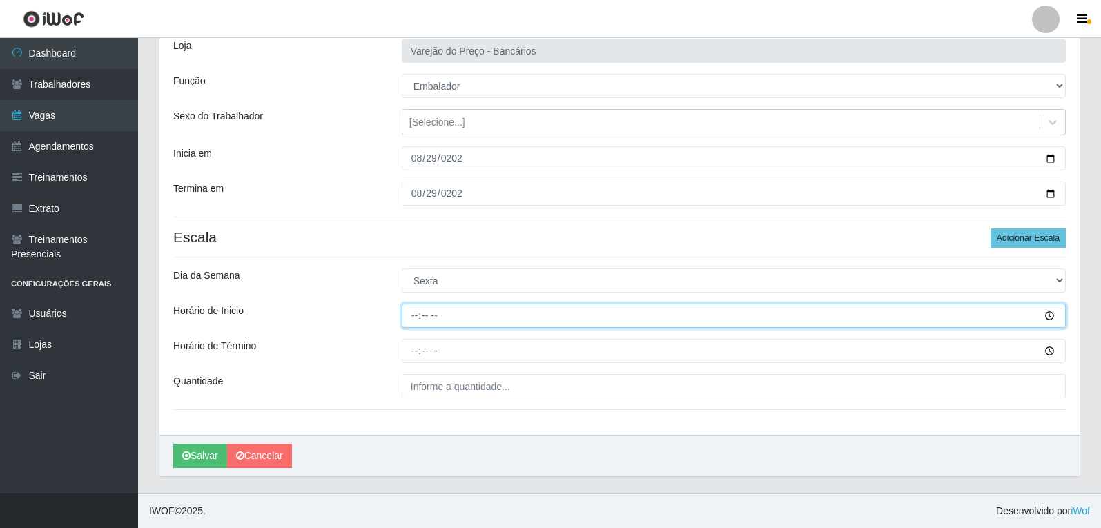
click at [409, 313] on input "Horário de Inicio" at bounding box center [734, 316] width 664 height 24
type input "09:00"
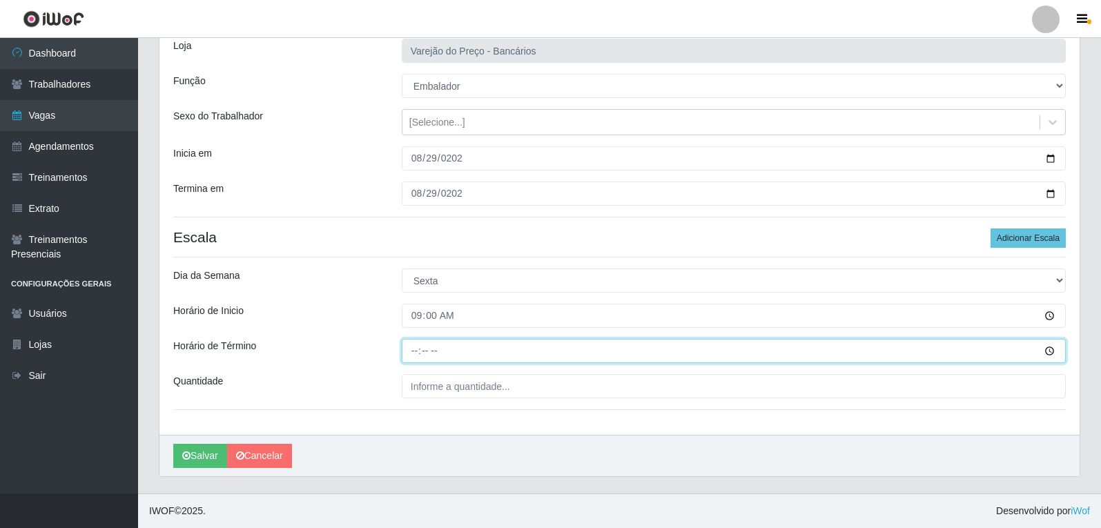
click at [413, 356] on input "Horário de Término" at bounding box center [734, 351] width 664 height 24
type input "14:00"
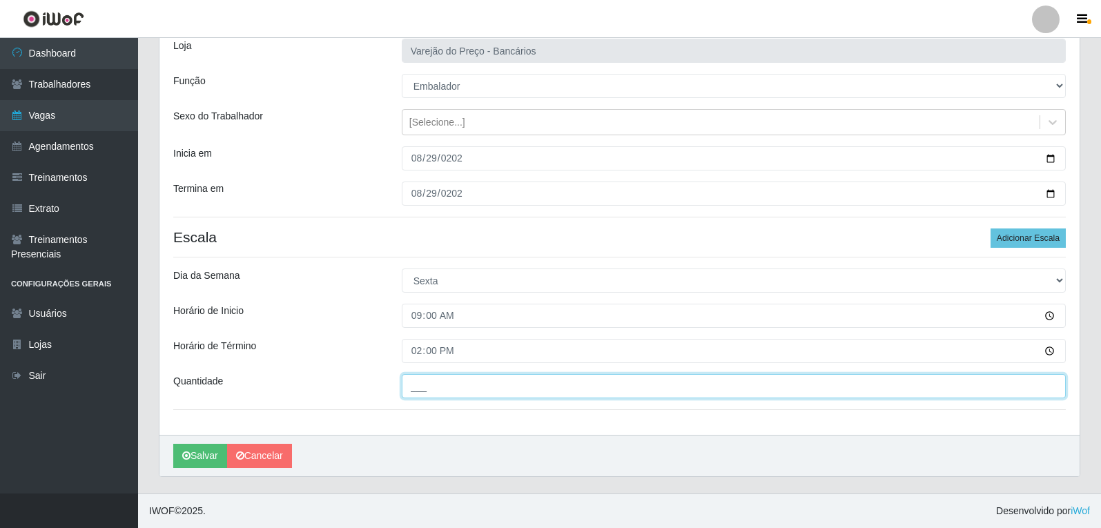
click at [418, 394] on input "___" at bounding box center [734, 386] width 664 height 24
type input "4__"
click at [173, 444] on button "Salvar" at bounding box center [200, 456] width 54 height 24
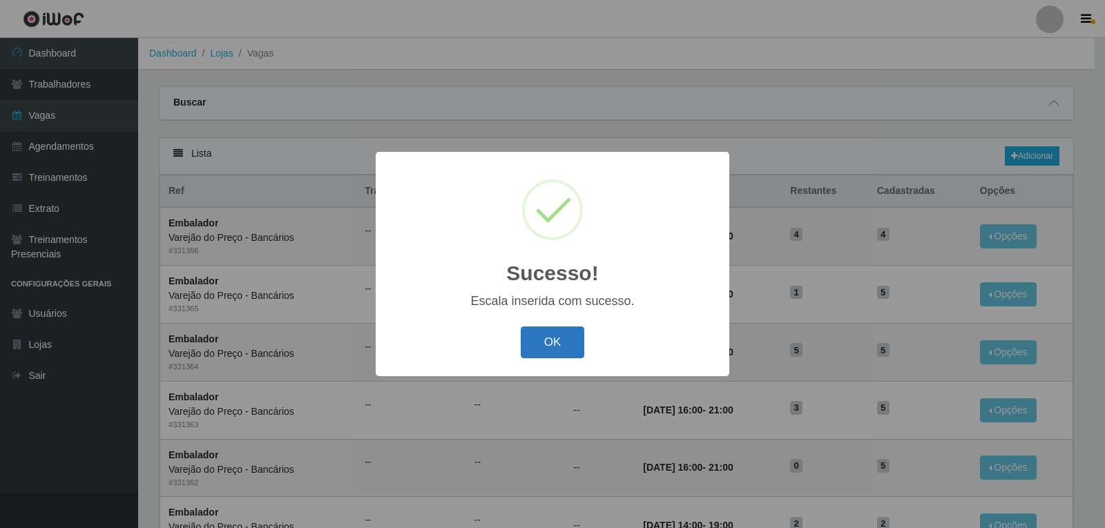
click at [572, 346] on button "OK" at bounding box center [553, 343] width 64 height 32
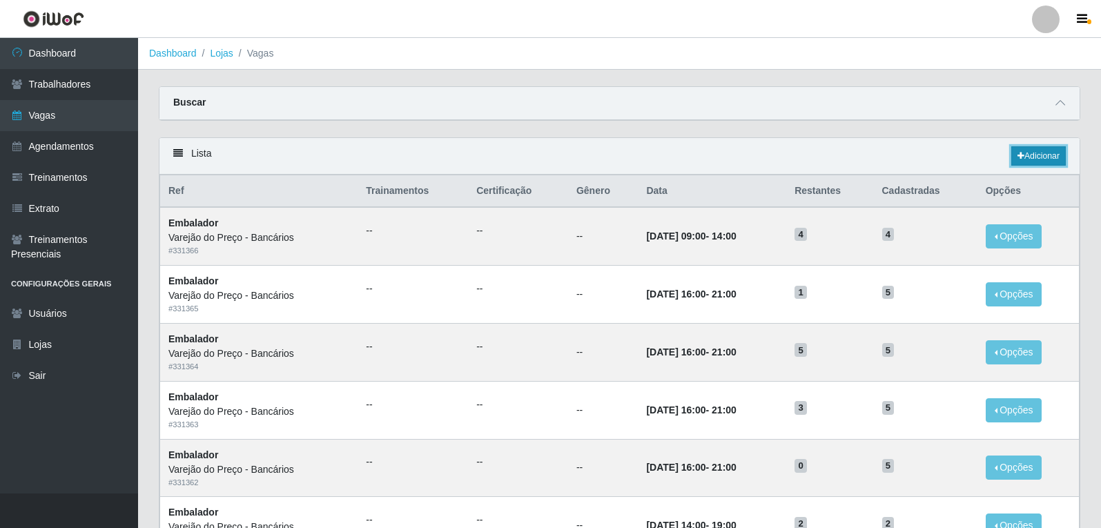
click at [1021, 159] on icon at bounding box center [1021, 156] width 7 height 8
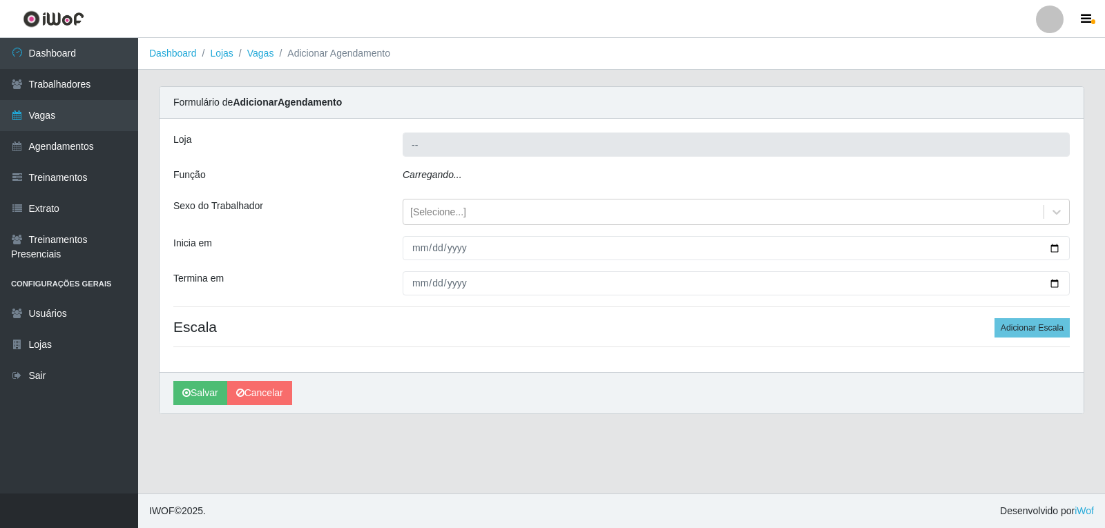
type input "Varejão do Preço - Bancários"
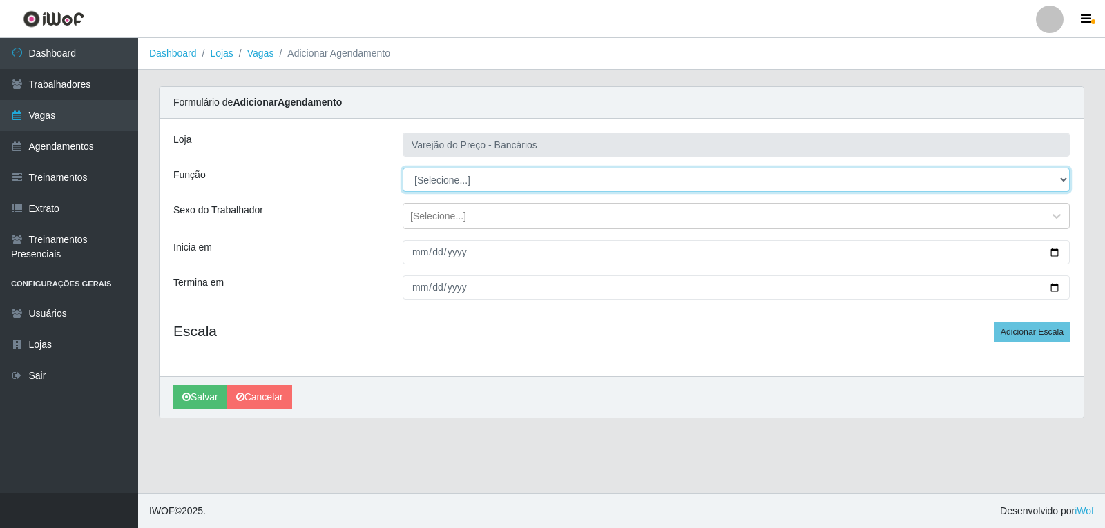
click at [475, 179] on select "[Selecione...] Auxiliar de Estacionamento Auxiliar de Estacionamento + Auxiliar…" at bounding box center [736, 180] width 667 height 24
select select "1"
click at [403, 168] on select "[Selecione...] Auxiliar de Estacionamento Auxiliar de Estacionamento + Auxiliar…" at bounding box center [736, 180] width 667 height 24
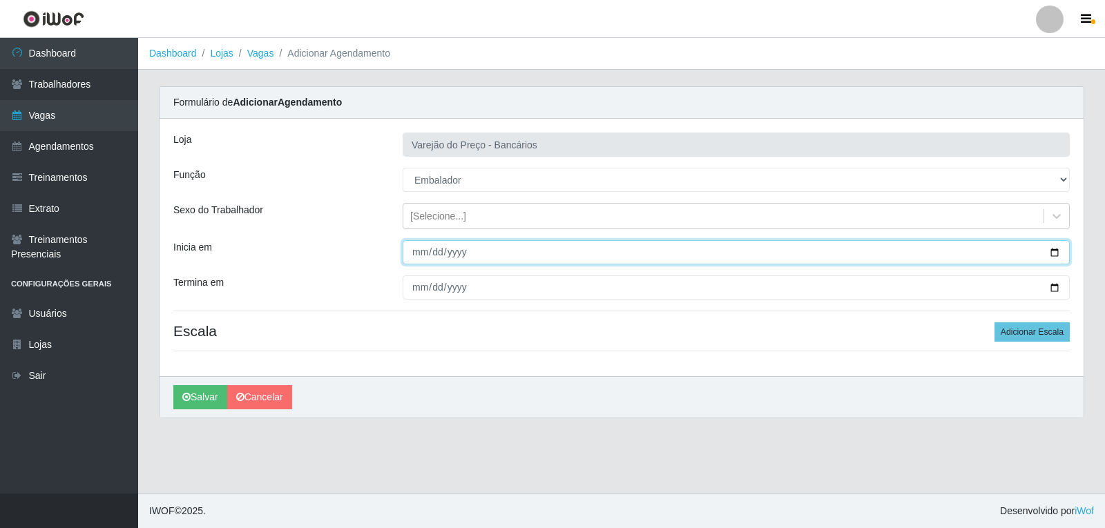
click at [412, 242] on input "Inicia em" at bounding box center [736, 252] width 667 height 24
type input "[DATE]"
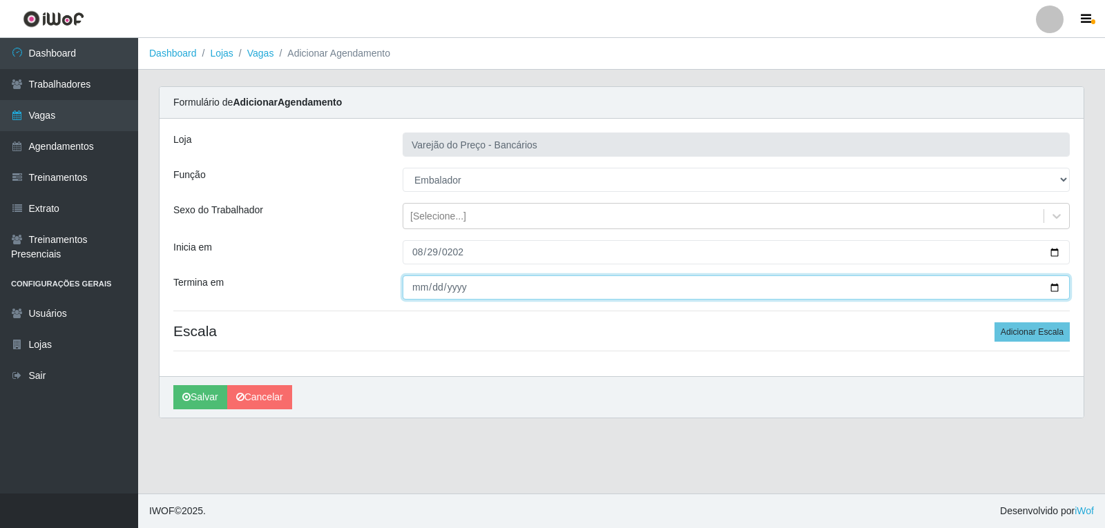
click at [416, 293] on input "Termina em" at bounding box center [736, 288] width 667 height 24
type input "[DATE]"
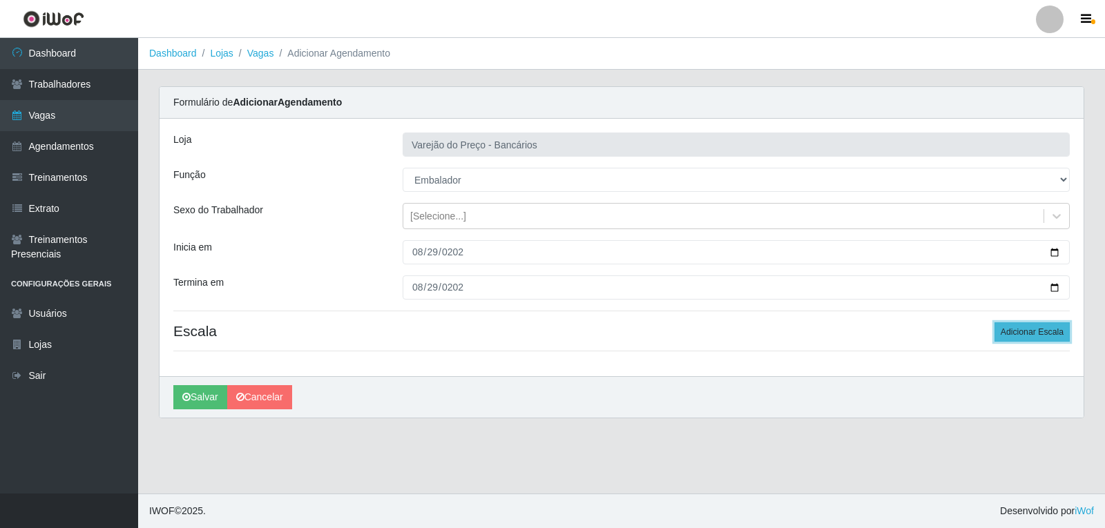
click at [1056, 331] on button "Adicionar Escala" at bounding box center [1031, 331] width 75 height 19
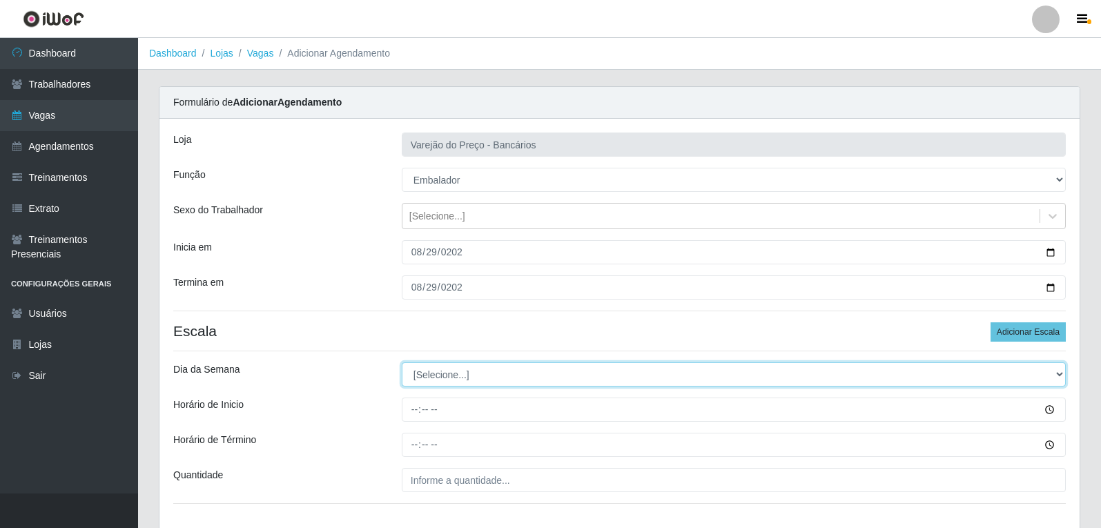
click at [472, 377] on select "[Selecione...] Segunda Terça Quarta Quinta Sexta Sábado Domingo" at bounding box center [734, 375] width 664 height 24
select select "5"
click at [402, 363] on select "[Selecione...] Segunda Terça Quarta Quinta Sexta Sábado Domingo" at bounding box center [734, 375] width 664 height 24
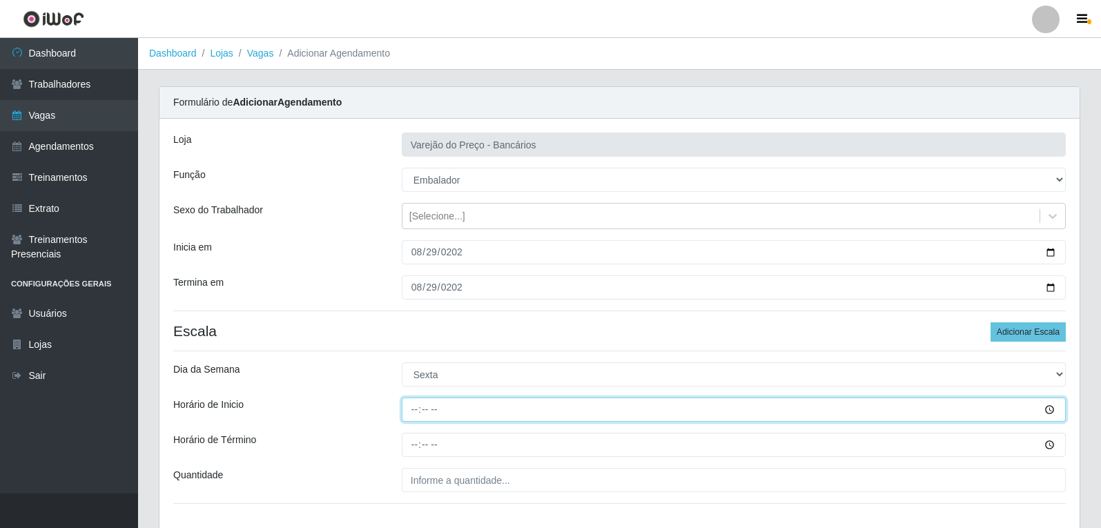
click at [408, 410] on input "Horário de Inicio" at bounding box center [734, 410] width 664 height 24
type input "16:00"
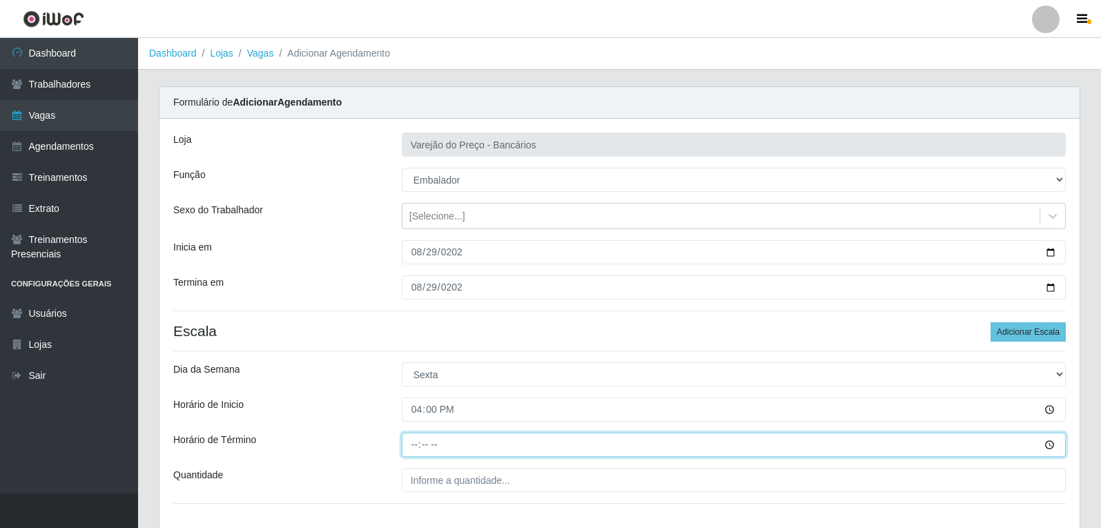
click at [421, 441] on input "Horário de Término" at bounding box center [734, 445] width 664 height 24
type input "21:00"
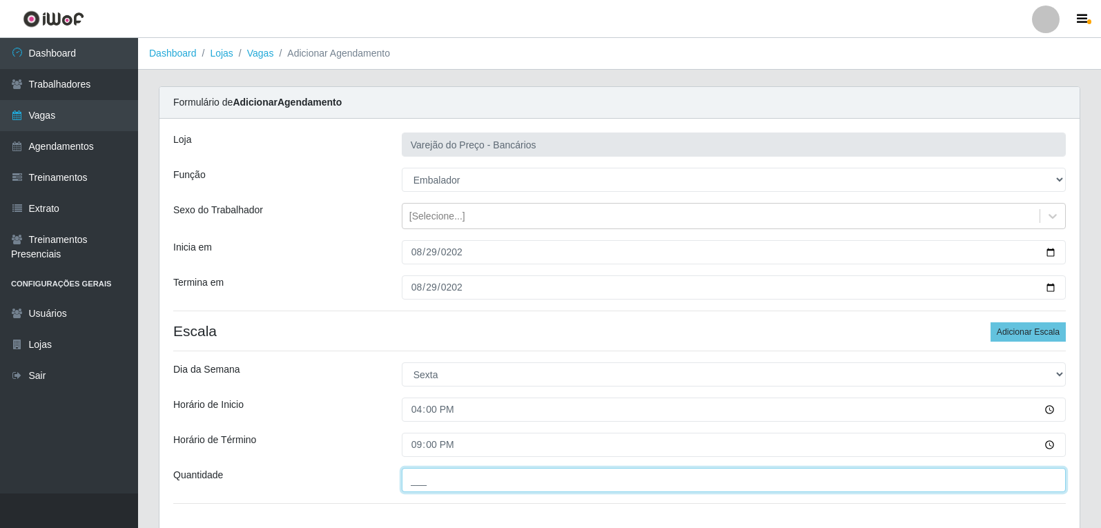
click at [418, 474] on input "___" at bounding box center [734, 480] width 664 height 24
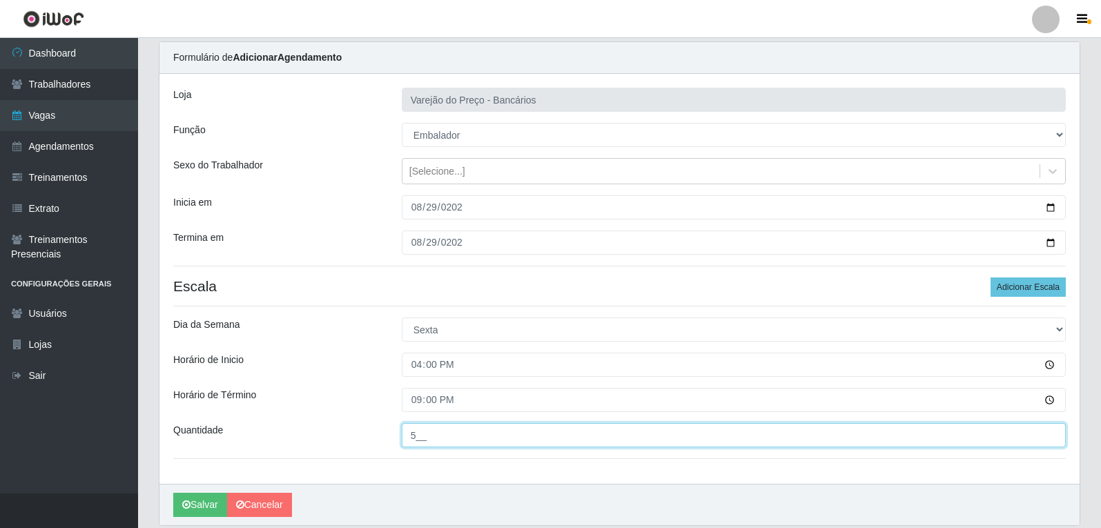
scroll to position [69, 0]
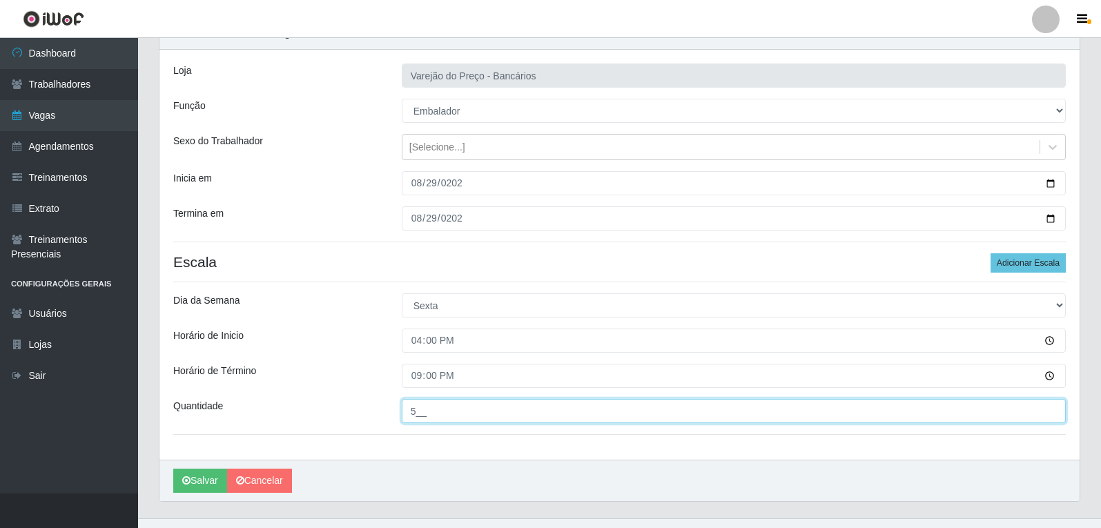
type input "5__"
click at [173, 469] on button "Salvar" at bounding box center [200, 481] width 54 height 24
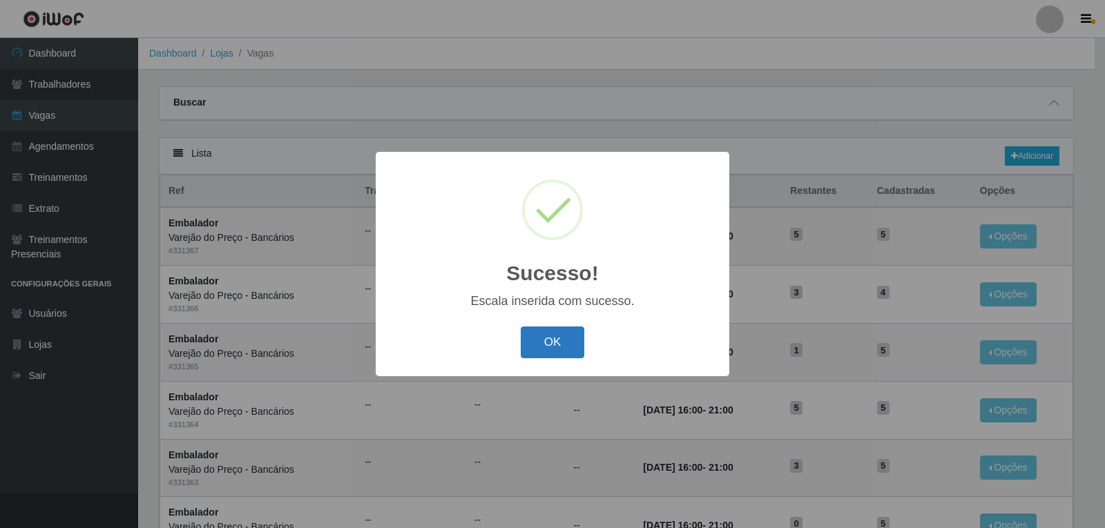
click at [560, 350] on button "OK" at bounding box center [553, 343] width 64 height 32
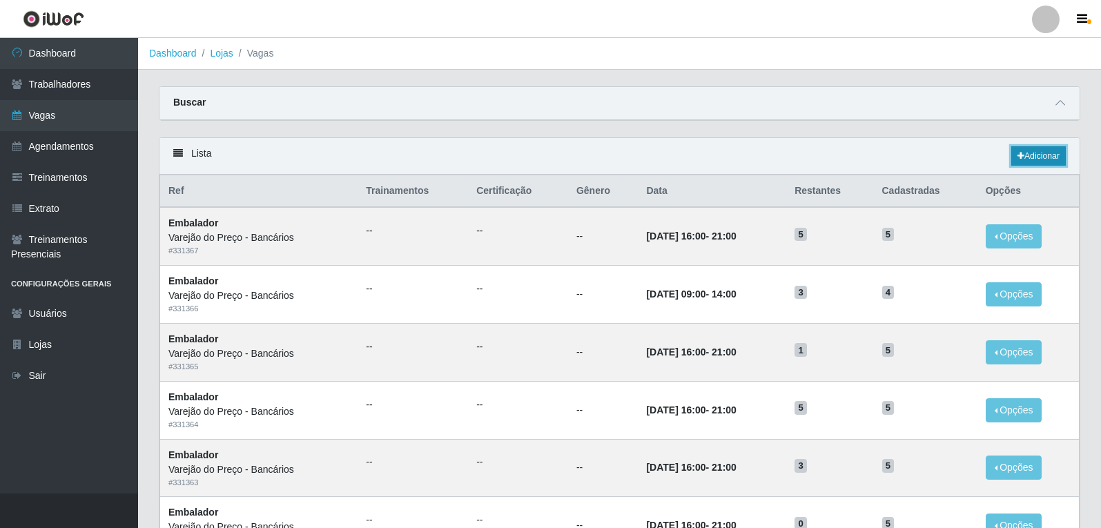
click at [1012, 160] on link "Adicionar" at bounding box center [1039, 155] width 55 height 19
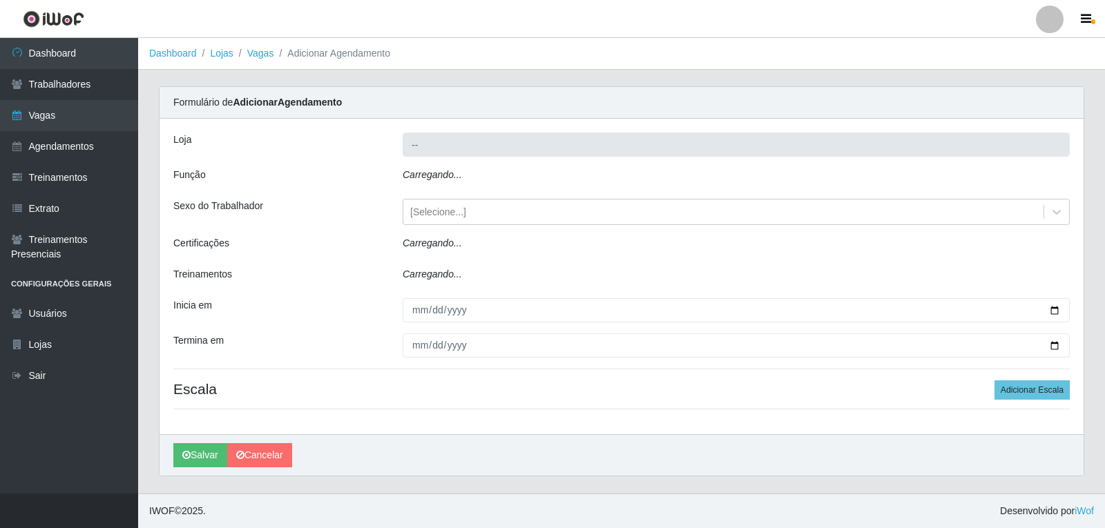
type input "Varejão do Preço - Bancários"
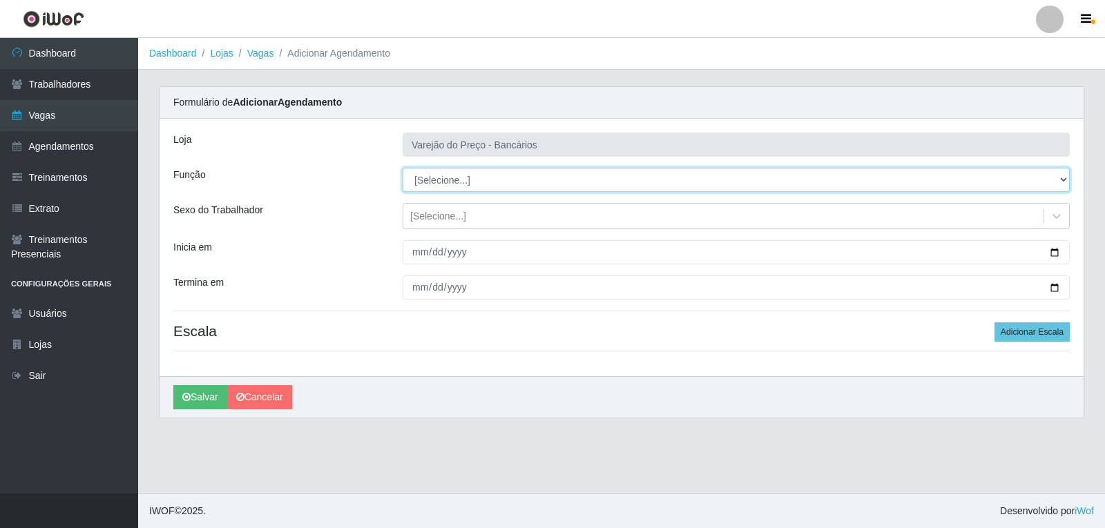
click at [425, 182] on select "[Selecione...] Auxiliar de Estacionamento Auxiliar de Estacionamento + Auxiliar…" at bounding box center [736, 180] width 667 height 24
select select "1"
click at [403, 168] on select "[Selecione...] Auxiliar de Estacionamento Auxiliar de Estacionamento + Auxiliar…" at bounding box center [736, 180] width 667 height 24
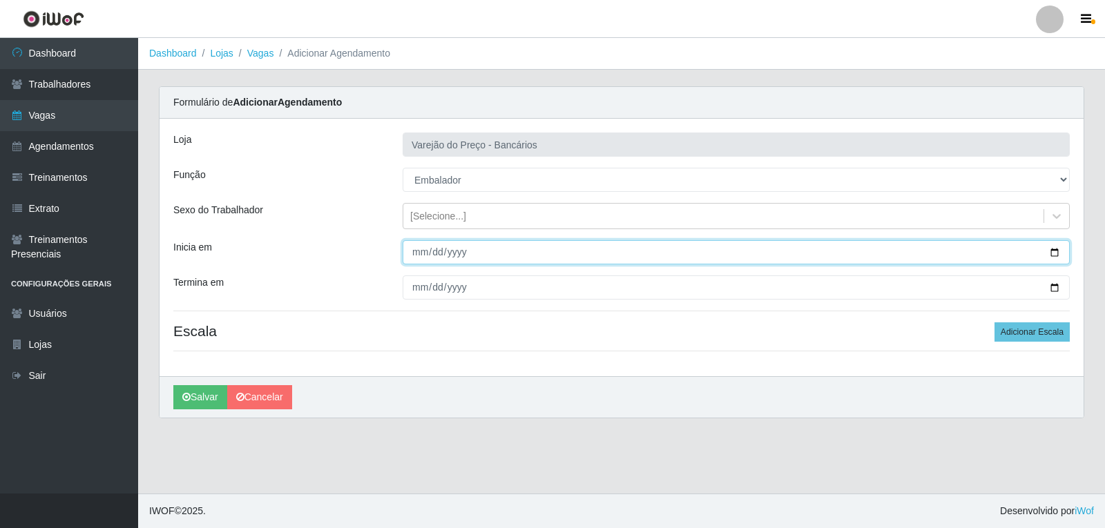
click at [418, 251] on input "Inicia em" at bounding box center [736, 252] width 667 height 24
type input "[DATE]"
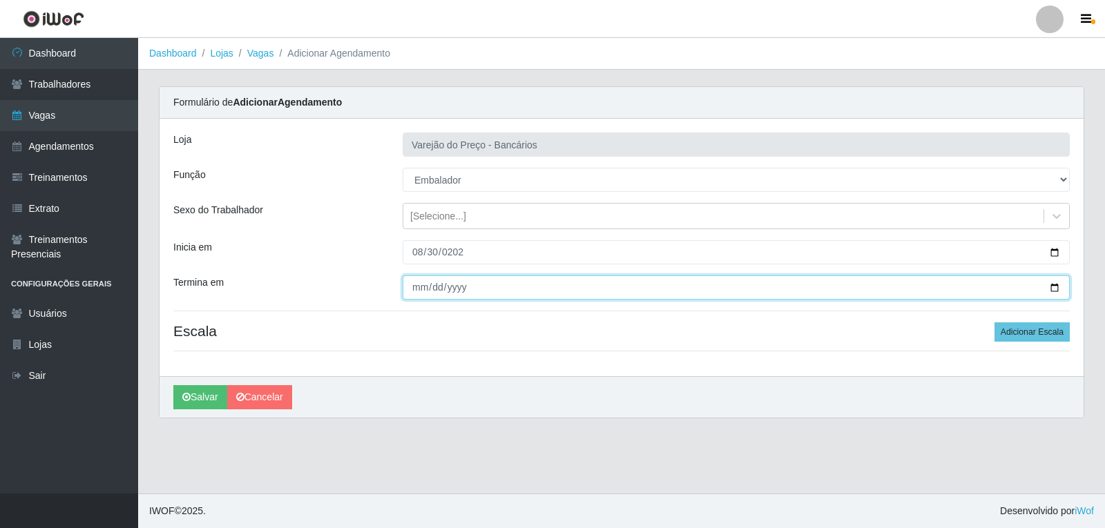
click at [420, 296] on input "Termina em" at bounding box center [736, 288] width 667 height 24
type input "[DATE]"
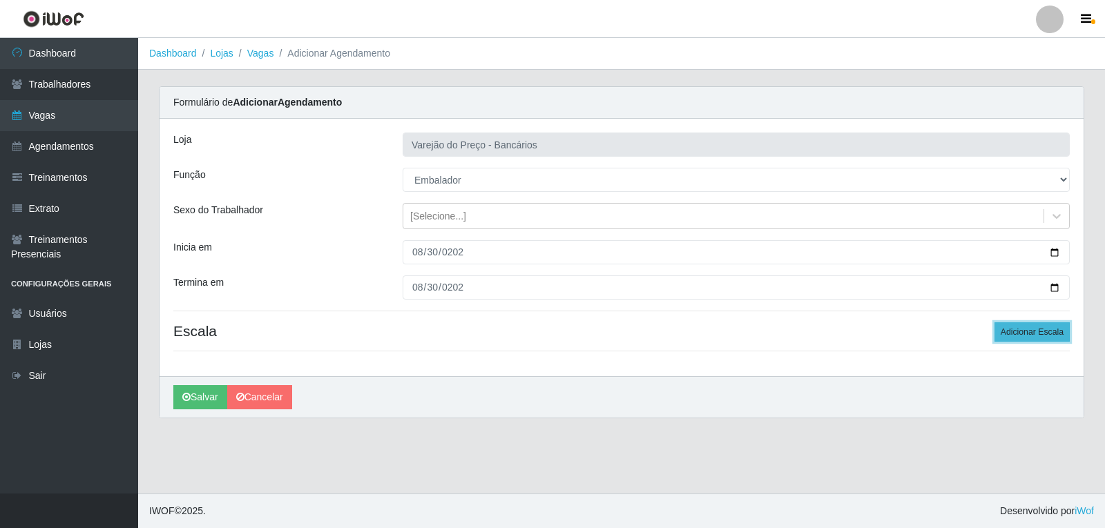
click at [1021, 335] on button "Adicionar Escala" at bounding box center [1031, 331] width 75 height 19
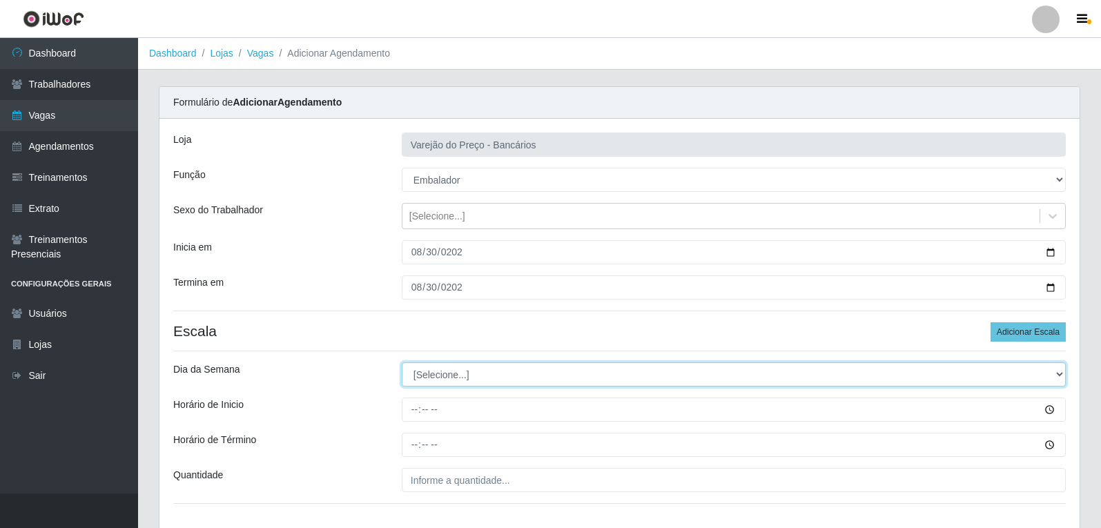
click at [432, 371] on select "[Selecione...] Segunda Terça Quarta Quinta Sexta Sábado Domingo" at bounding box center [734, 375] width 664 height 24
select select "6"
click at [402, 363] on select "[Selecione...] Segunda Terça Quarta Quinta Sexta Sábado Domingo" at bounding box center [734, 375] width 664 height 24
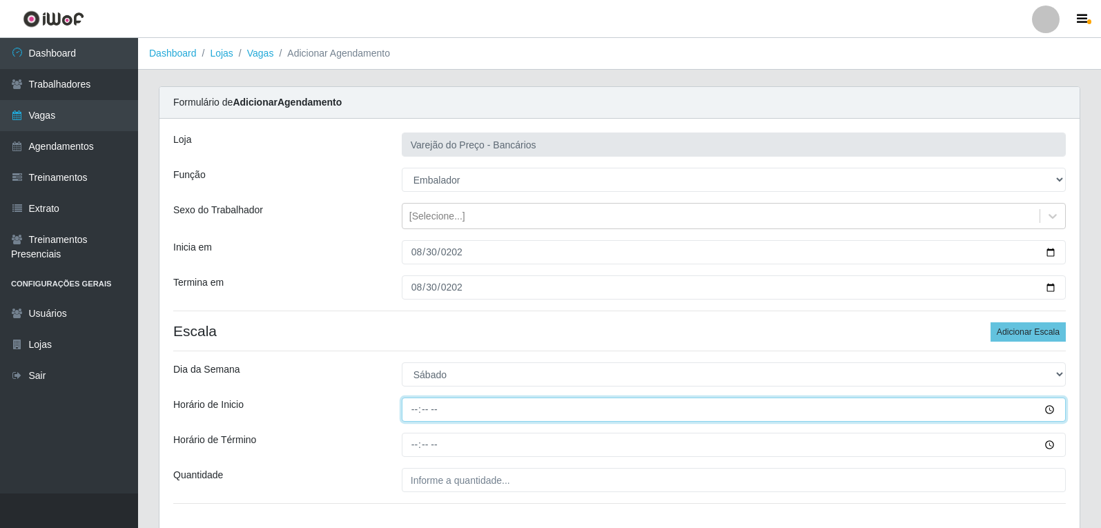
click at [405, 416] on input "Horário de Inicio" at bounding box center [734, 410] width 664 height 24
type input "16:00"
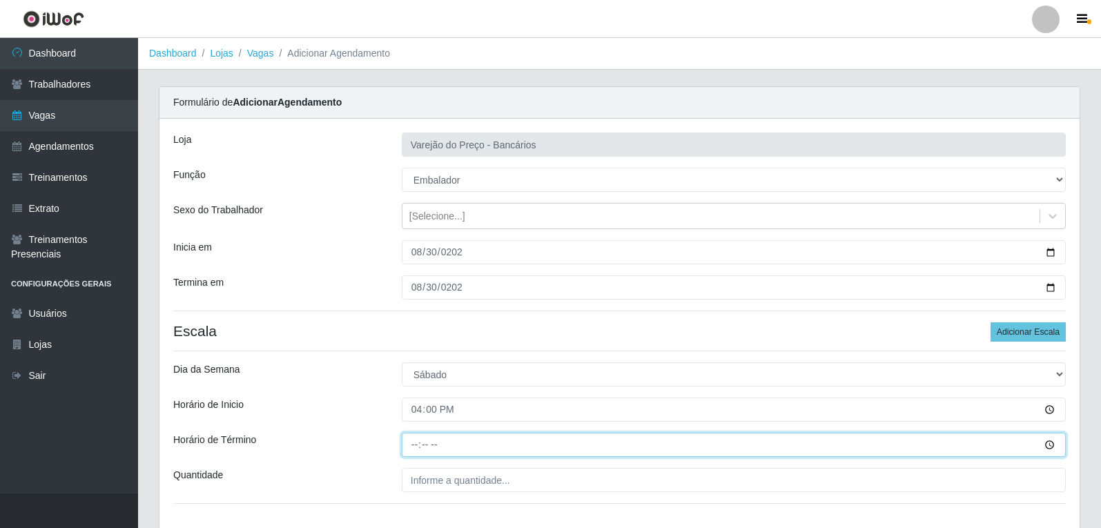
click at [417, 440] on input "Horário de Término" at bounding box center [734, 445] width 664 height 24
type input "21:00"
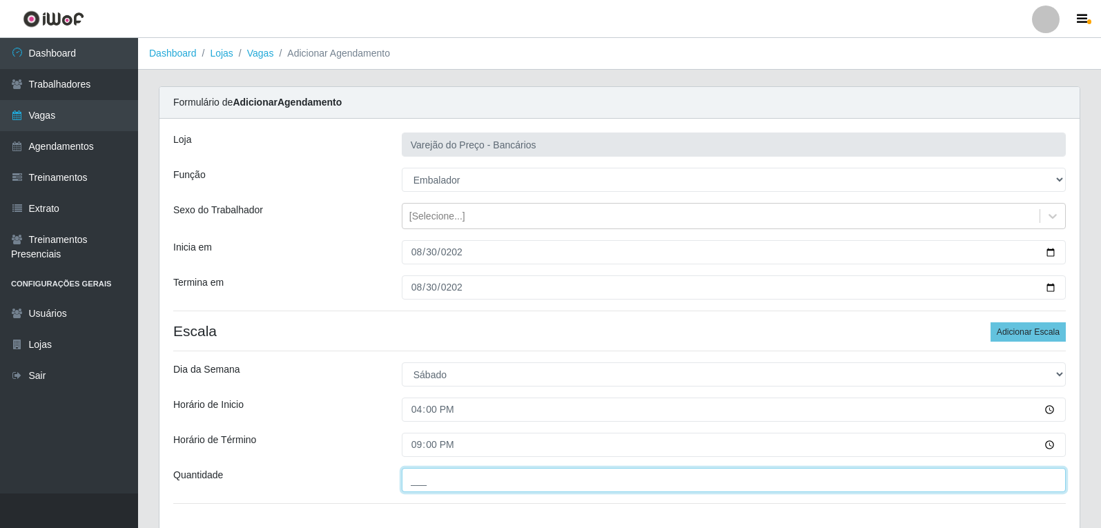
click at [461, 487] on input "___" at bounding box center [734, 480] width 664 height 24
type input "5__"
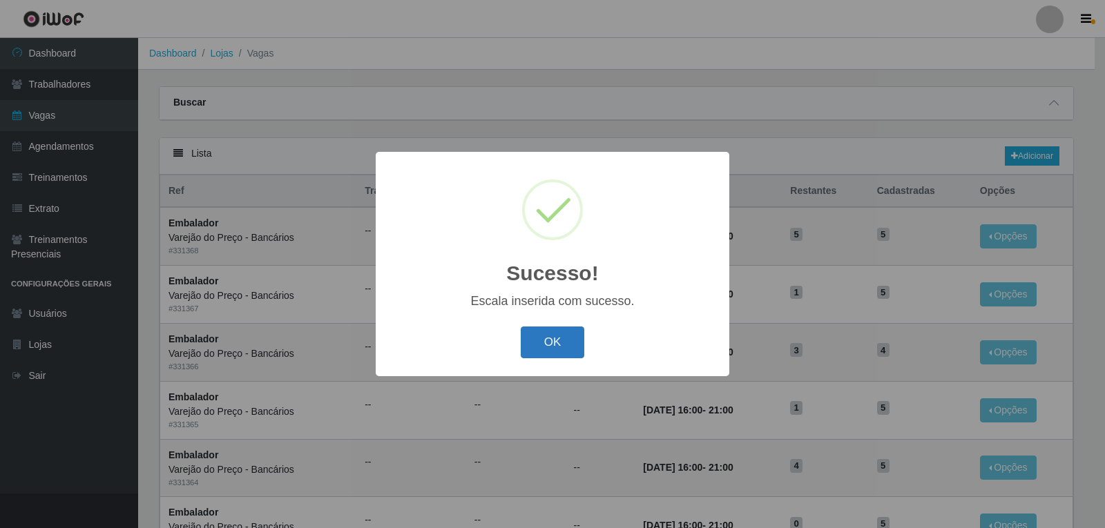
click at [566, 356] on button "OK" at bounding box center [553, 343] width 64 height 32
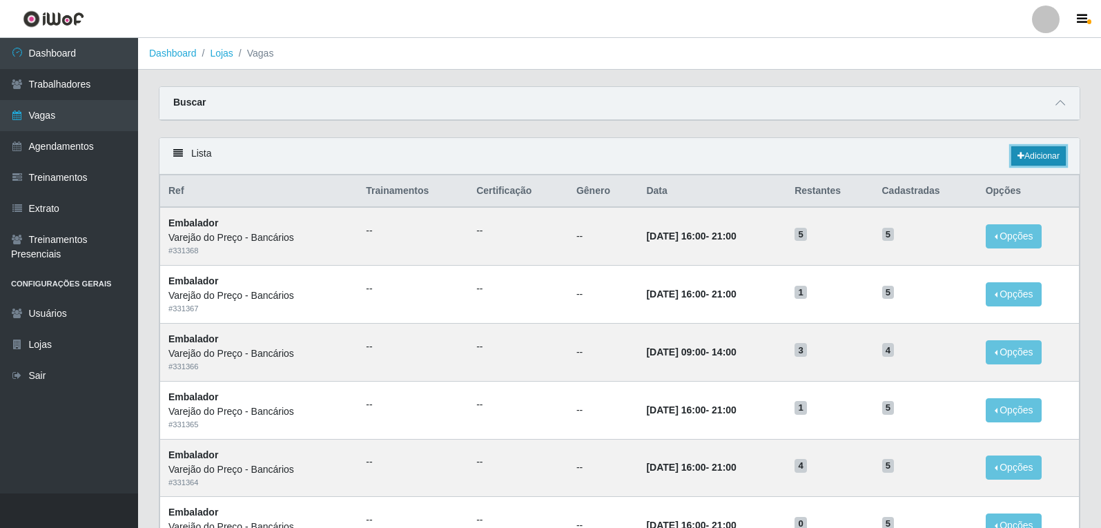
click at [1032, 162] on link "Adicionar" at bounding box center [1039, 155] width 55 height 19
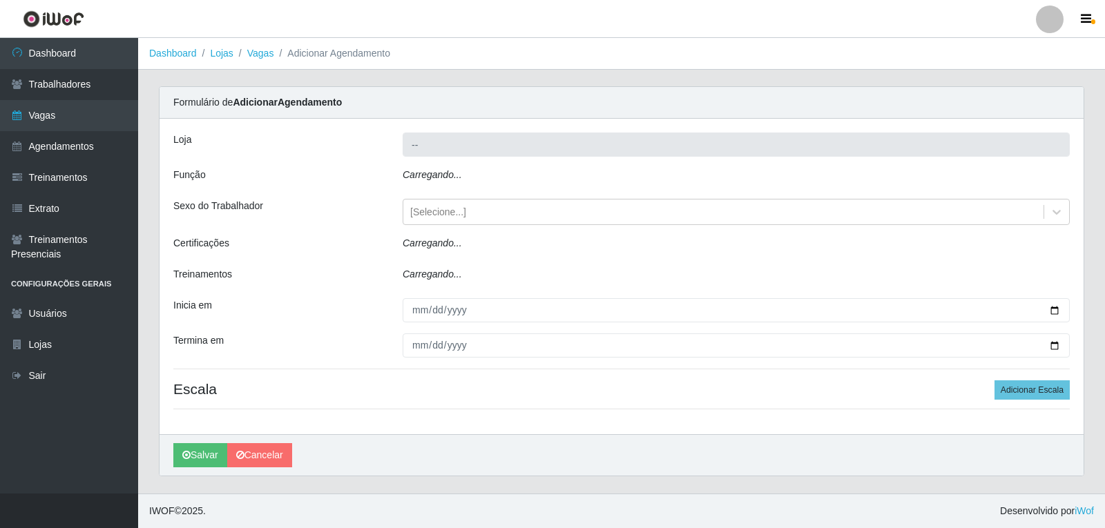
type input "Varejão do Preço - Bancários"
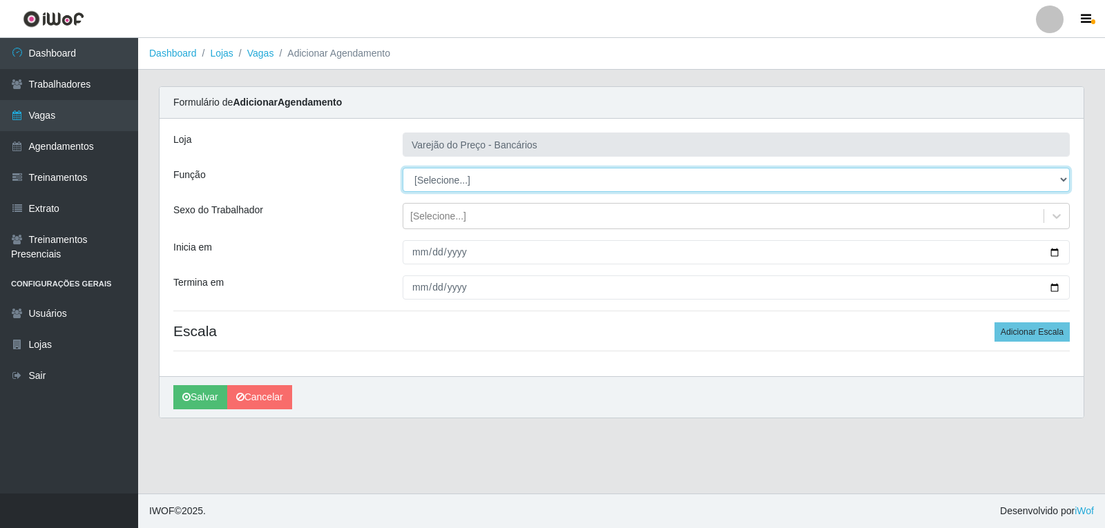
click at [458, 190] on select "[Selecione...] Auxiliar de Estacionamento Auxiliar de Estacionamento + Auxiliar…" at bounding box center [736, 180] width 667 height 24
select select "1"
click at [403, 168] on select "[Selecione...] Auxiliar de Estacionamento Auxiliar de Estacionamento + Auxiliar…" at bounding box center [736, 180] width 667 height 24
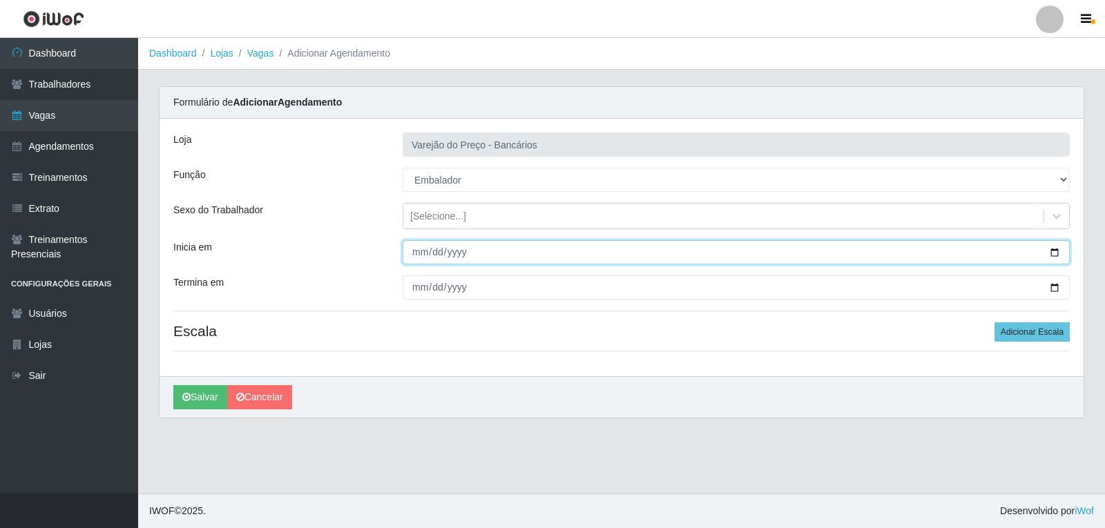
click at [421, 255] on input "Inicia em" at bounding box center [736, 252] width 667 height 24
type input "[DATE]"
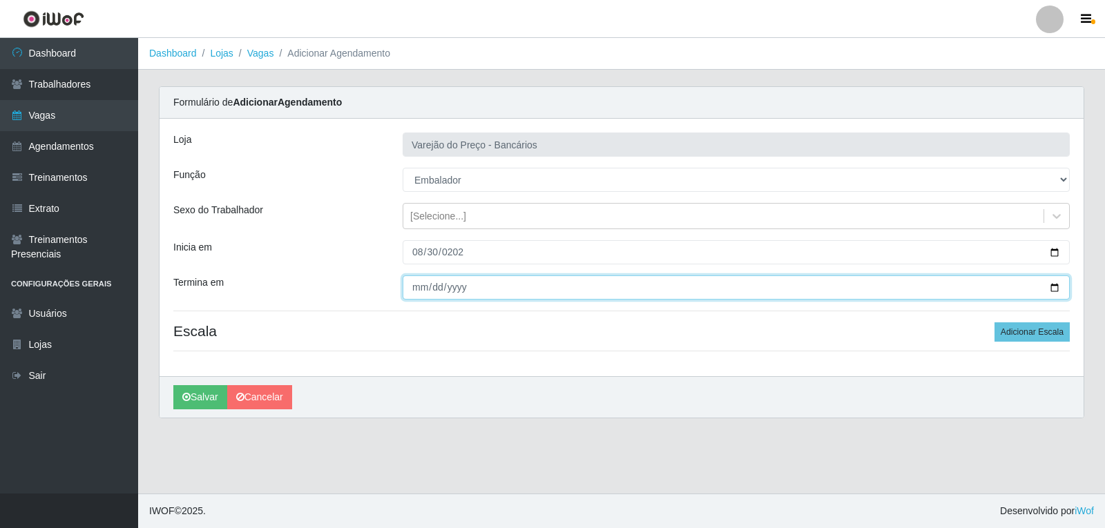
click at [418, 296] on input "Termina em" at bounding box center [736, 288] width 667 height 24
type input "[DATE]"
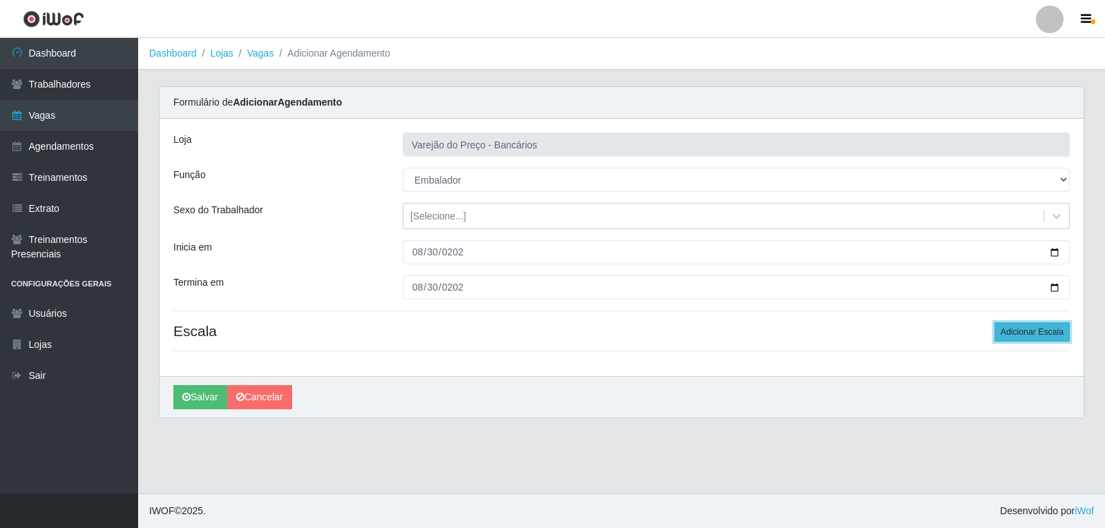
click at [1059, 332] on button "Adicionar Escala" at bounding box center [1031, 331] width 75 height 19
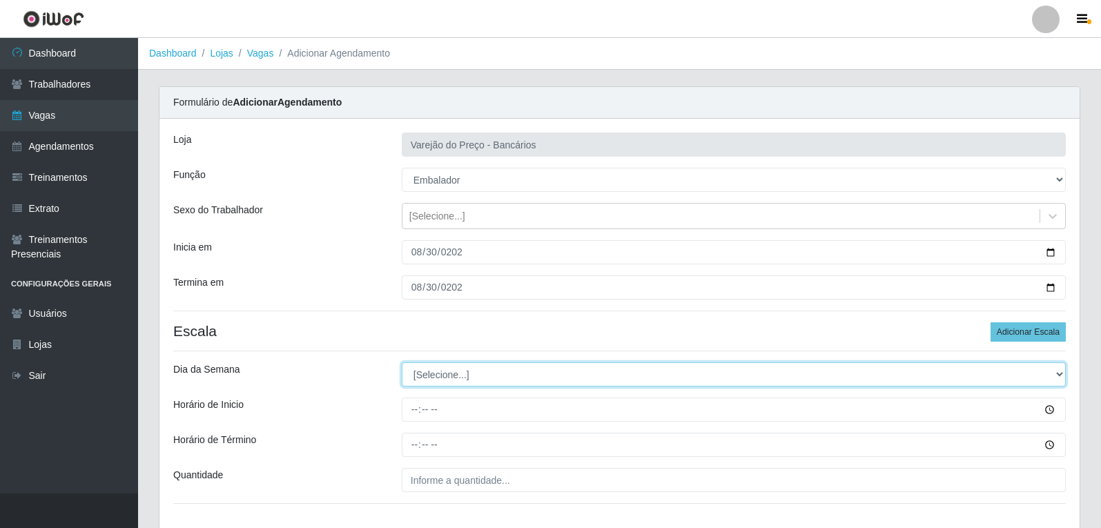
click at [443, 384] on select "[Selecione...] Segunda Terça Quarta Quinta Sexta Sábado Domingo" at bounding box center [734, 375] width 664 height 24
select select "6"
click at [402, 363] on select "[Selecione...] Segunda Terça Quarta Quinta Sexta Sábado Domingo" at bounding box center [734, 375] width 664 height 24
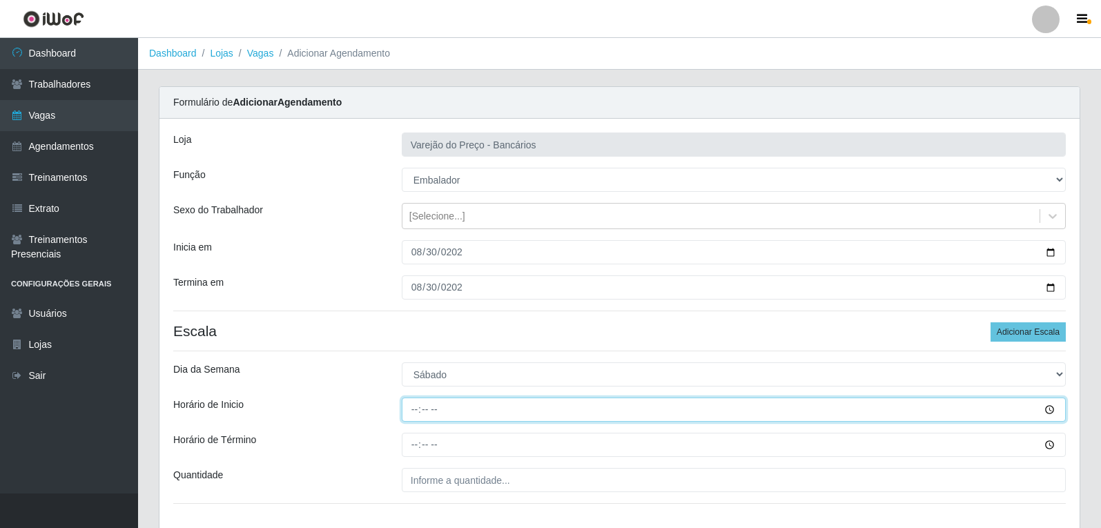
click at [422, 412] on input "Horário de Inicio" at bounding box center [734, 410] width 664 height 24
type input "09:00"
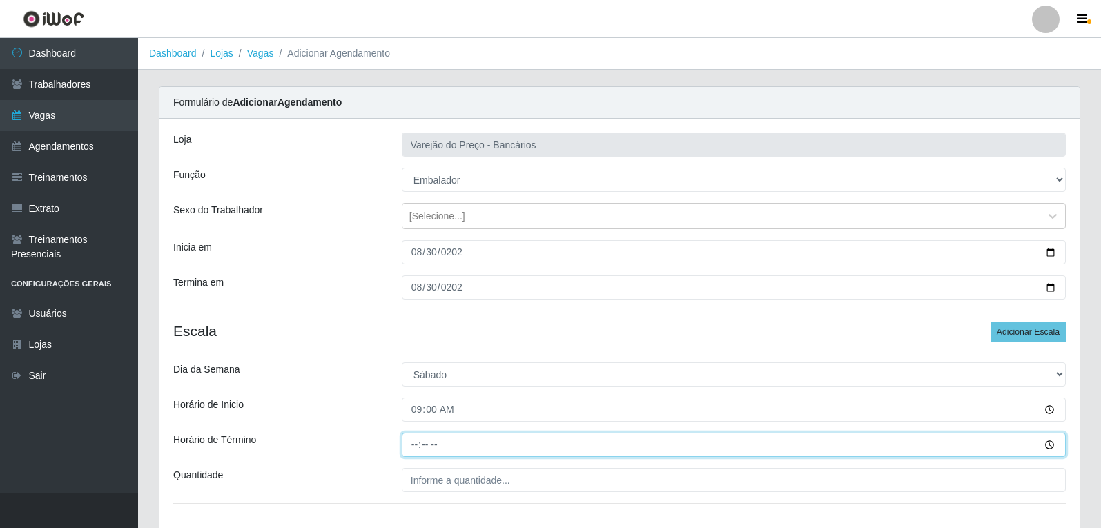
click at [408, 445] on input "Horário de Término" at bounding box center [734, 445] width 664 height 24
type input "14:00"
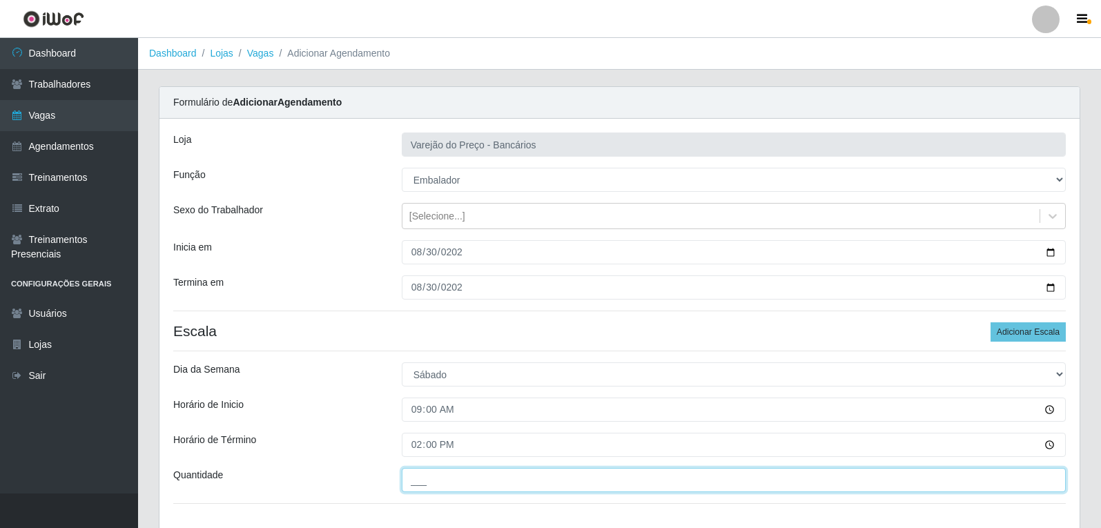
click at [450, 490] on input "___" at bounding box center [734, 480] width 664 height 24
type input "5__"
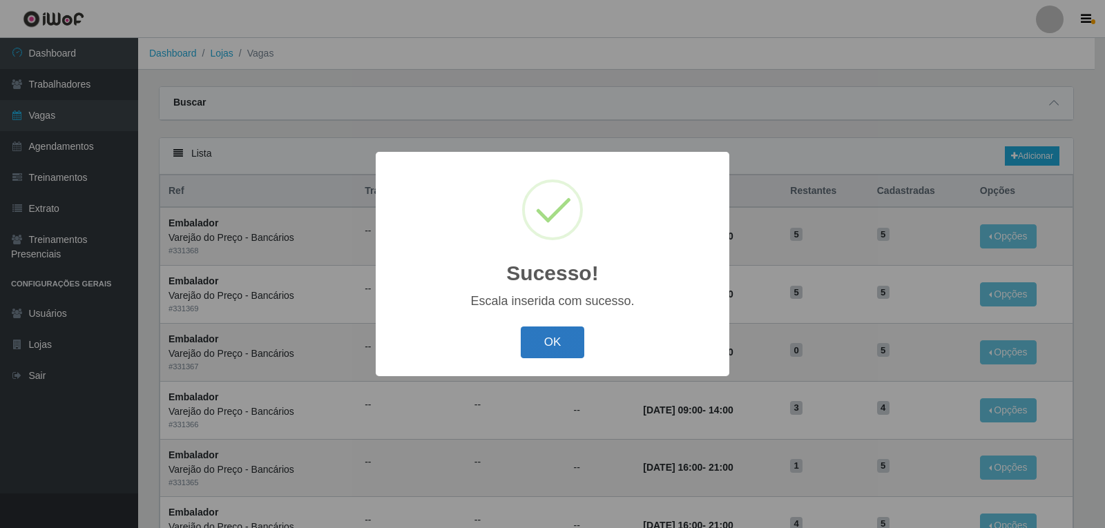
click at [568, 343] on button "OK" at bounding box center [553, 343] width 64 height 32
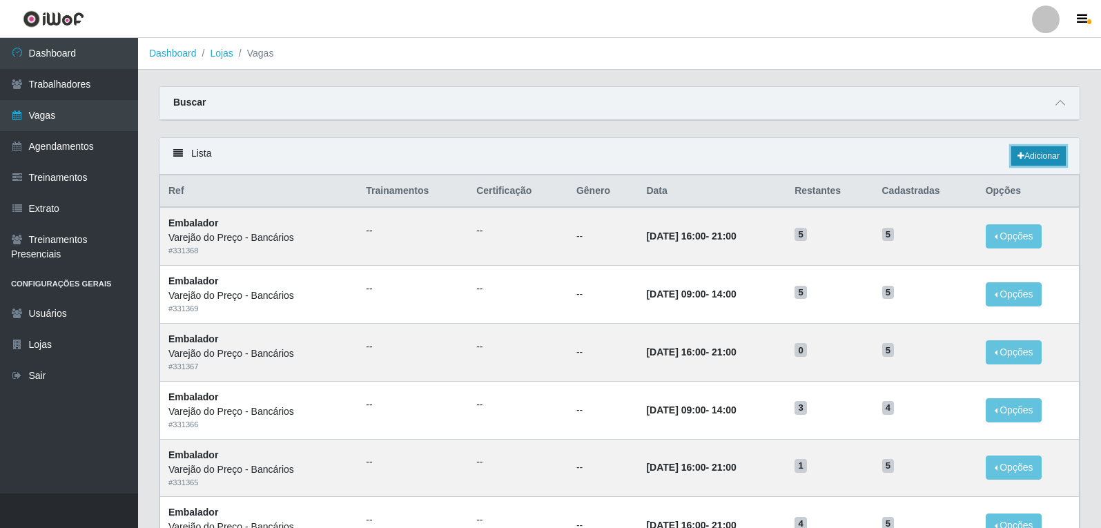
click at [1032, 163] on link "Adicionar" at bounding box center [1039, 155] width 55 height 19
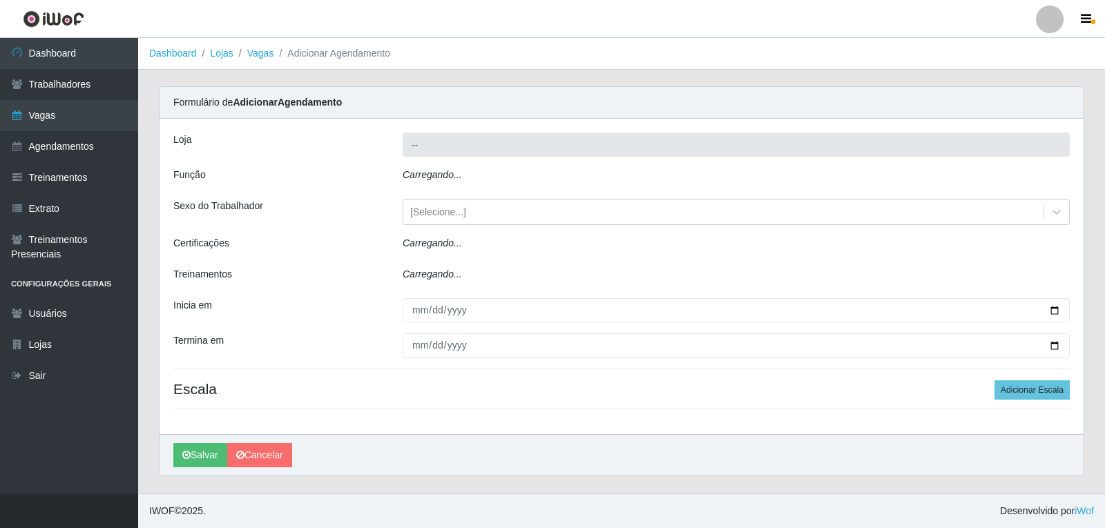
type input "Varejão do Preço - Bancários"
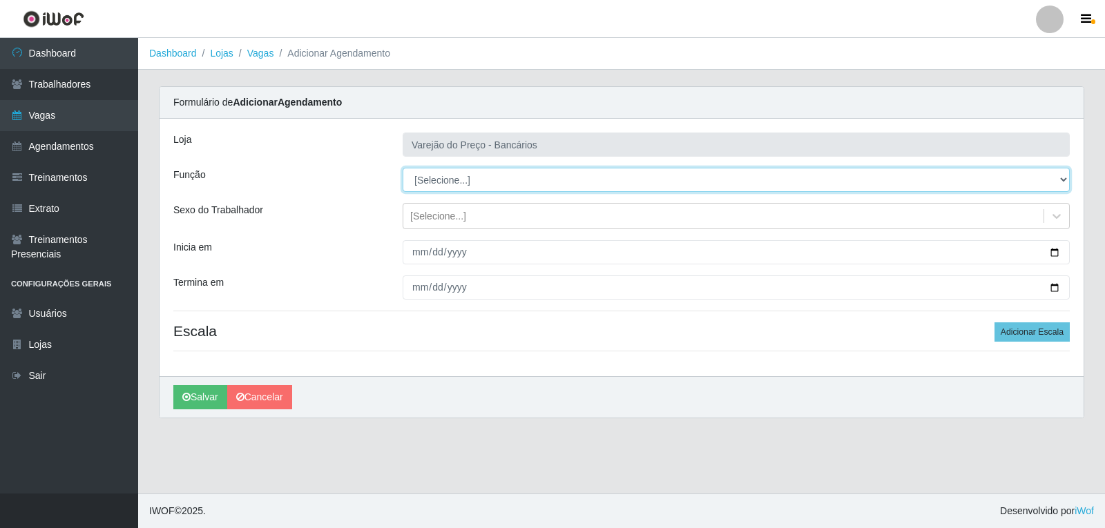
click at [430, 182] on select "[Selecione...] Auxiliar de Estacionamento Auxiliar de Estacionamento + Auxiliar…" at bounding box center [736, 180] width 667 height 24
select select "1"
click at [403, 168] on select "[Selecione...] Auxiliar de Estacionamento Auxiliar de Estacionamento + Auxiliar…" at bounding box center [736, 180] width 667 height 24
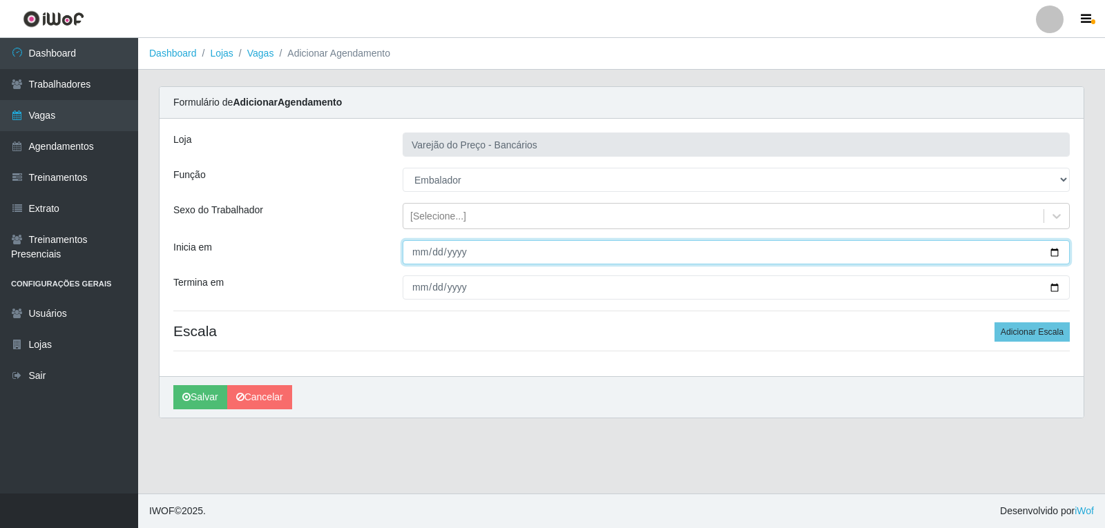
click at [414, 258] on input "Inicia em" at bounding box center [736, 252] width 667 height 24
type input "[DATE]"
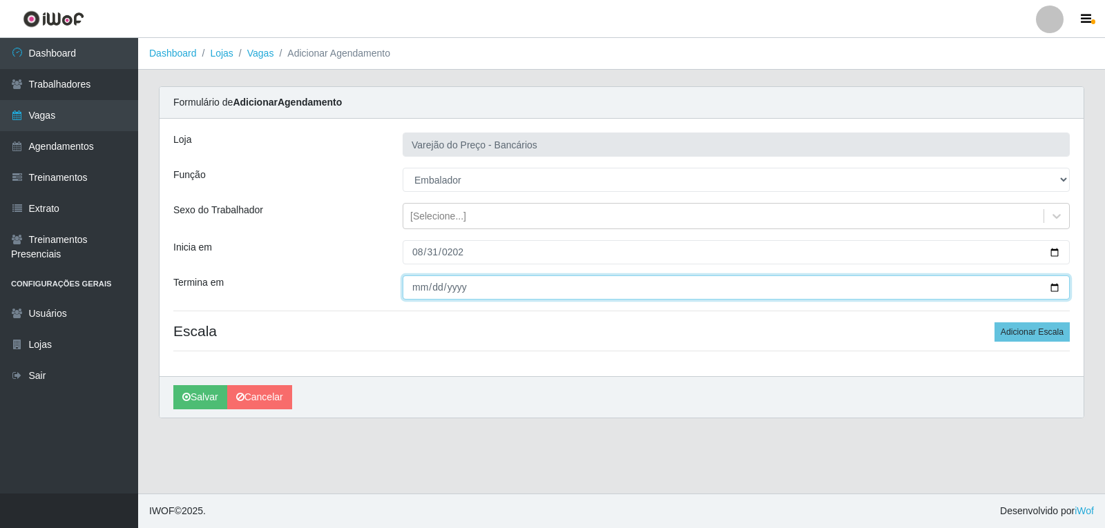
click at [413, 294] on input "Termina em" at bounding box center [736, 288] width 667 height 24
type input "[DATE]"
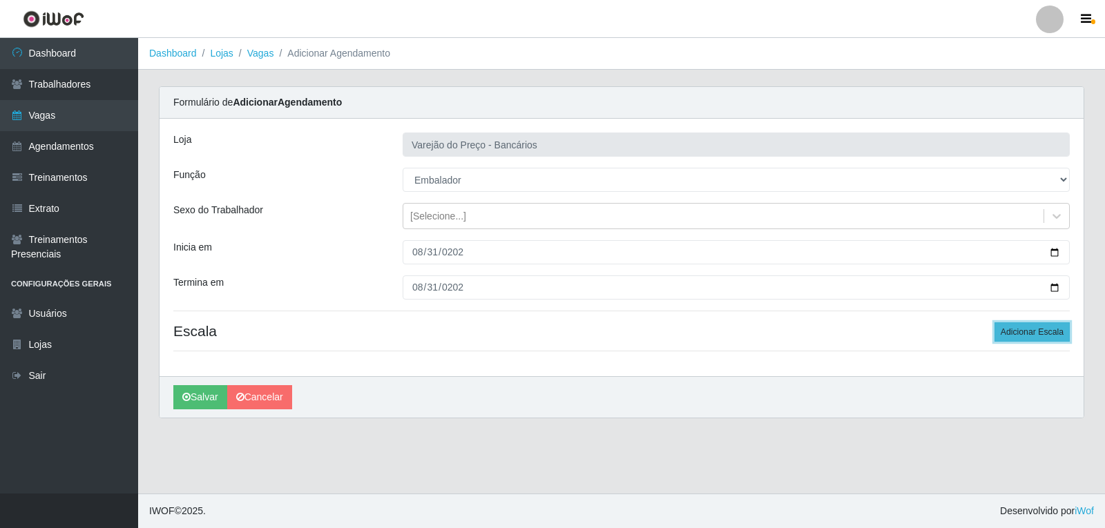
click at [1030, 339] on button "Adicionar Escala" at bounding box center [1031, 331] width 75 height 19
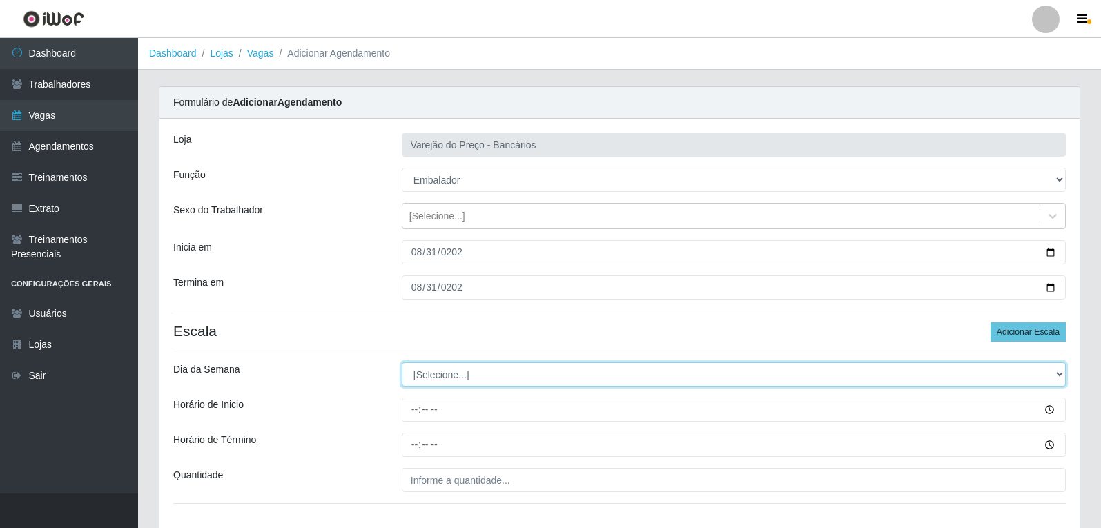
click at [414, 369] on select "[Selecione...] Segunda Terça Quarta Quinta Sexta Sábado Domingo" at bounding box center [734, 375] width 664 height 24
select select "0"
click at [402, 363] on select "[Selecione...] Segunda Terça Quarta Quinta Sexta Sábado Domingo" at bounding box center [734, 375] width 664 height 24
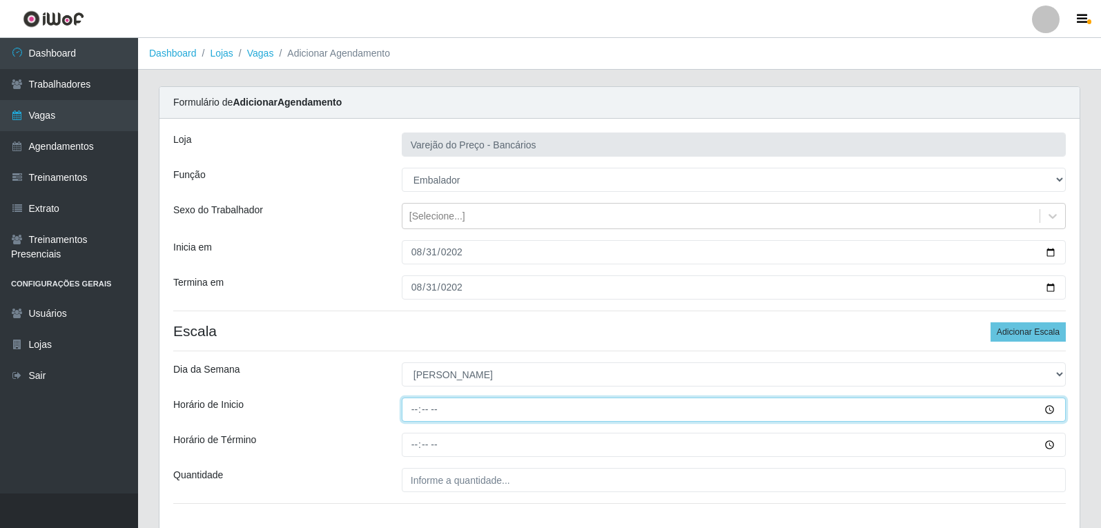
click at [412, 411] on input "Horário de Inicio" at bounding box center [734, 410] width 664 height 24
type input "09:00"
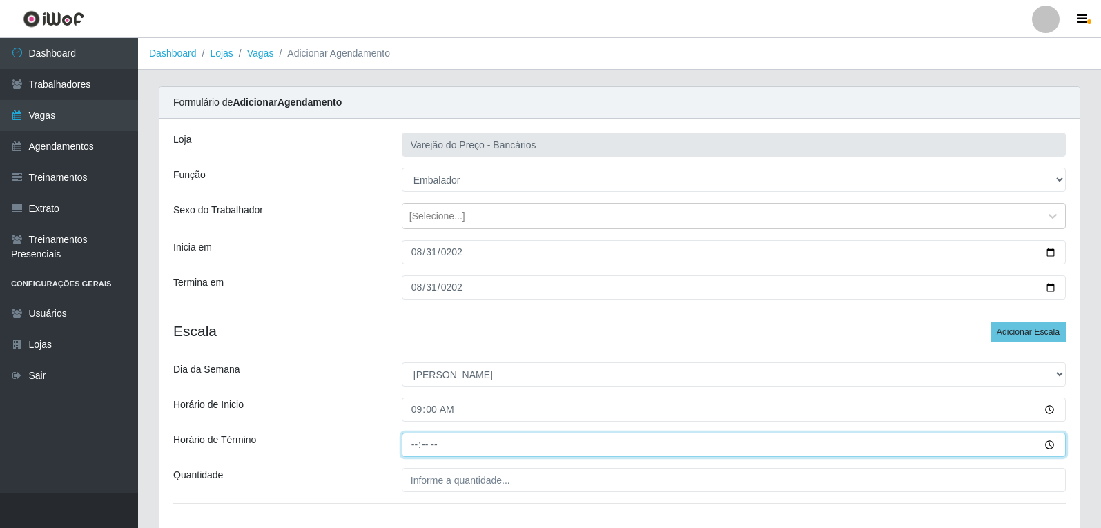
click at [417, 449] on input "Horário de Término" at bounding box center [734, 445] width 664 height 24
type input "14:00"
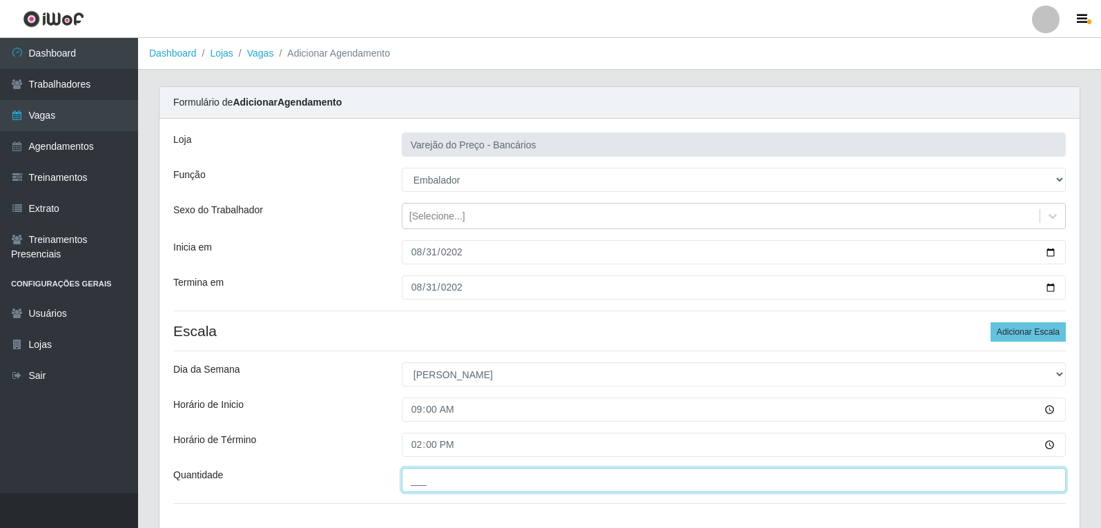
click at [444, 481] on input "___" at bounding box center [734, 480] width 664 height 24
type input "6__"
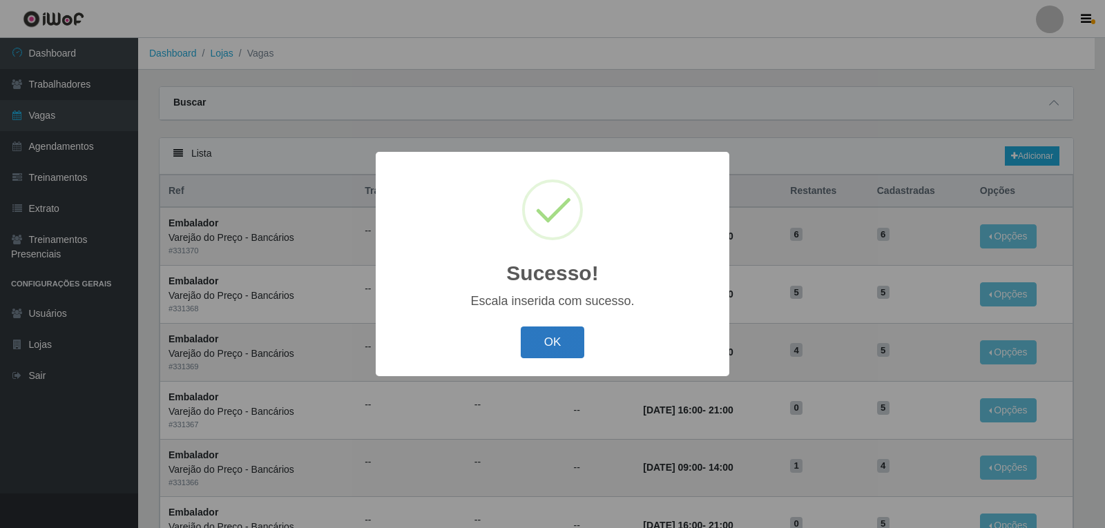
click at [572, 341] on button "OK" at bounding box center [553, 343] width 64 height 32
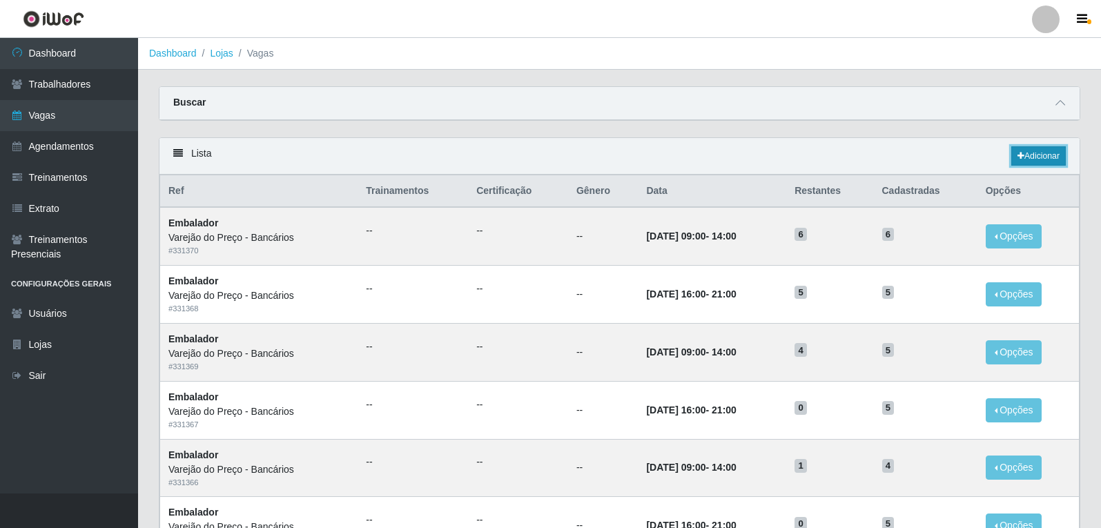
click at [1054, 153] on link "Adicionar" at bounding box center [1039, 155] width 55 height 19
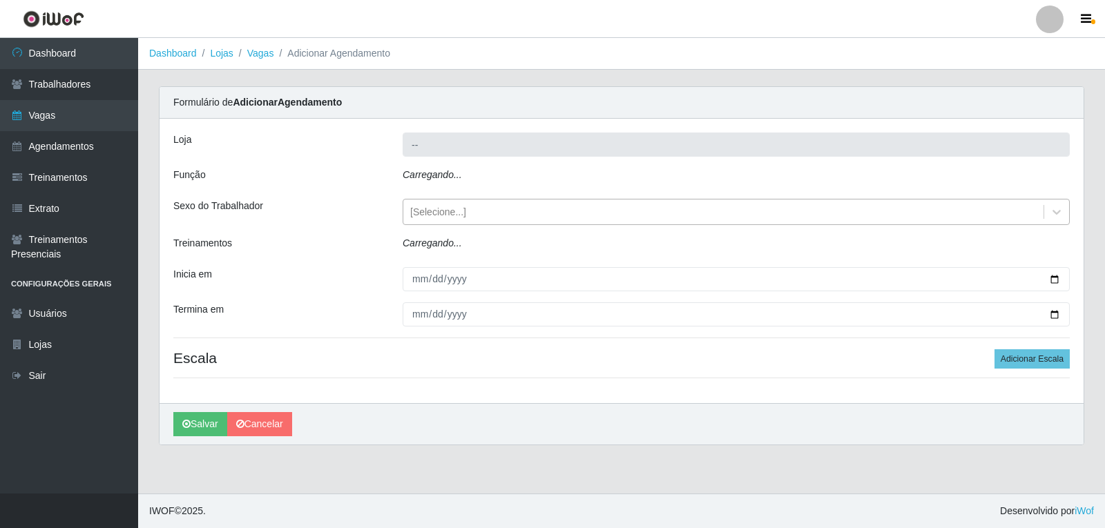
type input "Varejão do Preço - Bancários"
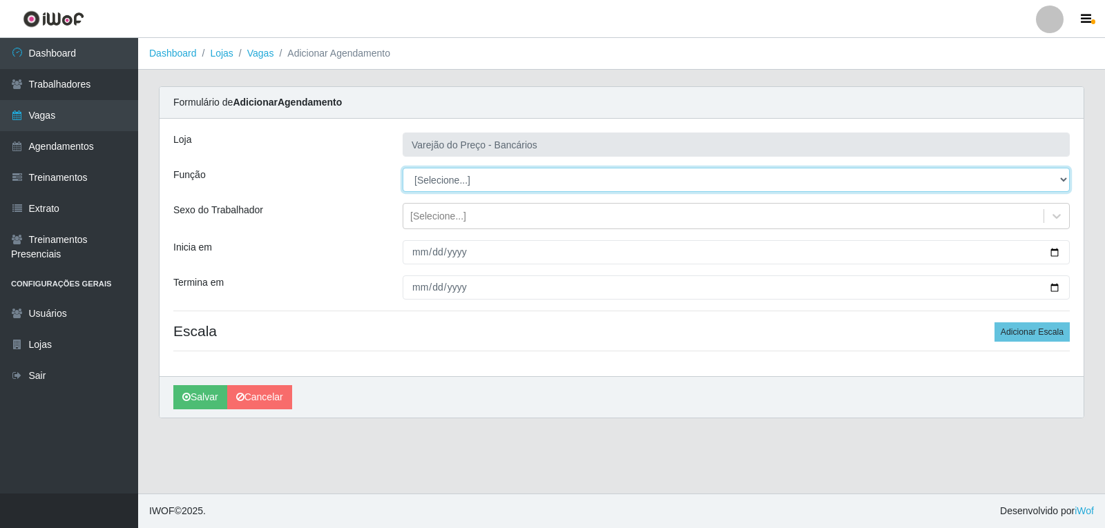
click at [436, 184] on select "[Selecione...] Auxiliar de Estacionamento Auxiliar de Estacionamento + Auxiliar…" at bounding box center [736, 180] width 667 height 24
select select "1"
click at [403, 168] on select "[Selecione...] Auxiliar de Estacionamento Auxiliar de Estacionamento + Auxiliar…" at bounding box center [736, 180] width 667 height 24
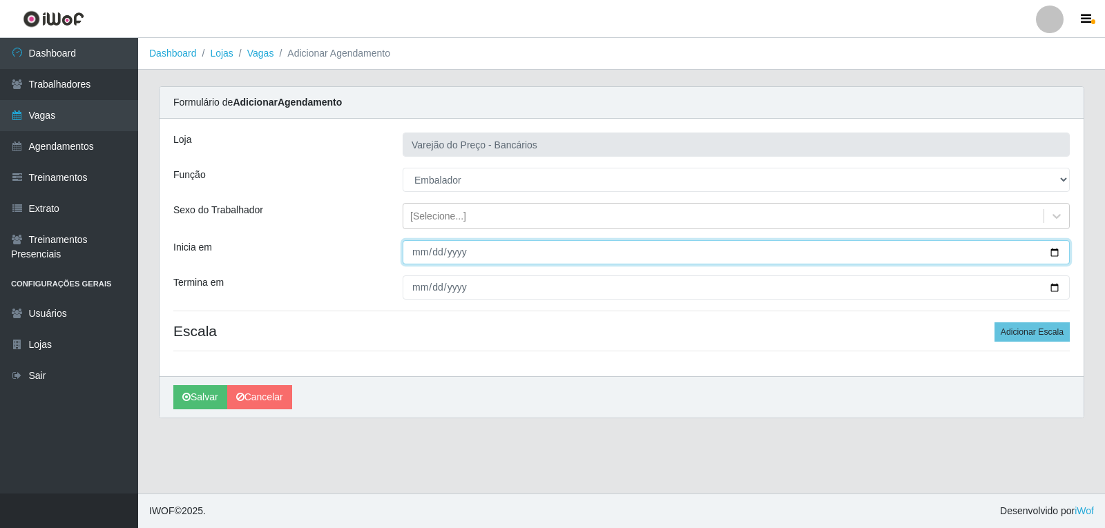
click at [417, 245] on input "Inicia em" at bounding box center [736, 252] width 667 height 24
type input "[DATE]"
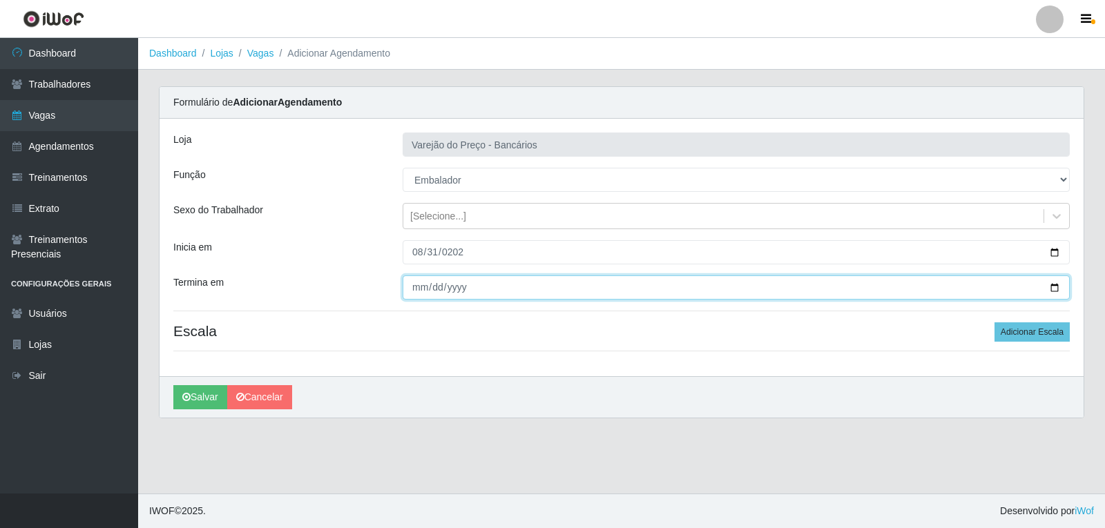
click at [422, 293] on input "Termina em" at bounding box center [736, 288] width 667 height 24
type input "[DATE]"
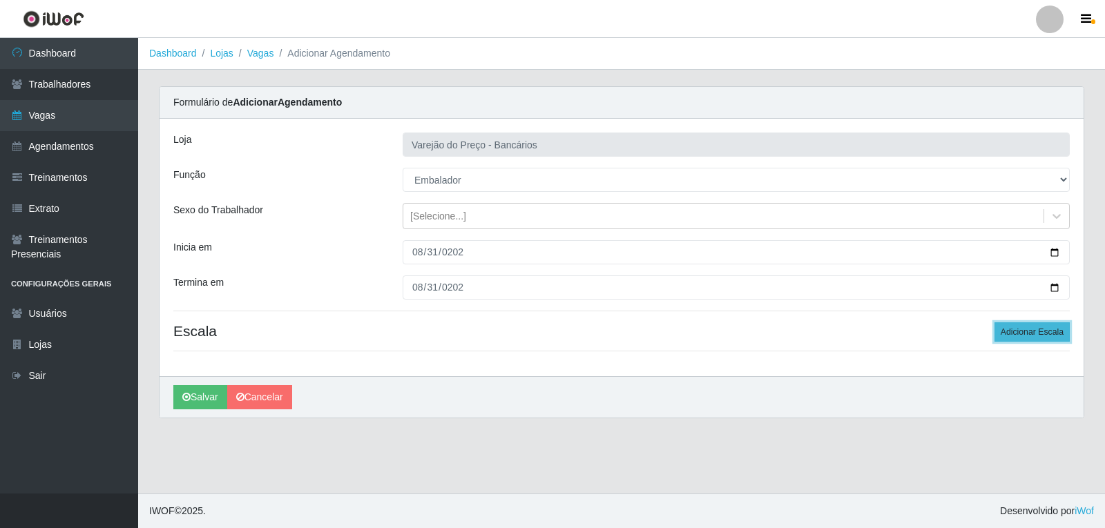
click at [1034, 336] on button "Adicionar Escala" at bounding box center [1031, 331] width 75 height 19
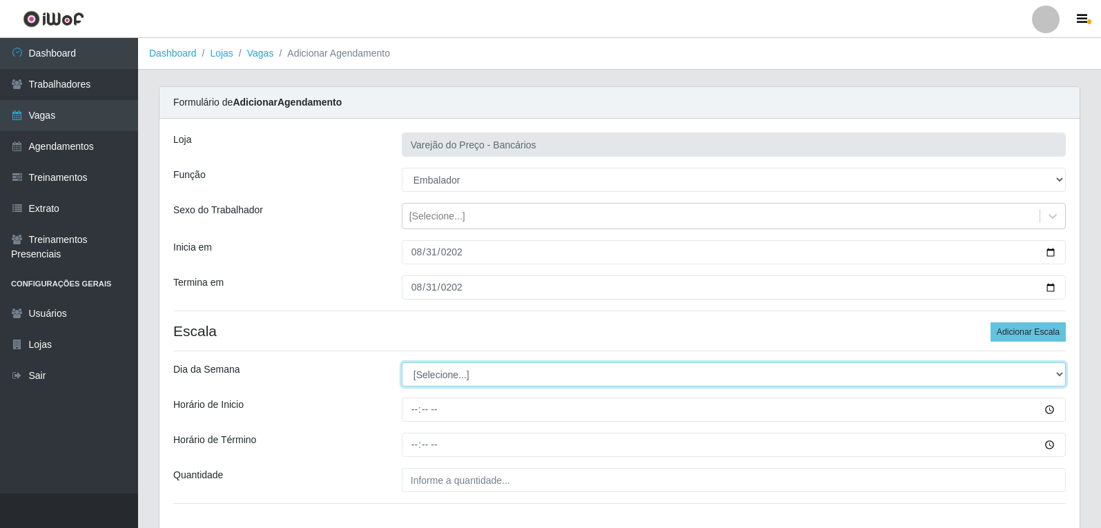
click at [433, 378] on select "[Selecione...] Segunda Terça Quarta Quinta Sexta Sábado Domingo" at bounding box center [734, 375] width 664 height 24
select select "0"
click at [402, 363] on select "[Selecione...] Segunda Terça Quarta Quinta Sexta Sábado Domingo" at bounding box center [734, 375] width 664 height 24
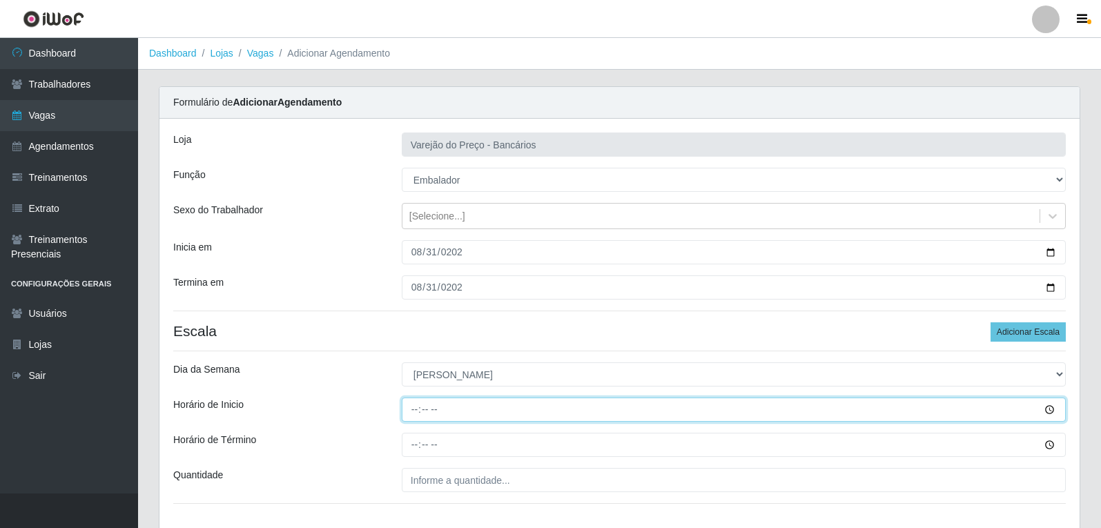
click at [414, 411] on input "Horário de Inicio" at bounding box center [734, 410] width 664 height 24
type input "14:00"
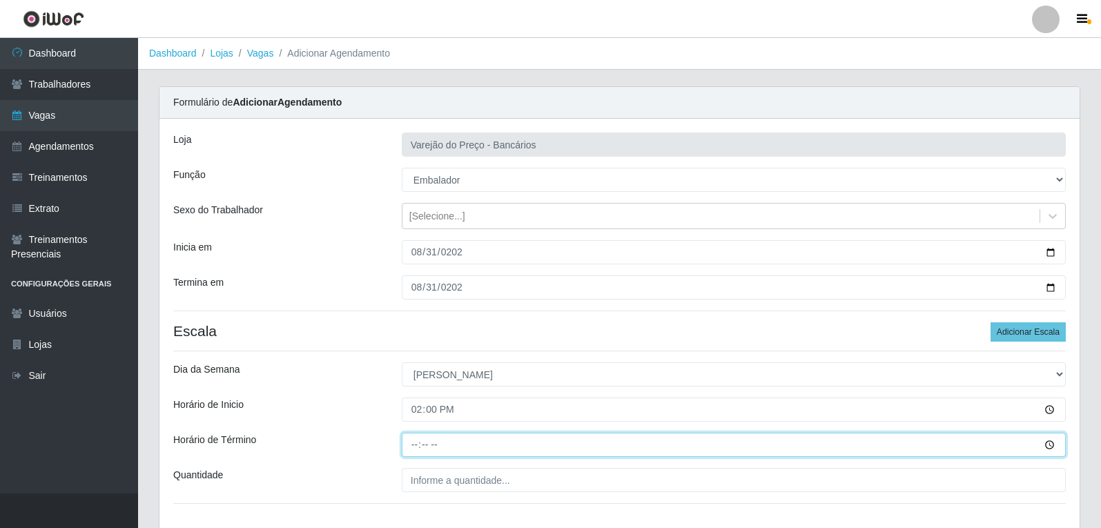
click at [408, 454] on input "Horário de Término" at bounding box center [734, 445] width 664 height 24
type input "19:00"
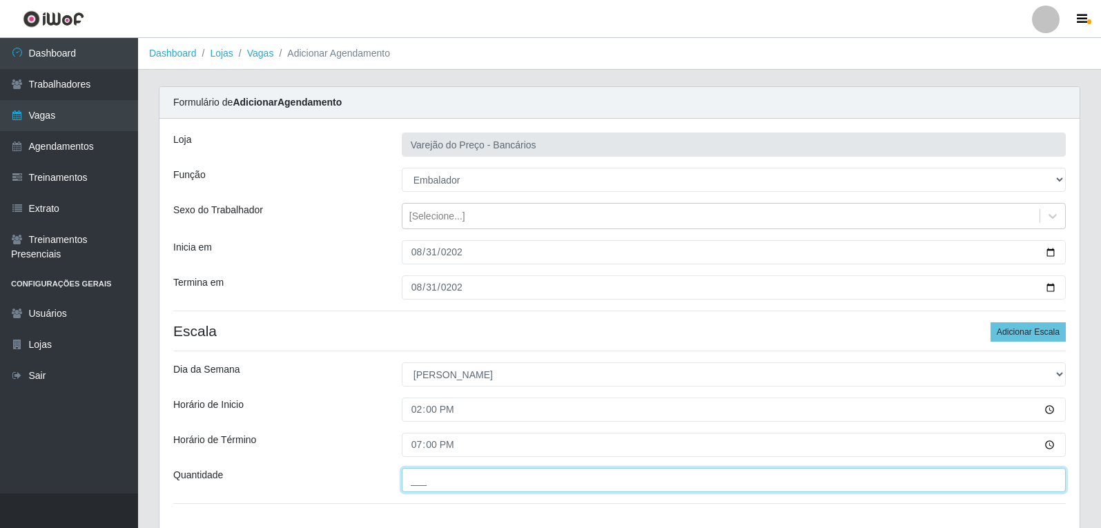
click at [456, 479] on input "___" at bounding box center [734, 480] width 664 height 24
type input "2__"
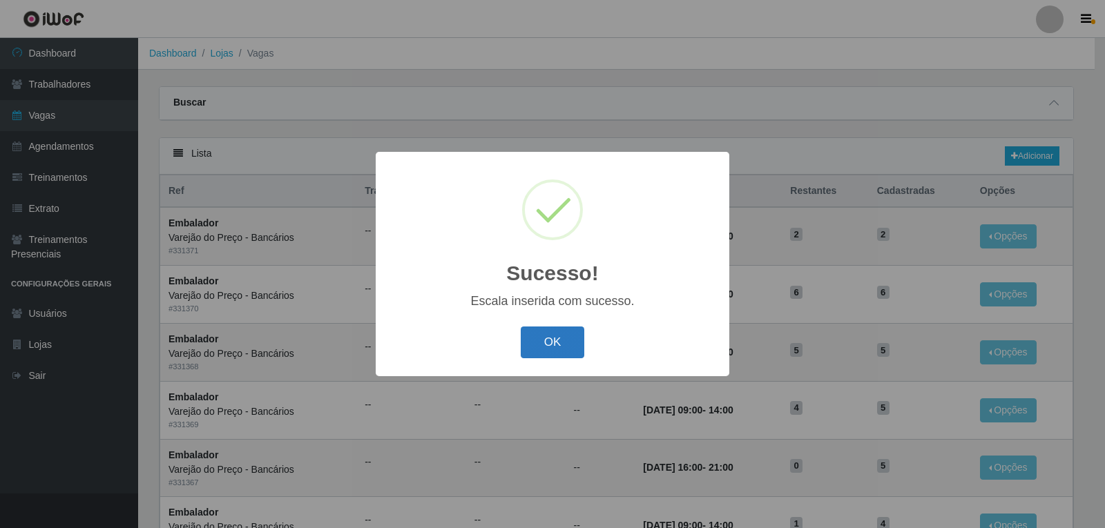
click at [546, 348] on button "OK" at bounding box center [553, 343] width 64 height 32
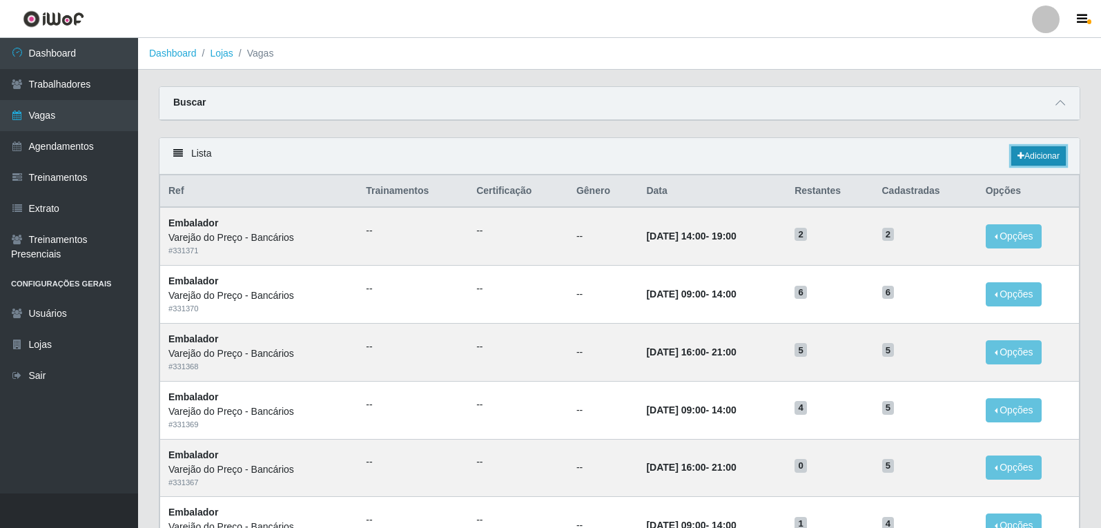
click at [1057, 153] on link "Adicionar" at bounding box center [1039, 155] width 55 height 19
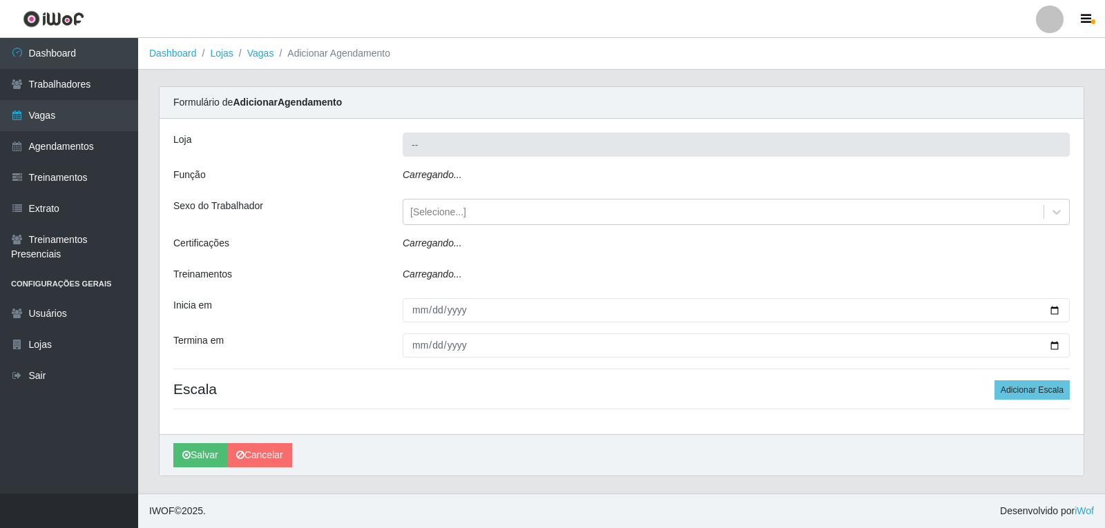
type input "Varejão do Preço - Bancários"
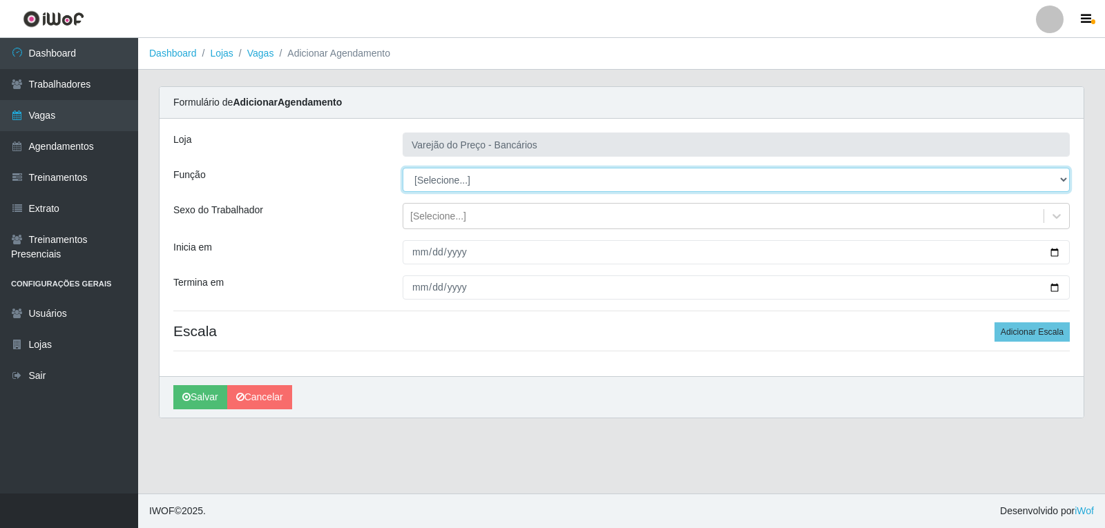
click at [432, 174] on select "[Selecione...] Auxiliar de Estacionamento Auxiliar de Estacionamento + Auxiliar…" at bounding box center [736, 180] width 667 height 24
select select "4"
click at [403, 168] on select "[Selecione...] Auxiliar de Estacionamento Auxiliar de Estacionamento + Auxiliar…" at bounding box center [736, 180] width 667 height 24
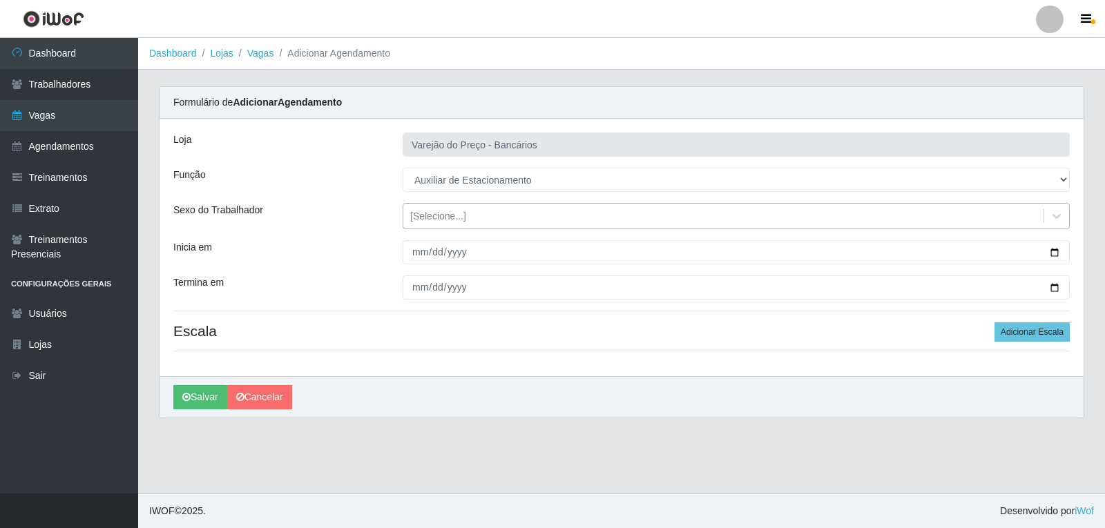
click at [413, 225] on div "[Selecione...]" at bounding box center [723, 216] width 640 height 23
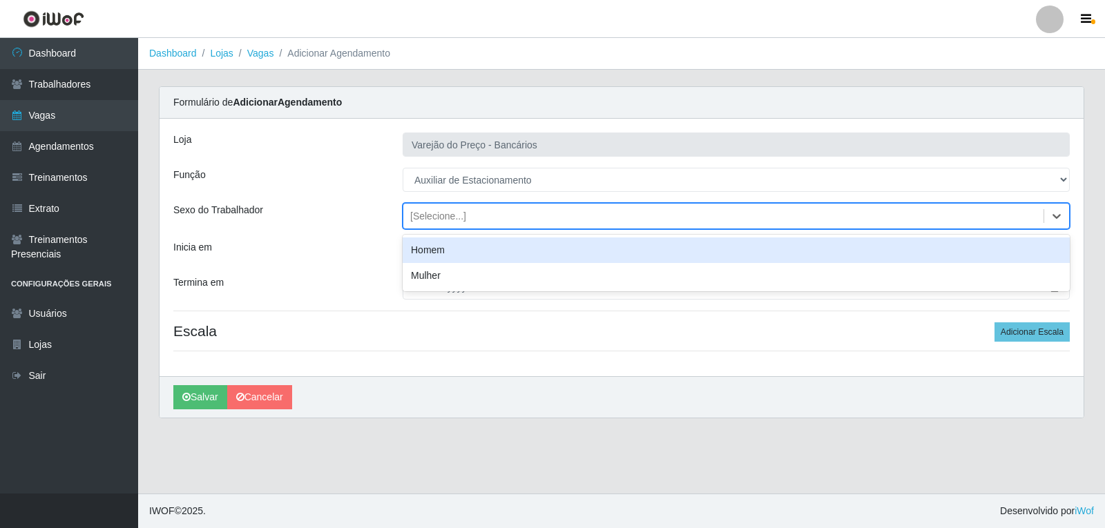
click at [418, 253] on div "Homem" at bounding box center [736, 251] width 667 height 26
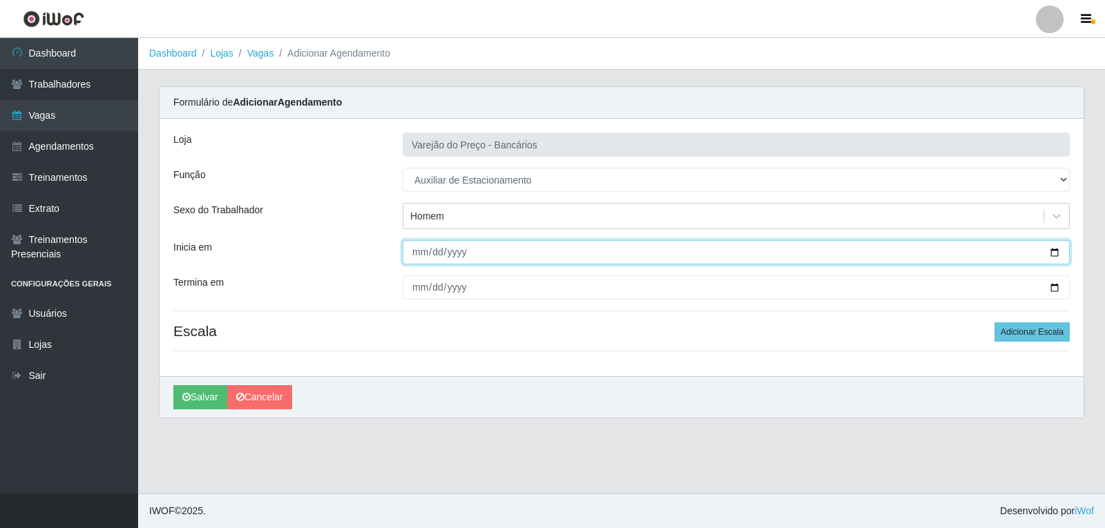
click at [416, 259] on input "Inicia em" at bounding box center [736, 252] width 667 height 24
type input "[DATE]"
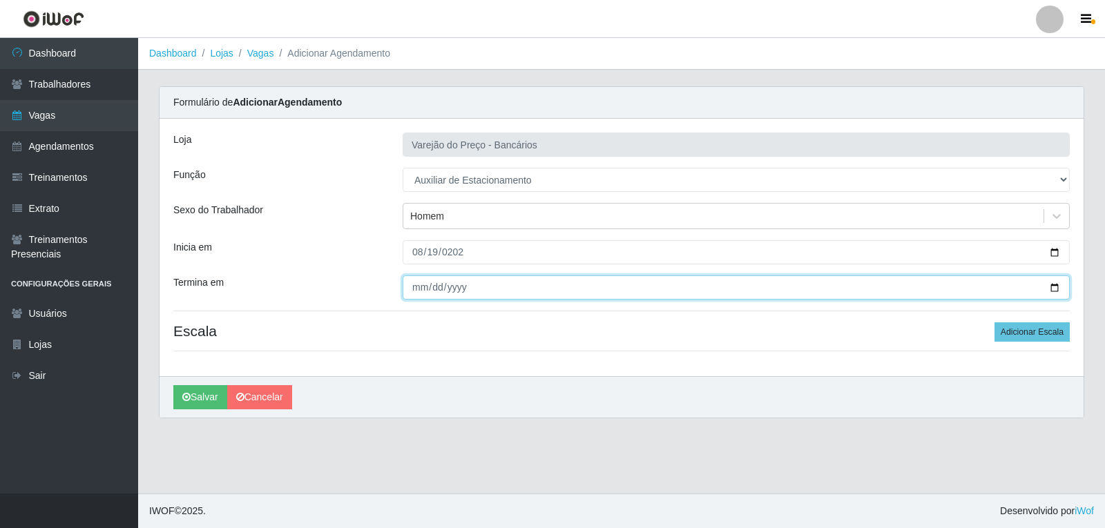
click at [419, 297] on input "Termina em" at bounding box center [736, 288] width 667 height 24
type input "[DATE]"
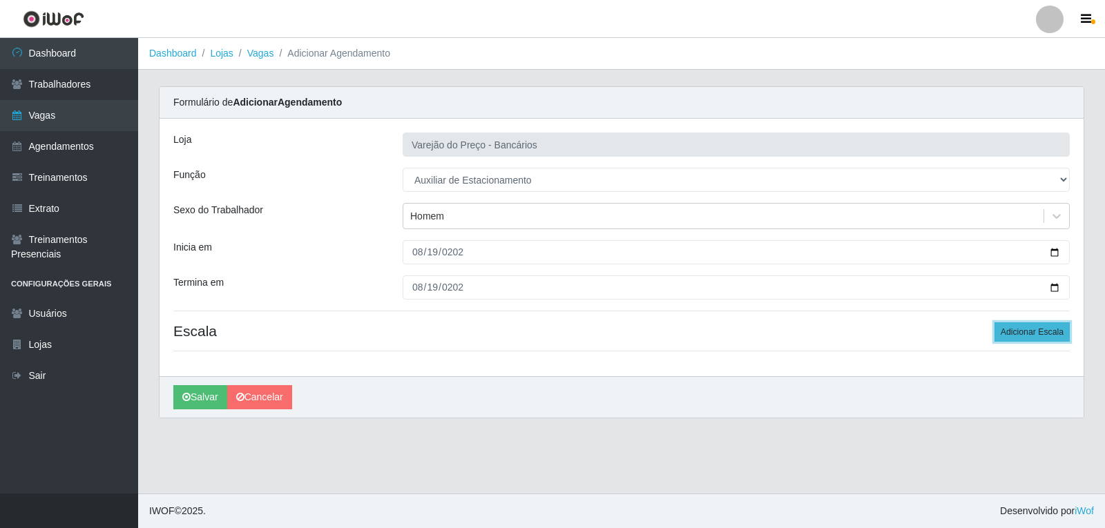
click at [1057, 334] on button "Adicionar Escala" at bounding box center [1031, 331] width 75 height 19
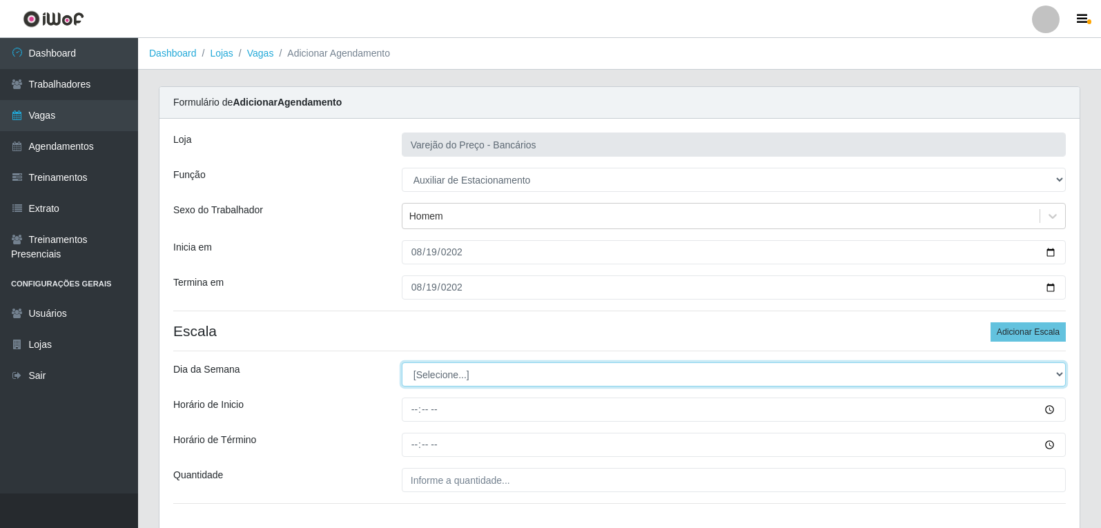
click at [475, 377] on select "[Selecione...] Segunda Terça Quarta Quinta Sexta Sábado Domingo" at bounding box center [734, 375] width 664 height 24
select select "2"
click at [402, 363] on select "[Selecione...] Segunda Terça Quarta Quinta Sexta Sábado Domingo" at bounding box center [734, 375] width 664 height 24
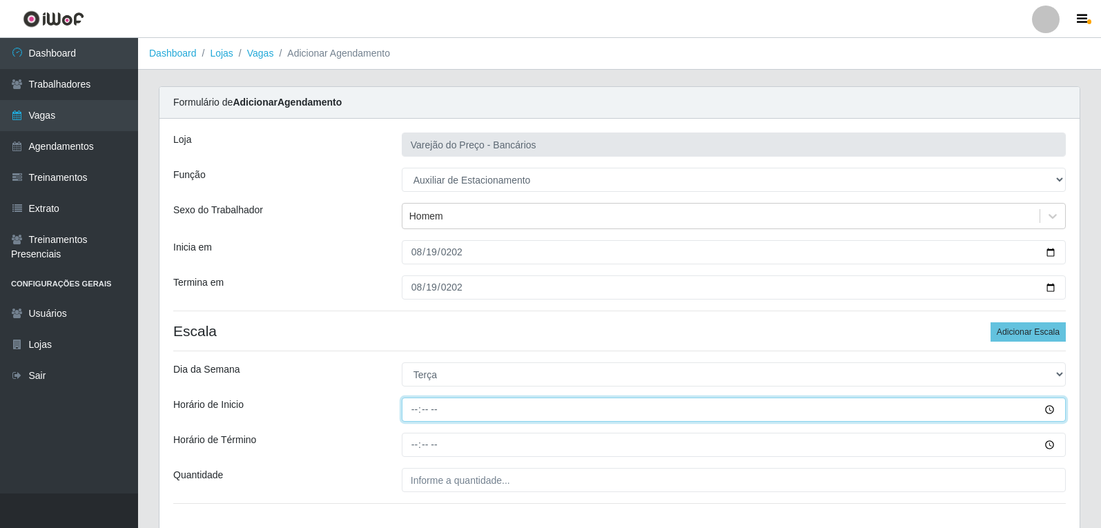
click at [418, 405] on input "Horário de Inicio" at bounding box center [734, 410] width 664 height 24
type input "16:00"
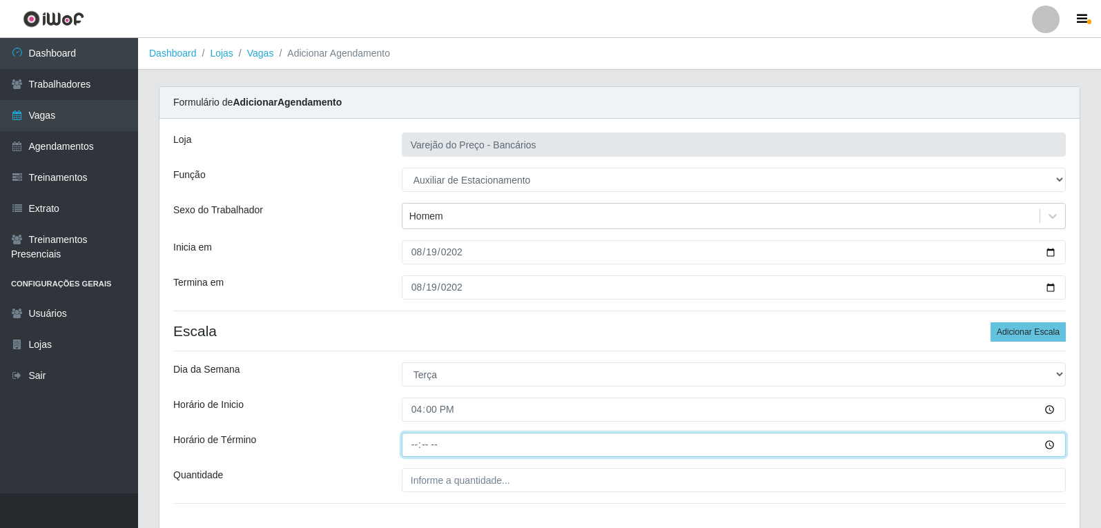
click at [409, 448] on input "Horário de Término" at bounding box center [734, 445] width 664 height 24
type input "21:00"
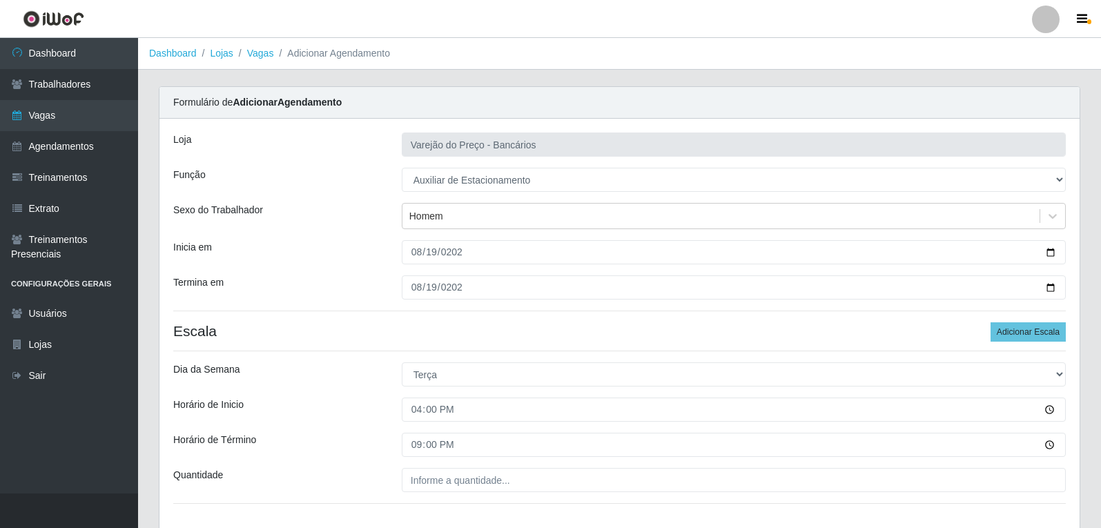
click at [474, 495] on div "[PERSON_NAME] do Preço - Bancários Função [Selecione...] Auxiliar de Estacionam…" at bounding box center [620, 324] width 921 height 410
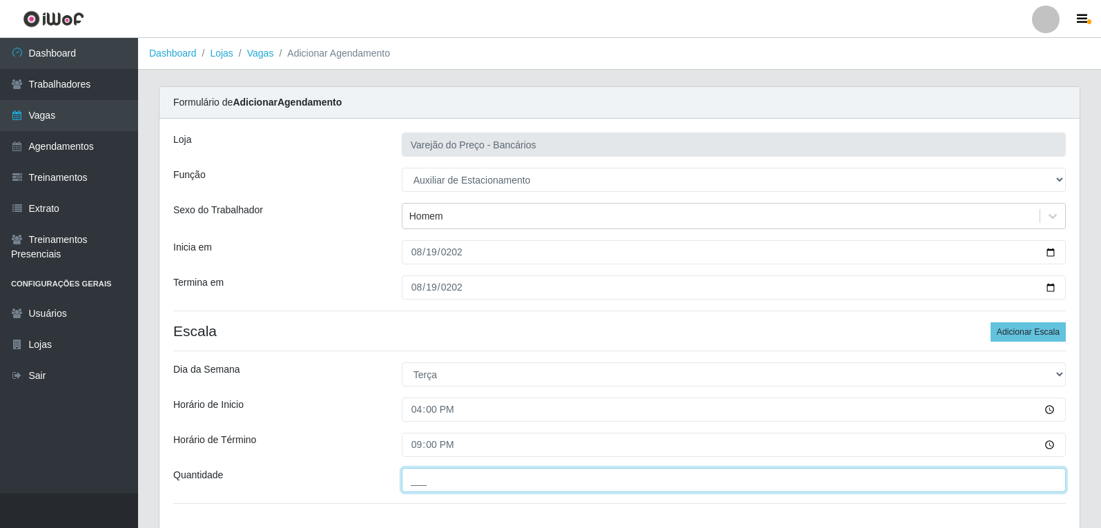
click at [470, 480] on input "___" at bounding box center [734, 480] width 664 height 24
type input "1__"
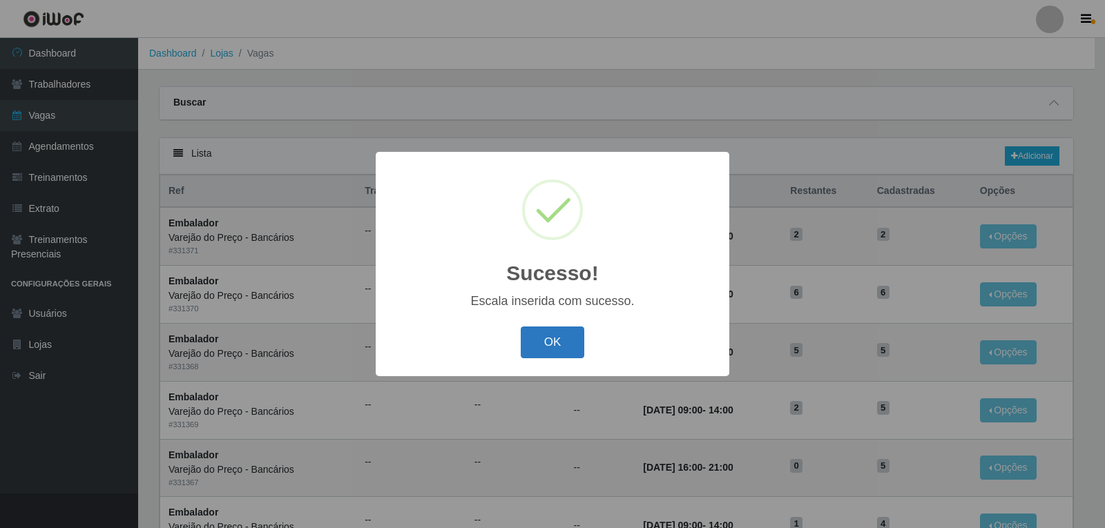
drag, startPoint x: 525, startPoint y: 344, endPoint x: 668, endPoint y: 292, distance: 152.7
click at [528, 343] on button "OK" at bounding box center [553, 343] width 64 height 32
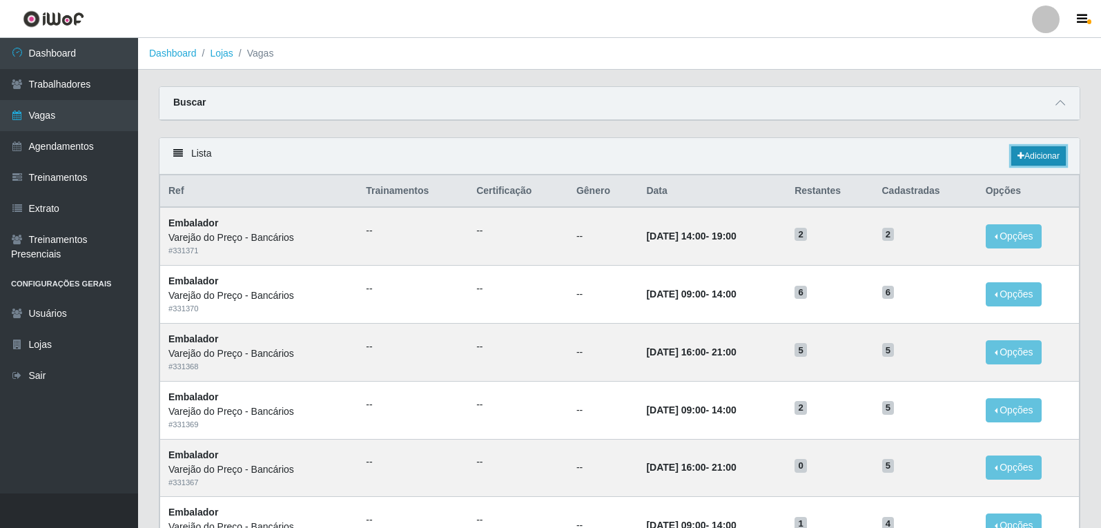
click at [1066, 160] on link "Adicionar" at bounding box center [1039, 155] width 55 height 19
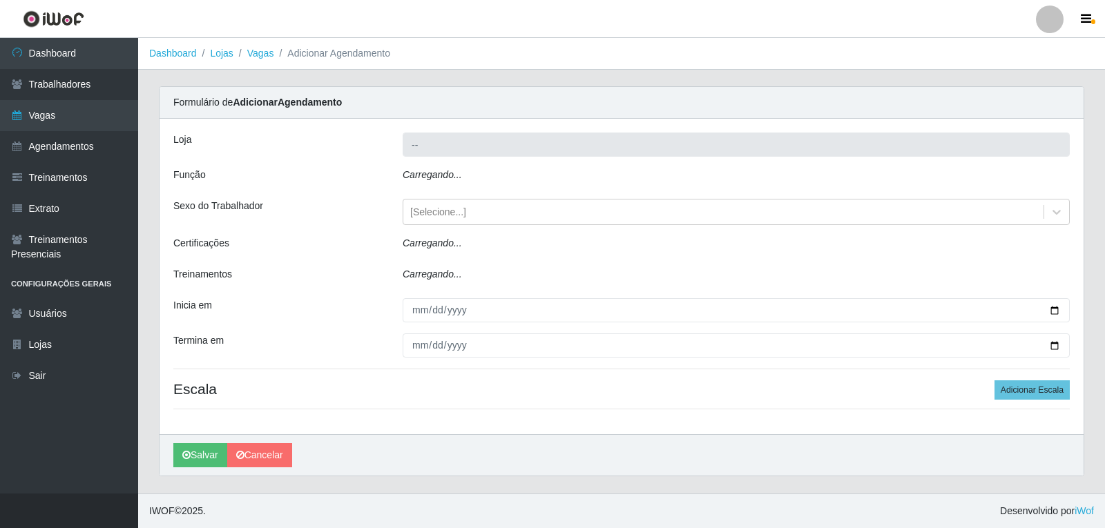
type input "Varejão do Preço - Bancários"
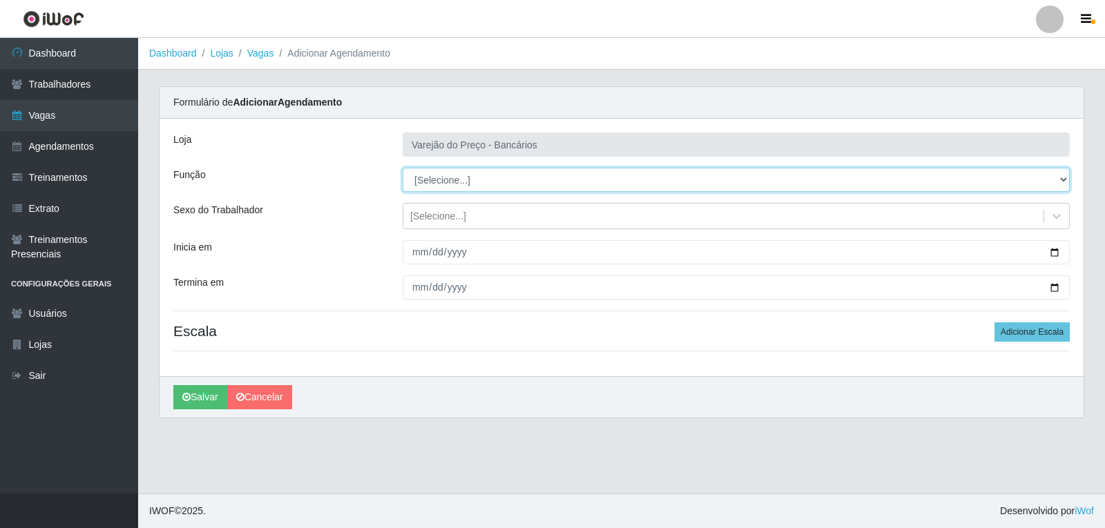
click at [435, 180] on select "[Selecione...] Auxiliar de Estacionamento Auxiliar de Estacionamento + Auxiliar…" at bounding box center [736, 180] width 667 height 24
select select "4"
click at [403, 168] on select "[Selecione...] Auxiliar de Estacionamento Auxiliar de Estacionamento + Auxiliar…" at bounding box center [736, 180] width 667 height 24
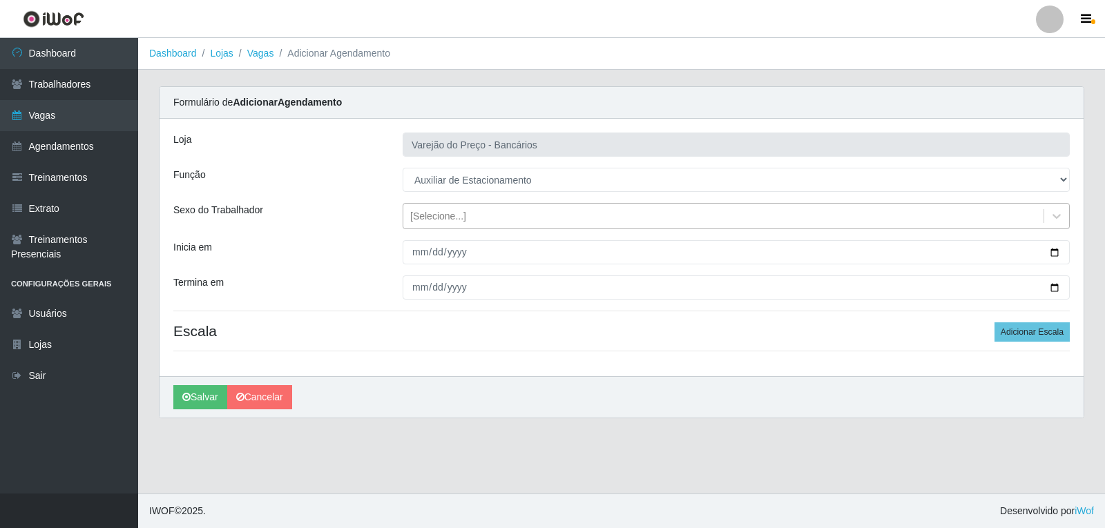
click at [428, 224] on div "[Selecione...]" at bounding box center [723, 216] width 640 height 23
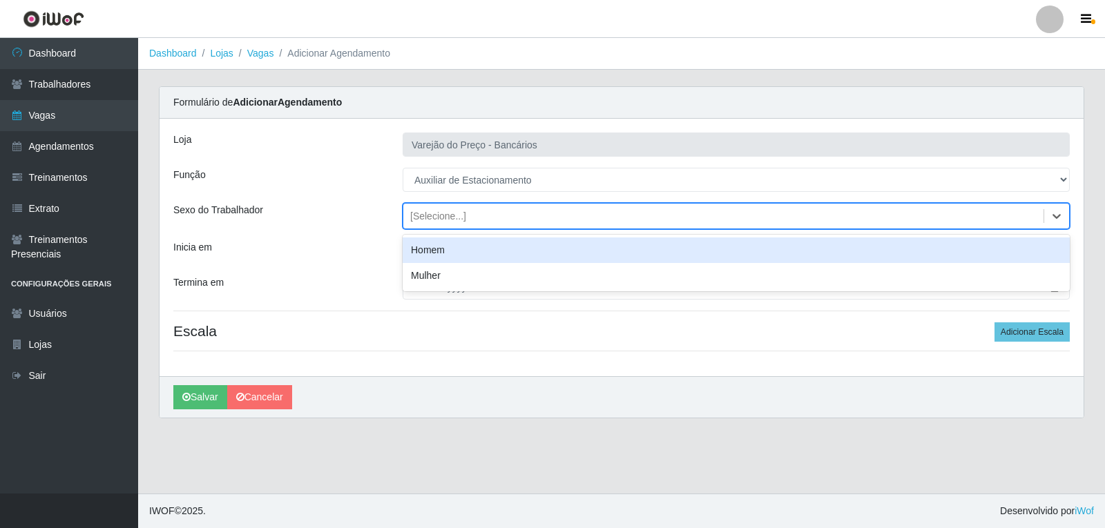
click at [432, 247] on div "Homem" at bounding box center [736, 251] width 667 height 26
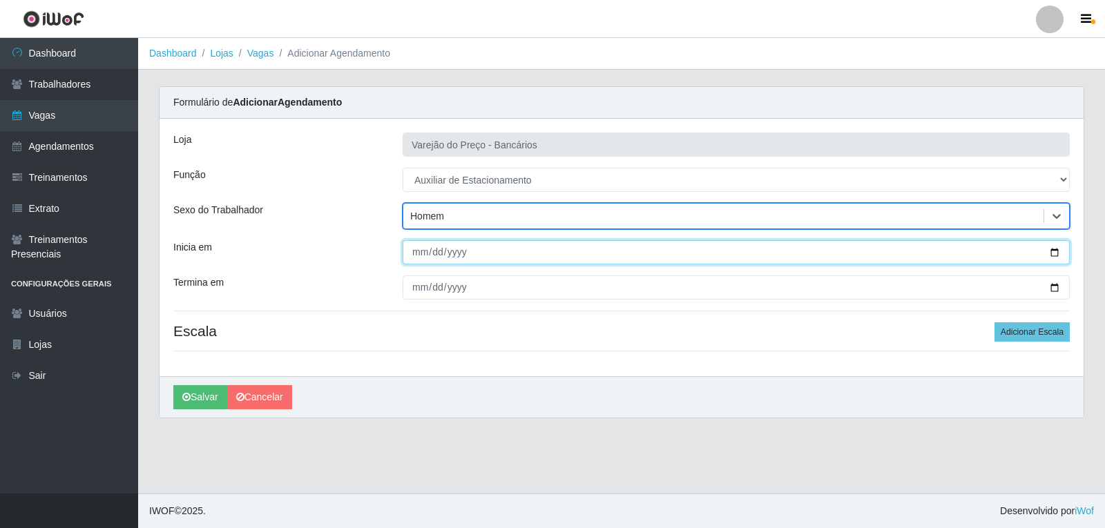
click at [421, 251] on input "Inicia em" at bounding box center [736, 252] width 667 height 24
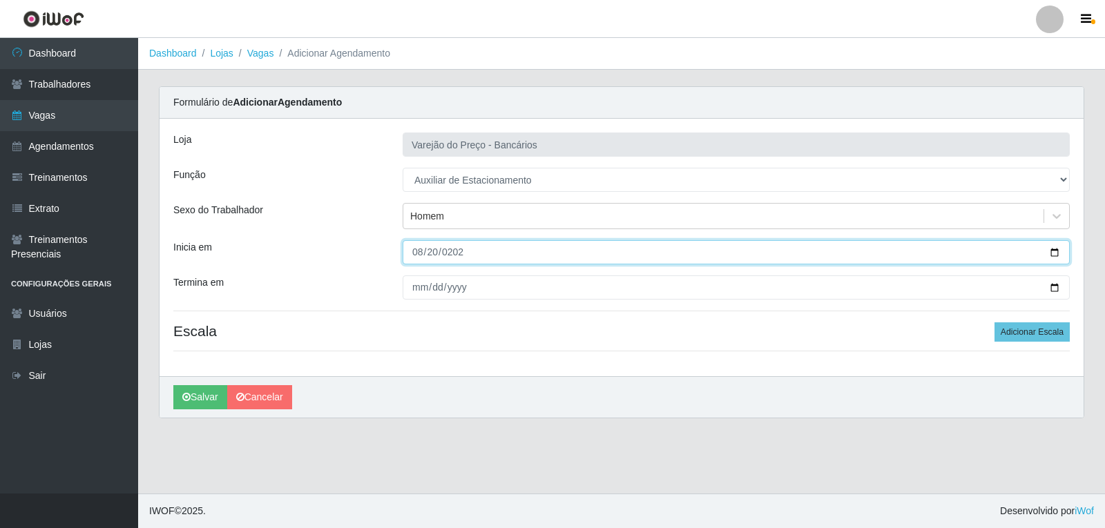
type input "[DATE]"
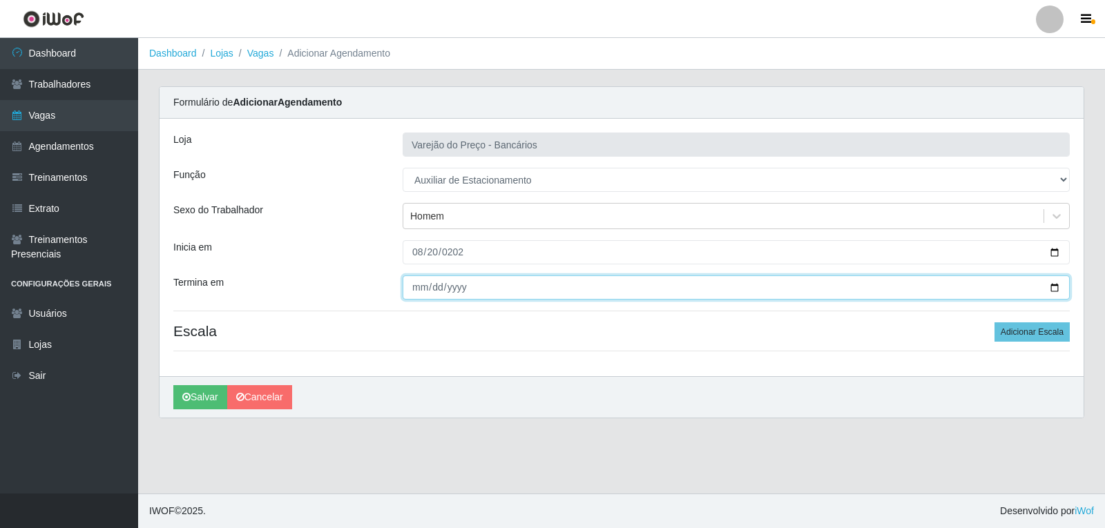
click at [409, 296] on input "Termina em" at bounding box center [736, 288] width 667 height 24
type input "[DATE]"
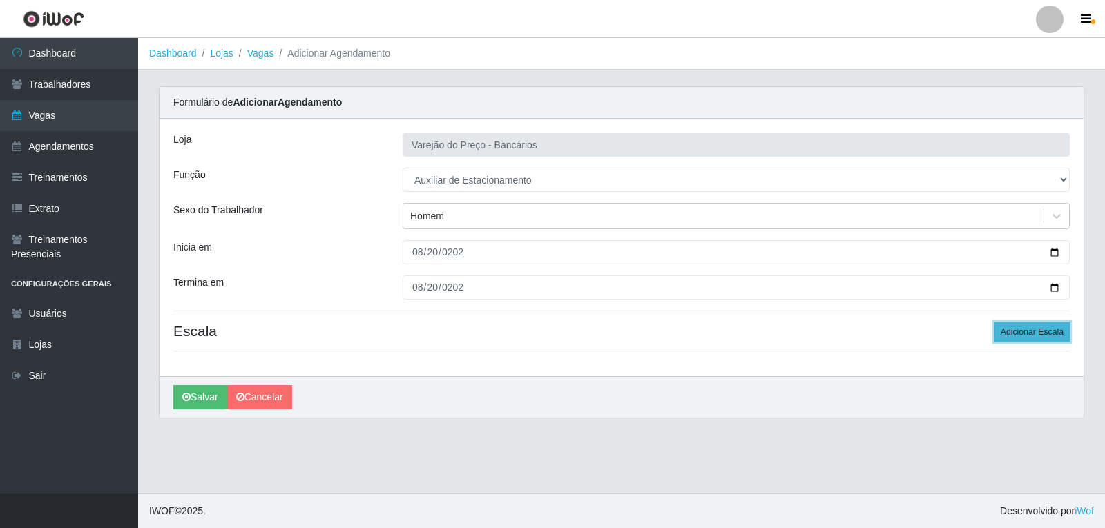
click at [1041, 336] on button "Adicionar Escala" at bounding box center [1031, 331] width 75 height 19
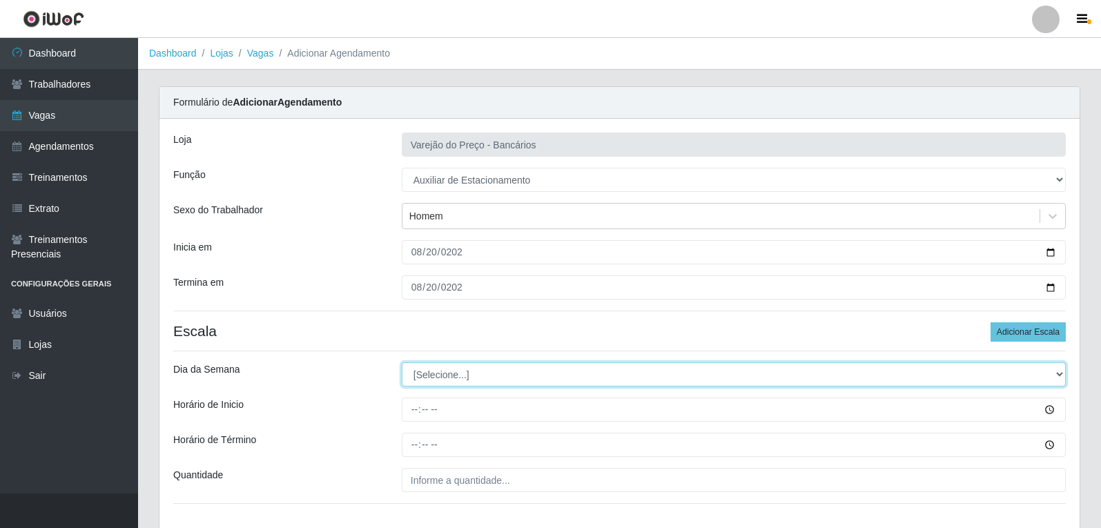
click at [461, 381] on select "[Selecione...] Segunda Terça Quarta Quinta Sexta Sábado Domingo" at bounding box center [734, 375] width 664 height 24
select select "3"
click at [402, 363] on select "[Selecione...] Segunda Terça Quarta Quinta Sexta Sábado Domingo" at bounding box center [734, 375] width 664 height 24
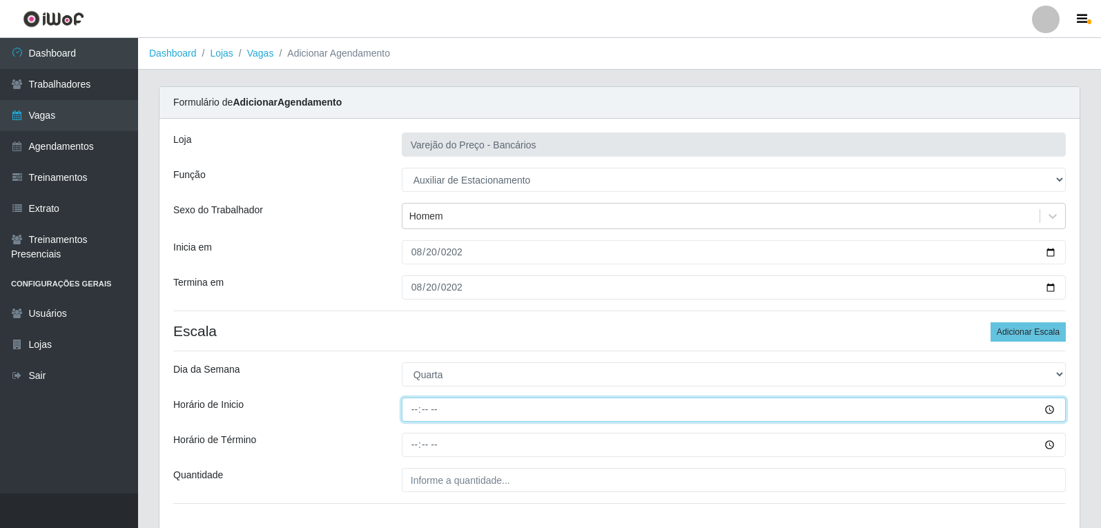
click at [407, 412] on input "Horário de Inicio" at bounding box center [734, 410] width 664 height 24
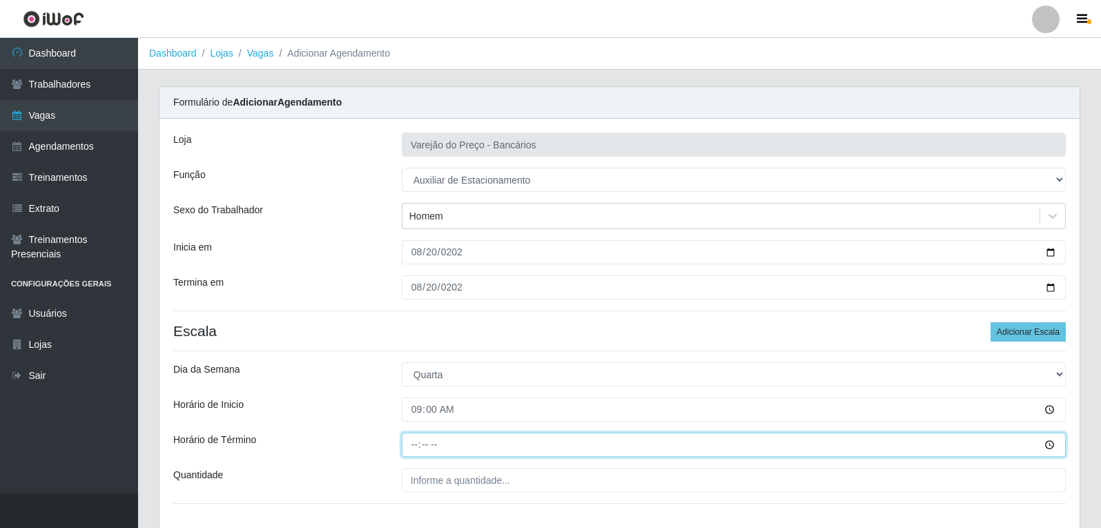
click at [408, 444] on input "Horário de Término" at bounding box center [734, 445] width 664 height 24
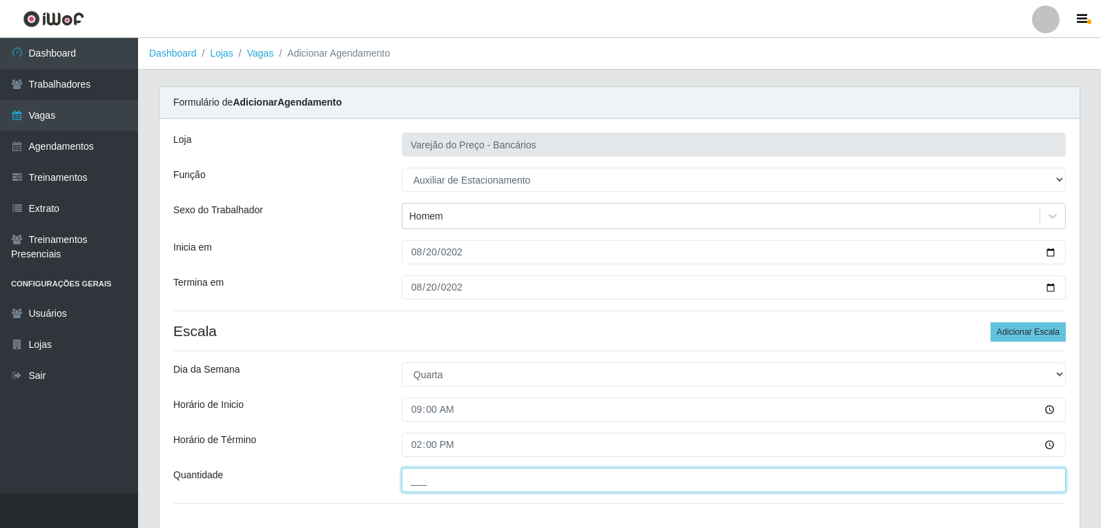
click at [442, 489] on input "___" at bounding box center [734, 480] width 664 height 24
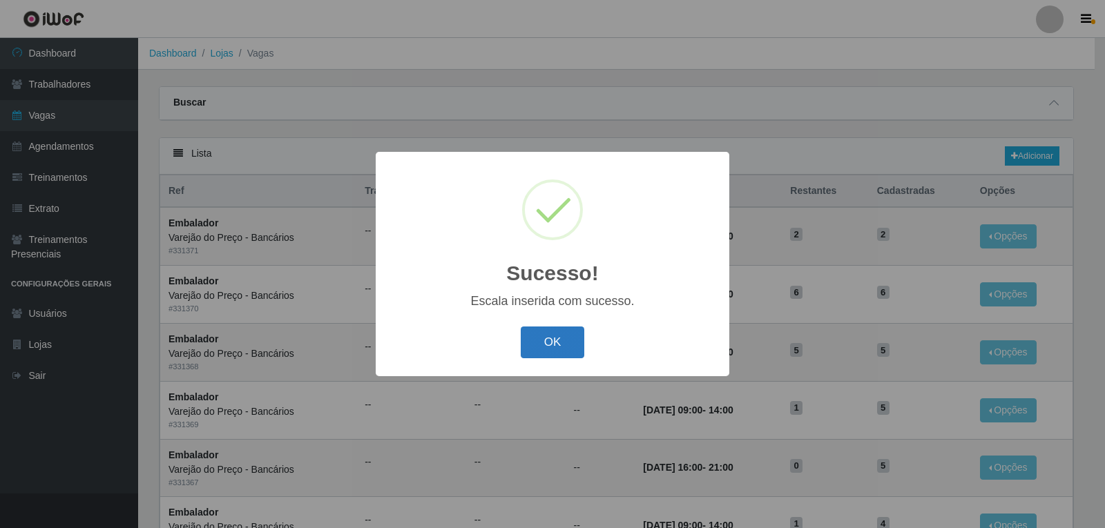
click at [570, 343] on button "OK" at bounding box center [553, 343] width 64 height 32
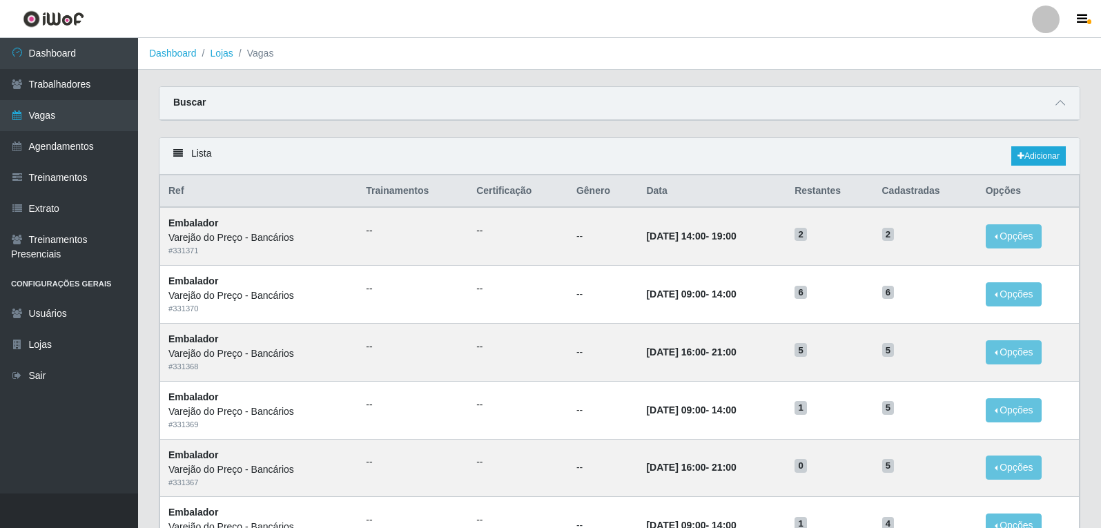
click at [1068, 154] on div "Lista Adicionar" at bounding box center [620, 156] width 921 height 37
click at [1022, 153] on link "Adicionar" at bounding box center [1039, 155] width 55 height 19
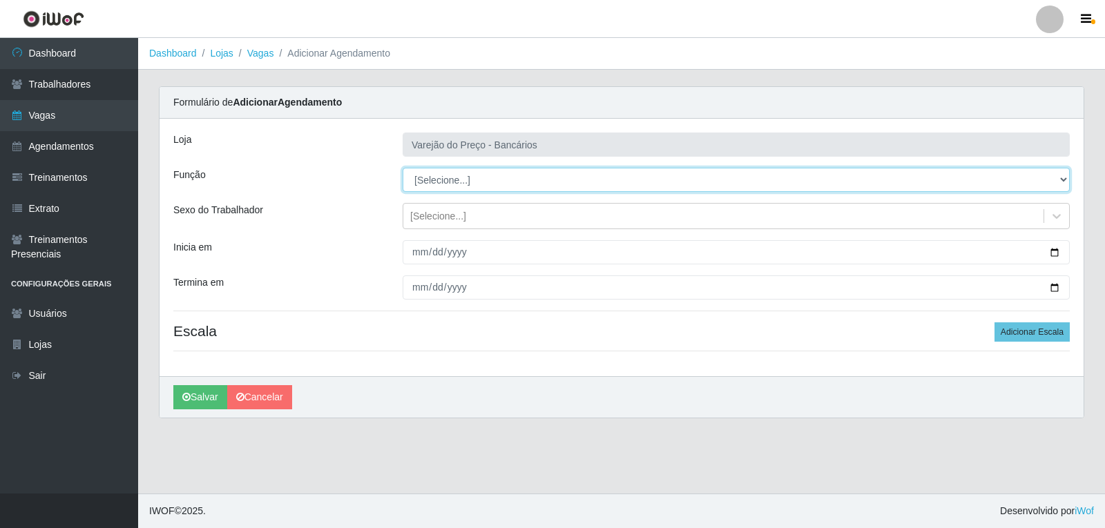
click at [431, 182] on select "[Selecione...] Auxiliar de Estacionamento Auxiliar de Estacionamento + Auxiliar…" at bounding box center [736, 180] width 667 height 24
click at [403, 168] on select "[Selecione...] Auxiliar de Estacionamento Auxiliar de Estacionamento + Auxiliar…" at bounding box center [736, 180] width 667 height 24
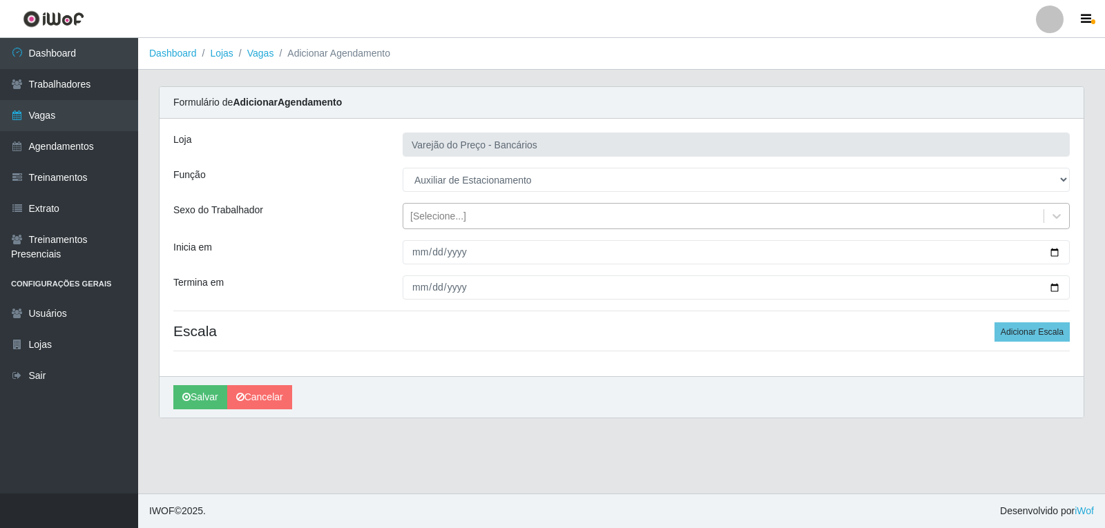
click at [409, 220] on div "[Selecione...]" at bounding box center [723, 216] width 640 height 23
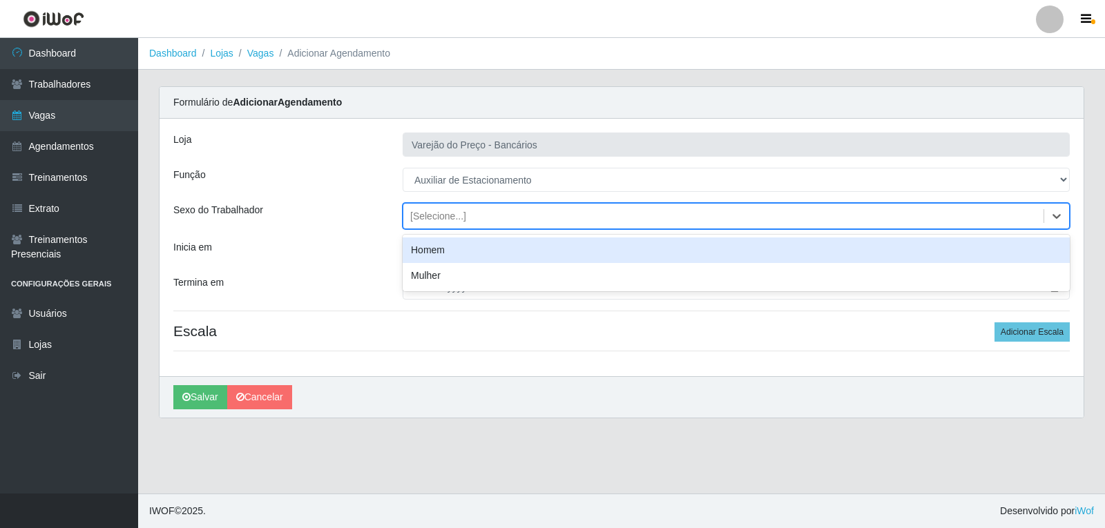
click at [405, 258] on div "Homem" at bounding box center [736, 251] width 667 height 26
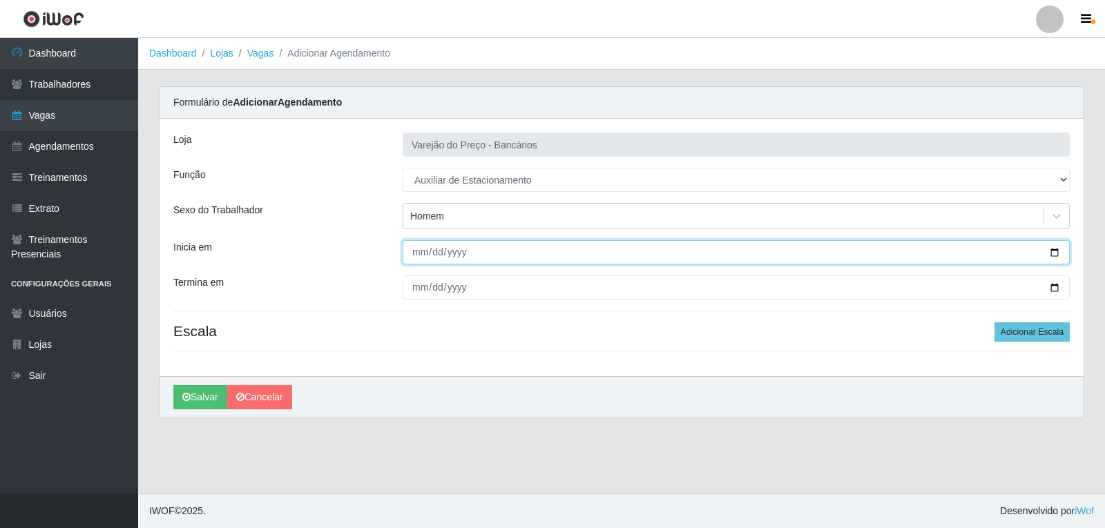
click at [409, 255] on input "Inicia em" at bounding box center [736, 252] width 667 height 24
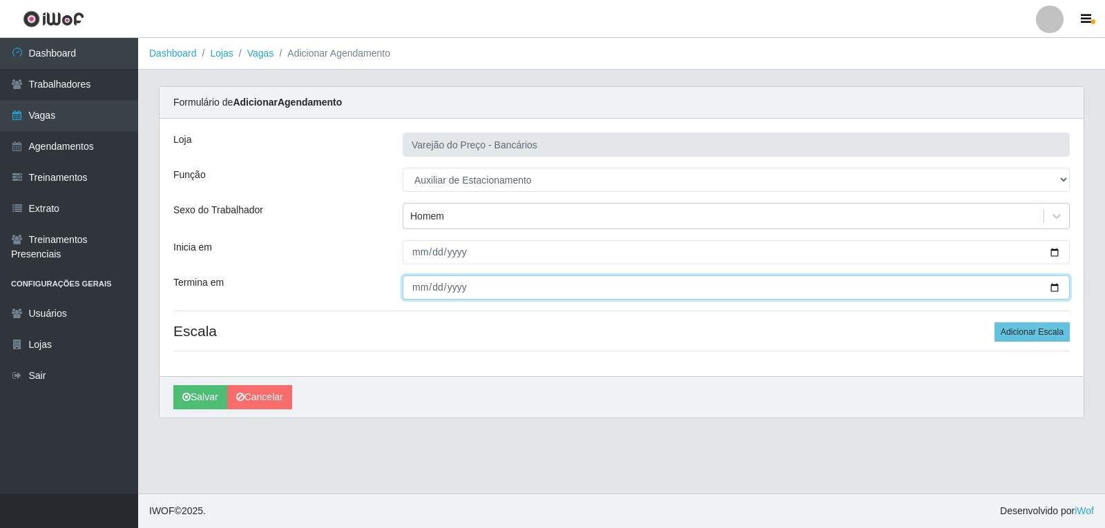
click at [421, 291] on input "Termina em" at bounding box center [736, 288] width 667 height 24
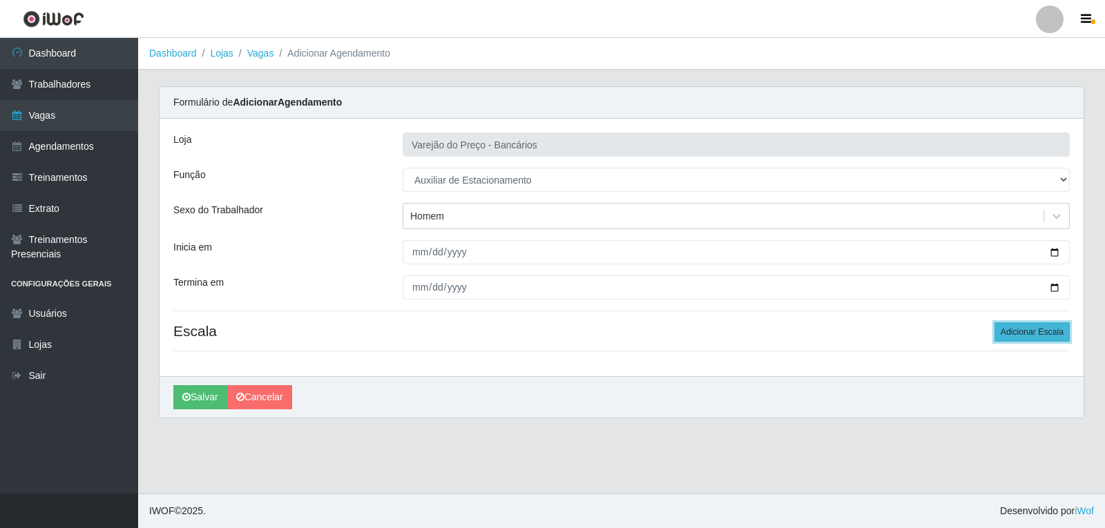
click at [1025, 340] on button "Adicionar Escala" at bounding box center [1031, 331] width 75 height 19
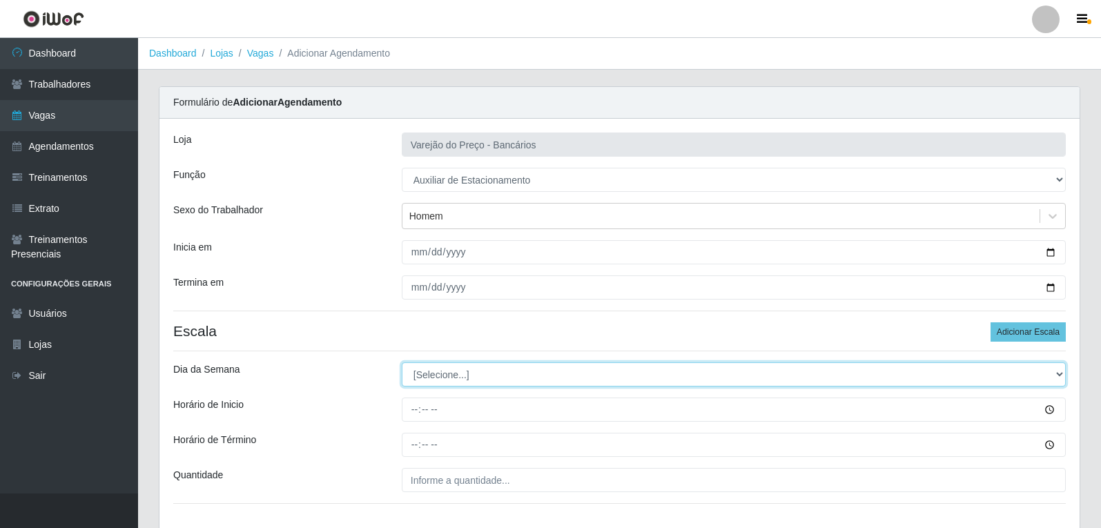
click at [473, 384] on select "[Selecione...] Segunda Terça Quarta Quinta Sexta Sábado Domingo" at bounding box center [734, 375] width 664 height 24
click at [402, 363] on select "[Selecione...] Segunda Terça Quarta Quinta Sexta Sábado Domingo" at bounding box center [734, 375] width 664 height 24
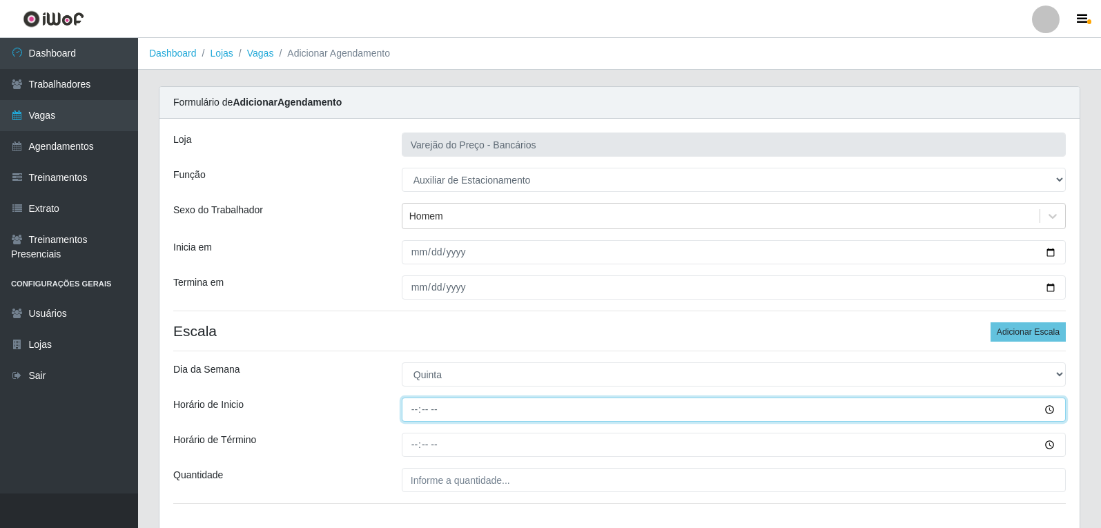
click at [412, 418] on input "Horário de Inicio" at bounding box center [734, 410] width 664 height 24
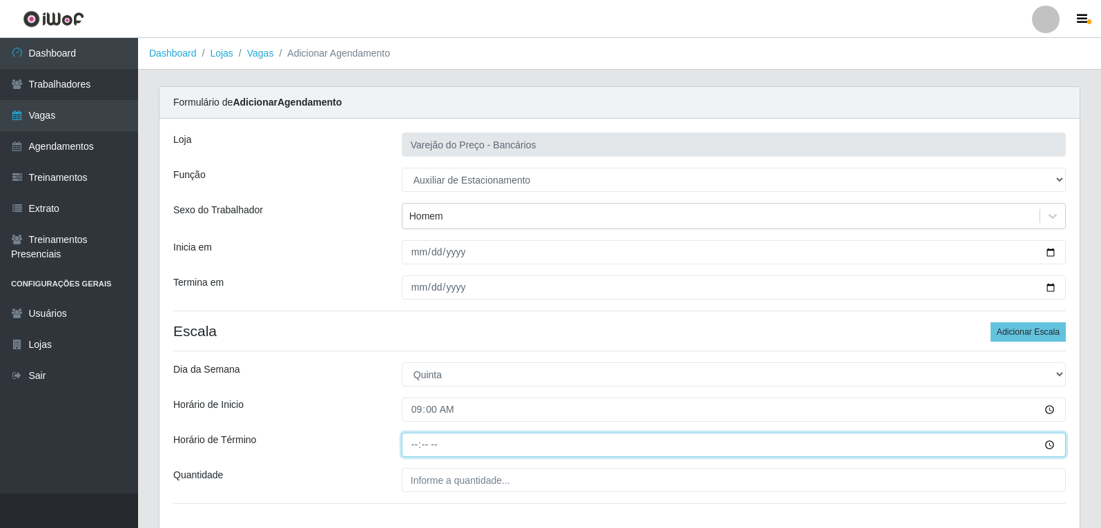
click at [410, 452] on input "Horário de Término" at bounding box center [734, 445] width 664 height 24
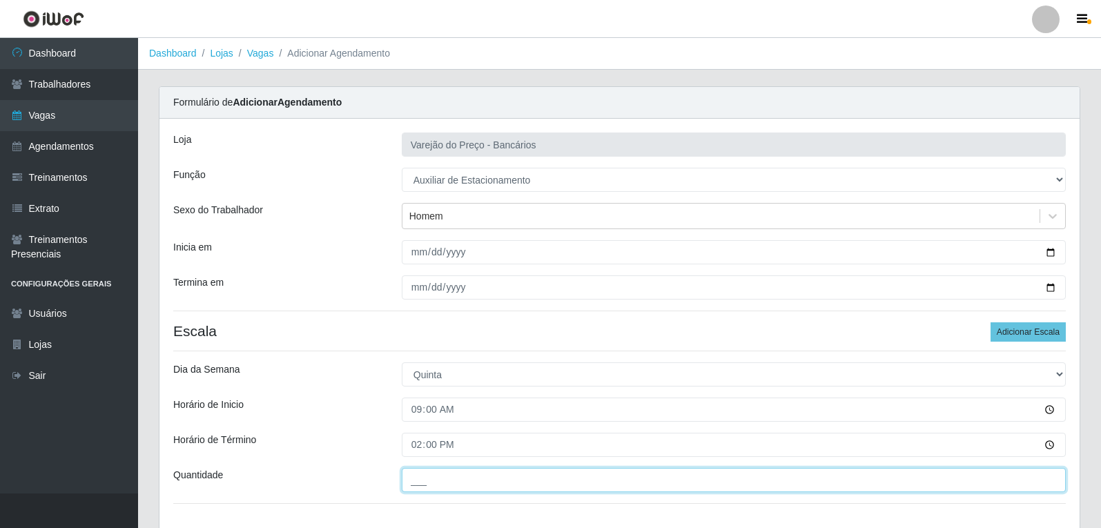
click at [436, 479] on input "___" at bounding box center [734, 480] width 664 height 24
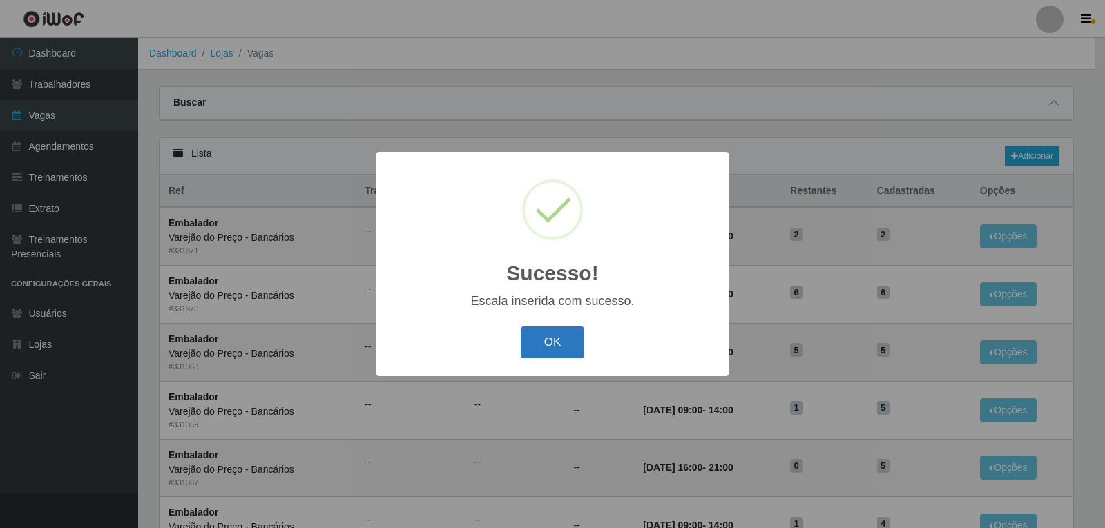
click at [560, 347] on button "OK" at bounding box center [553, 343] width 64 height 32
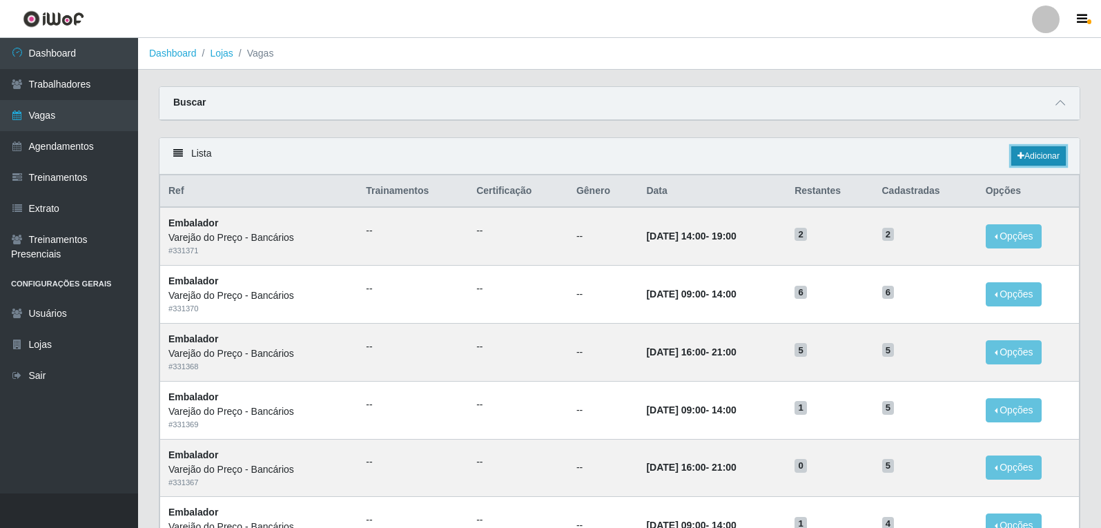
click at [1027, 160] on link "Adicionar" at bounding box center [1039, 155] width 55 height 19
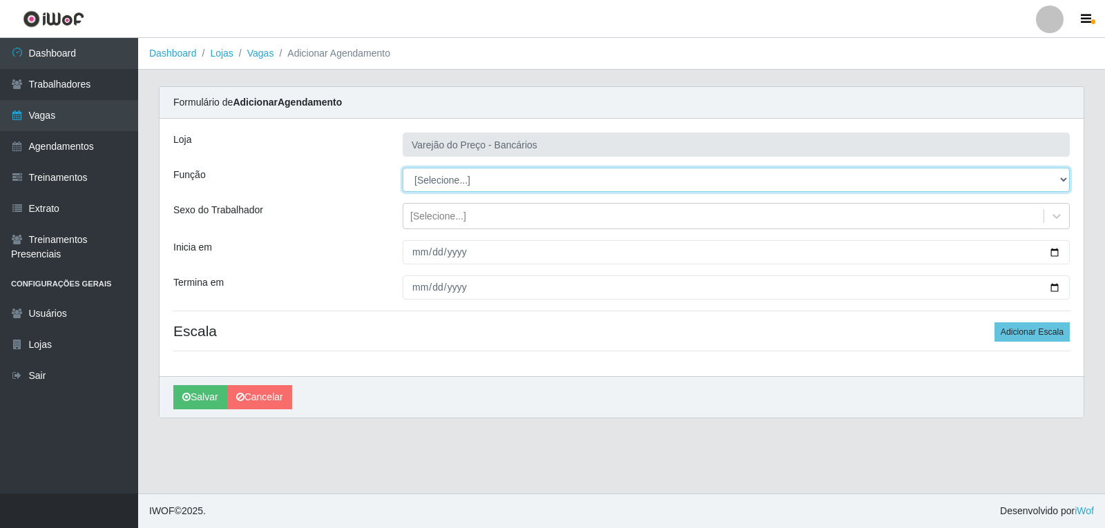
click at [426, 182] on select "[Selecione...] Auxiliar de Estacionamento Auxiliar de Estacionamento + Auxiliar…" at bounding box center [736, 180] width 667 height 24
click at [403, 168] on select "[Selecione...] Auxiliar de Estacionamento Auxiliar de Estacionamento + Auxiliar…" at bounding box center [736, 180] width 667 height 24
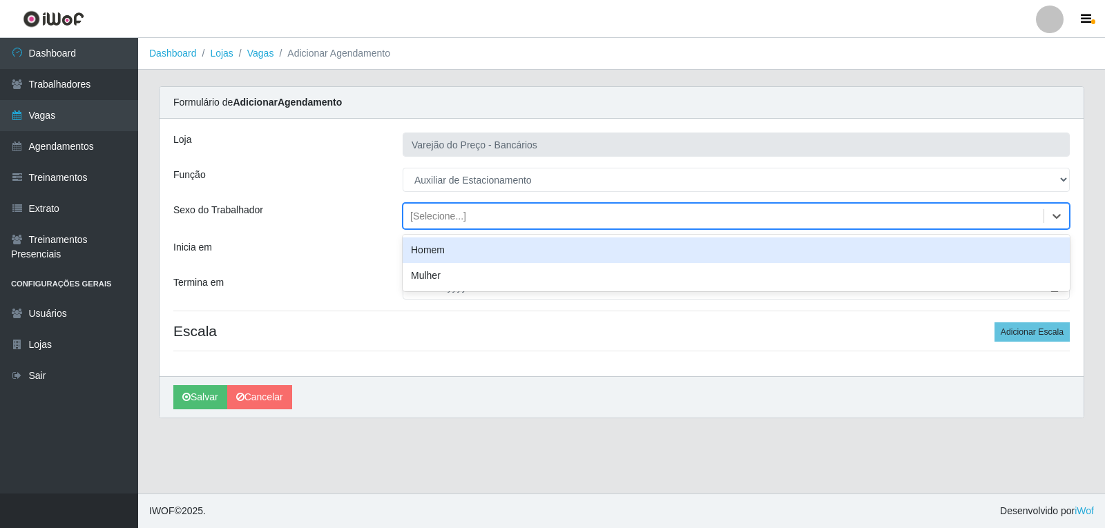
click at [422, 220] on div "[Selecione...]" at bounding box center [438, 216] width 56 height 15
click at [418, 242] on div "Homem" at bounding box center [736, 251] width 667 height 26
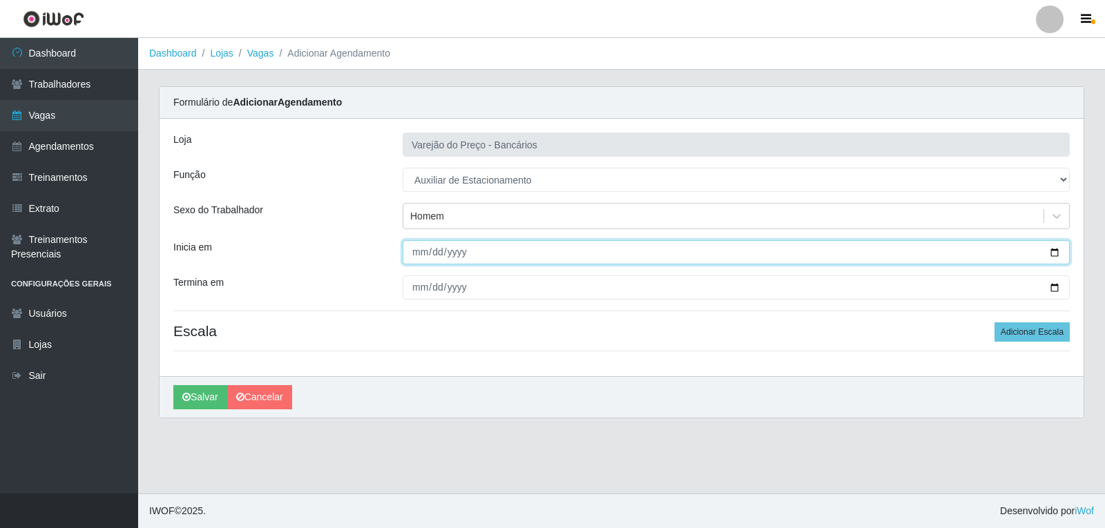
click at [417, 256] on input "Inicia em" at bounding box center [736, 252] width 667 height 24
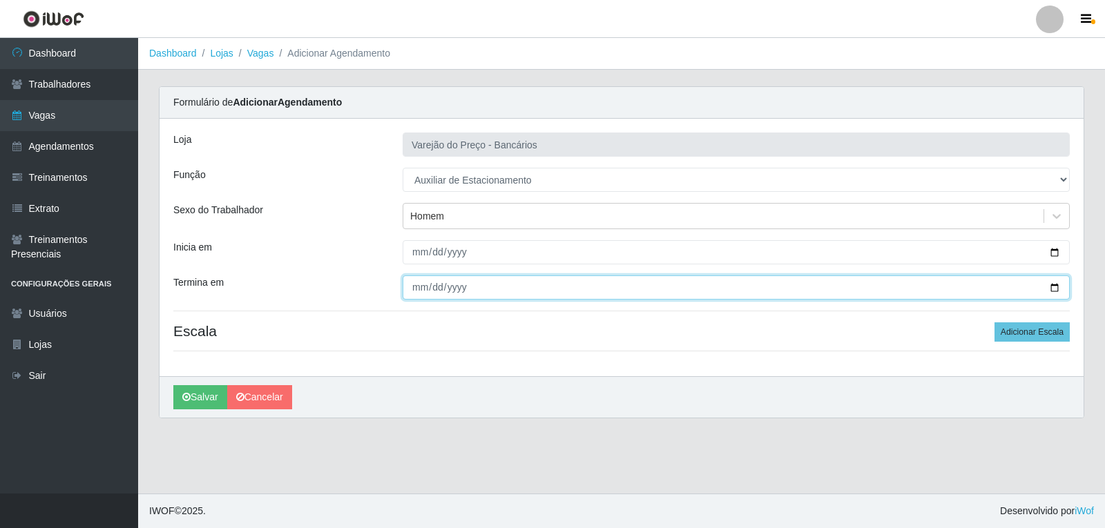
click at [415, 289] on input "Termina em" at bounding box center [736, 288] width 667 height 24
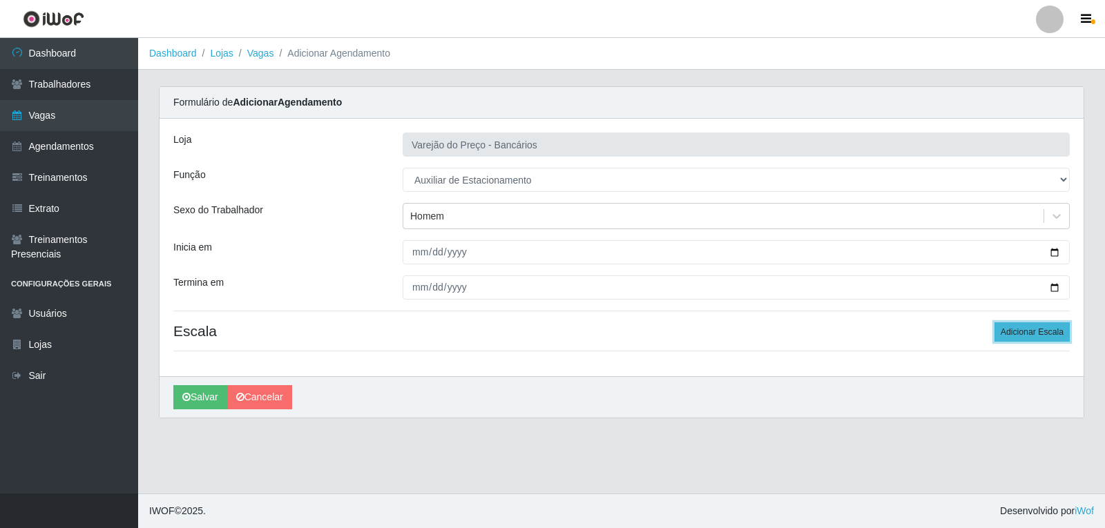
click at [1029, 329] on button "Adicionar Escala" at bounding box center [1031, 331] width 75 height 19
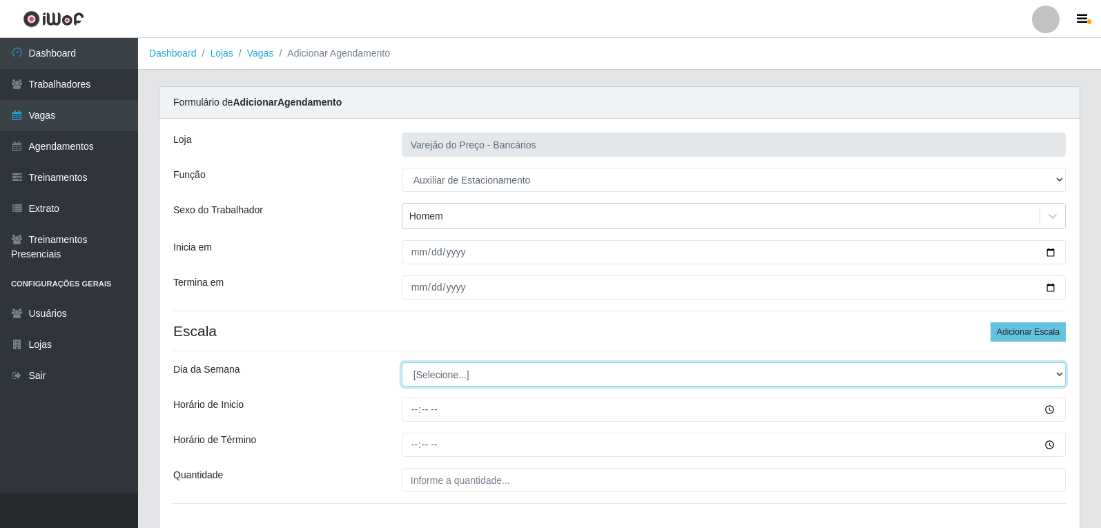
click at [482, 380] on select "[Selecione...] Segunda Terça Quarta Quinta Sexta Sábado Domingo" at bounding box center [734, 375] width 664 height 24
click at [402, 363] on select "[Selecione...] Segunda Terça Quarta Quinta Sexta Sábado Domingo" at bounding box center [734, 375] width 664 height 24
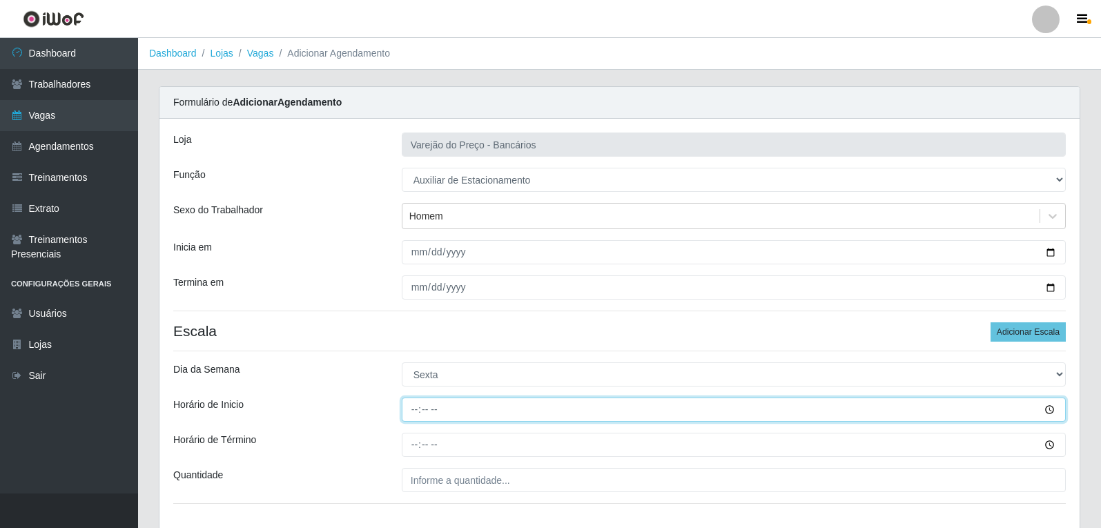
click at [405, 410] on input "Horário de Inicio" at bounding box center [734, 410] width 664 height 24
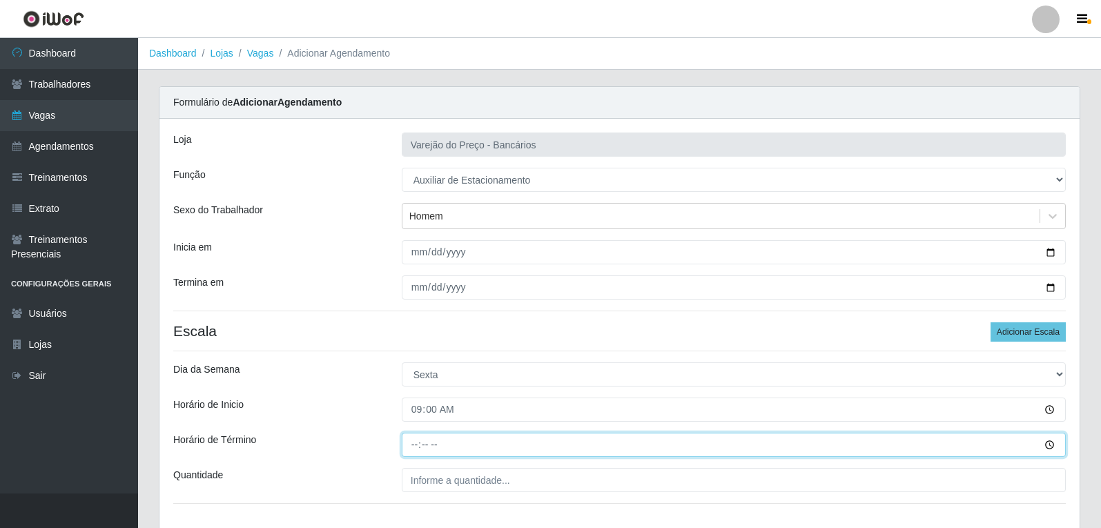
click at [409, 442] on input "Horário de Término" at bounding box center [734, 445] width 664 height 24
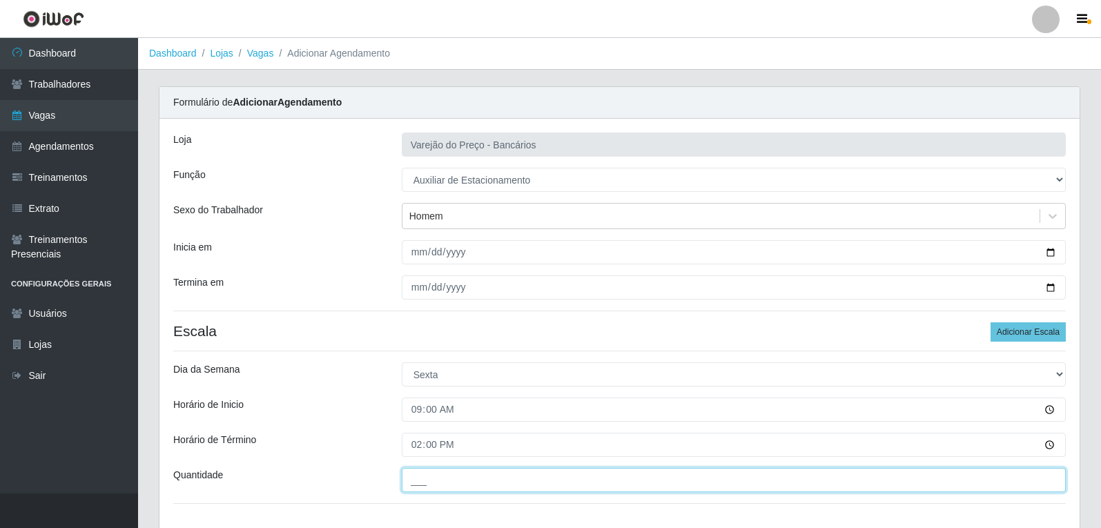
click at [452, 485] on input "___" at bounding box center [734, 480] width 664 height 24
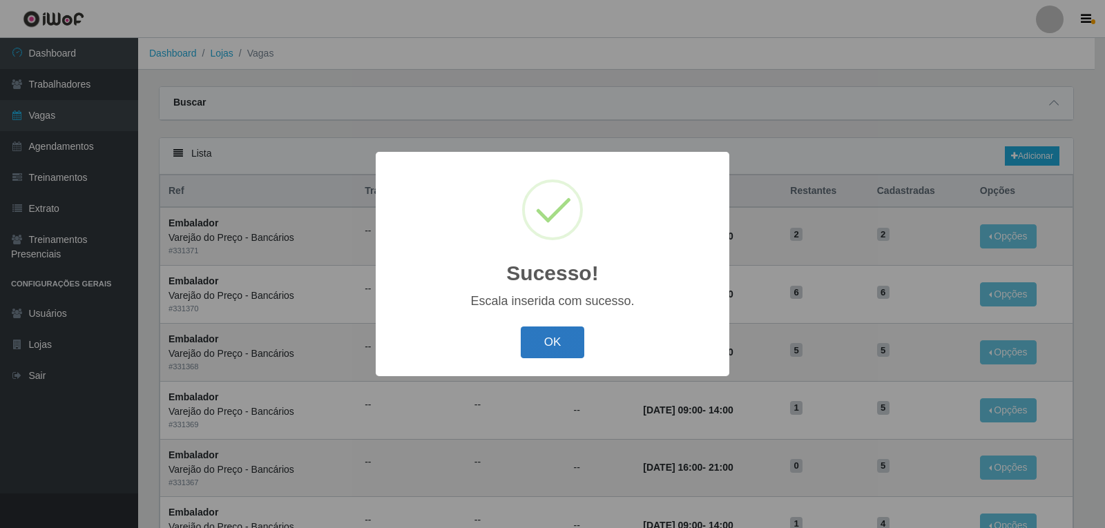
click at [553, 355] on button "OK" at bounding box center [553, 343] width 64 height 32
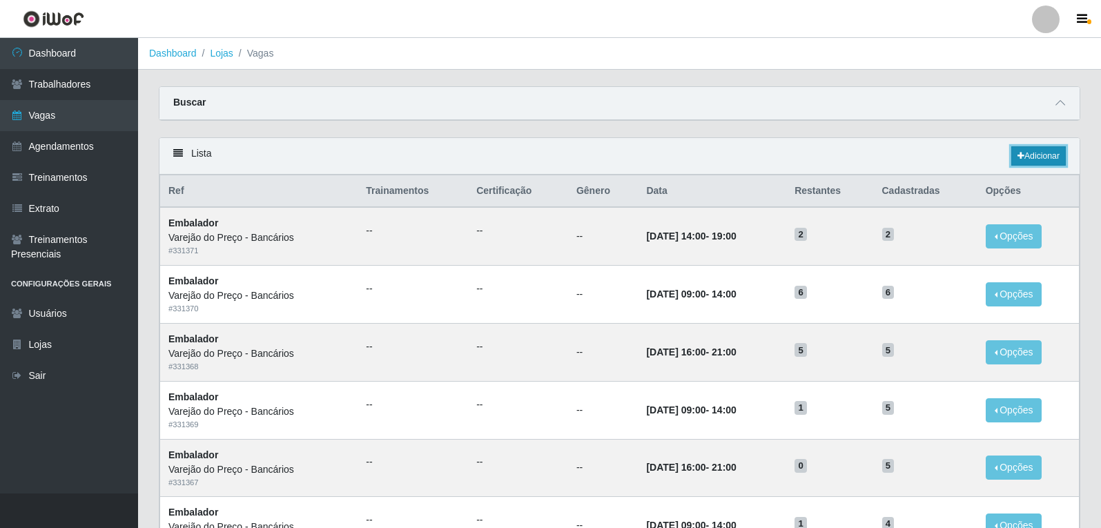
click at [1050, 160] on link "Adicionar" at bounding box center [1039, 155] width 55 height 19
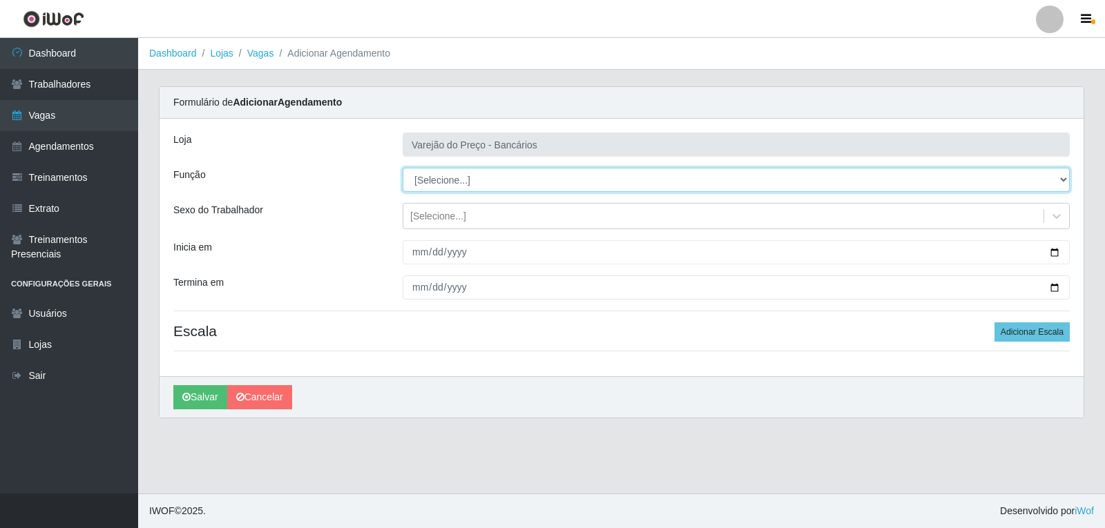
click at [433, 186] on select "[Selecione...] Auxiliar de Estacionamento Auxiliar de Estacionamento + Auxiliar…" at bounding box center [736, 180] width 667 height 24
click at [403, 168] on select "[Selecione...] Auxiliar de Estacionamento Auxiliar de Estacionamento + Auxiliar…" at bounding box center [736, 180] width 667 height 24
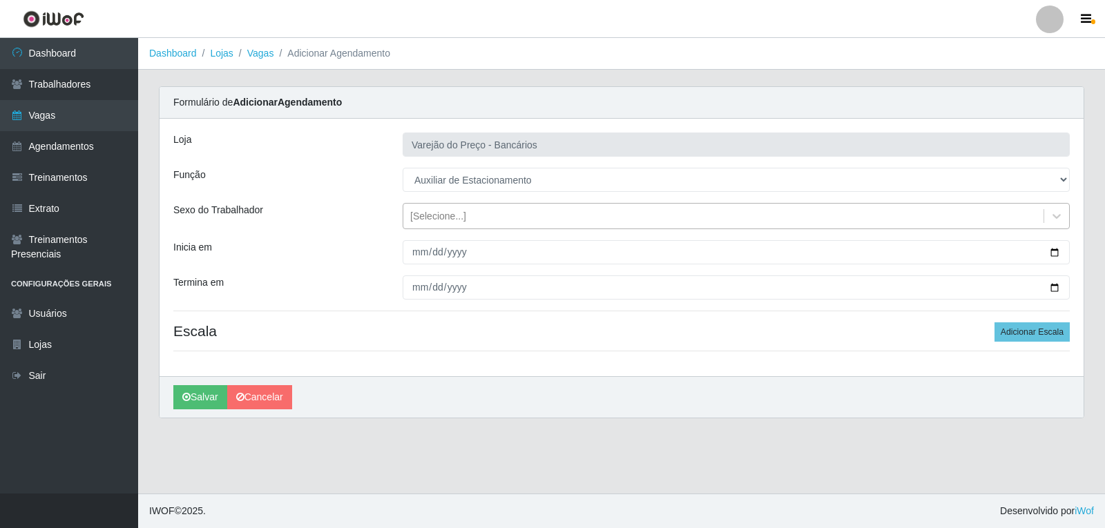
click at [421, 217] on div "[Selecione...]" at bounding box center [438, 216] width 56 height 15
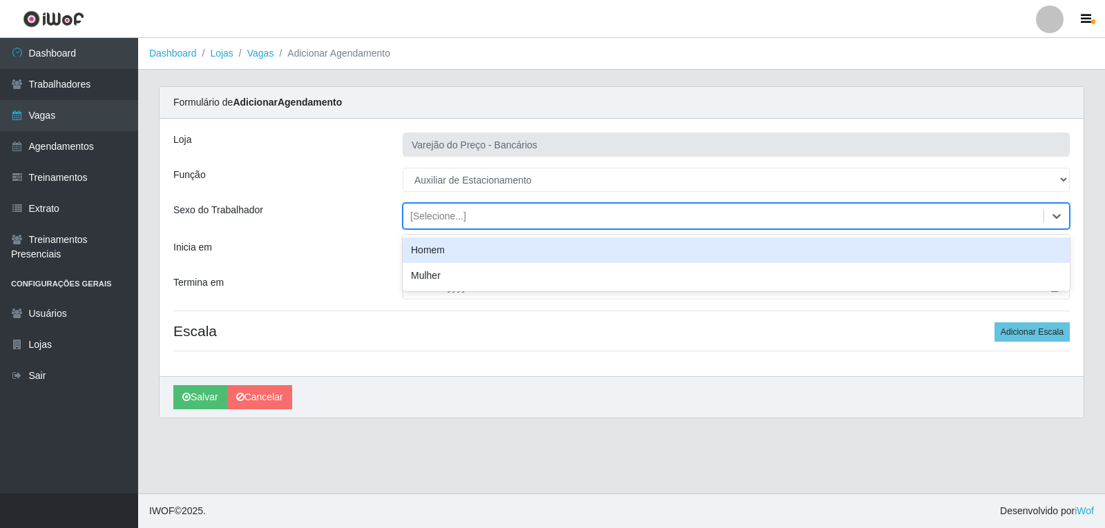
click at [417, 249] on div "Homem" at bounding box center [736, 251] width 667 height 26
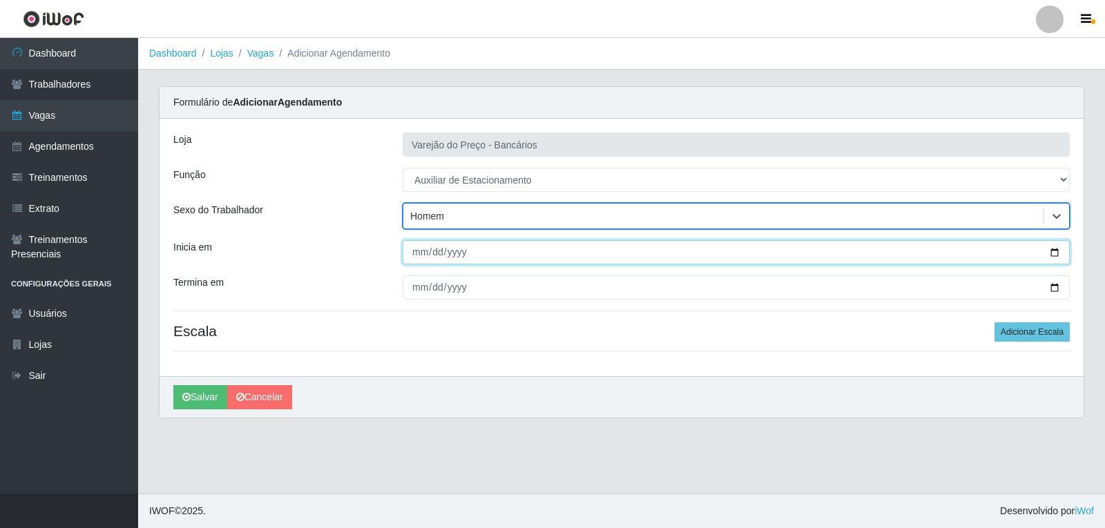
click at [418, 259] on input "Inicia em" at bounding box center [736, 252] width 667 height 24
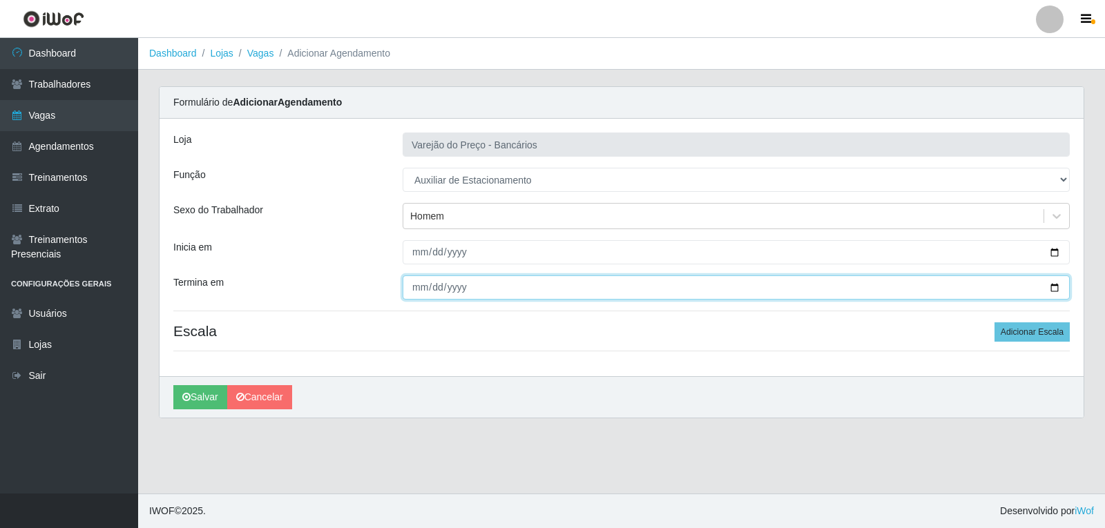
click at [407, 285] on input "Termina em" at bounding box center [736, 288] width 667 height 24
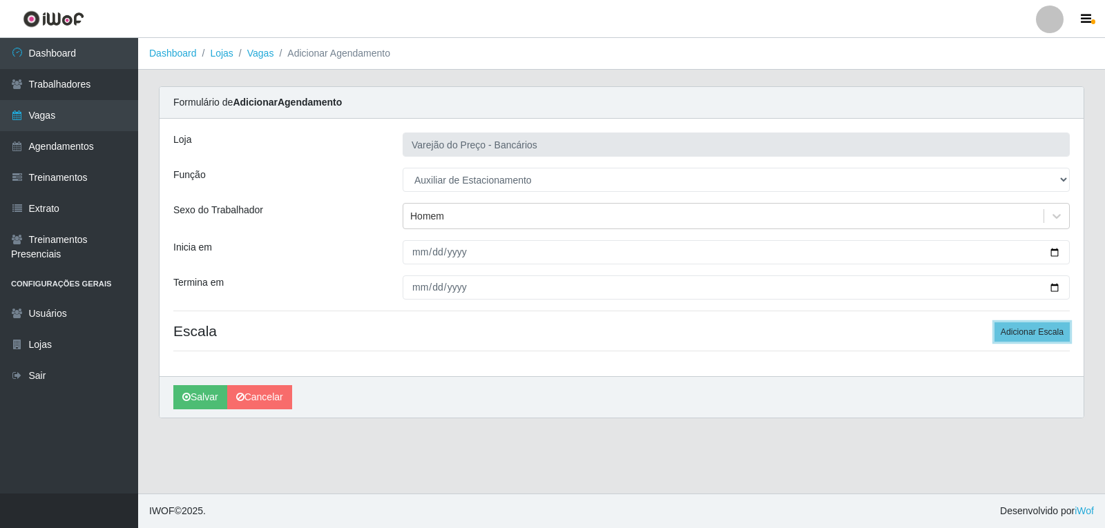
drag, startPoint x: 1067, startPoint y: 332, endPoint x: 1012, endPoint y: 321, distance: 55.7
click at [1060, 333] on button "Adicionar Escala" at bounding box center [1031, 331] width 75 height 19
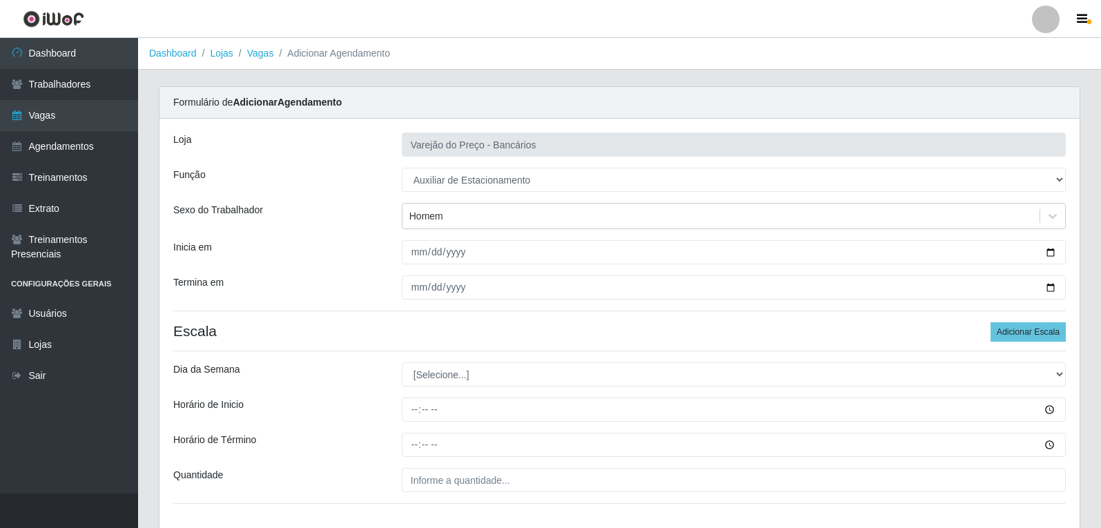
click at [415, 387] on div "[PERSON_NAME] do Preço - Bancários Função [Selecione...] Auxiliar de Estacionam…" at bounding box center [620, 324] width 921 height 410
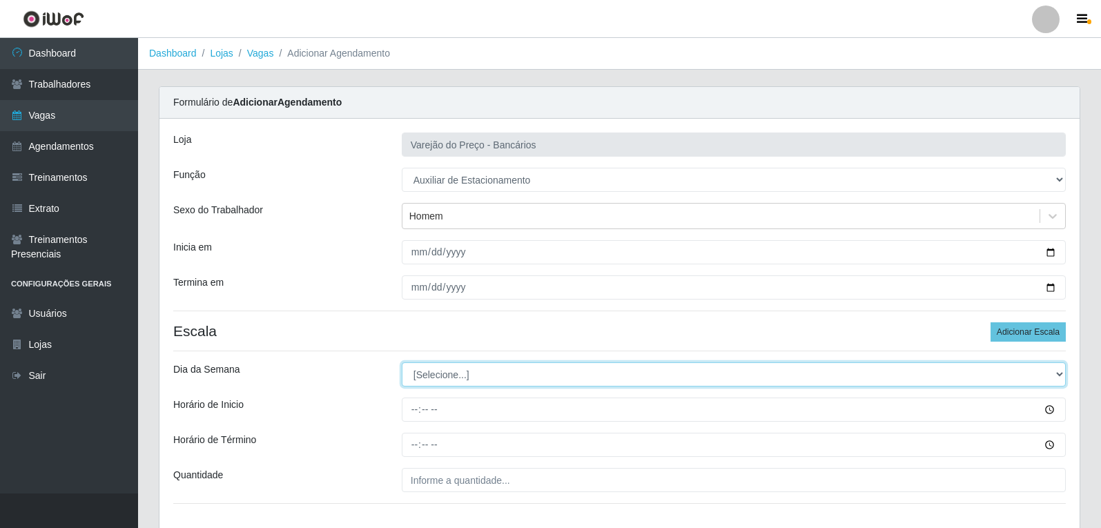
click at [428, 370] on select "[Selecione...] Segunda Terça Quarta Quinta Sexta Sábado Domingo" at bounding box center [734, 375] width 664 height 24
click at [402, 363] on select "[Selecione...] Segunda Terça Quarta Quinta Sexta Sábado Domingo" at bounding box center [734, 375] width 664 height 24
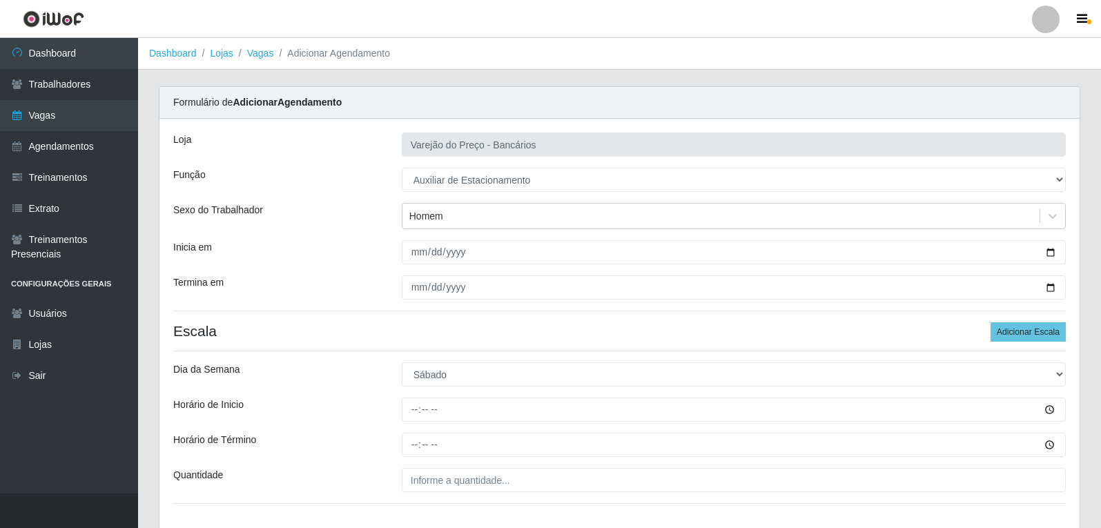
click at [407, 423] on div "[PERSON_NAME] do Preço - Bancários Função [Selecione...] Auxiliar de Estacionam…" at bounding box center [620, 324] width 921 height 410
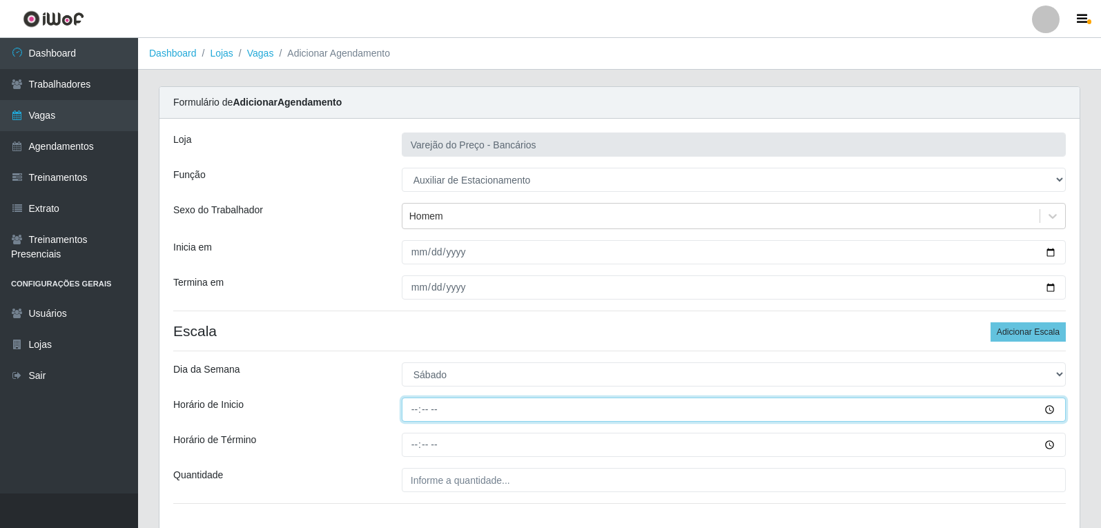
click at [414, 415] on input "Horário de Inicio" at bounding box center [734, 410] width 664 height 24
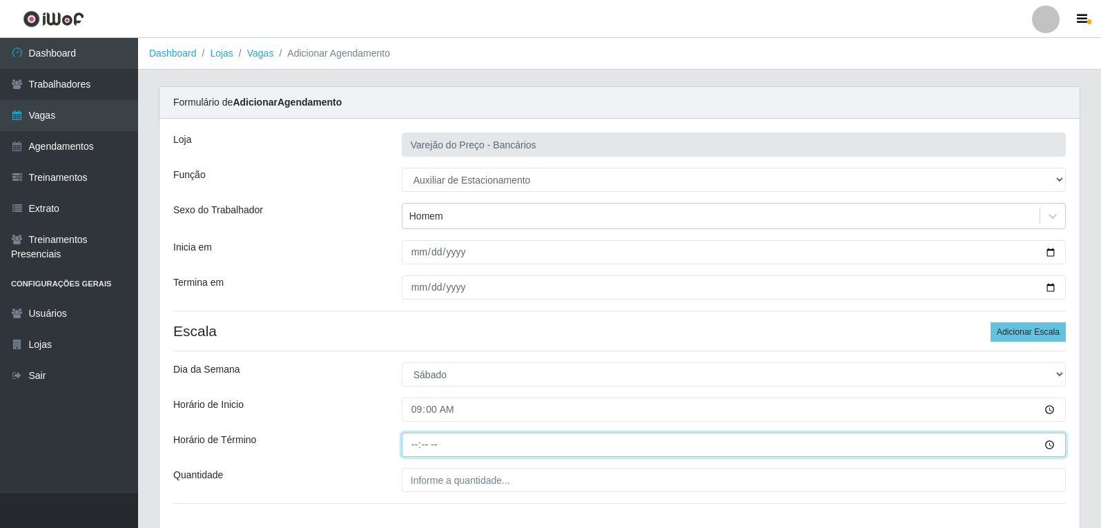
click at [412, 446] on input "Horário de Término" at bounding box center [734, 445] width 664 height 24
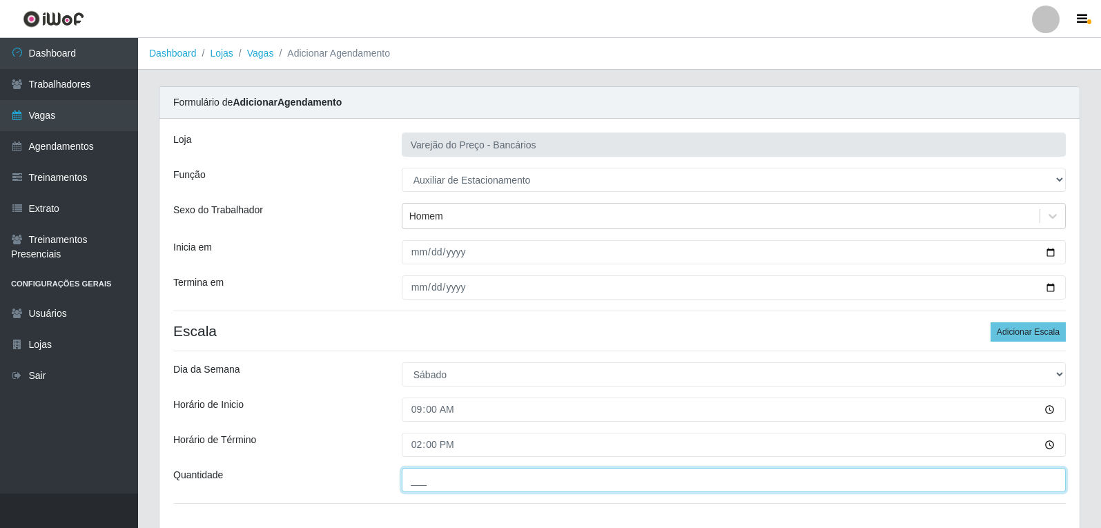
click at [424, 484] on input "___" at bounding box center [734, 480] width 664 height 24
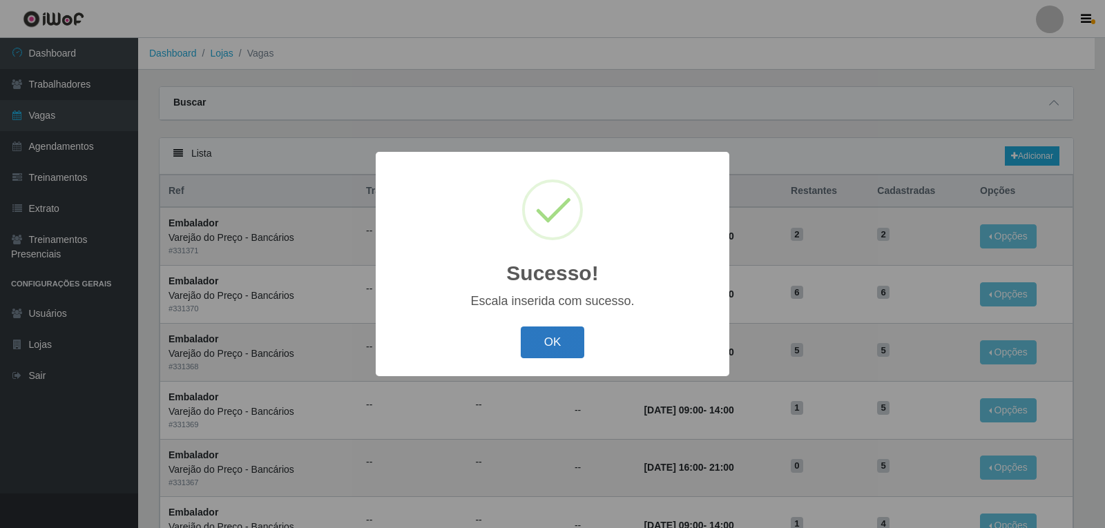
click at [533, 347] on button "OK" at bounding box center [553, 343] width 64 height 32
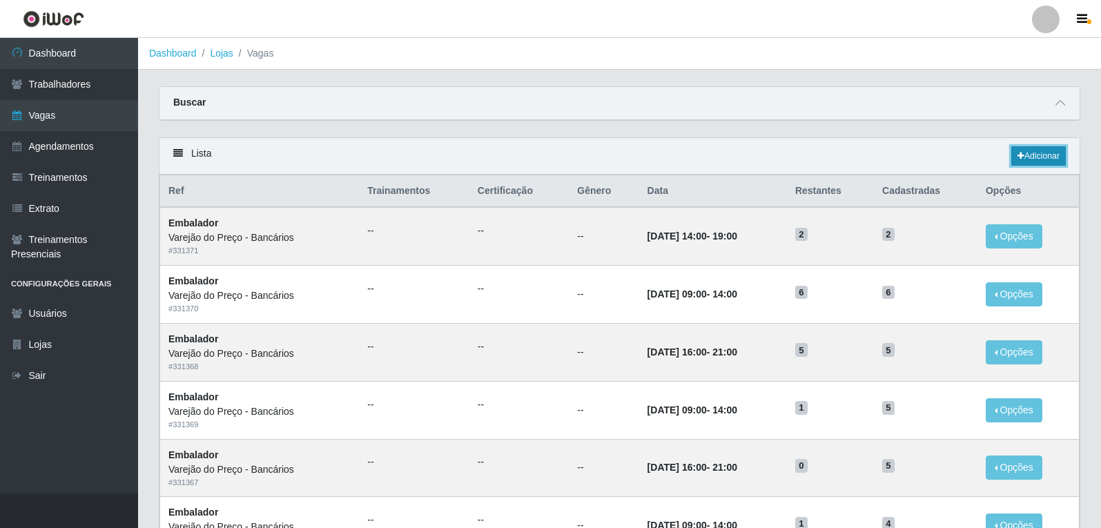
click at [1046, 157] on link "Adicionar" at bounding box center [1039, 155] width 55 height 19
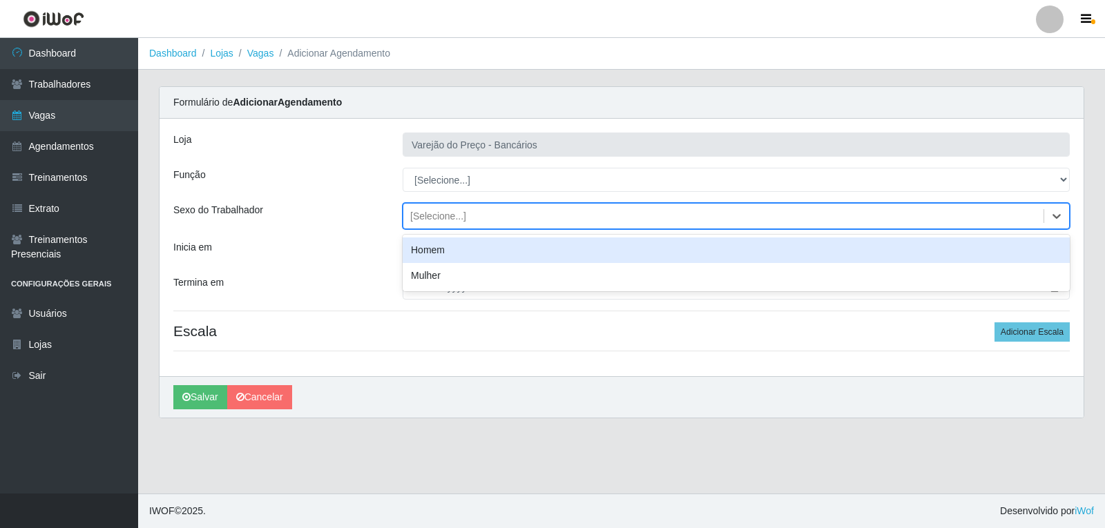
click at [453, 218] on div "[Selecione...]" at bounding box center [438, 216] width 56 height 15
click at [417, 243] on div "Homem" at bounding box center [736, 251] width 667 height 26
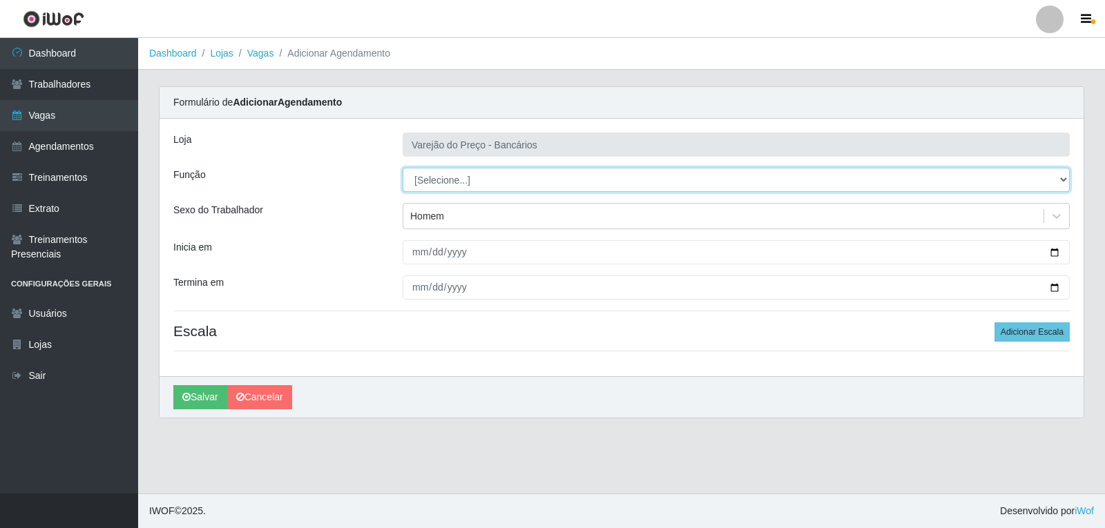
click at [427, 175] on select "[Selecione...] Auxiliar de Estacionamento Auxiliar de Estacionamento + Auxiliar…" at bounding box center [736, 180] width 667 height 24
click at [403, 168] on select "[Selecione...] Auxiliar de Estacionamento Auxiliar de Estacionamento + Auxiliar…" at bounding box center [736, 180] width 667 height 24
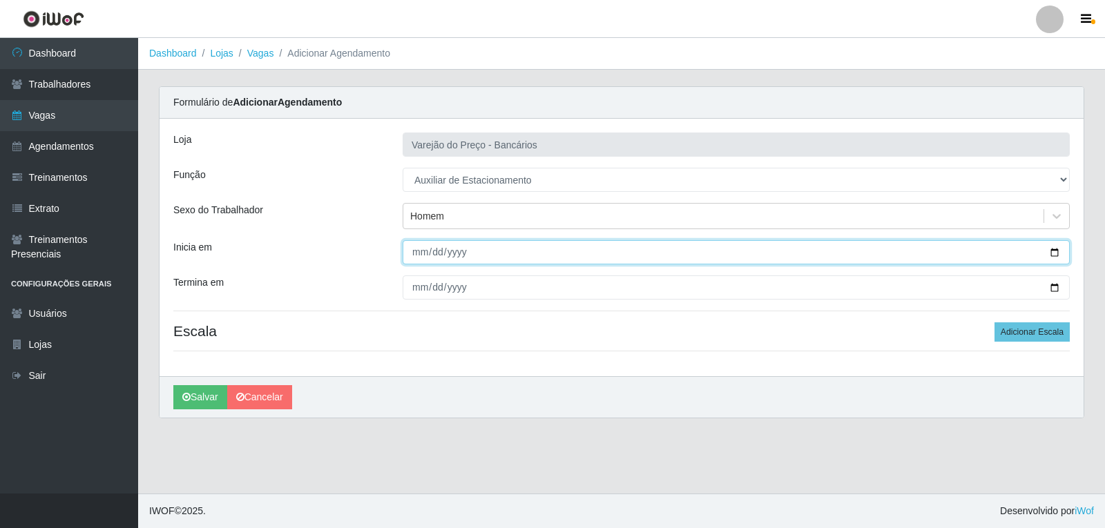
click at [421, 260] on input "Inicia em" at bounding box center [736, 252] width 667 height 24
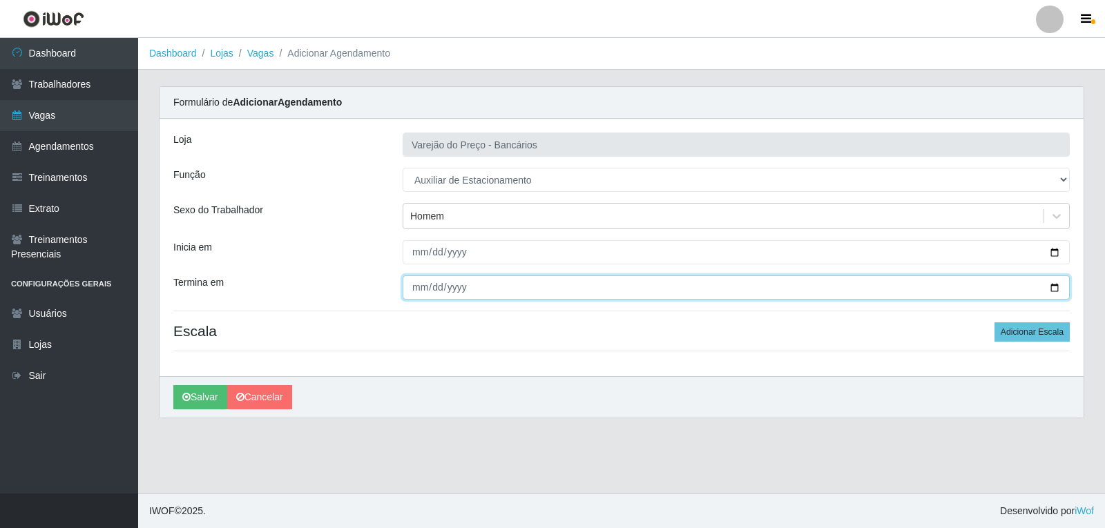
click at [416, 286] on input "Termina em" at bounding box center [736, 288] width 667 height 24
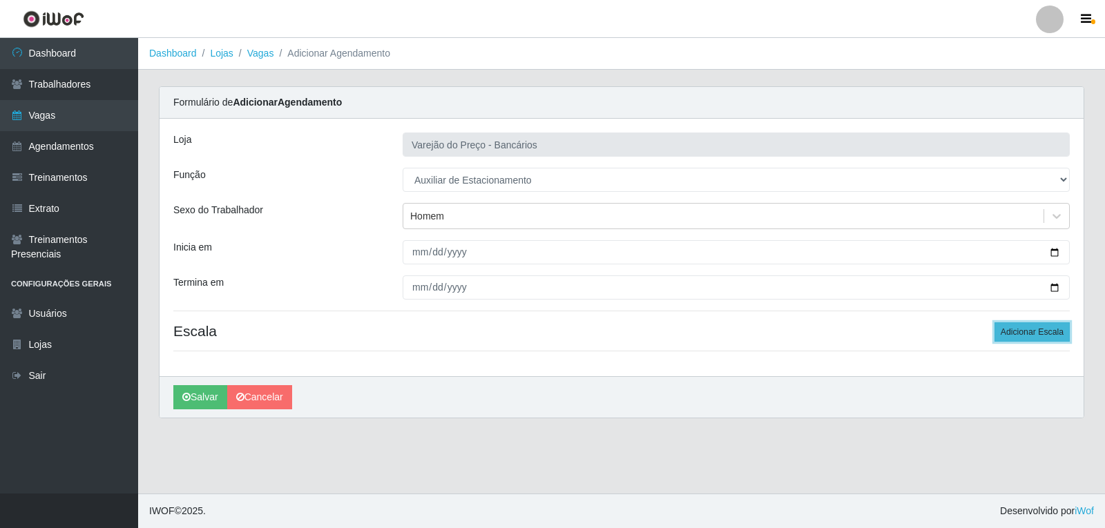
click at [1036, 328] on button "Adicionar Escala" at bounding box center [1031, 331] width 75 height 19
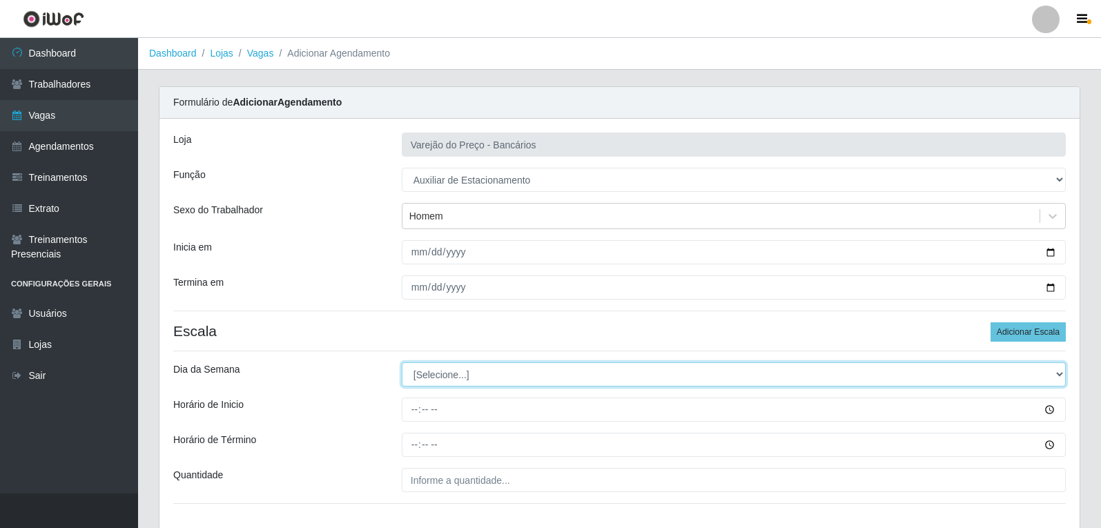
click at [436, 383] on select "[Selecione...] Segunda Terça Quarta Quinta Sexta Sábado Domingo" at bounding box center [734, 375] width 664 height 24
click at [402, 363] on select "[Selecione...] Segunda Terça Quarta Quinta Sexta Sábado Domingo" at bounding box center [734, 375] width 664 height 24
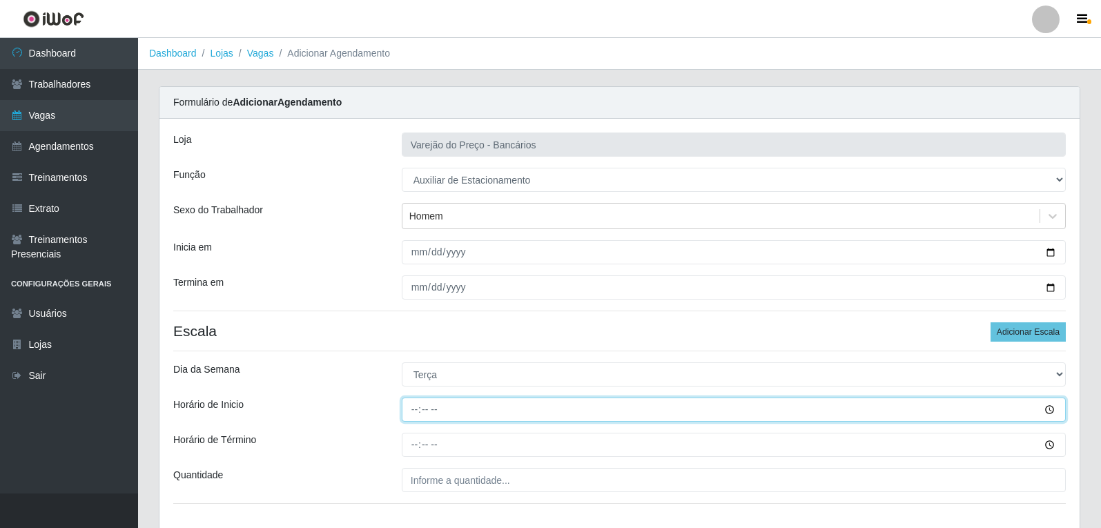
click at [412, 416] on input "Horário de Inicio" at bounding box center [734, 410] width 664 height 24
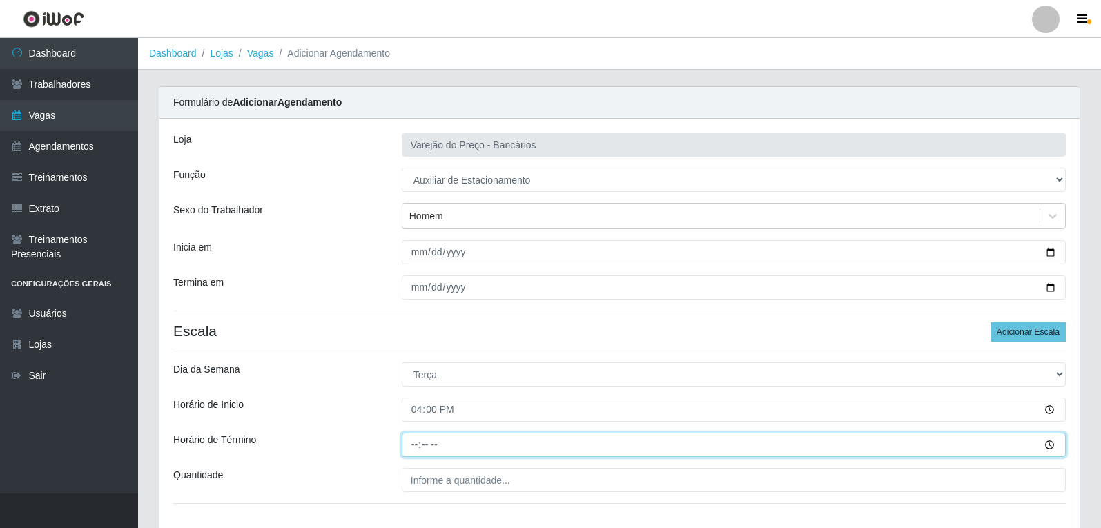
click at [418, 446] on input "Horário de Término" at bounding box center [734, 445] width 664 height 24
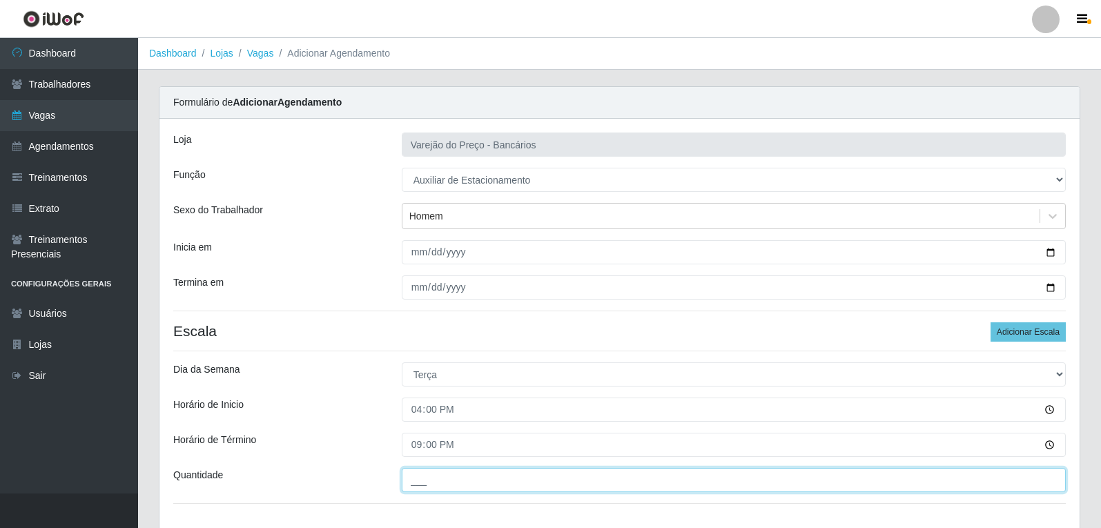
click at [430, 483] on input "___" at bounding box center [734, 480] width 664 height 24
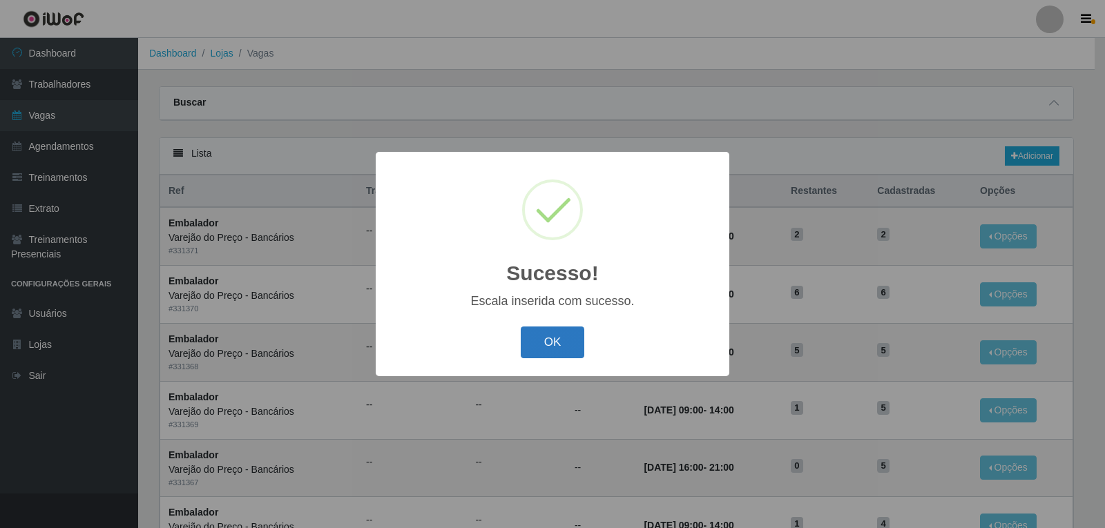
click at [560, 346] on button "OK" at bounding box center [553, 343] width 64 height 32
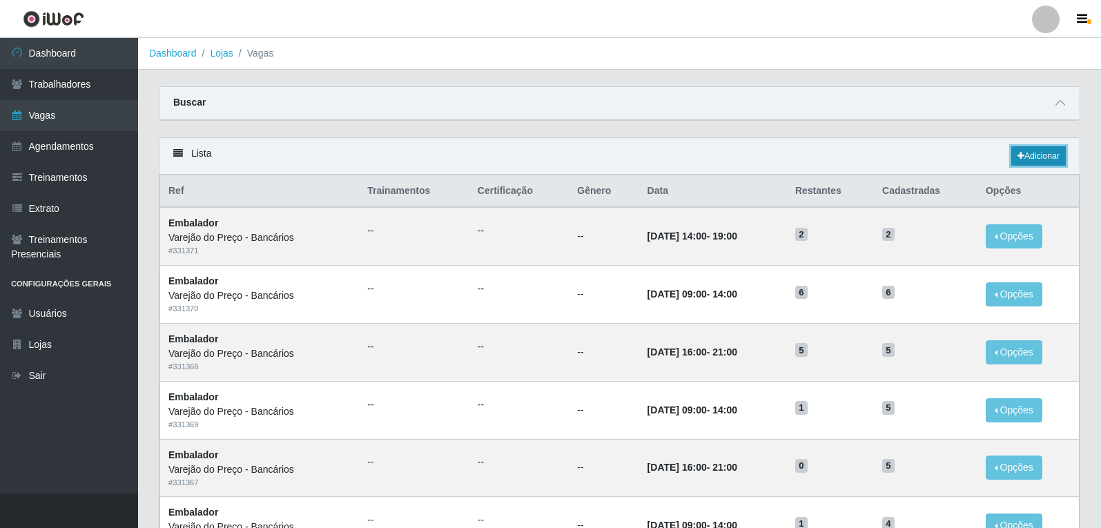
click at [1029, 158] on link "Adicionar" at bounding box center [1039, 155] width 55 height 19
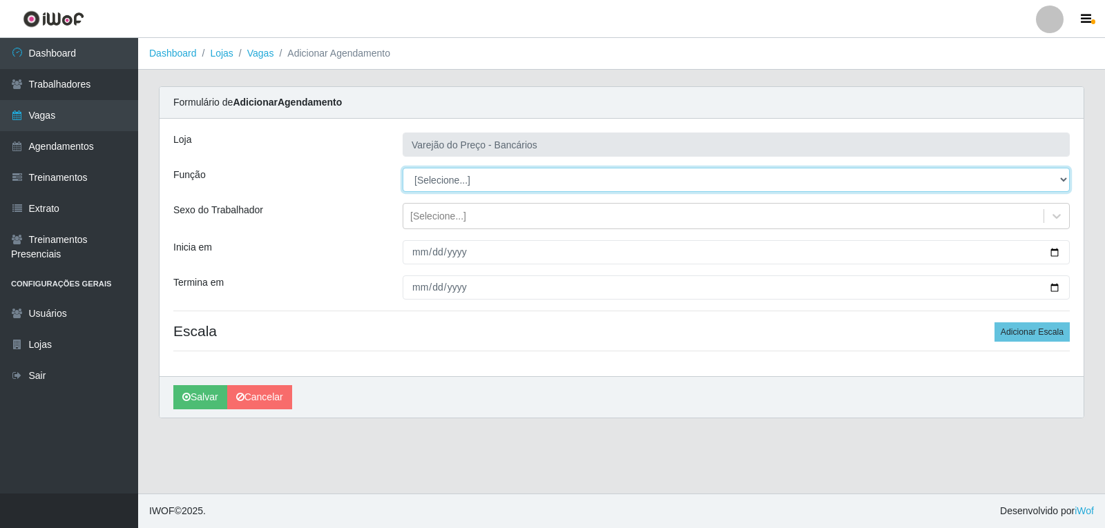
click at [432, 185] on select "[Selecione...] Auxiliar de Estacionamento Auxiliar de Estacionamento + Auxiliar…" at bounding box center [736, 180] width 667 height 24
click at [403, 168] on select "[Selecione...] Auxiliar de Estacionamento Auxiliar de Estacionamento + Auxiliar…" at bounding box center [736, 180] width 667 height 24
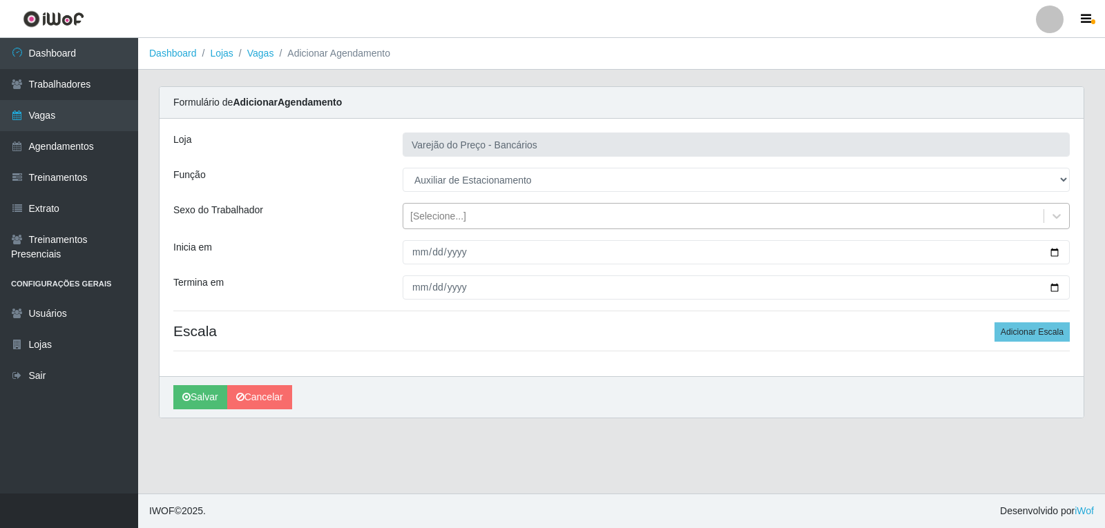
click at [434, 213] on div "[Selecione...]" at bounding box center [438, 216] width 56 height 15
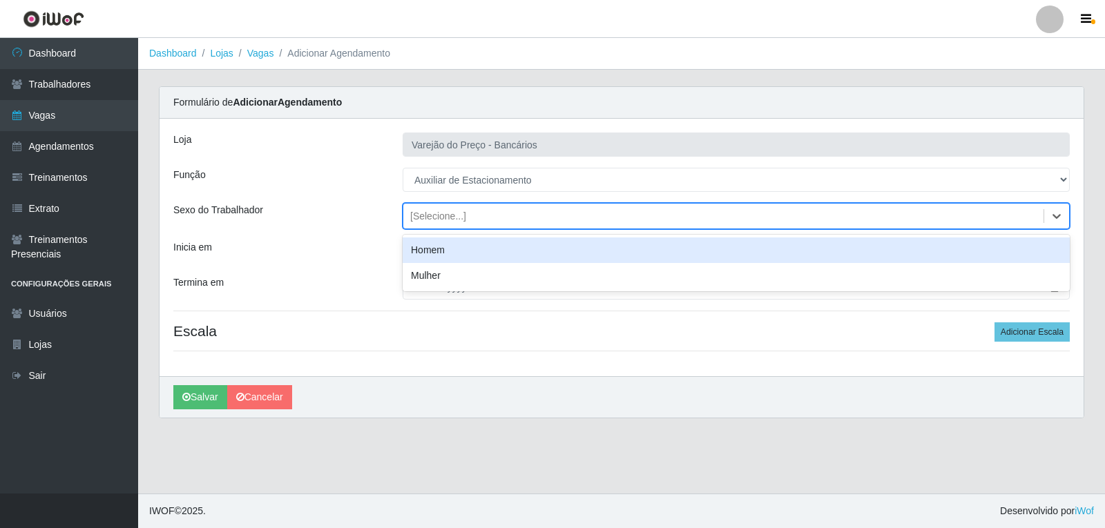
click at [416, 253] on div "Homem" at bounding box center [736, 251] width 667 height 26
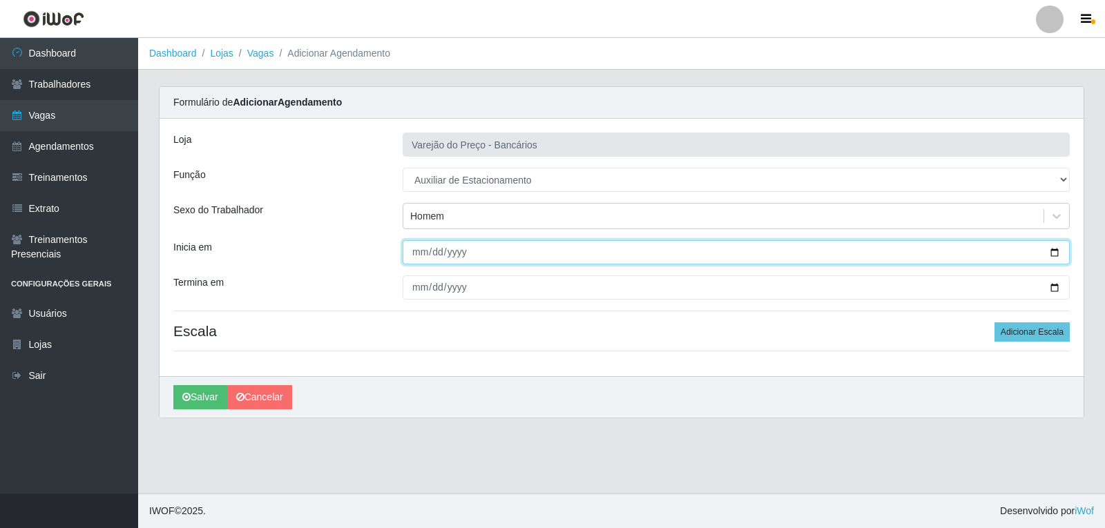
click at [418, 253] on input "Inicia em" at bounding box center [736, 252] width 667 height 24
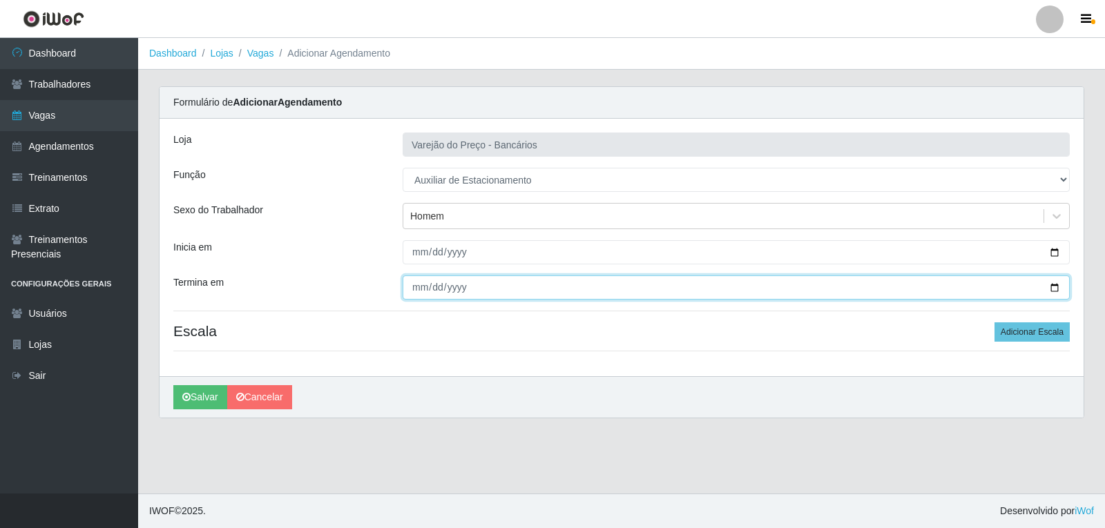
click at [415, 288] on input "Termina em" at bounding box center [736, 288] width 667 height 24
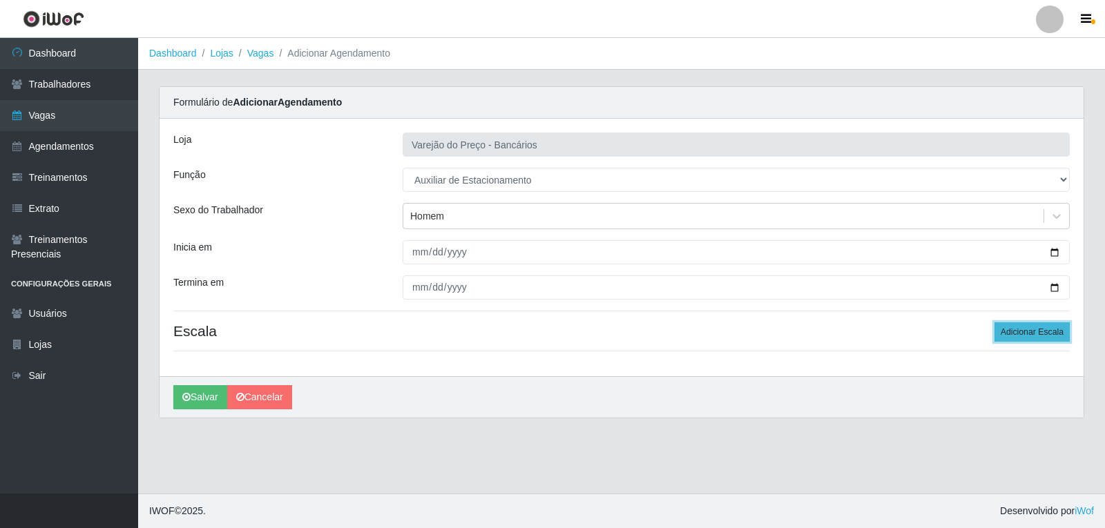
click at [1057, 337] on button "Adicionar Escala" at bounding box center [1031, 331] width 75 height 19
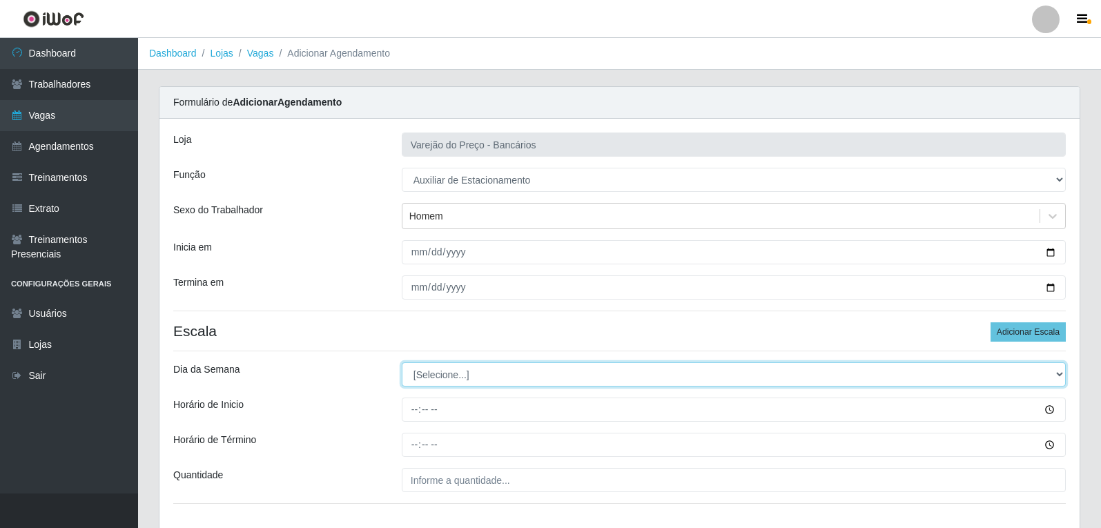
click at [445, 374] on select "[Selecione...] Segunda Terça Quarta Quinta Sexta Sábado Domingo" at bounding box center [734, 375] width 664 height 24
click at [402, 363] on select "[Selecione...] Segunda Terça Quarta Quinta Sexta Sábado Domingo" at bounding box center [734, 375] width 664 height 24
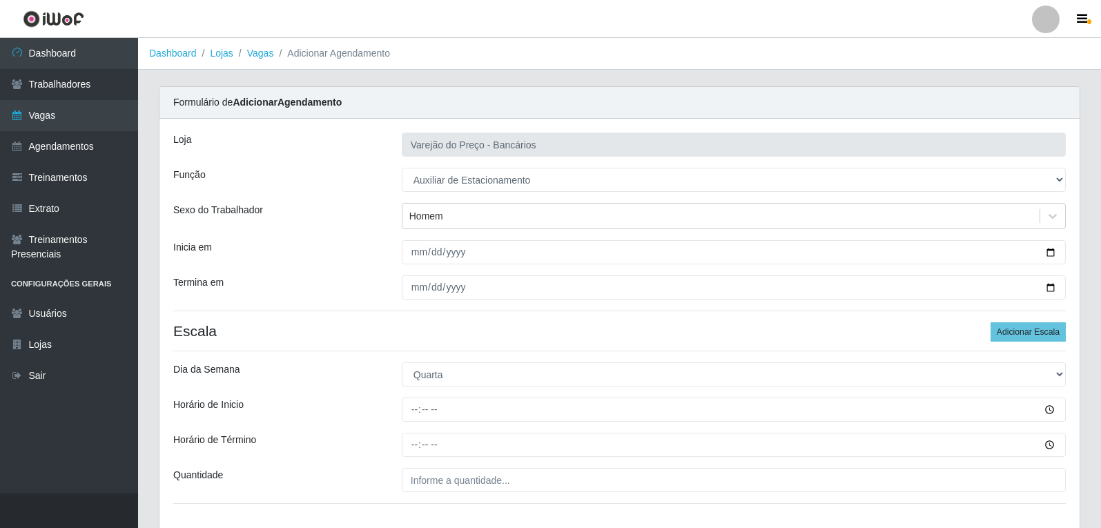
click at [414, 423] on div "[PERSON_NAME] do Preço - Bancários Função [Selecione...] Auxiliar de Estacionam…" at bounding box center [620, 324] width 921 height 410
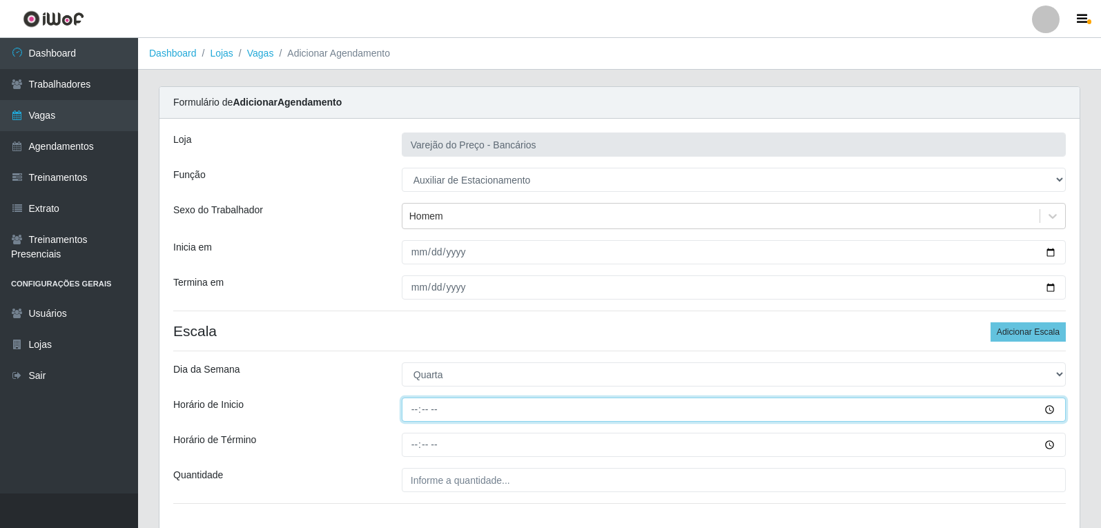
click at [418, 412] on input "Horário de Inicio" at bounding box center [734, 410] width 664 height 24
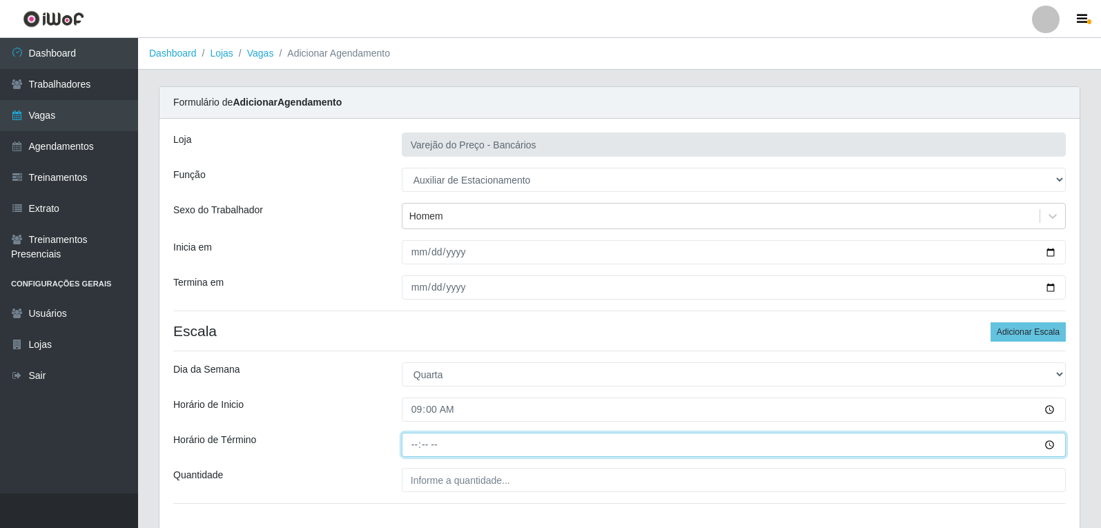
click at [414, 443] on input "Horário de Término" at bounding box center [734, 445] width 664 height 24
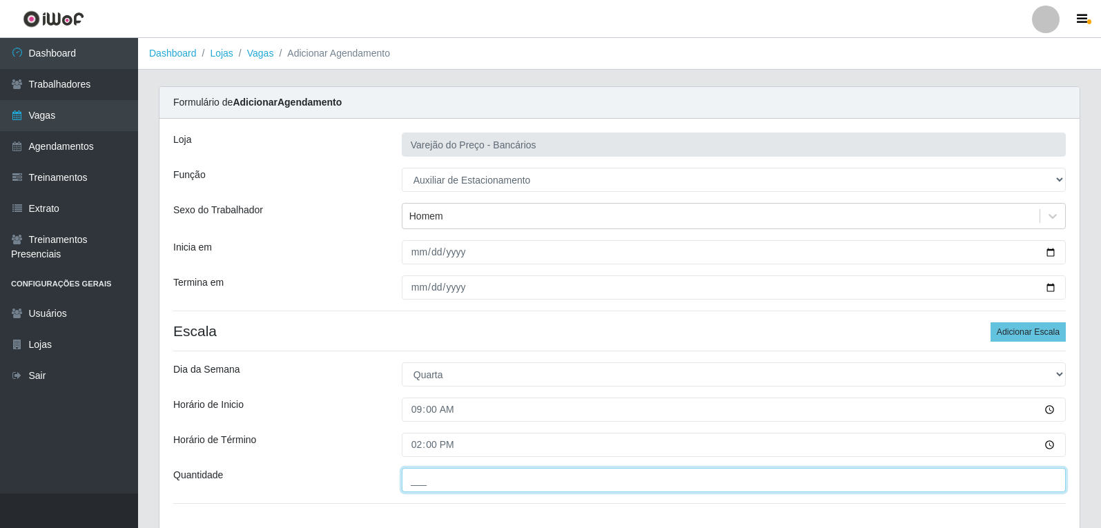
click at [445, 483] on input "___" at bounding box center [734, 480] width 664 height 24
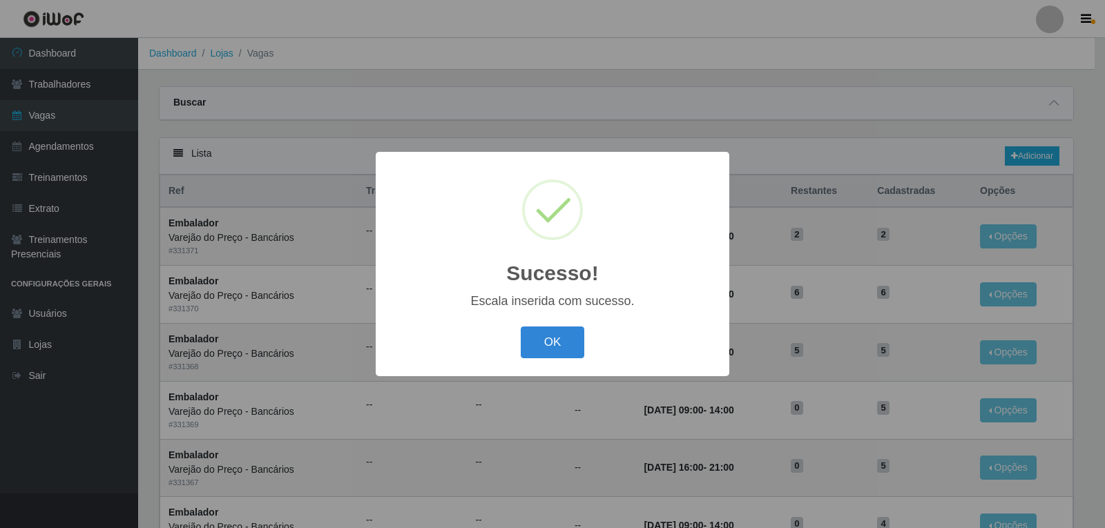
click at [562, 320] on div "Sucesso! × Escala inserida com sucesso. OK Cancel" at bounding box center [553, 264] width 354 height 224
click at [570, 352] on button "OK" at bounding box center [553, 343] width 64 height 32
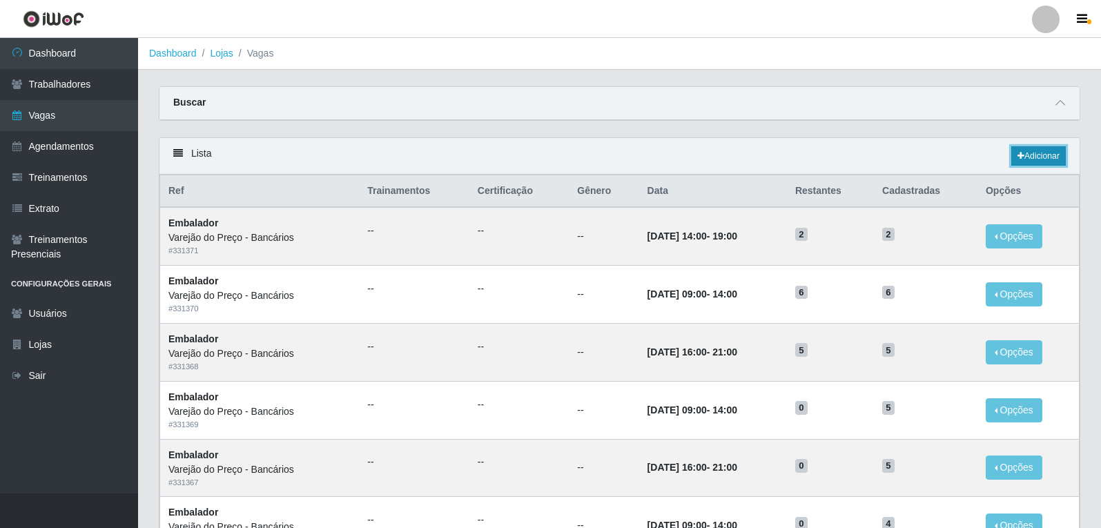
click at [1050, 152] on link "Adicionar" at bounding box center [1039, 155] width 55 height 19
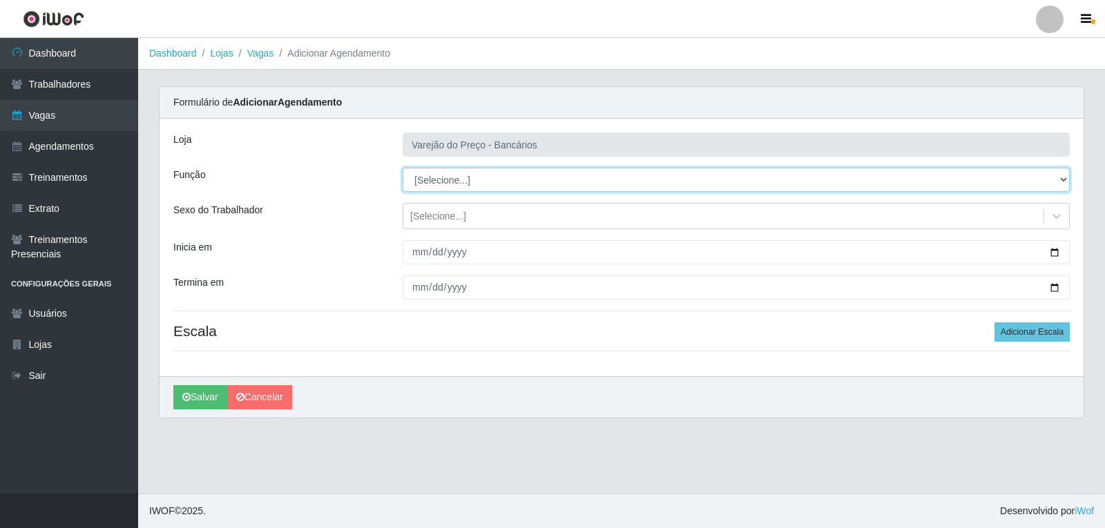
click at [421, 178] on select "[Selecione...] Auxiliar de Estacionamento Auxiliar de Estacionamento + Auxiliar…" at bounding box center [736, 180] width 667 height 24
click at [403, 168] on select "[Selecione...] Auxiliar de Estacionamento Auxiliar de Estacionamento + Auxiliar…" at bounding box center [736, 180] width 667 height 24
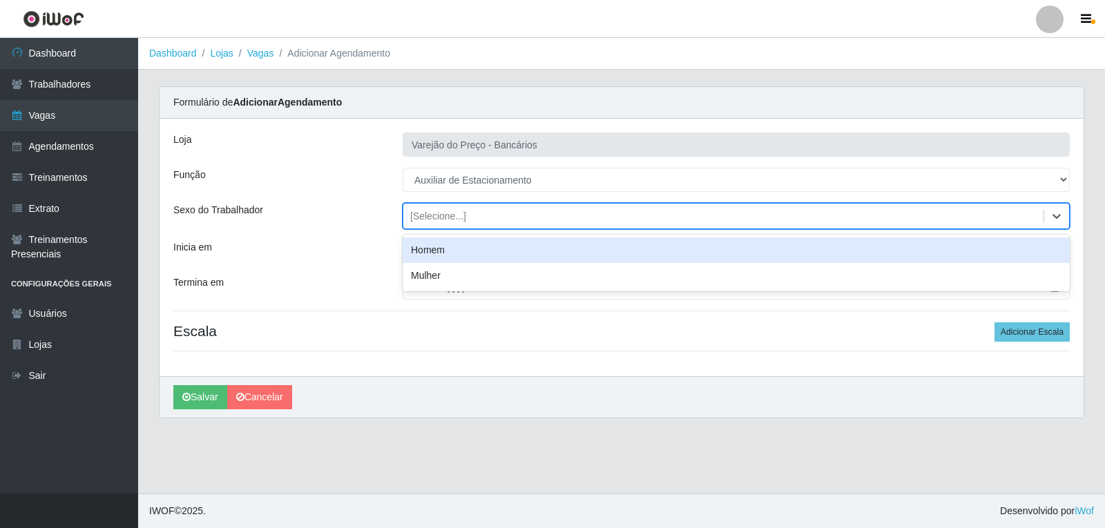
click at [440, 222] on div "[Selecione...]" at bounding box center [438, 216] width 56 height 15
click at [433, 244] on div "Homem" at bounding box center [736, 251] width 667 height 26
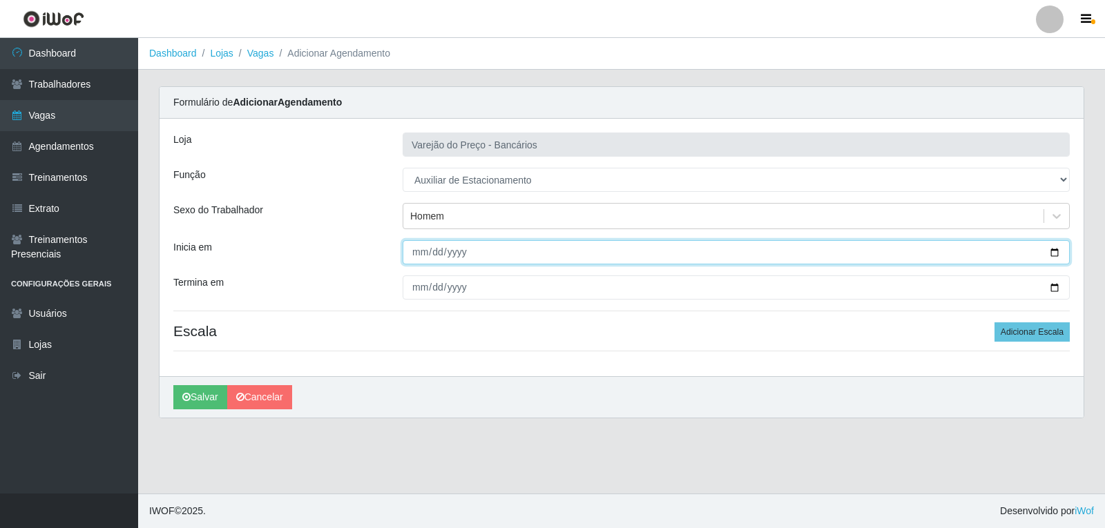
click at [410, 253] on input "Inicia em" at bounding box center [736, 252] width 667 height 24
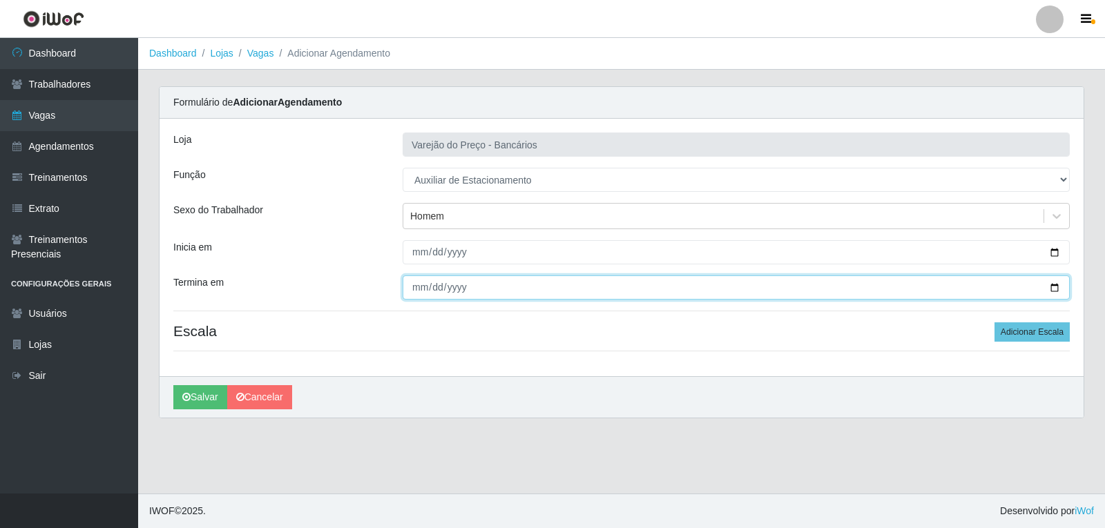
click at [414, 290] on input "Termina em" at bounding box center [736, 288] width 667 height 24
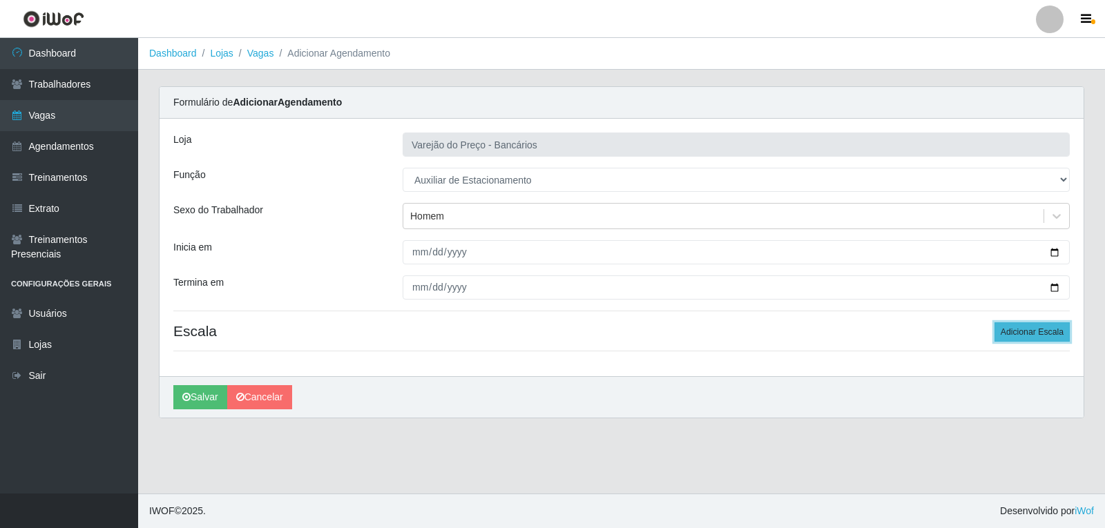
click at [1024, 331] on button "Adicionar Escala" at bounding box center [1031, 331] width 75 height 19
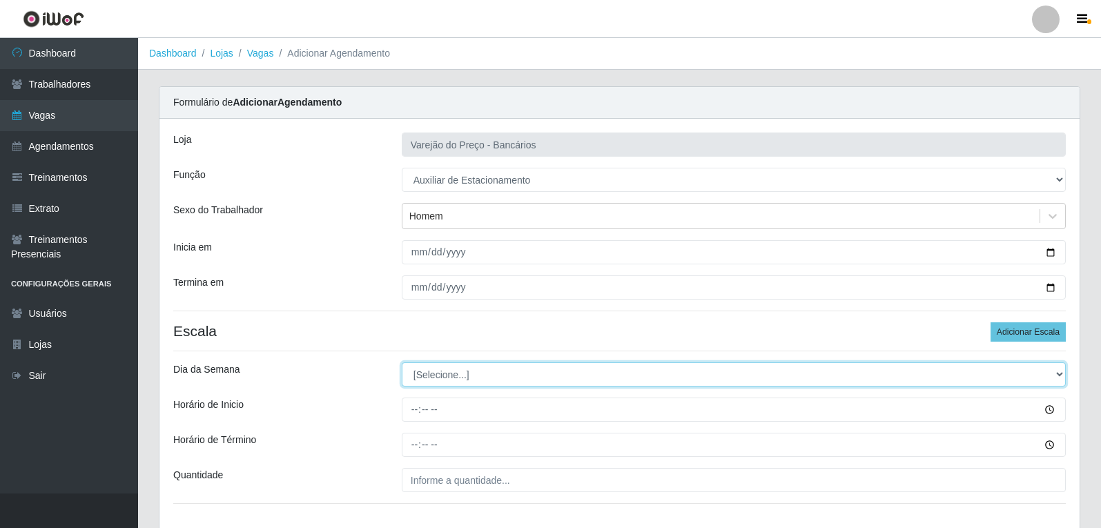
drag, startPoint x: 425, startPoint y: 384, endPoint x: 427, endPoint y: 377, distance: 7.2
click at [425, 383] on select "[Selecione...] Segunda Terça Quarta Quinta Sexta Sábado Domingo" at bounding box center [734, 375] width 664 height 24
click at [402, 363] on select "[Selecione...] Segunda Terça Quarta Quinta Sexta Sábado Domingo" at bounding box center [734, 375] width 664 height 24
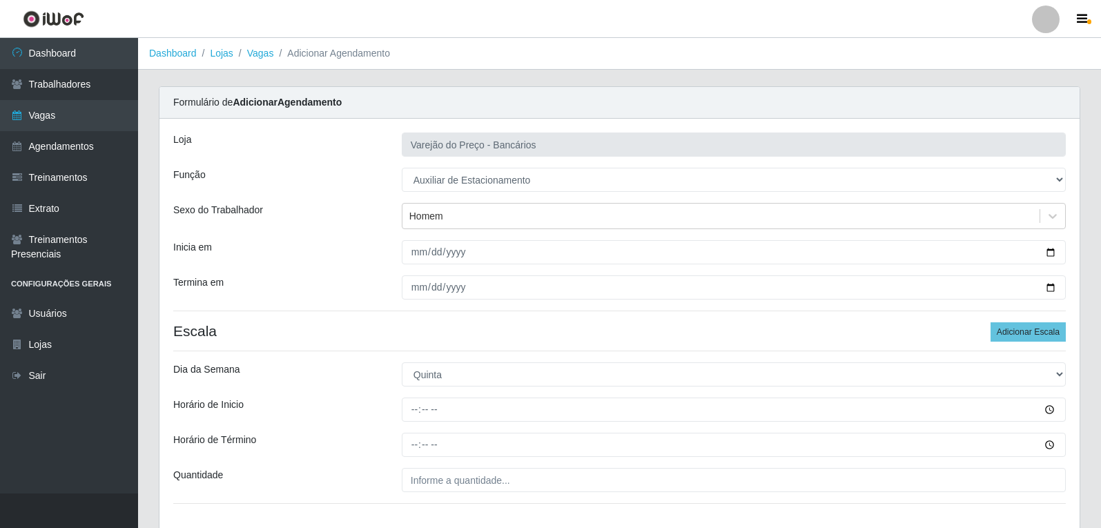
click at [398, 413] on div at bounding box center [734, 410] width 685 height 24
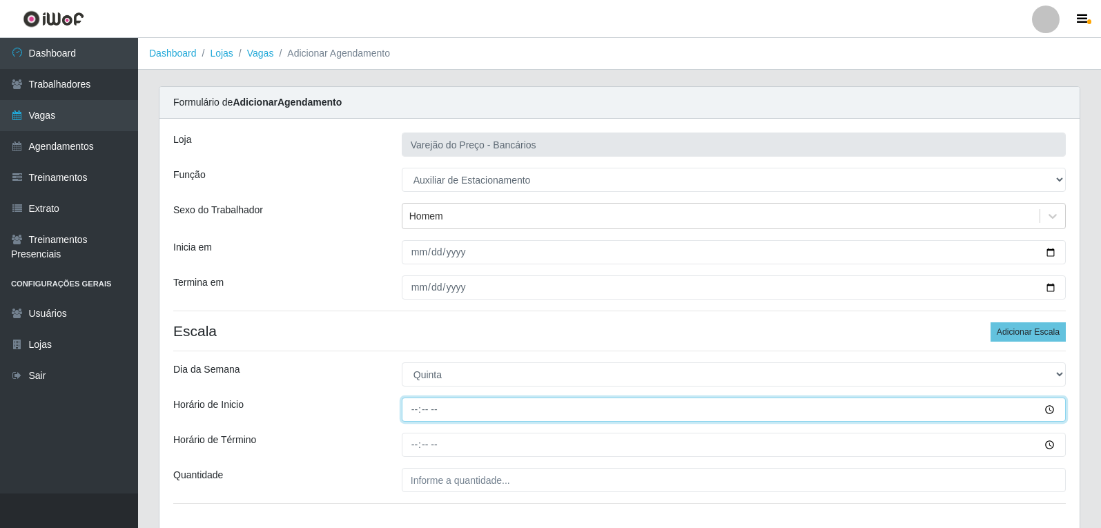
click at [409, 409] on input "Horário de Inicio" at bounding box center [734, 410] width 664 height 24
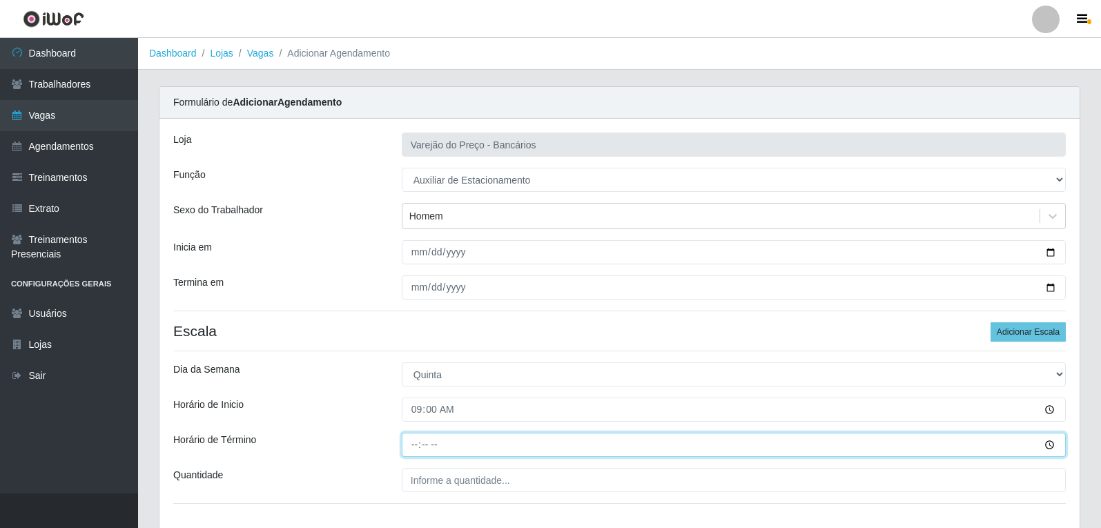
click at [413, 441] on input "Horário de Término" at bounding box center [734, 445] width 664 height 24
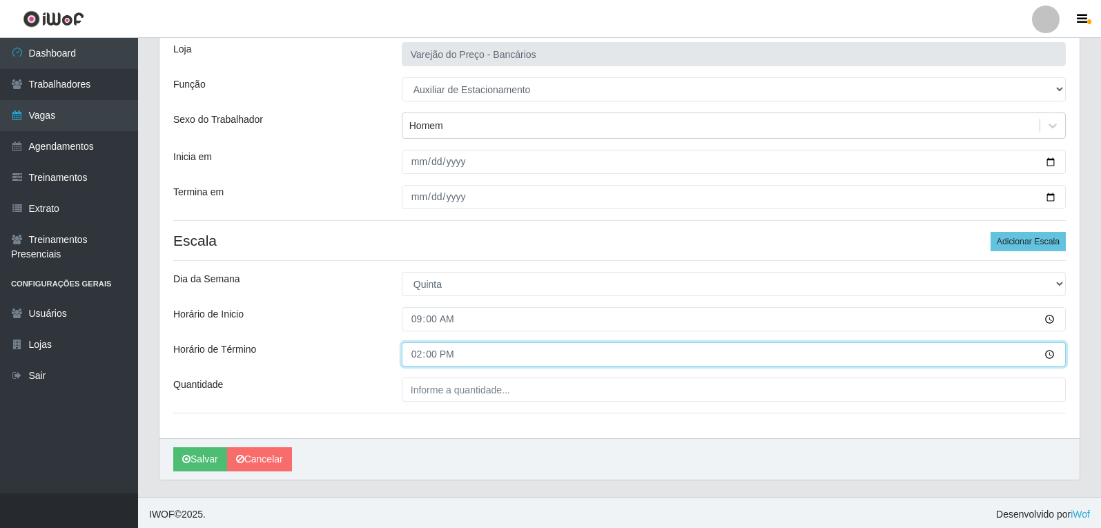
scroll to position [94, 0]
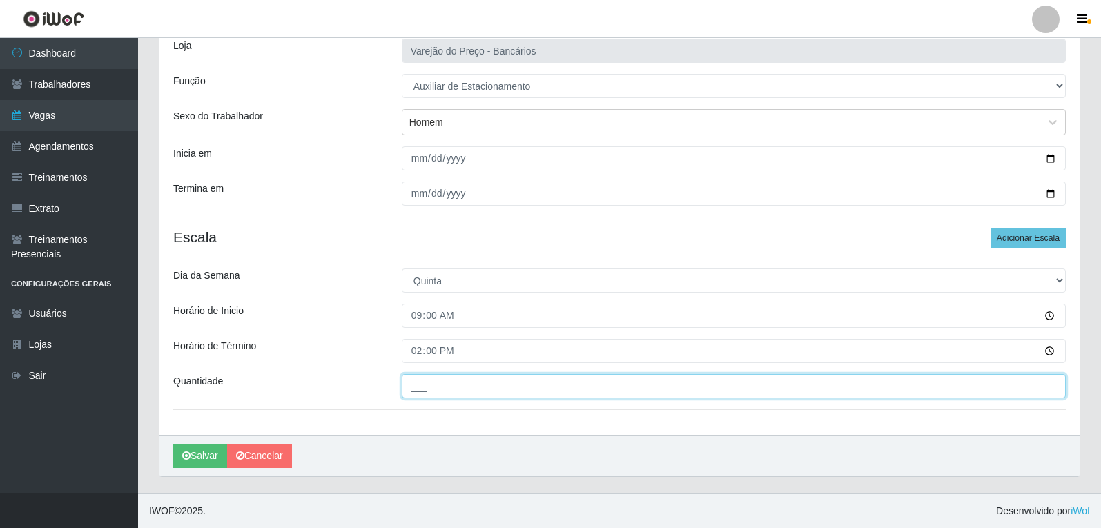
click at [429, 390] on input "___" at bounding box center [734, 386] width 664 height 24
click at [173, 444] on button "Salvar" at bounding box center [200, 456] width 54 height 24
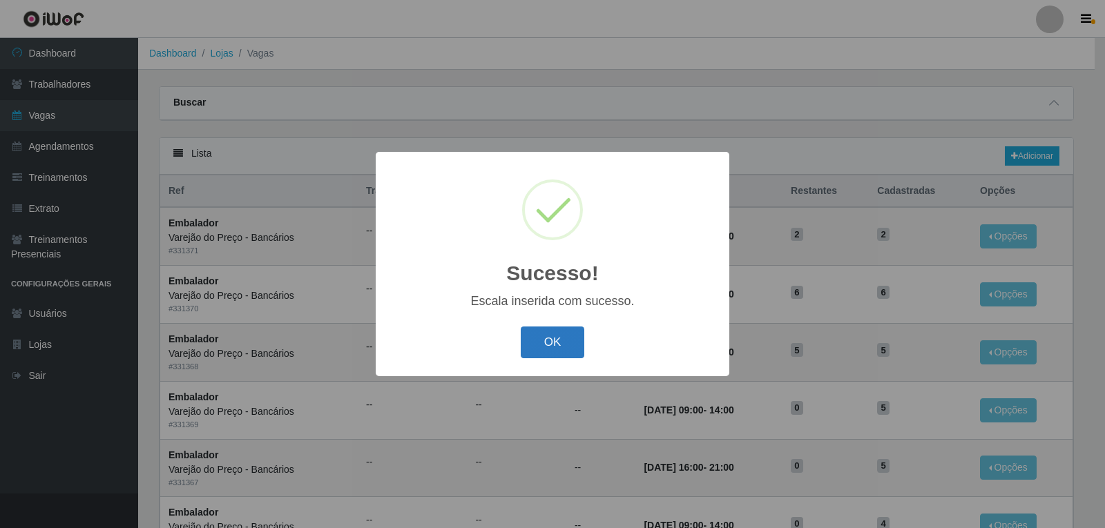
click at [532, 334] on button "OK" at bounding box center [553, 343] width 64 height 32
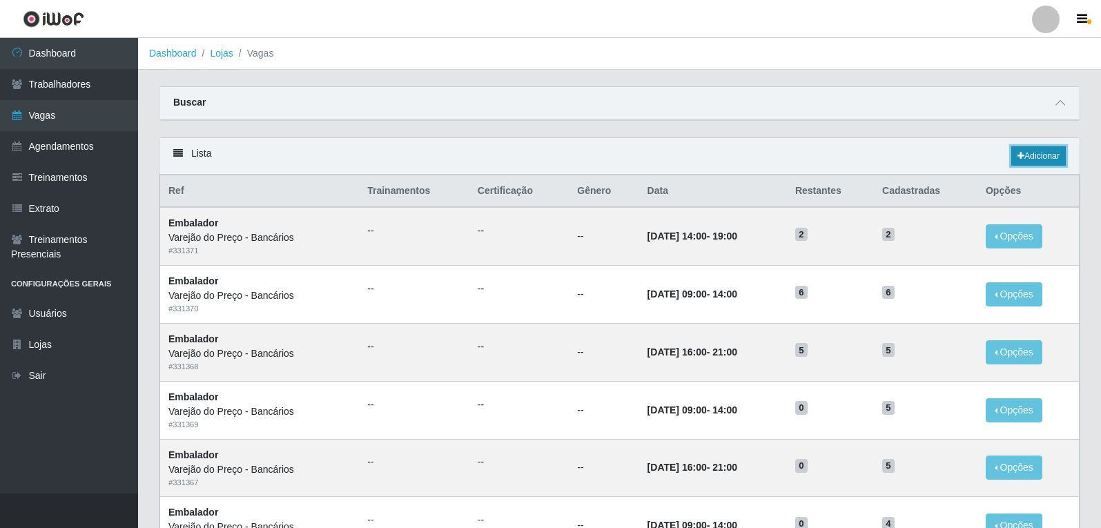
click at [1039, 155] on link "Adicionar" at bounding box center [1039, 155] width 55 height 19
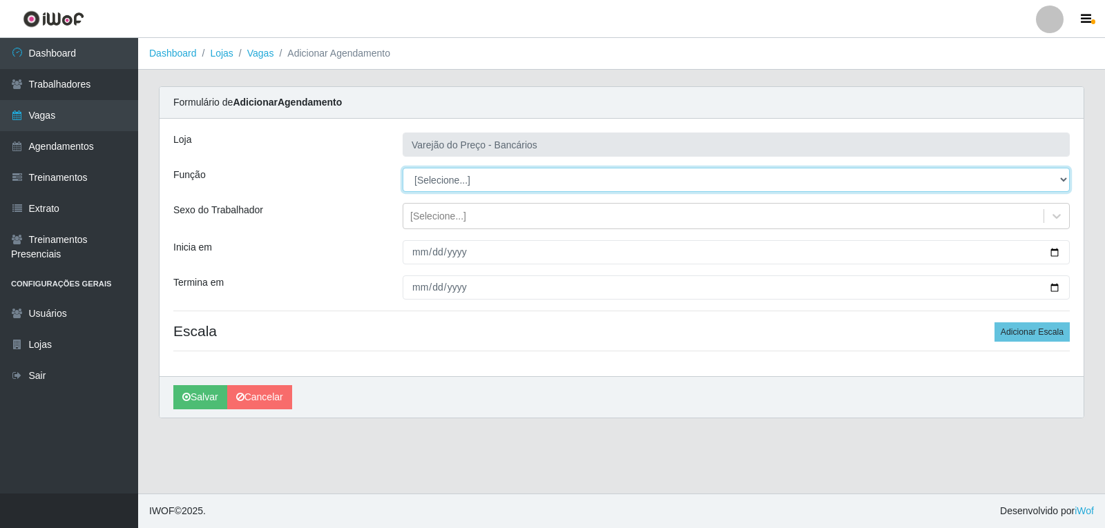
click at [412, 180] on select "[Selecione...] Auxiliar de Estacionamento Auxiliar de Estacionamento + Auxiliar…" at bounding box center [736, 180] width 667 height 24
click at [403, 168] on select "[Selecione...] Auxiliar de Estacionamento Auxiliar de Estacionamento + Auxiliar…" at bounding box center [736, 180] width 667 height 24
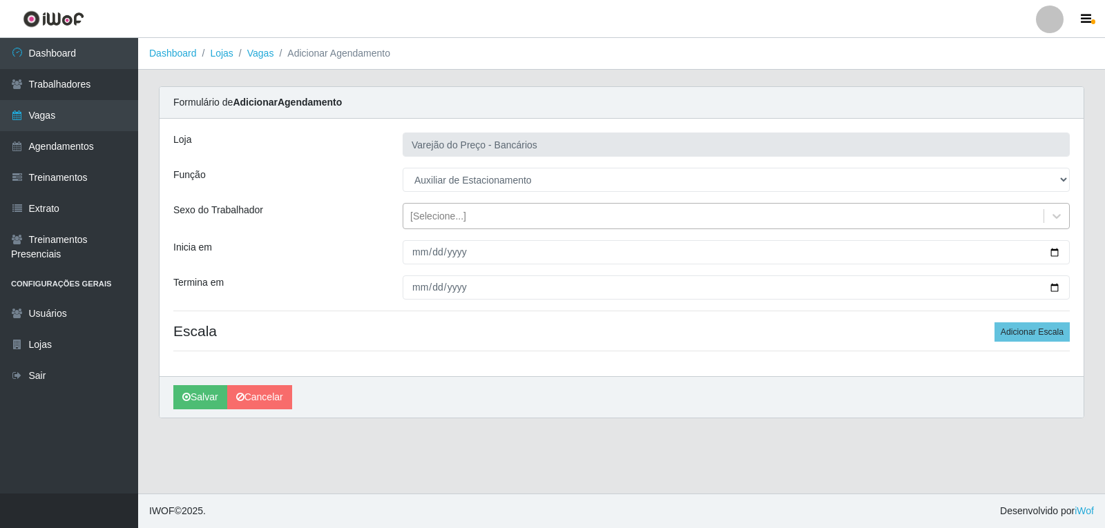
click at [421, 227] on div "[Selecione...]" at bounding box center [723, 216] width 640 height 23
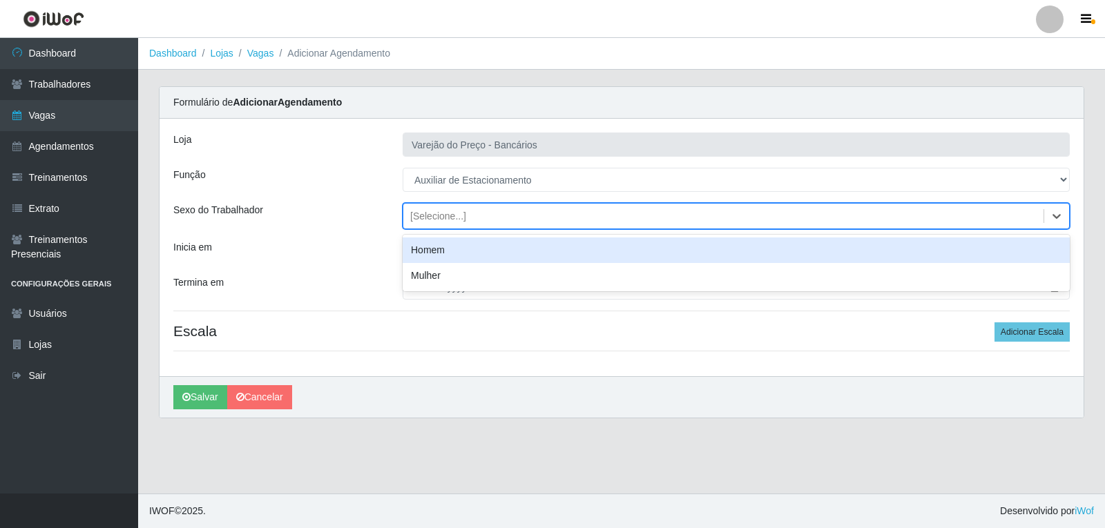
click at [415, 253] on div "Homem" at bounding box center [736, 251] width 667 height 26
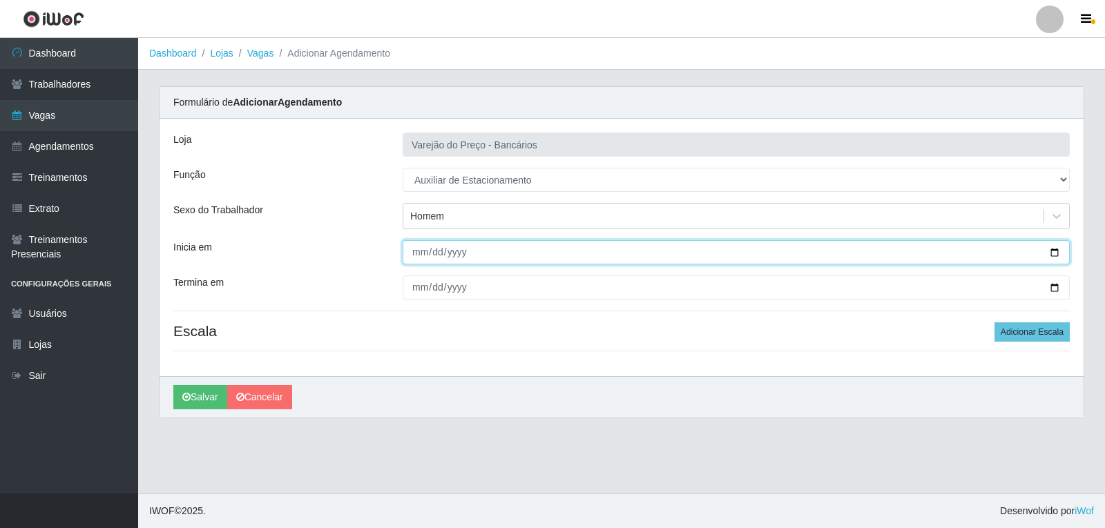
click at [414, 257] on input "Inicia em" at bounding box center [736, 252] width 667 height 24
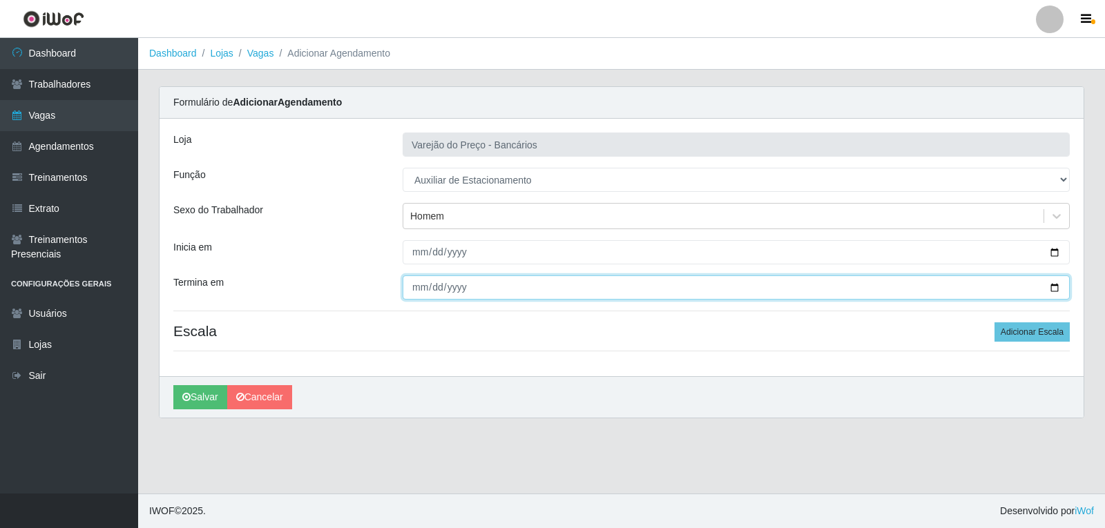
click at [416, 290] on input "Termina em" at bounding box center [736, 288] width 667 height 24
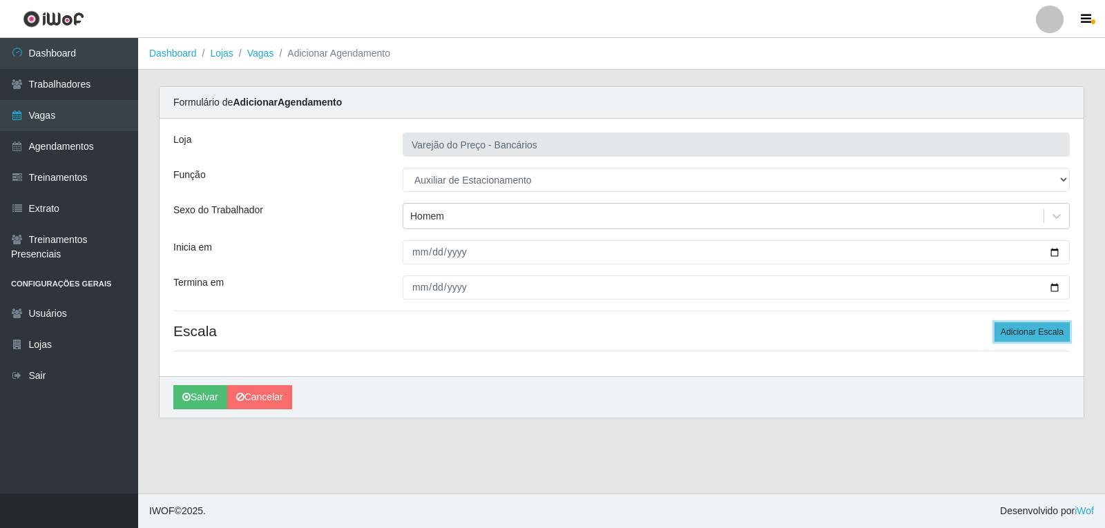
click at [1041, 340] on button "Adicionar Escala" at bounding box center [1031, 331] width 75 height 19
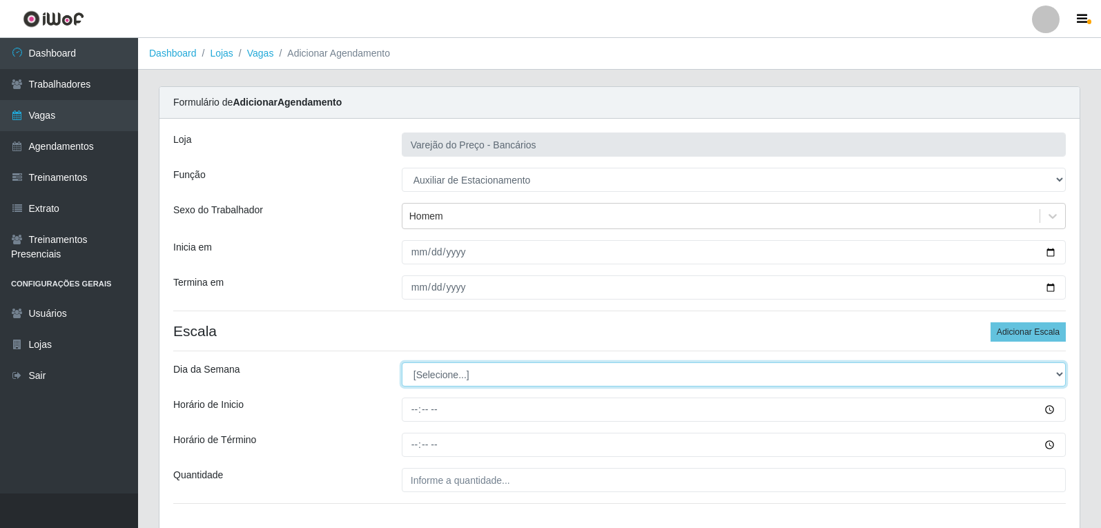
click at [443, 377] on select "[Selecione...] Segunda Terça Quarta Quinta Sexta Sábado Domingo" at bounding box center [734, 375] width 664 height 24
click at [402, 363] on select "[Selecione...] Segunda Terça Quarta Quinta Sexta Sábado Domingo" at bounding box center [734, 375] width 664 height 24
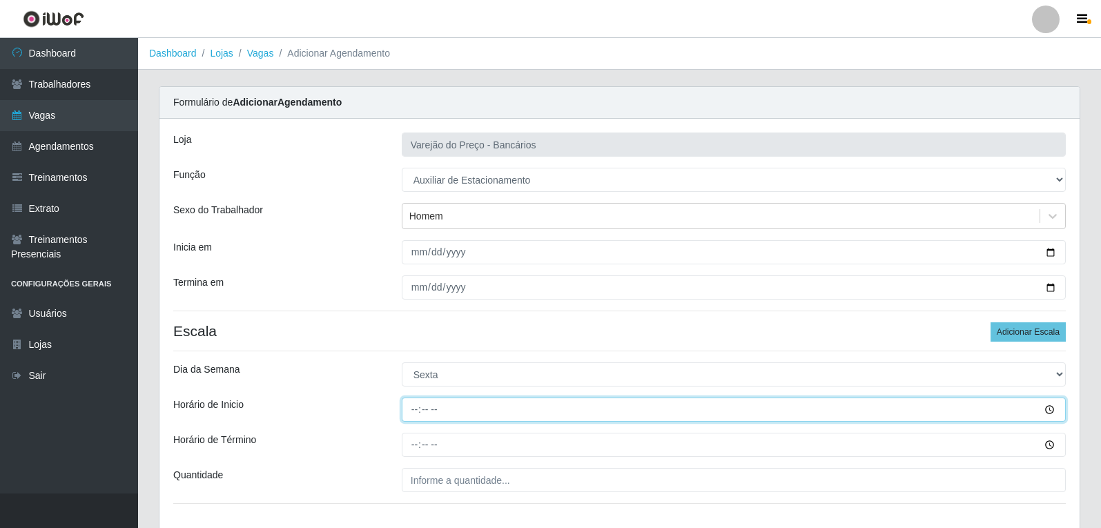
click at [420, 409] on input "Horário de Inicio" at bounding box center [734, 410] width 664 height 24
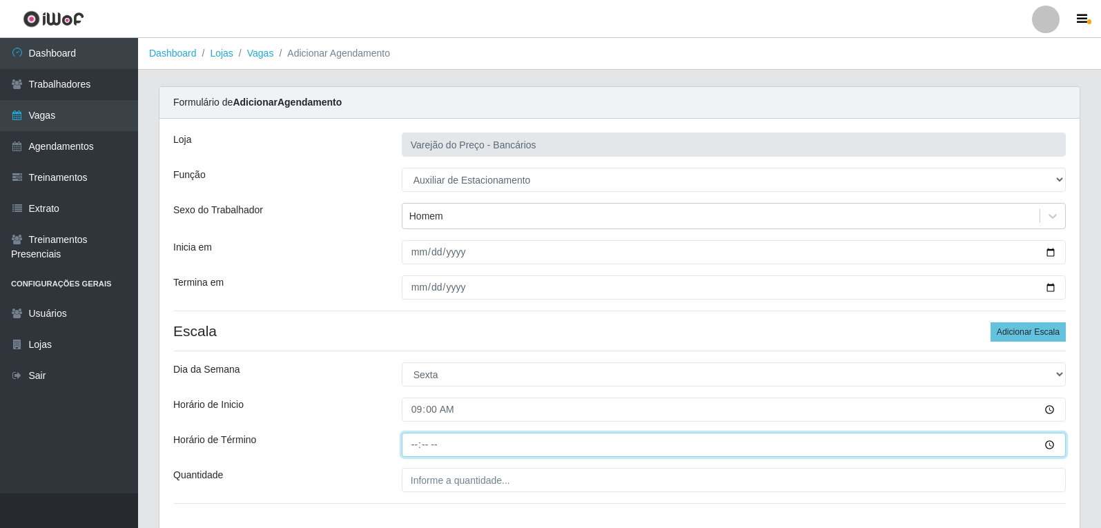
click at [414, 447] on input "Horário de Término" at bounding box center [734, 445] width 664 height 24
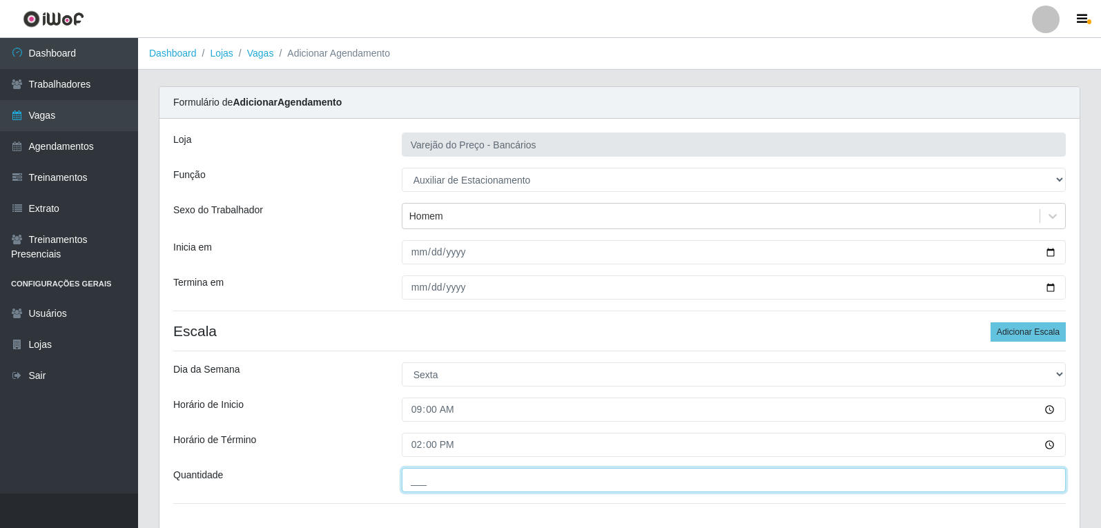
click at [427, 485] on input "___" at bounding box center [734, 480] width 664 height 24
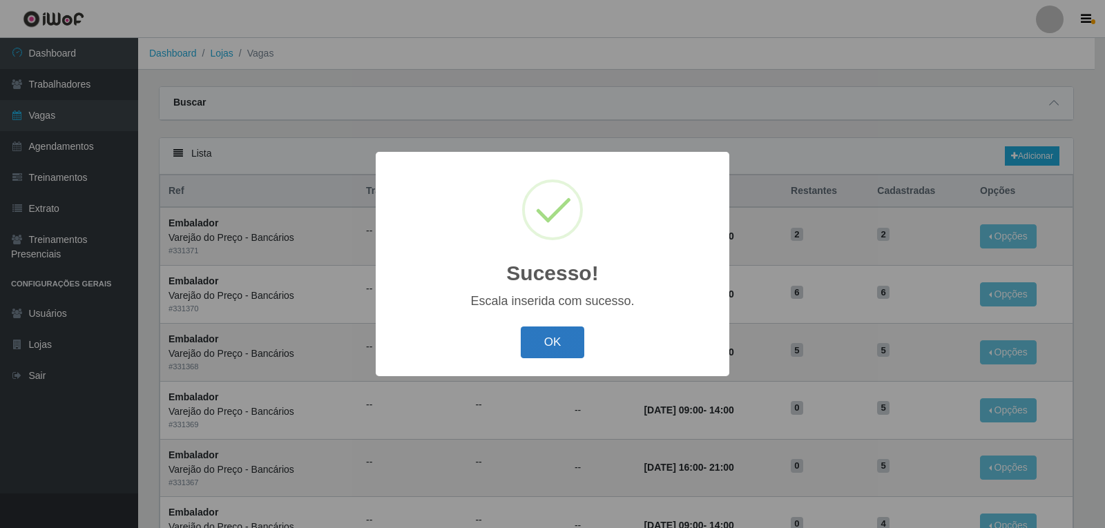
click at [544, 339] on button "OK" at bounding box center [553, 343] width 64 height 32
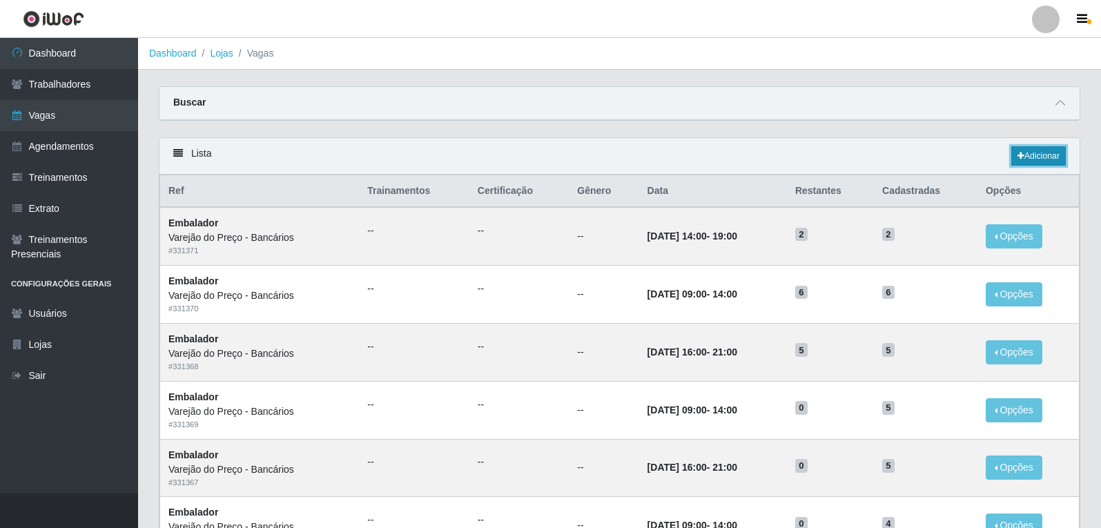
click at [1045, 152] on link "Adicionar" at bounding box center [1039, 155] width 55 height 19
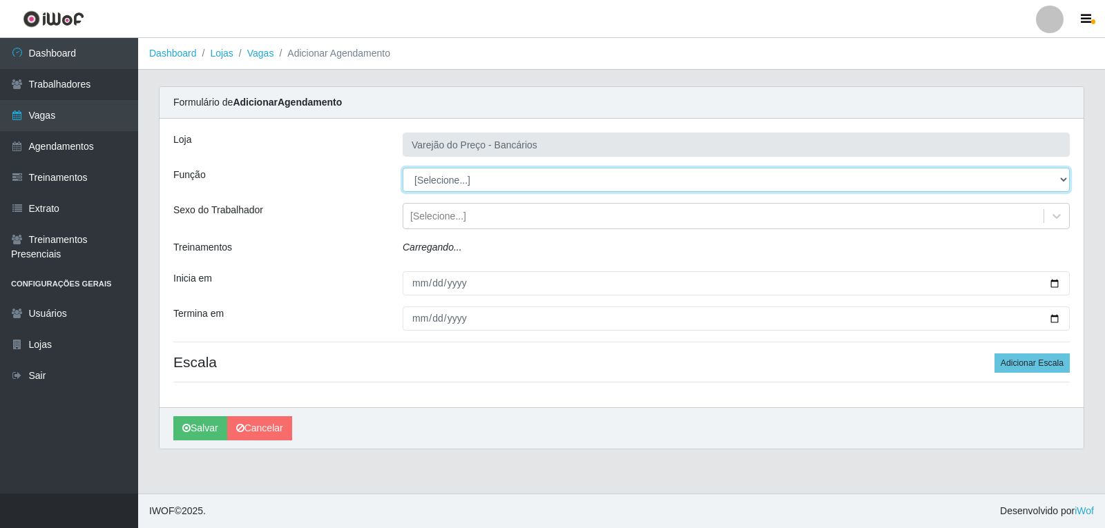
click at [447, 186] on select "[Selecione...] Auxiliar de Estacionamento Auxiliar de Estacionamento + Auxiliar…" at bounding box center [736, 180] width 667 height 24
click at [403, 168] on select "[Selecione...] Auxiliar de Estacionamento Auxiliar de Estacionamento + Auxiliar…" at bounding box center [736, 180] width 667 height 24
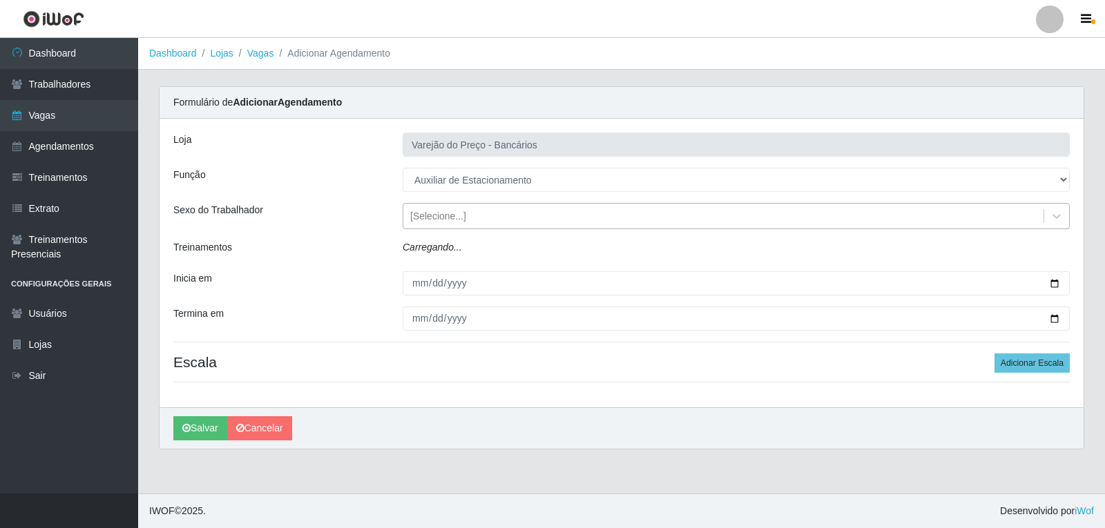
click at [436, 211] on div "[Selecione...]" at bounding box center [438, 216] width 56 height 15
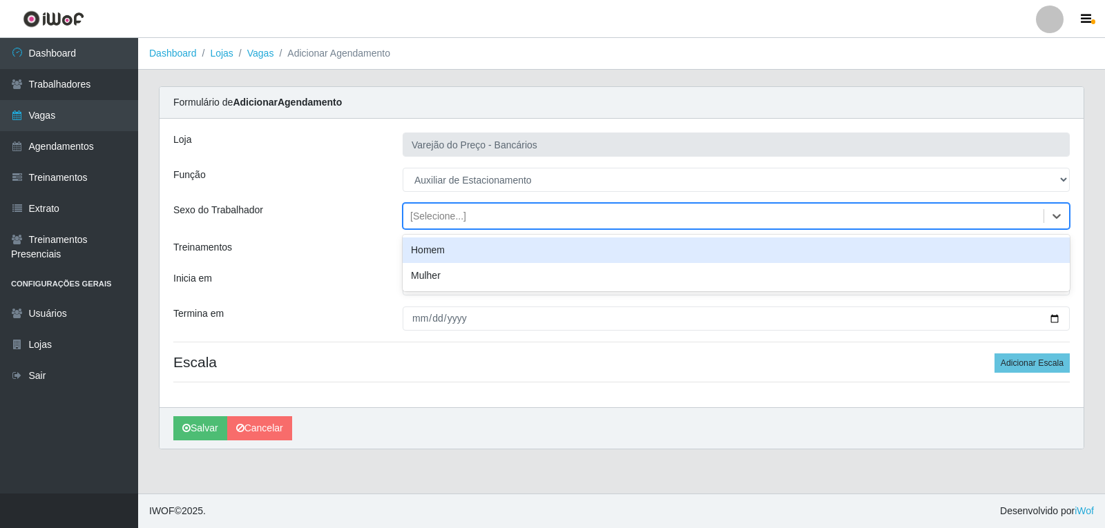
click at [434, 247] on div "Homem" at bounding box center [736, 251] width 667 height 26
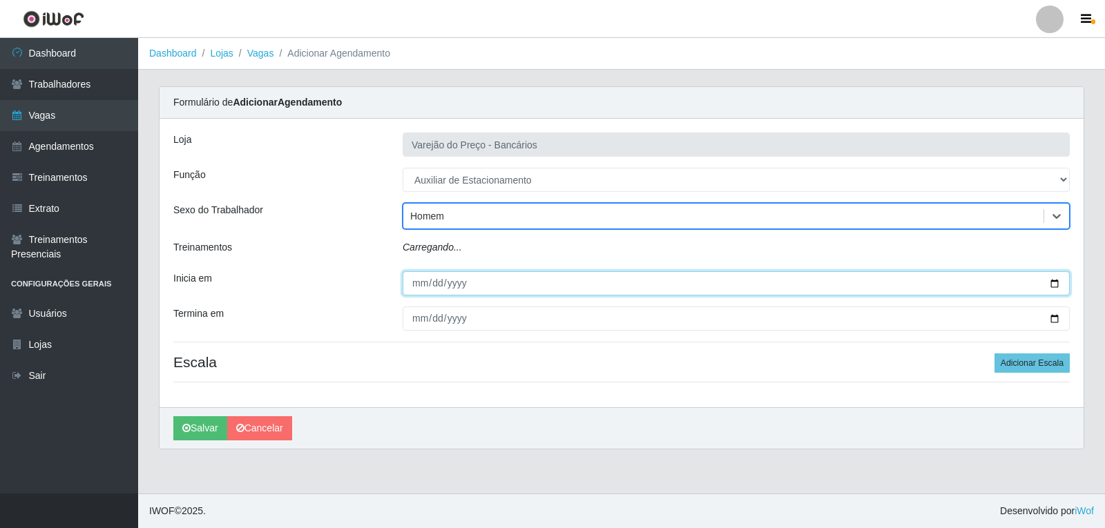
click at [414, 289] on div "[PERSON_NAME] do Preço - Bancários Função [Selecione...] Auxiliar de Estacionam…" at bounding box center [622, 263] width 924 height 289
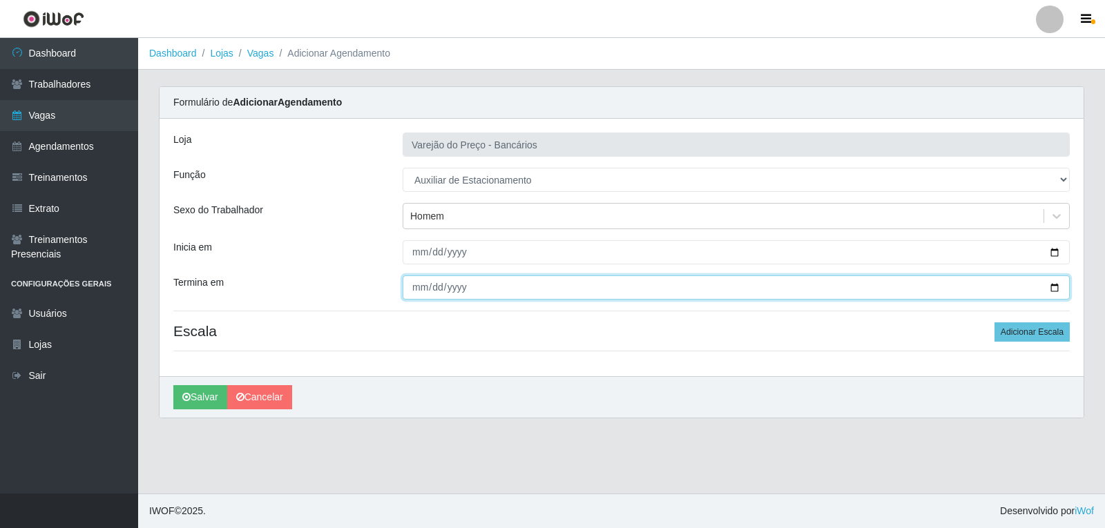
click at [413, 284] on input "Termina em" at bounding box center [736, 288] width 667 height 24
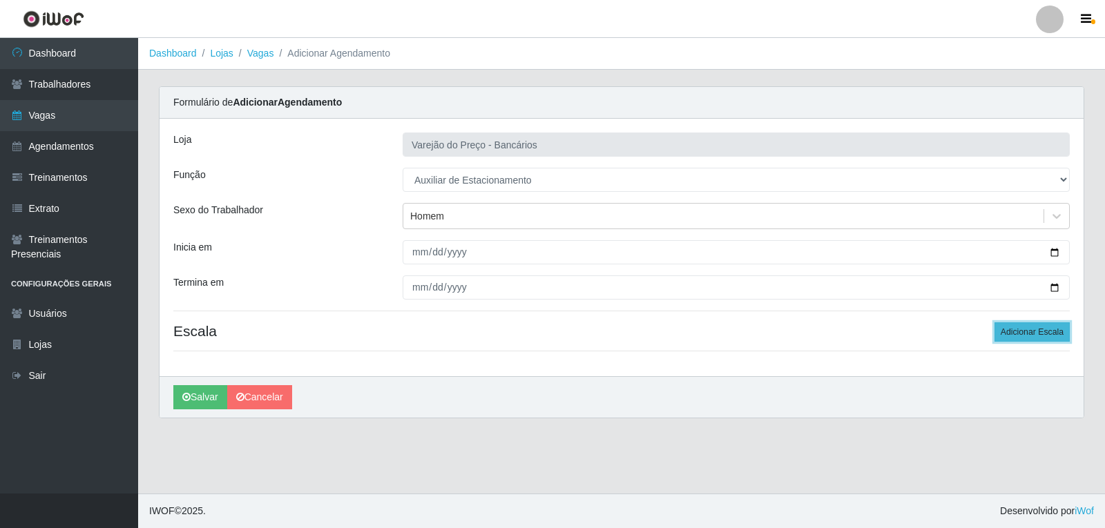
click at [1021, 327] on button "Adicionar Escala" at bounding box center [1031, 331] width 75 height 19
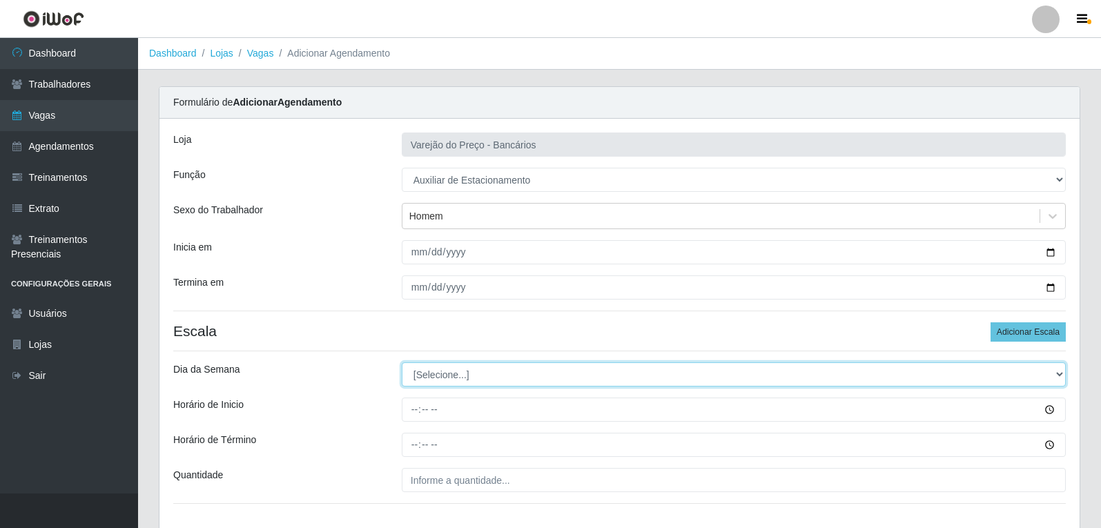
click at [423, 380] on select "[Selecione...] Segunda Terça Quarta Quinta Sexta Sábado Domingo" at bounding box center [734, 375] width 664 height 24
click at [402, 363] on select "[Selecione...] Segunda Terça Quarta Quinta Sexta Sábado Domingo" at bounding box center [734, 375] width 664 height 24
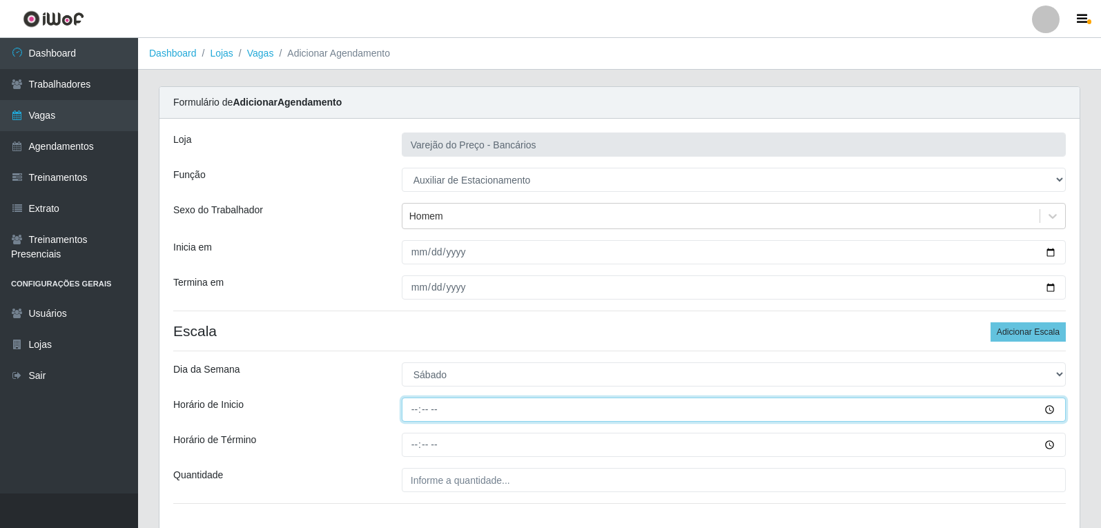
click at [412, 412] on input "Horário de Inicio" at bounding box center [734, 410] width 664 height 24
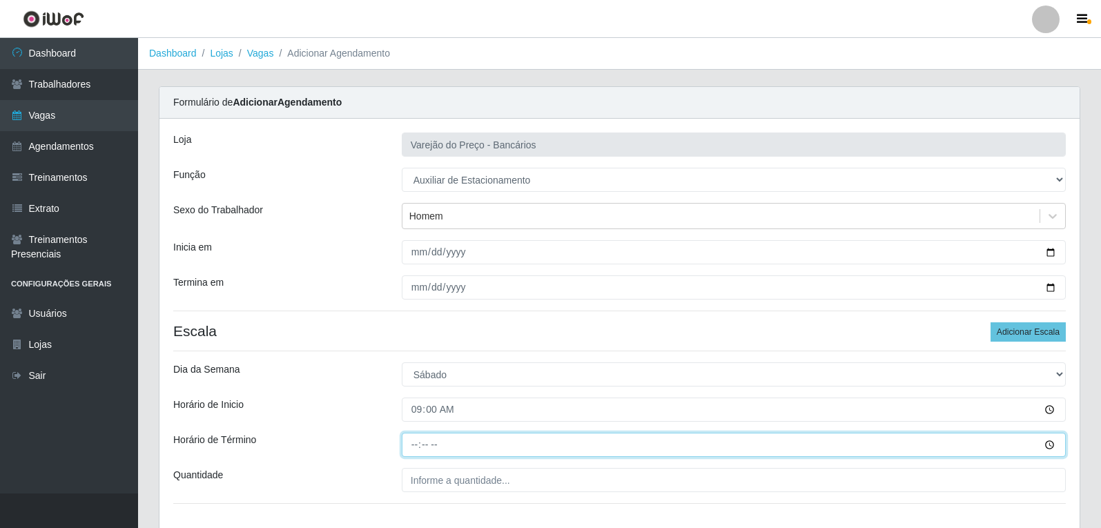
click at [417, 443] on input "Horário de Término" at bounding box center [734, 445] width 664 height 24
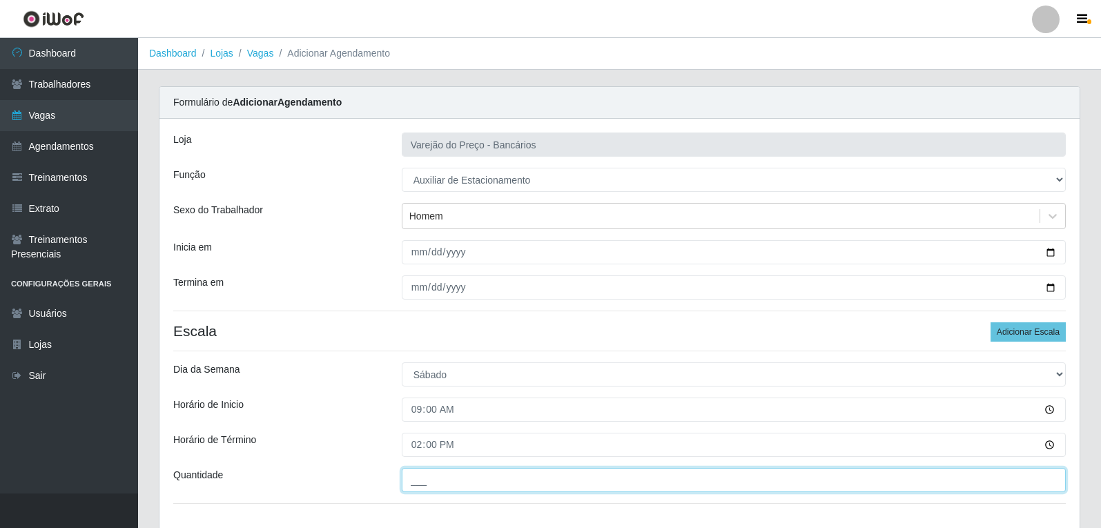
click at [444, 490] on input "___" at bounding box center [734, 480] width 664 height 24
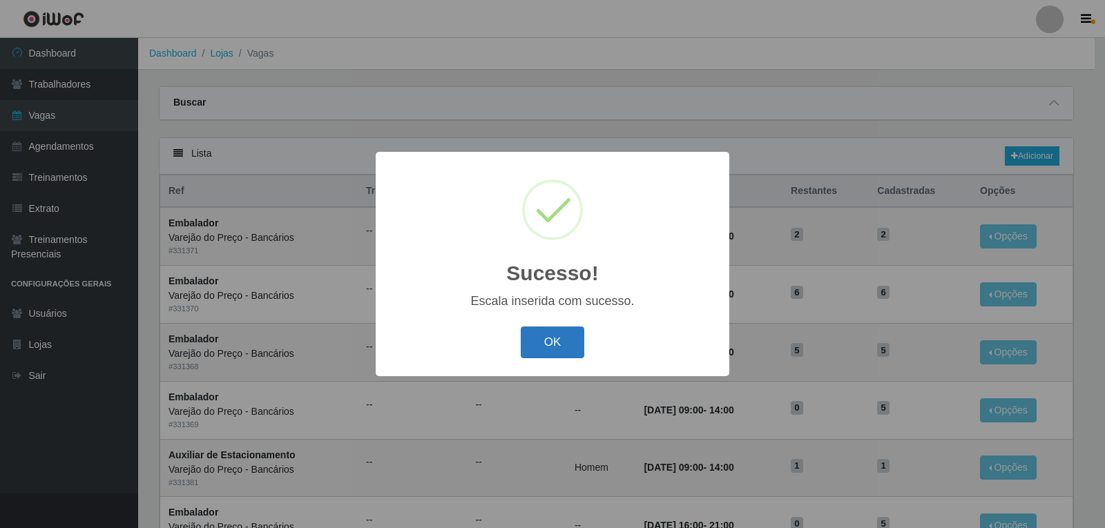
click at [565, 345] on button "OK" at bounding box center [553, 343] width 64 height 32
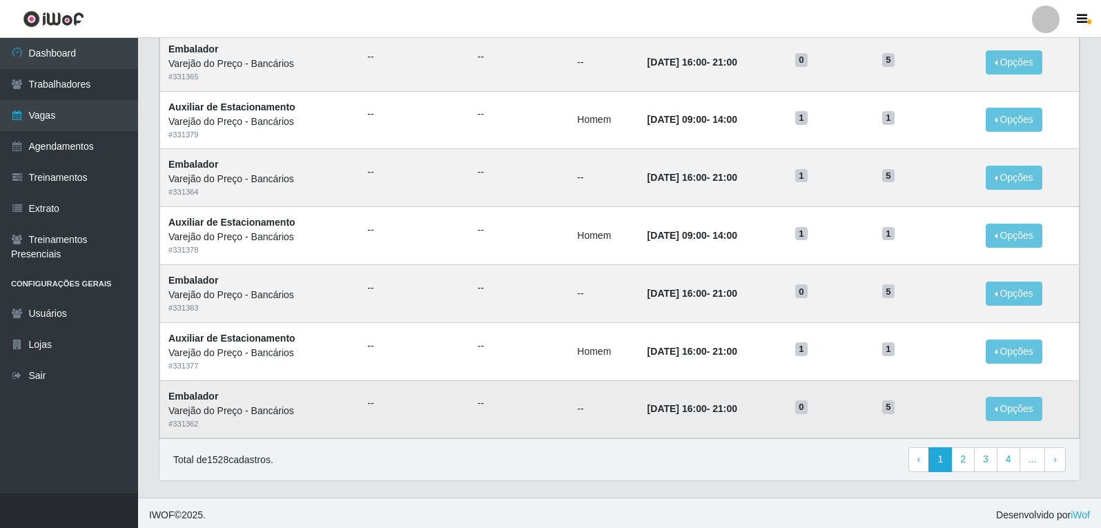
scroll to position [642, 0]
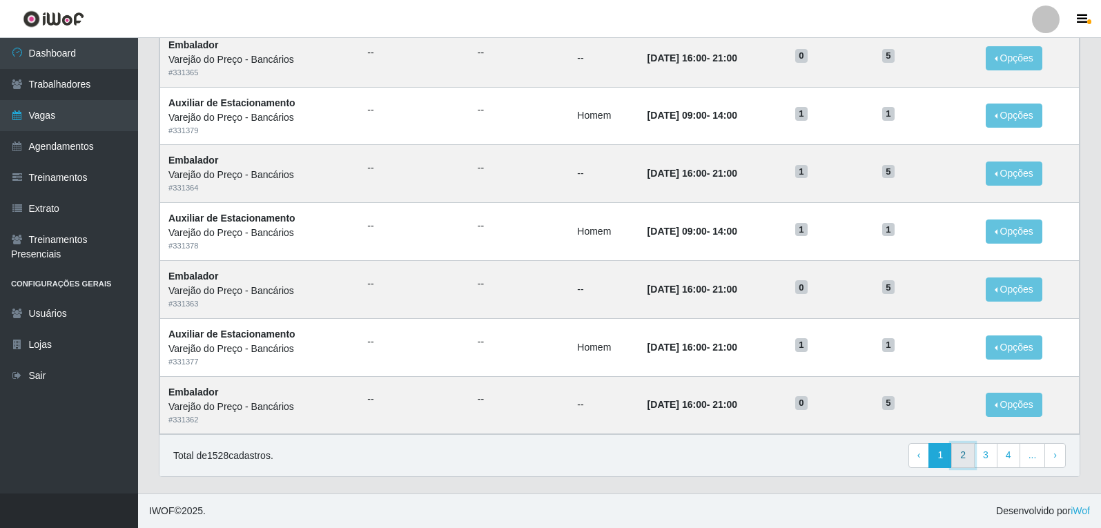
click at [971, 451] on link "2" at bounding box center [963, 455] width 23 height 25
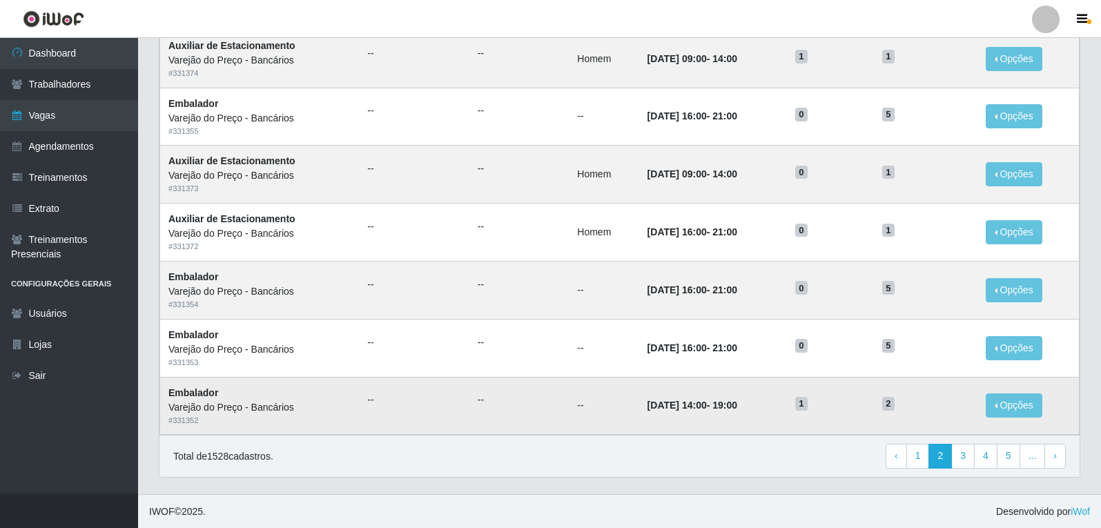
scroll to position [642, 0]
click at [961, 459] on link "3" at bounding box center [963, 455] width 23 height 25
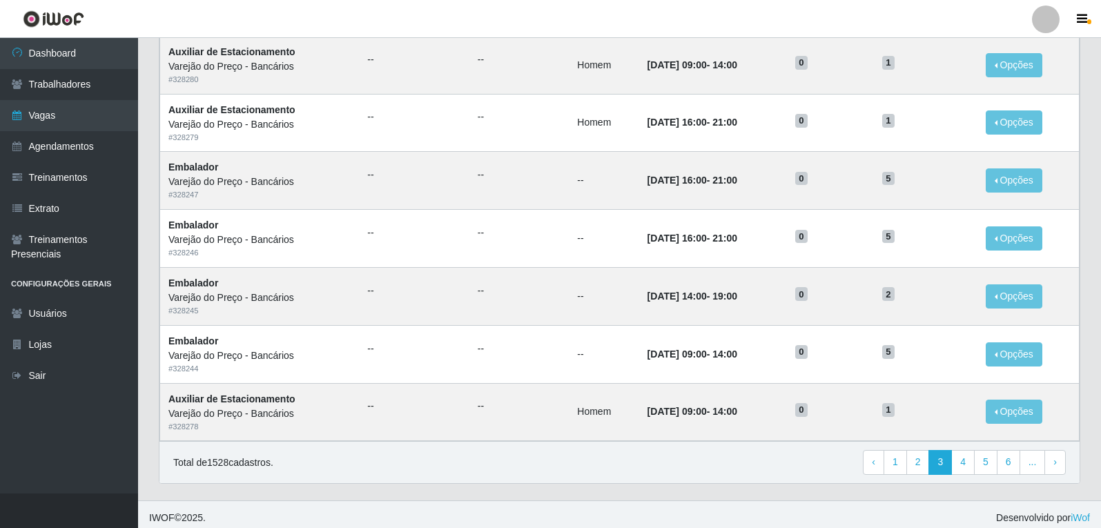
scroll to position [642, 0]
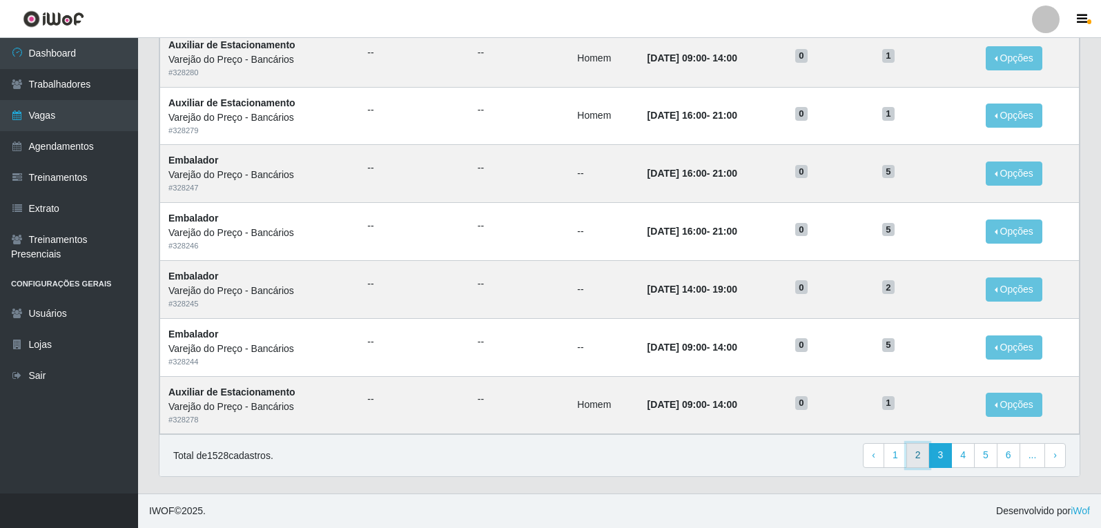
click at [920, 460] on link "2" at bounding box center [918, 455] width 23 height 25
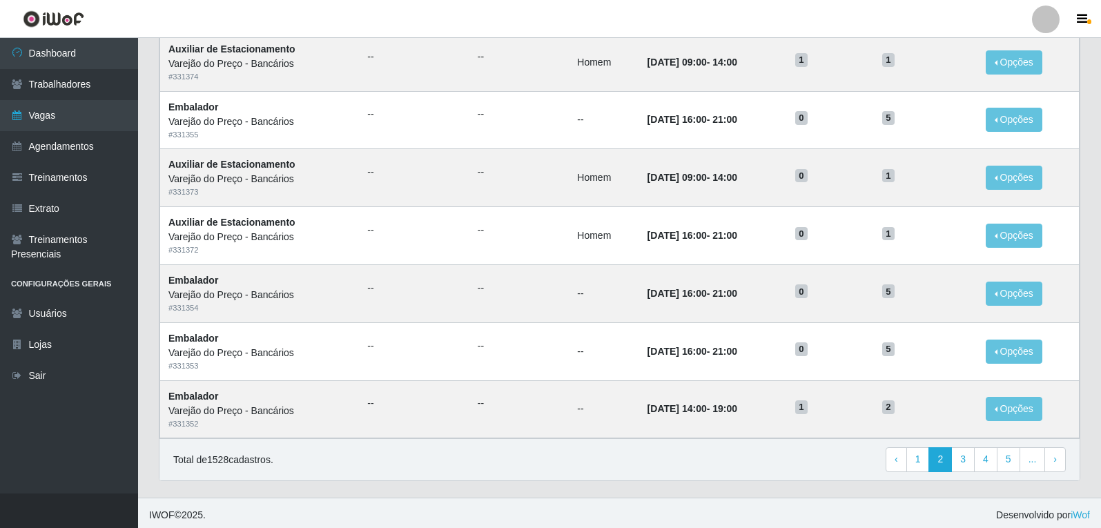
scroll to position [642, 0]
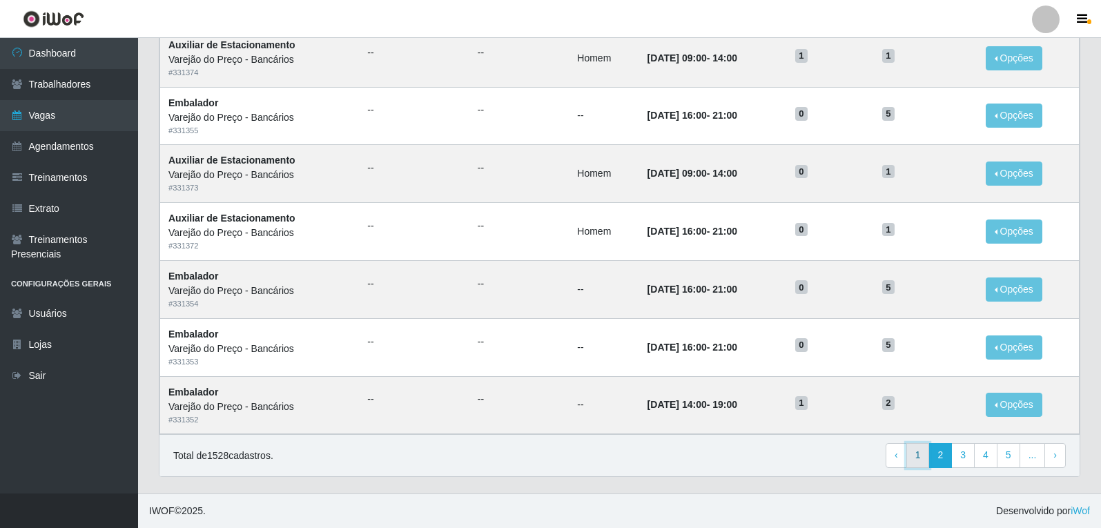
click at [918, 461] on link "1" at bounding box center [918, 455] width 23 height 25
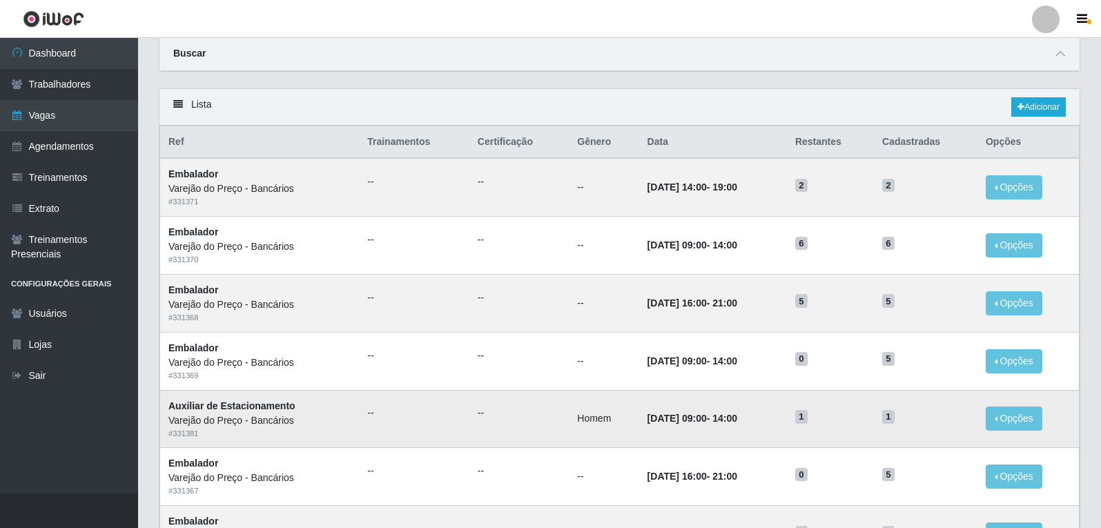
scroll to position [21, 0]
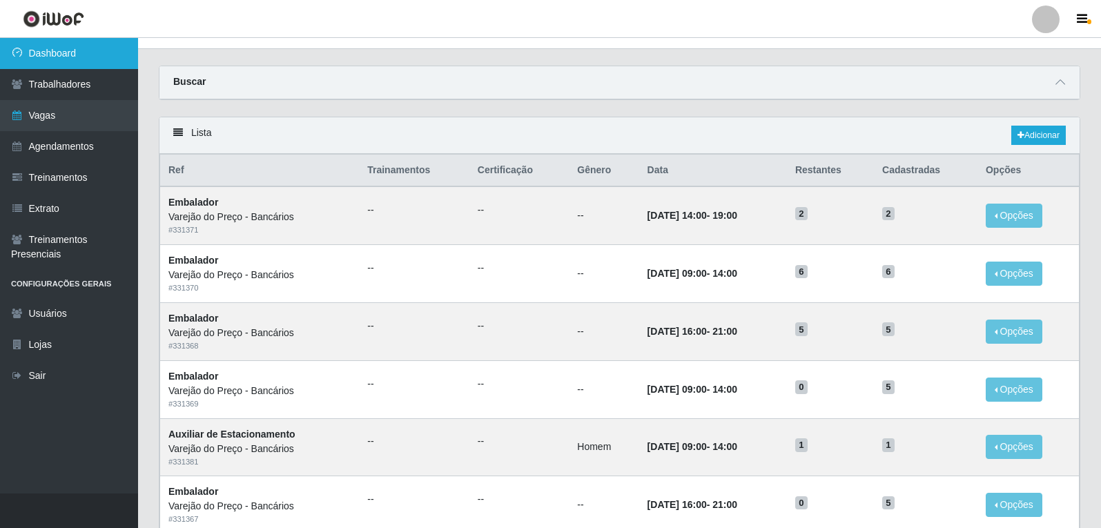
click at [79, 62] on link "Dashboard" at bounding box center [69, 53] width 138 height 31
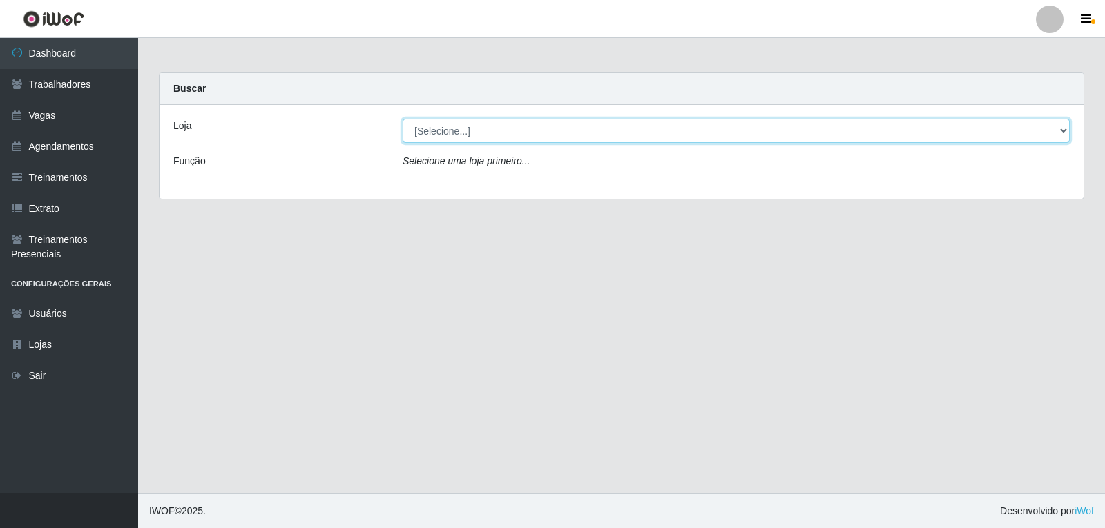
click at [458, 136] on select "[Selecione...] Varejão do Preço - Bancários" at bounding box center [736, 131] width 667 height 24
select select "157"
click at [403, 119] on select "[Selecione...] Varejão do Preço - Bancários" at bounding box center [736, 131] width 667 height 24
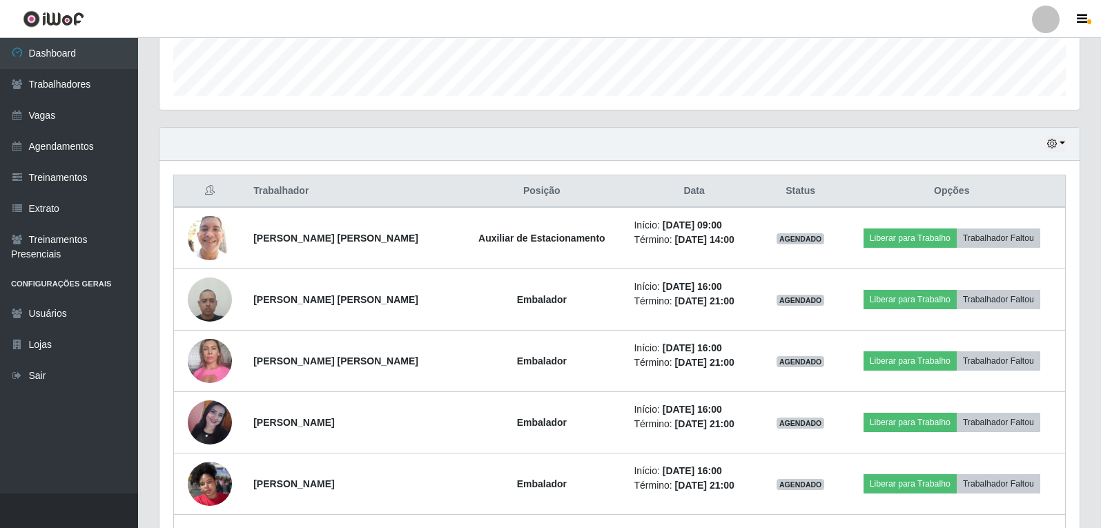
scroll to position [374, 0]
